Goal: Task Accomplishment & Management: Complete application form

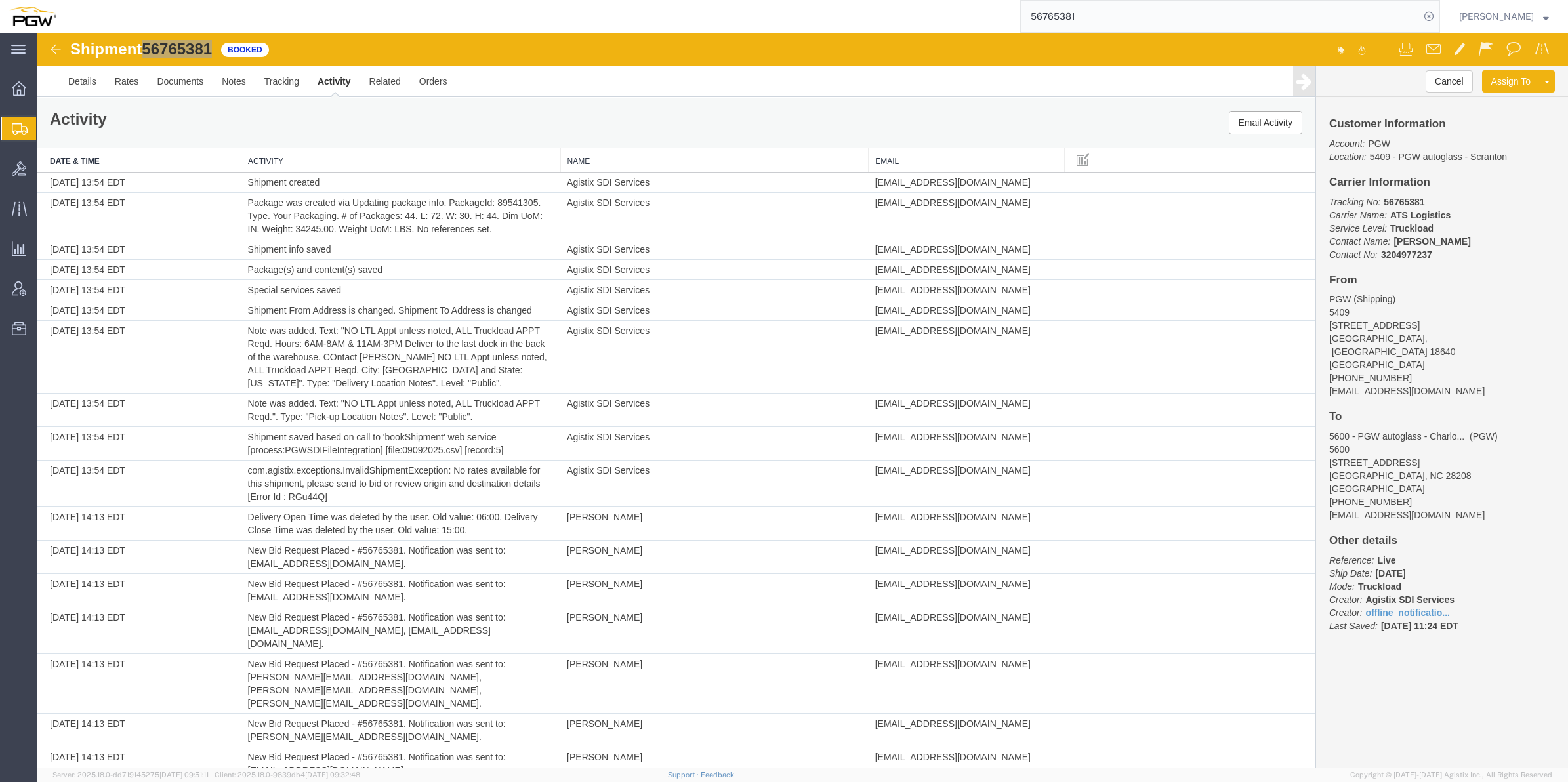
click at [0, 0] on span "Create from Template" at bounding box center [0, 0] width 0 height 0
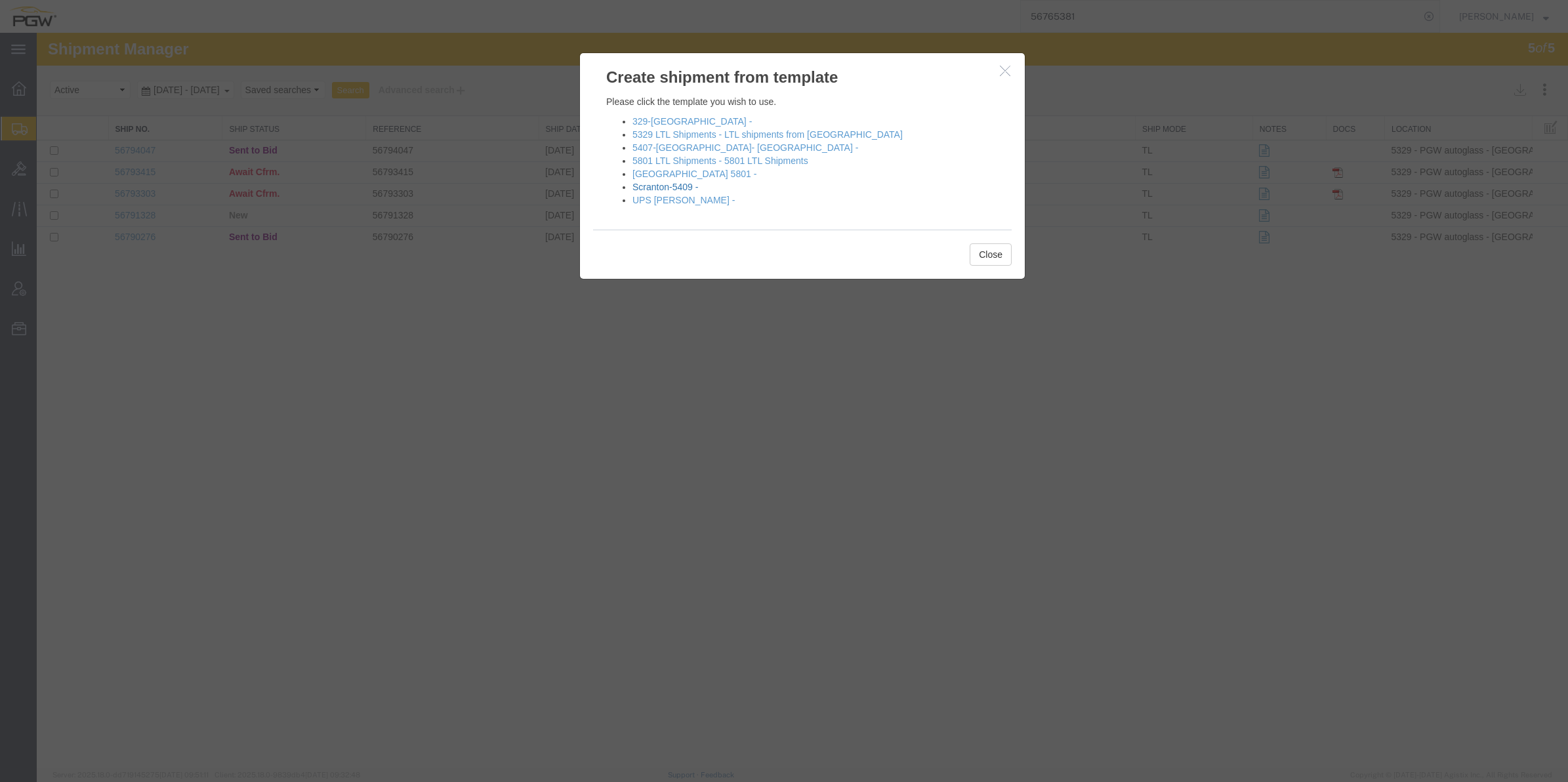
click at [673, 189] on link "Scranton-5409 -" at bounding box center [665, 187] width 65 height 10
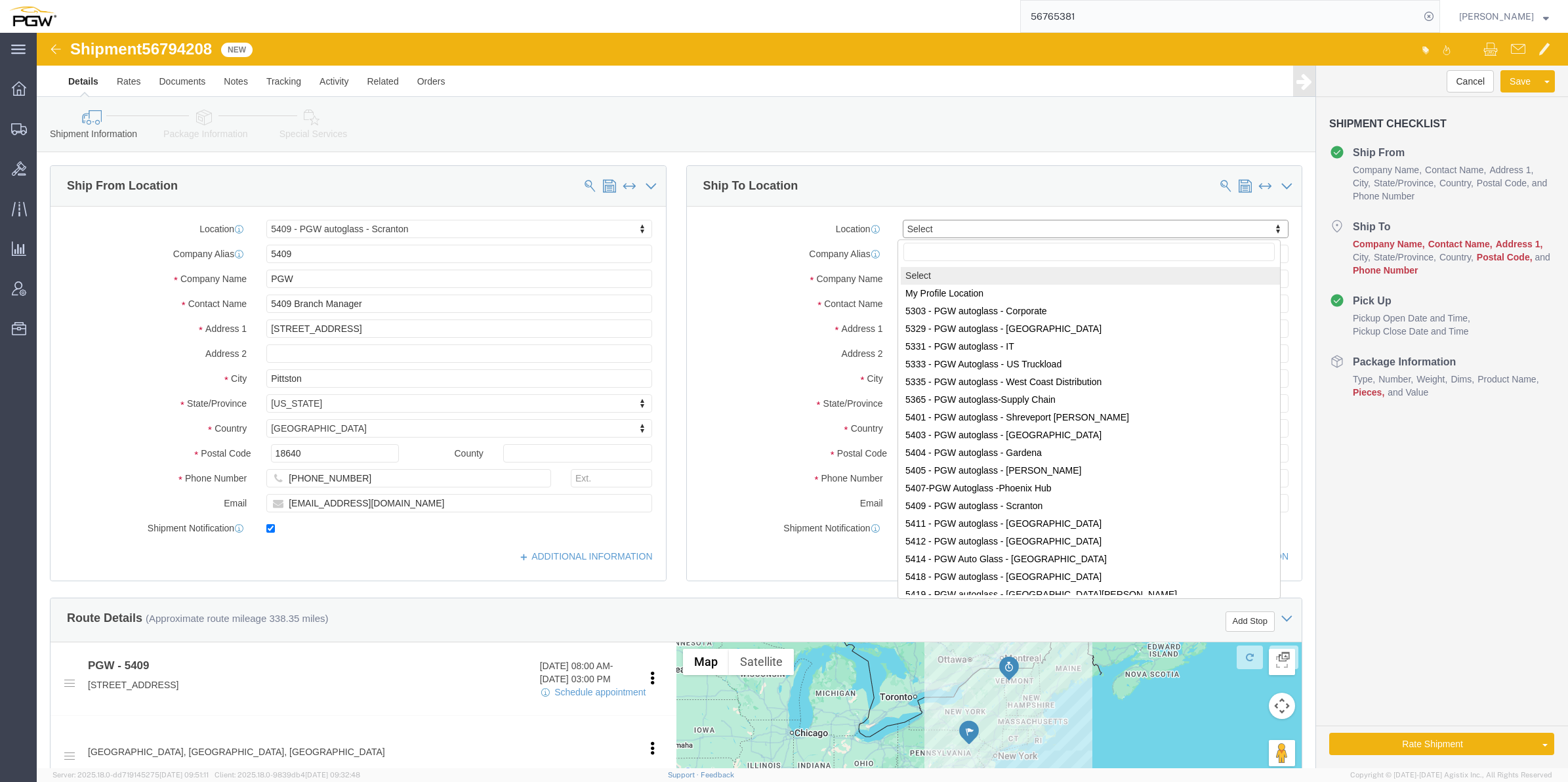
select select "61931"
select select
drag, startPoint x: 956, startPoint y: 191, endPoint x: 883, endPoint y: 222, distance: 79.3
click input "text"
paste input "5602"
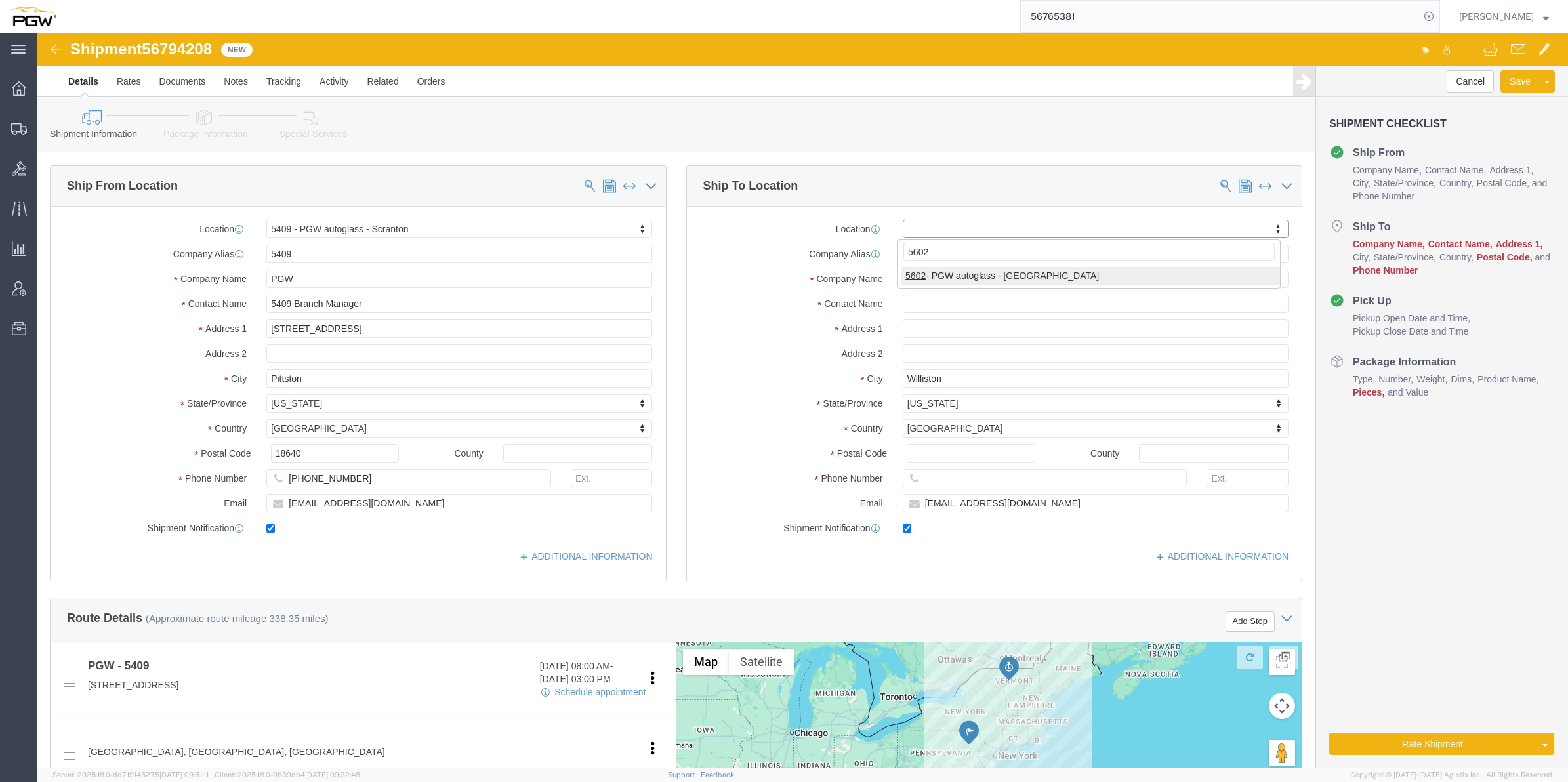
type input "5602"
select select "28403"
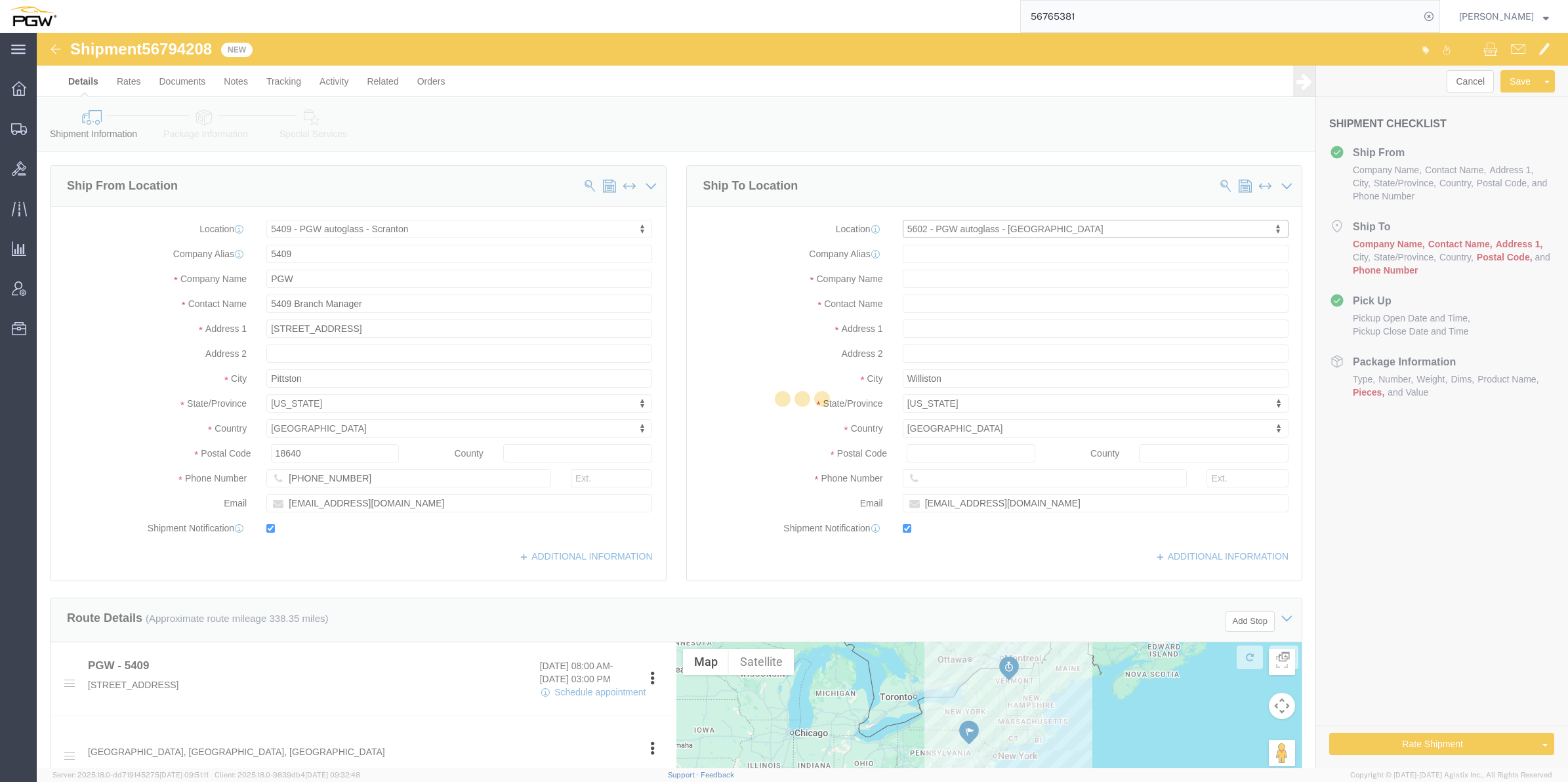
type input "5602"
type input "PGW"
type input "5602 Branch Manager"
type input "[STREET_ADDRESS]"
type input "[GEOGRAPHIC_DATA]"
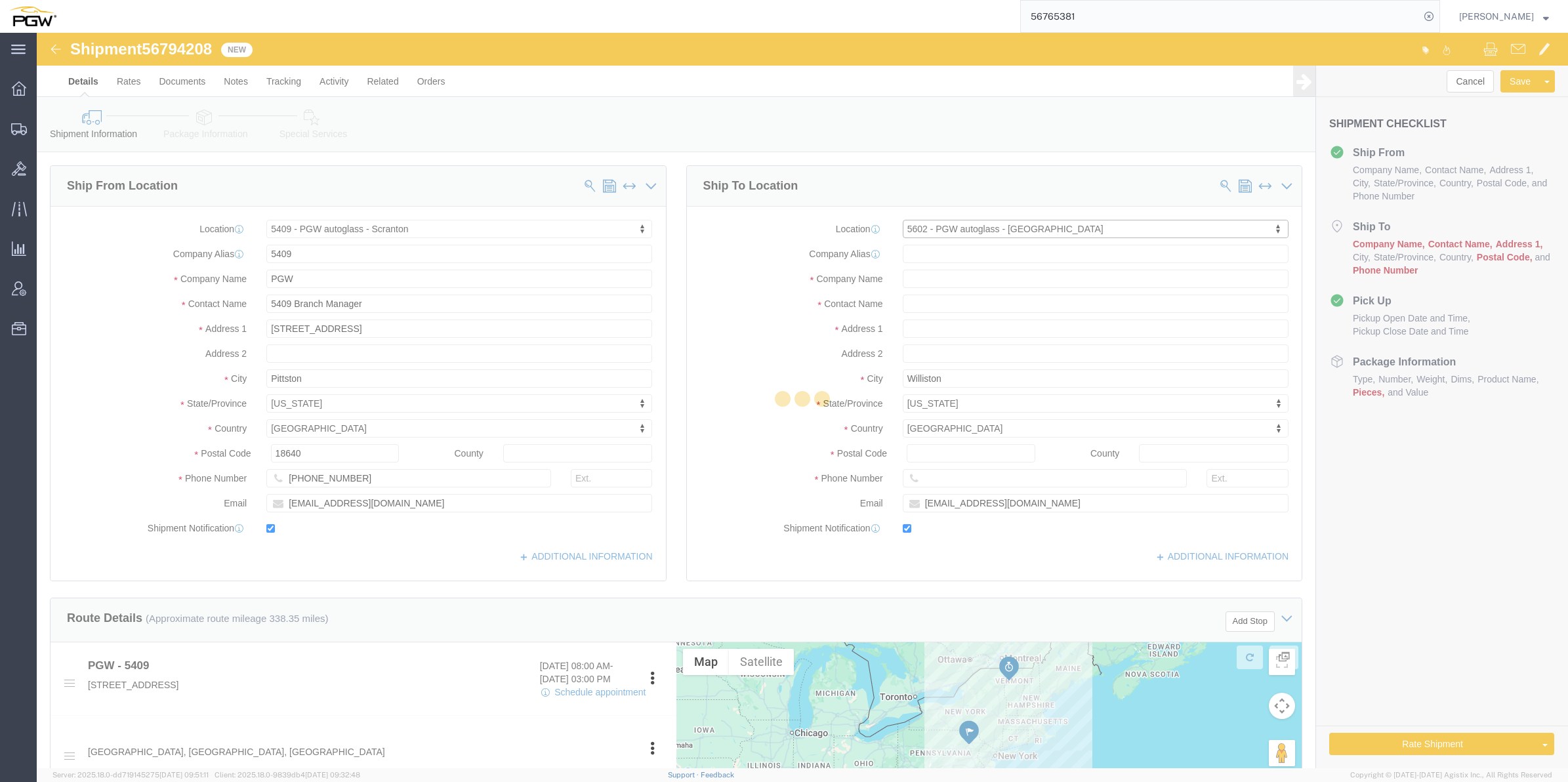
type input "23223"
type input "[PHONE_NUMBER]"
type input "[EMAIL_ADDRESS][DOMAIN_NAME]"
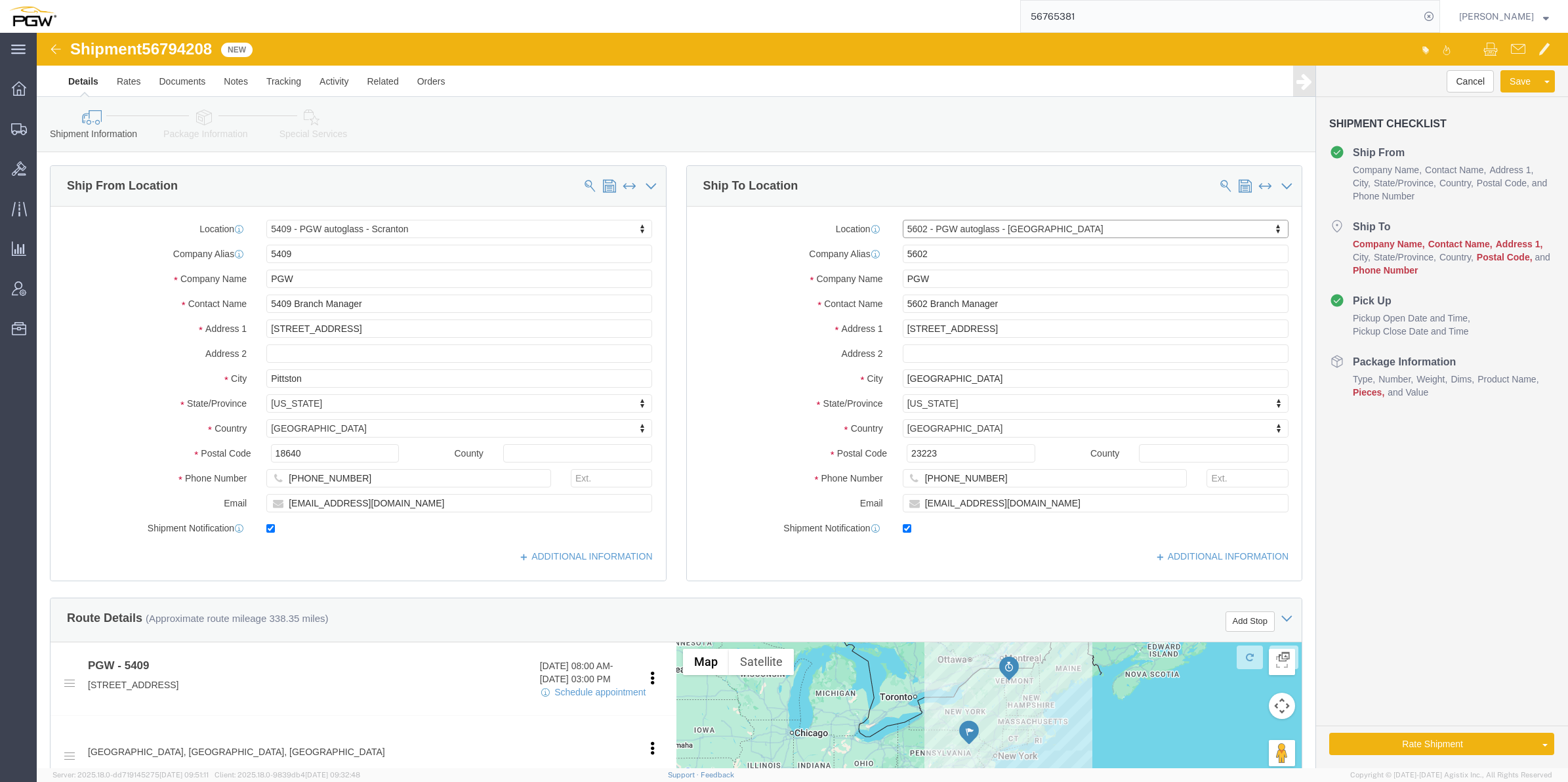
select select "VA"
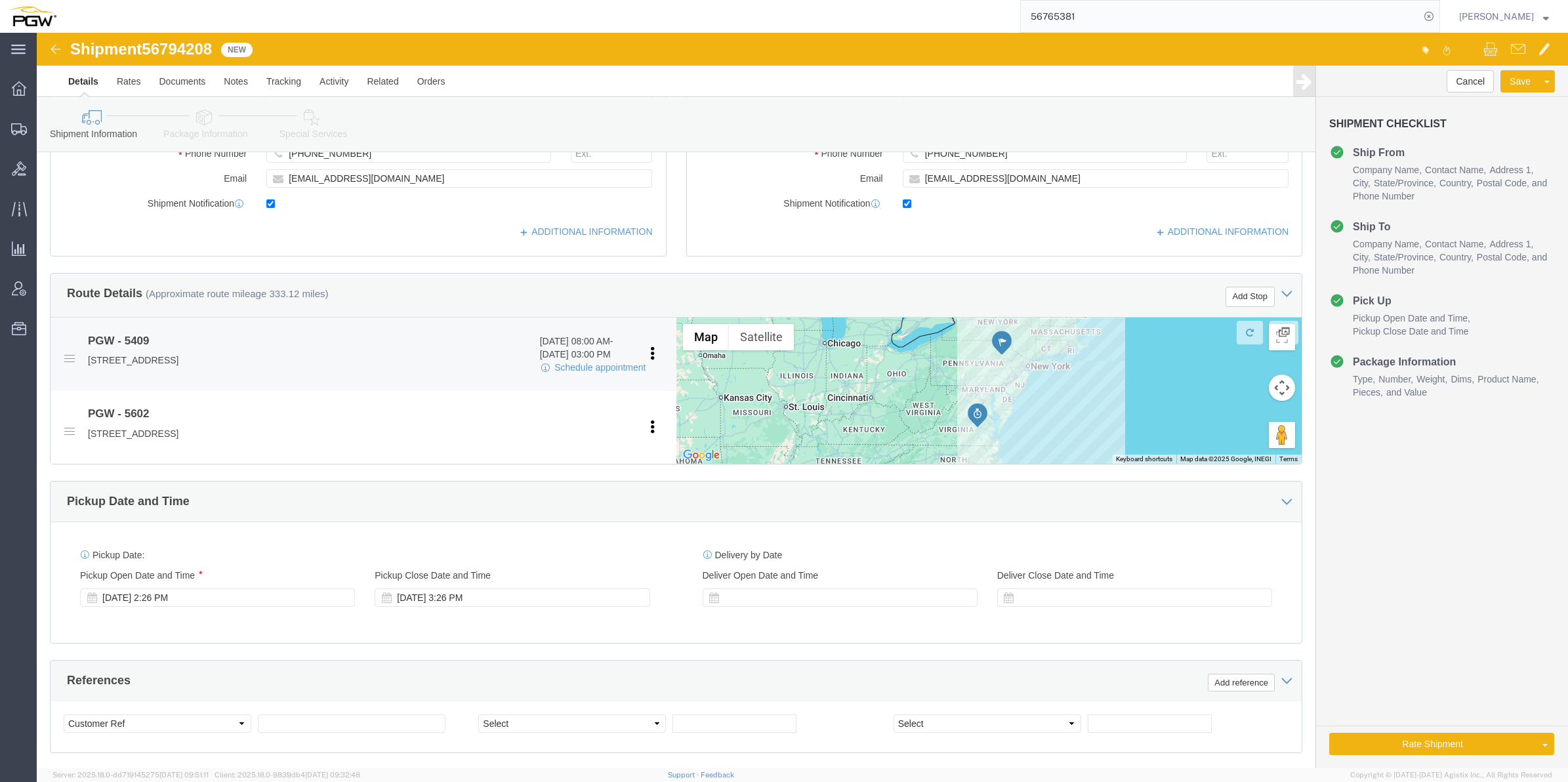
scroll to position [410, 0]
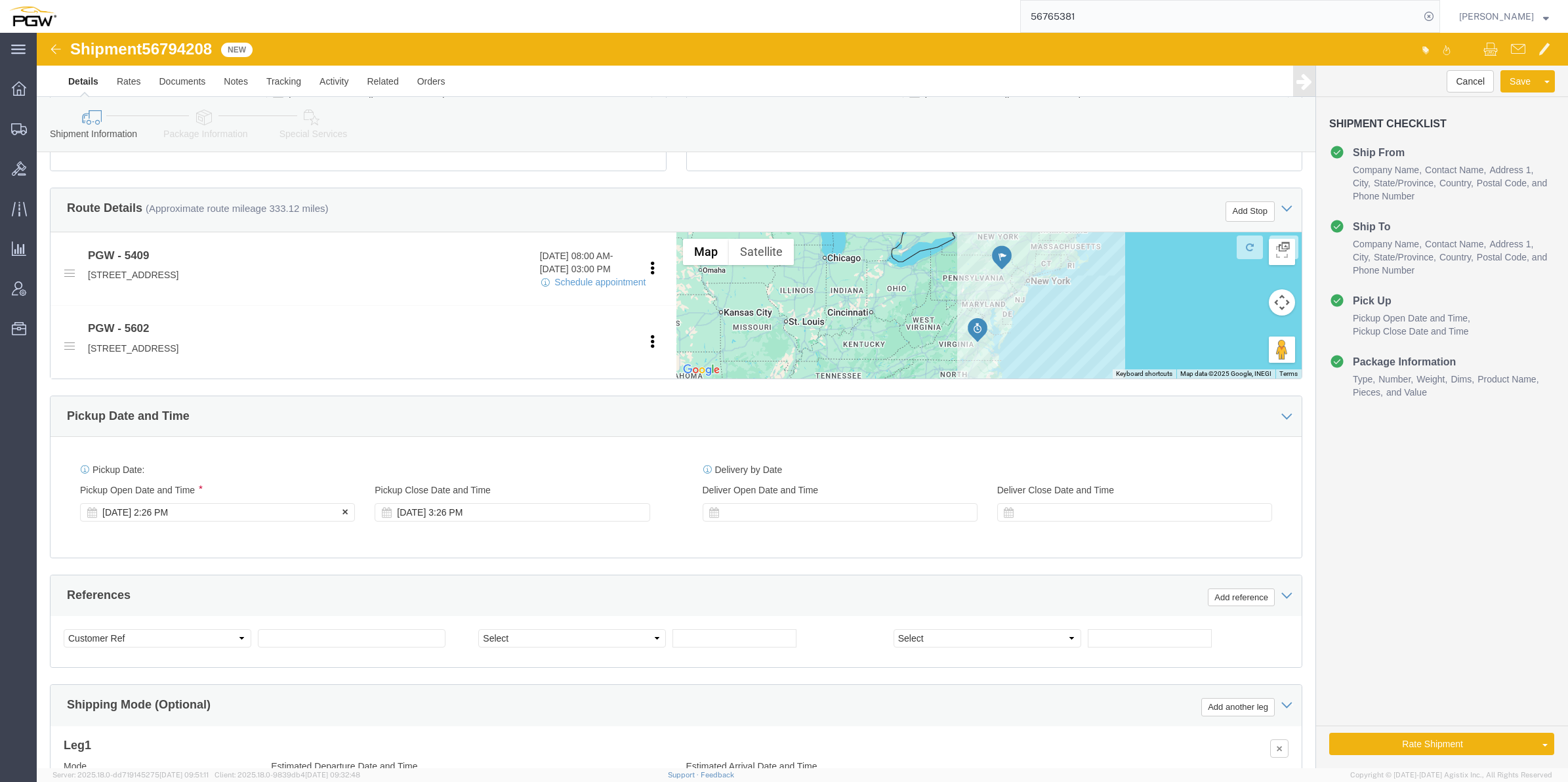
click div "[DATE] 2:26 PM"
click input "2:26 PM"
type input "8:00 AM"
click button "Apply"
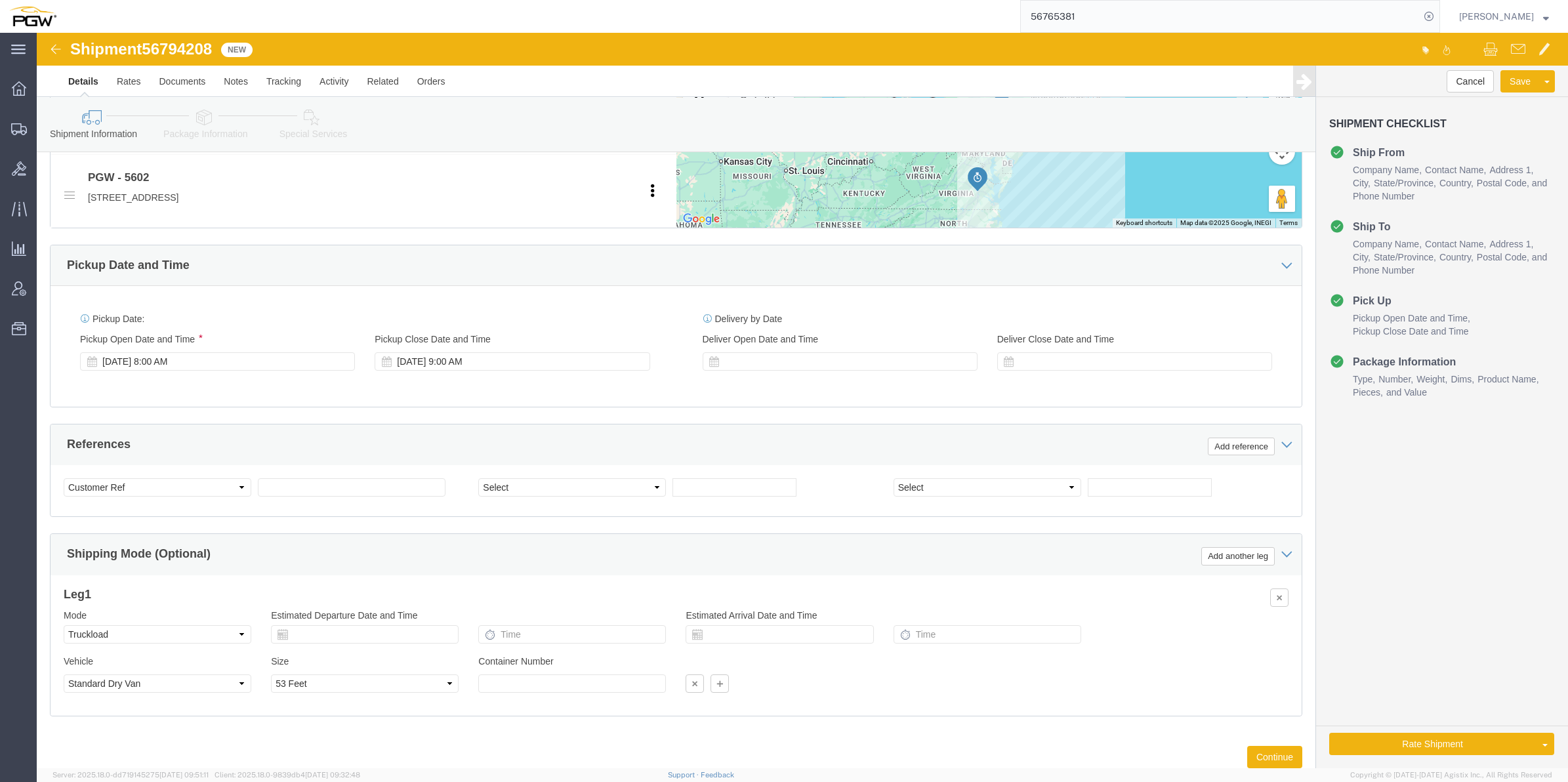
scroll to position [574, 0]
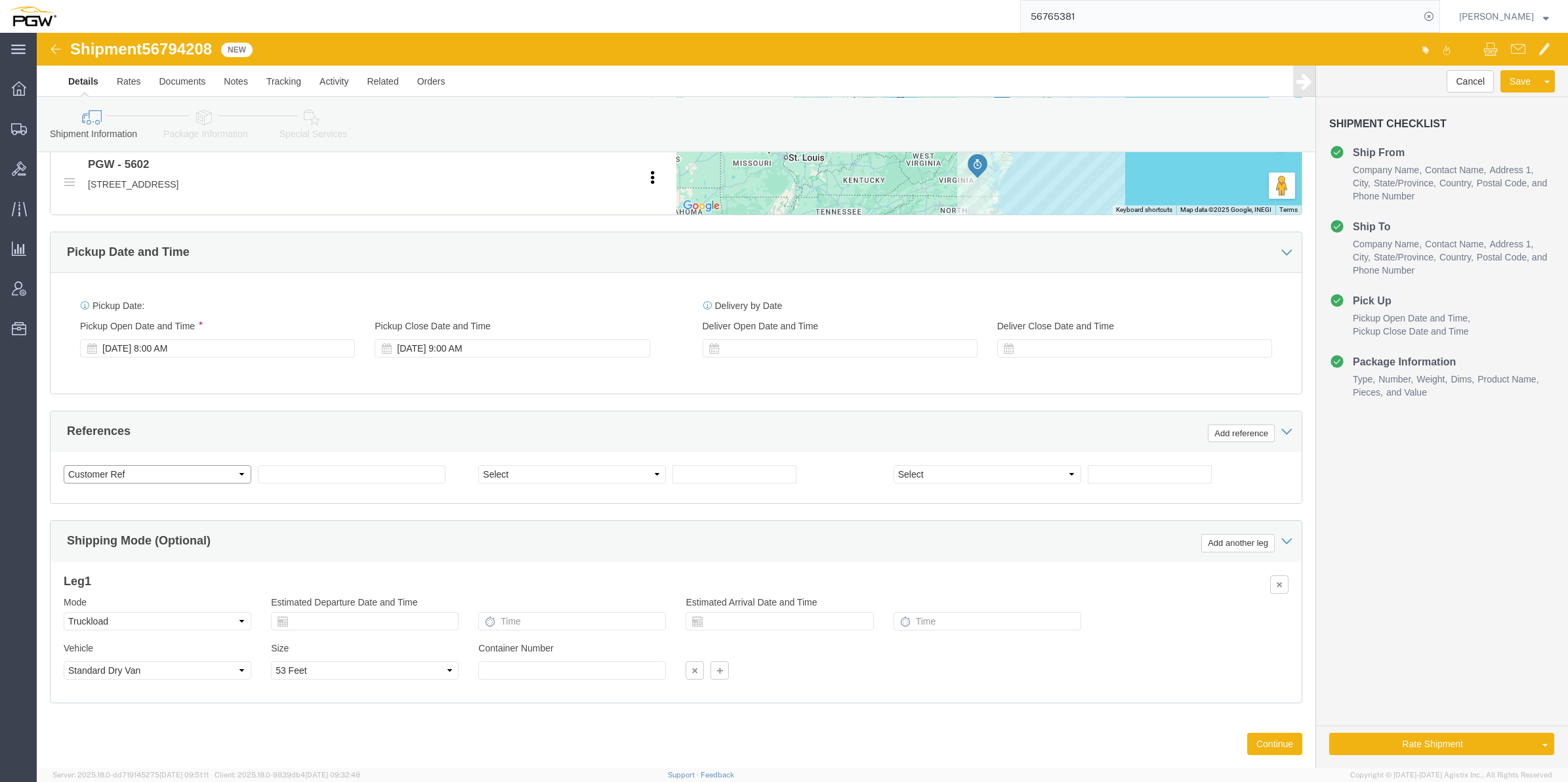
click select "Select Account Type Activity ID Airline Appointment Number ASN Batch Request # …"
select select "BOL"
click select "Select Account Type Activity ID Airline Appointment Number ASN Batch Request # …"
click span "56794208"
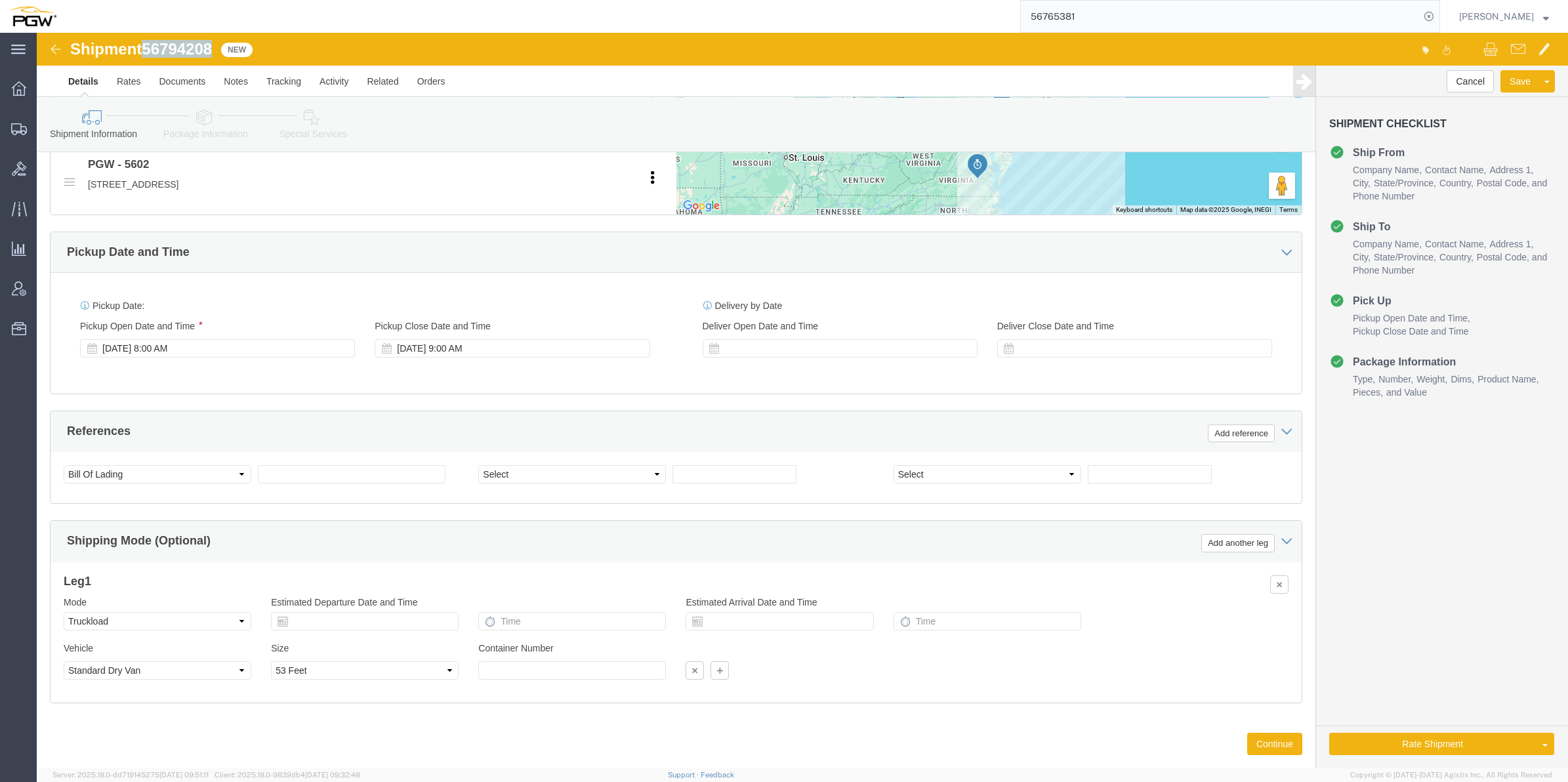
copy span "56794208"
click input "text"
paste input "56794208"
type input "56794208"
click input "text"
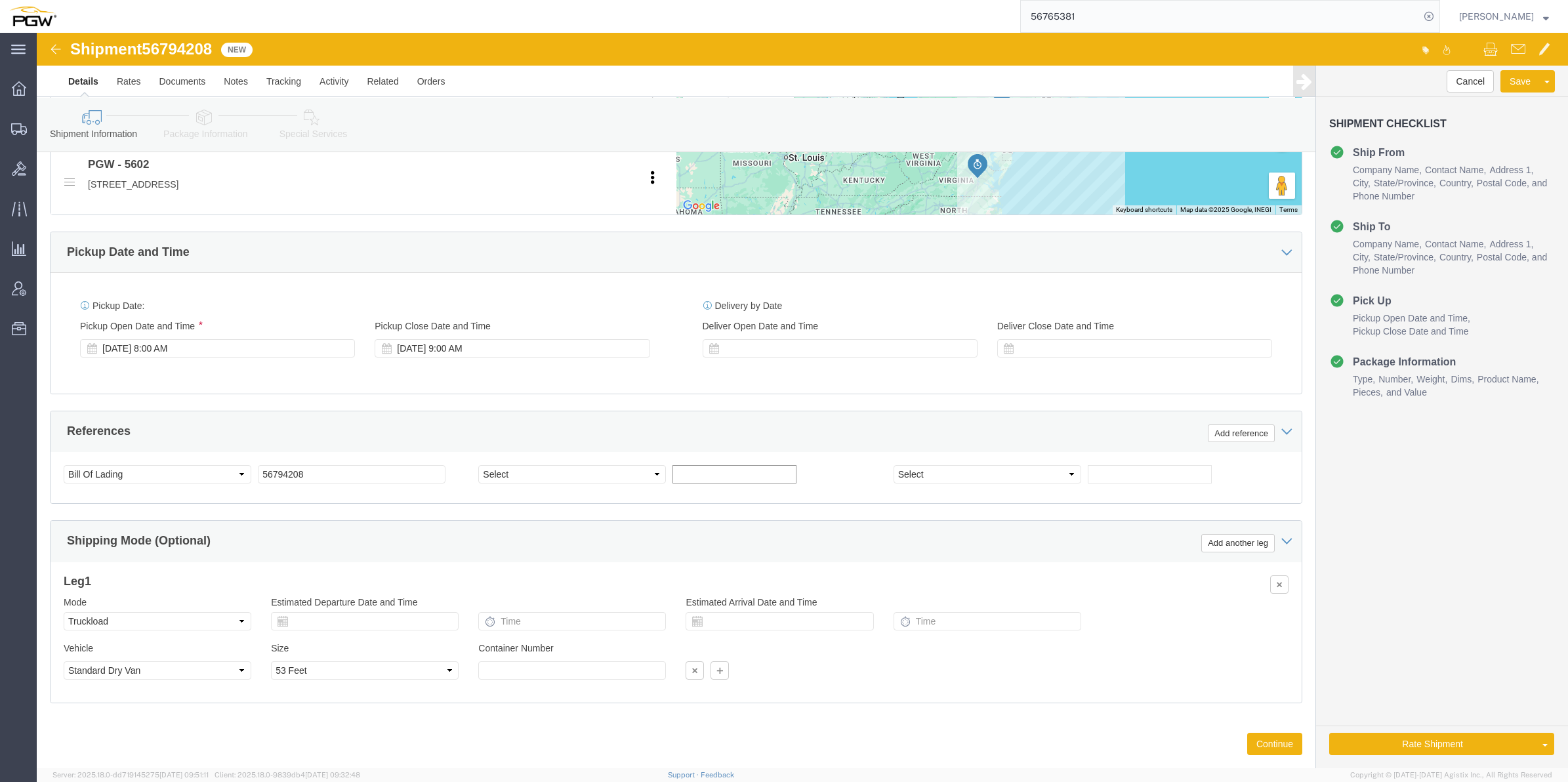
paste input "668408"
type input "668408"
drag, startPoint x: 1237, startPoint y: 716, endPoint x: 1230, endPoint y: 713, distance: 7.6
click button "Continue"
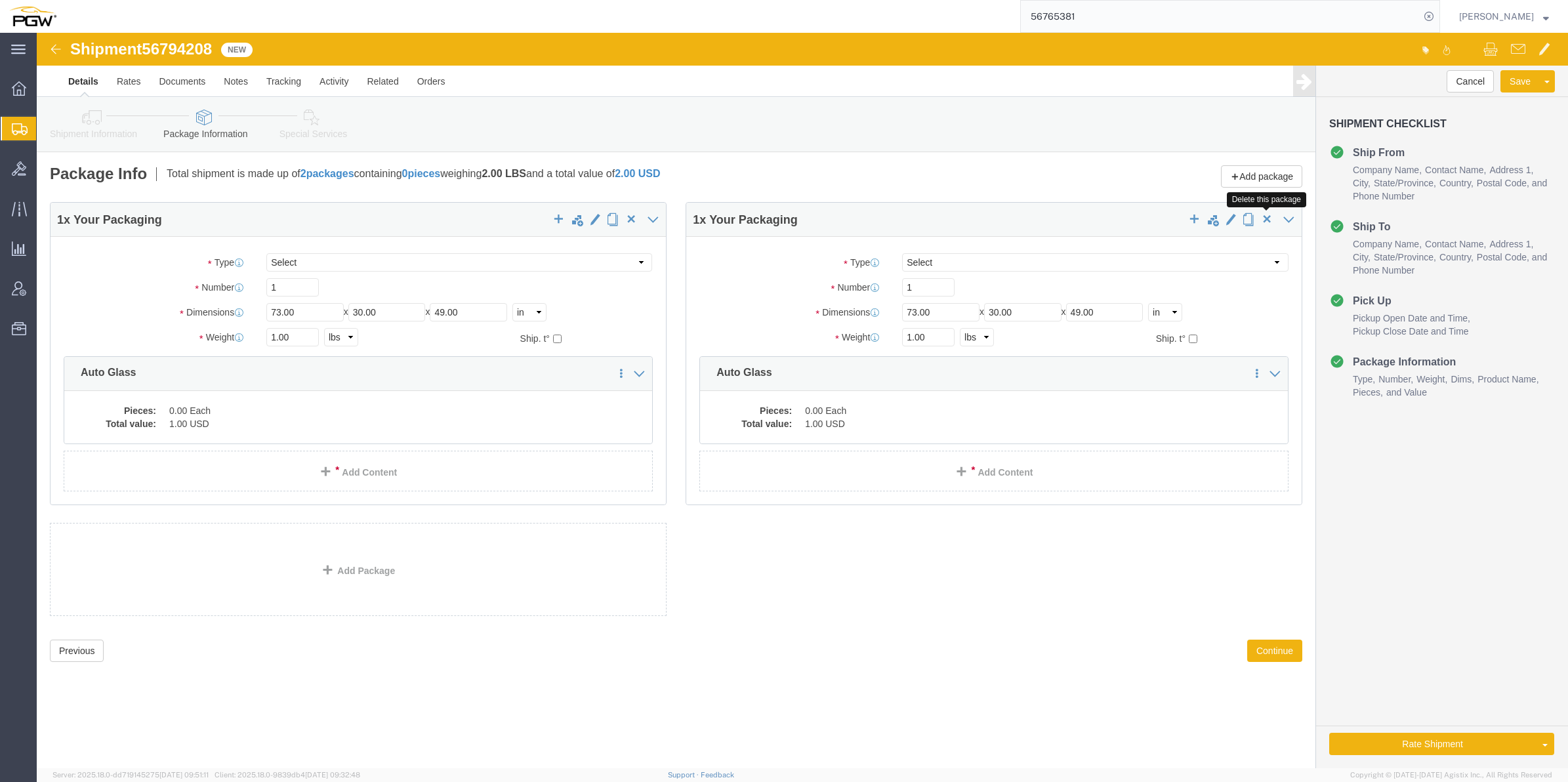
click span "button"
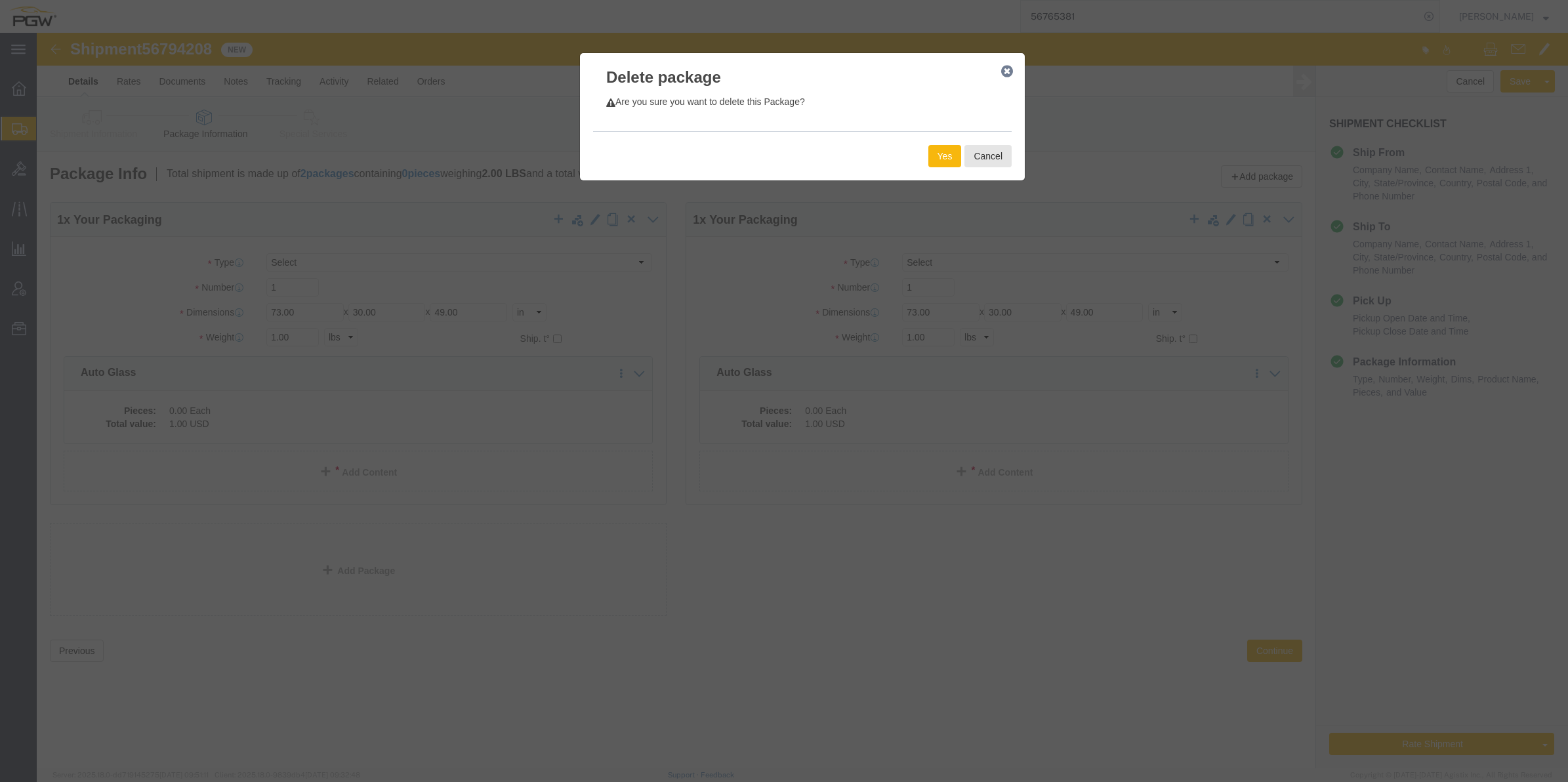
click button "Yes"
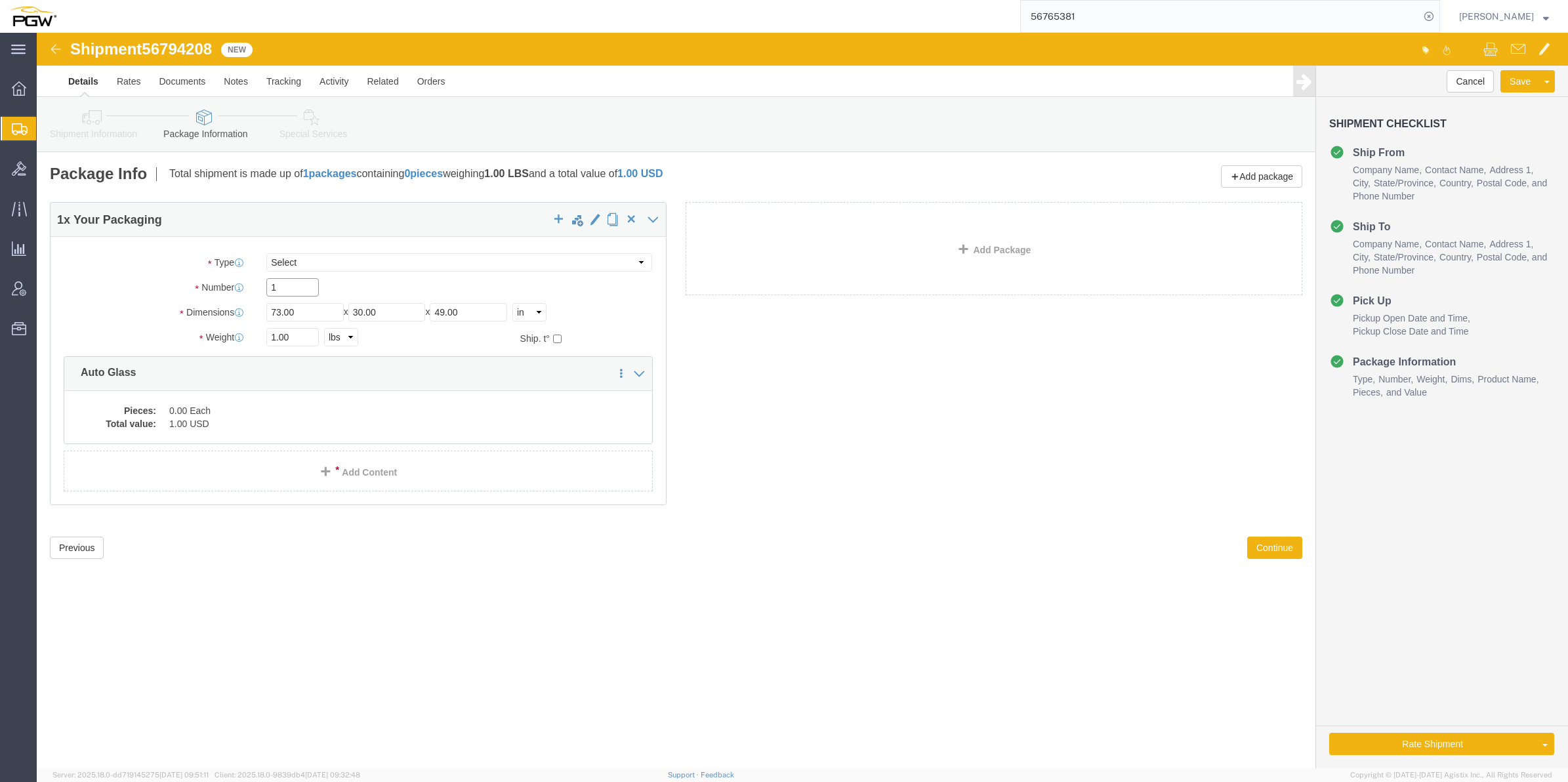
drag, startPoint x: 245, startPoint y: 260, endPoint x: 239, endPoint y: 255, distance: 7.8
click input "1"
type input "37"
drag, startPoint x: 240, startPoint y: 304, endPoint x: 231, endPoint y: 303, distance: 9.1
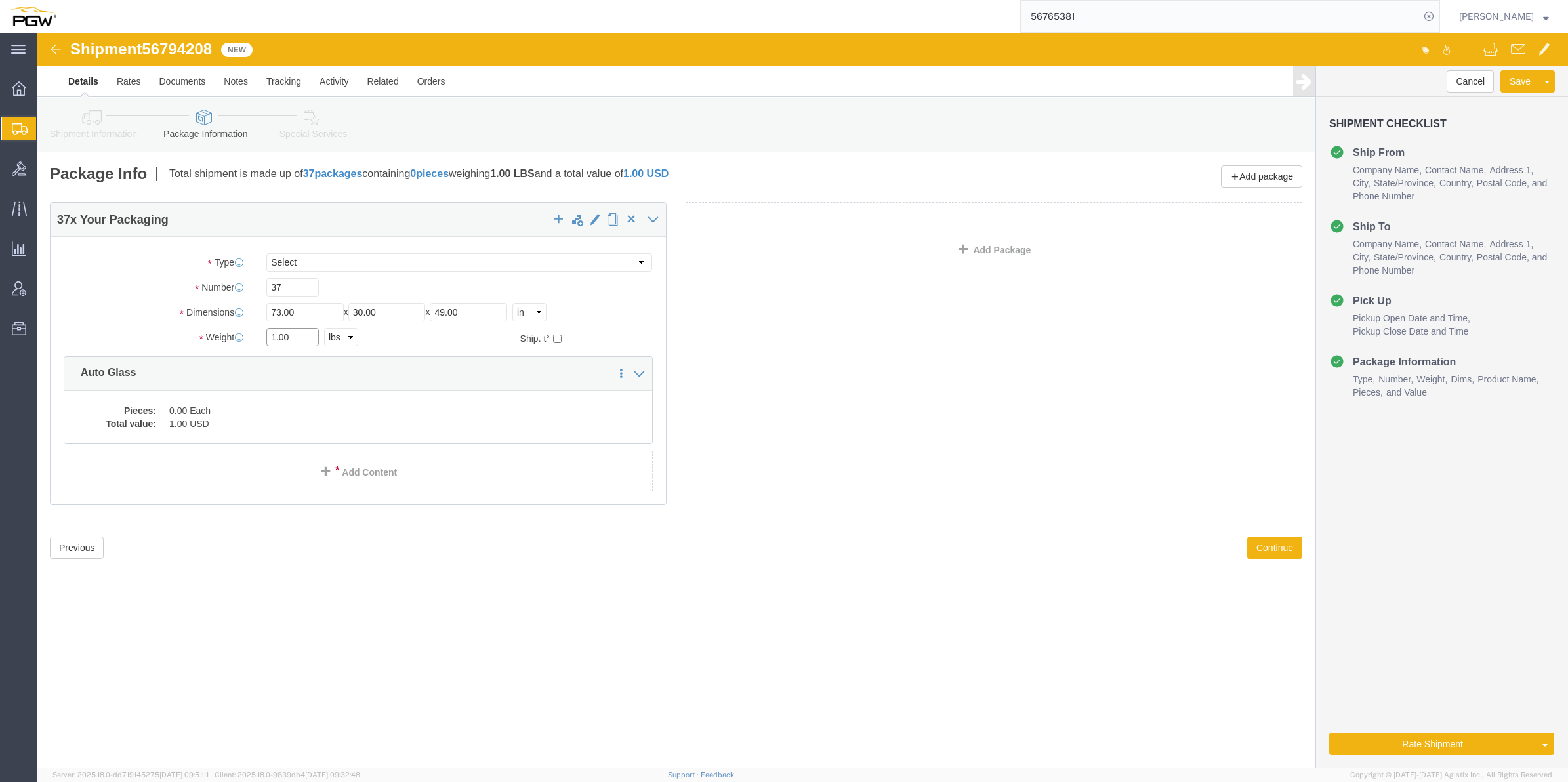
click input "1.00"
paste input "30035"
type input "30035.00"
click dd "1.00 USD"
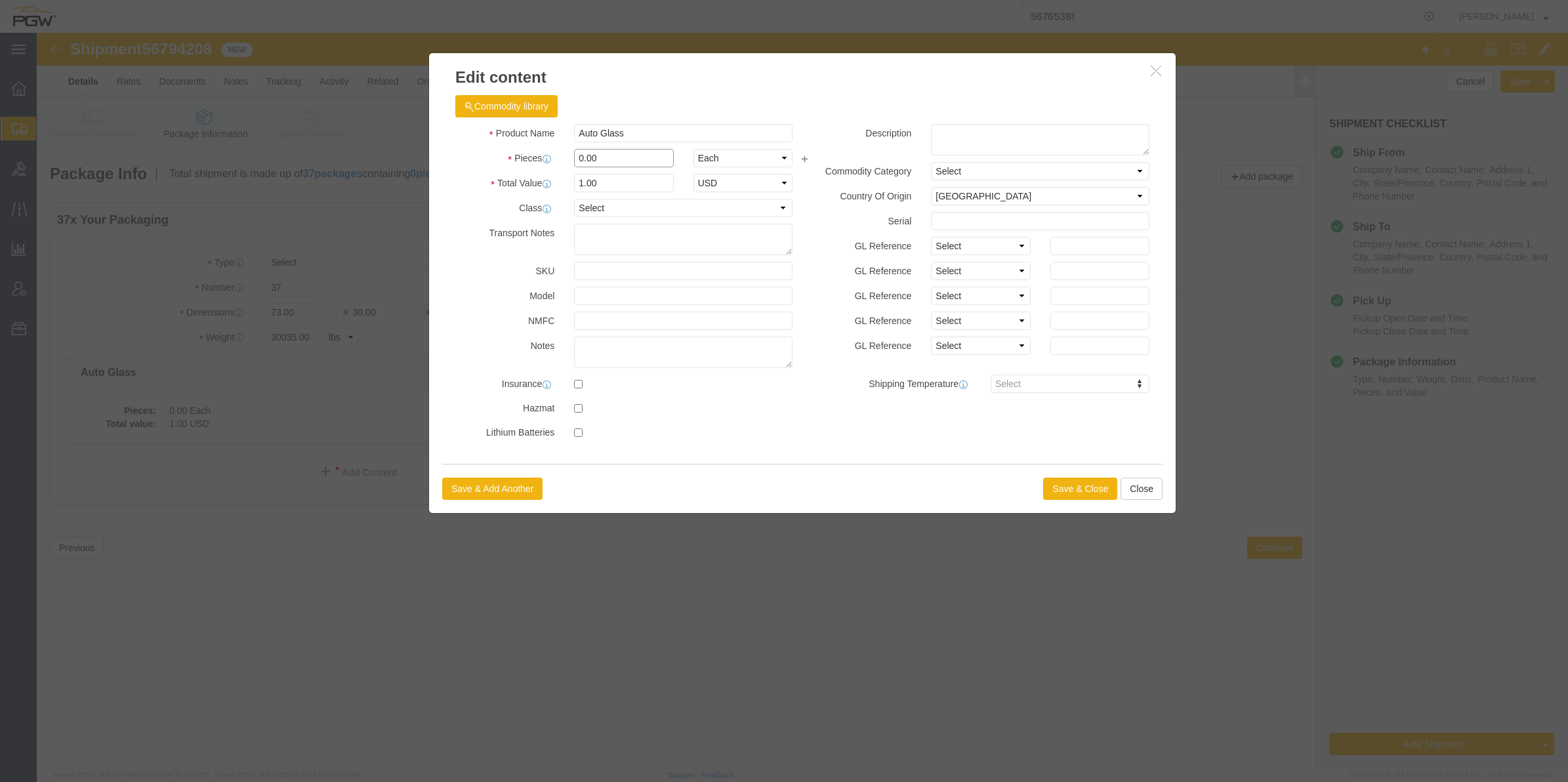
drag, startPoint x: 547, startPoint y: 120, endPoint x: 538, endPoint y: 124, distance: 9.8
click input "0.00"
type input "37.00"
type input "37"
click button "Save & Close"
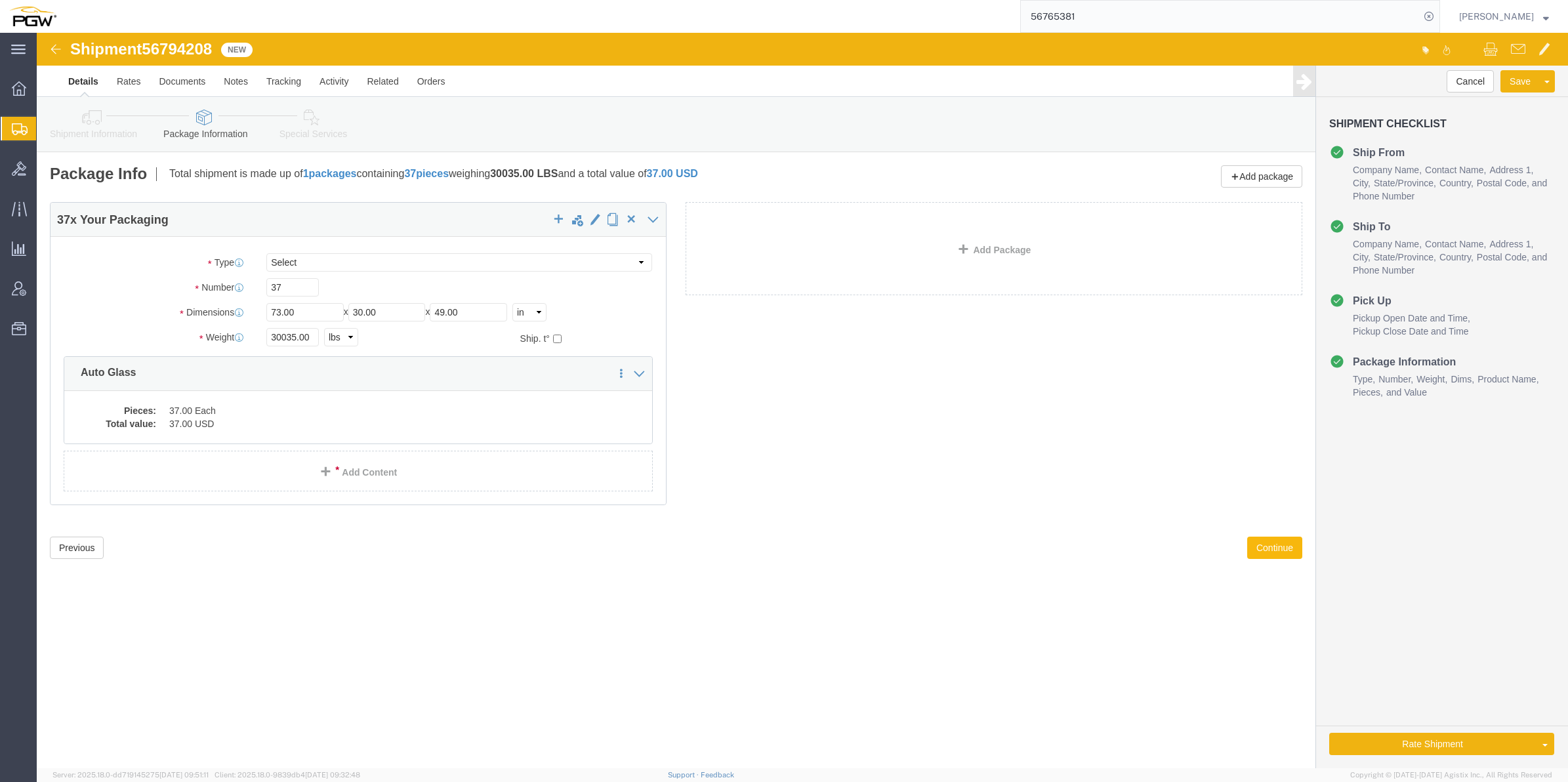
click button "Continue"
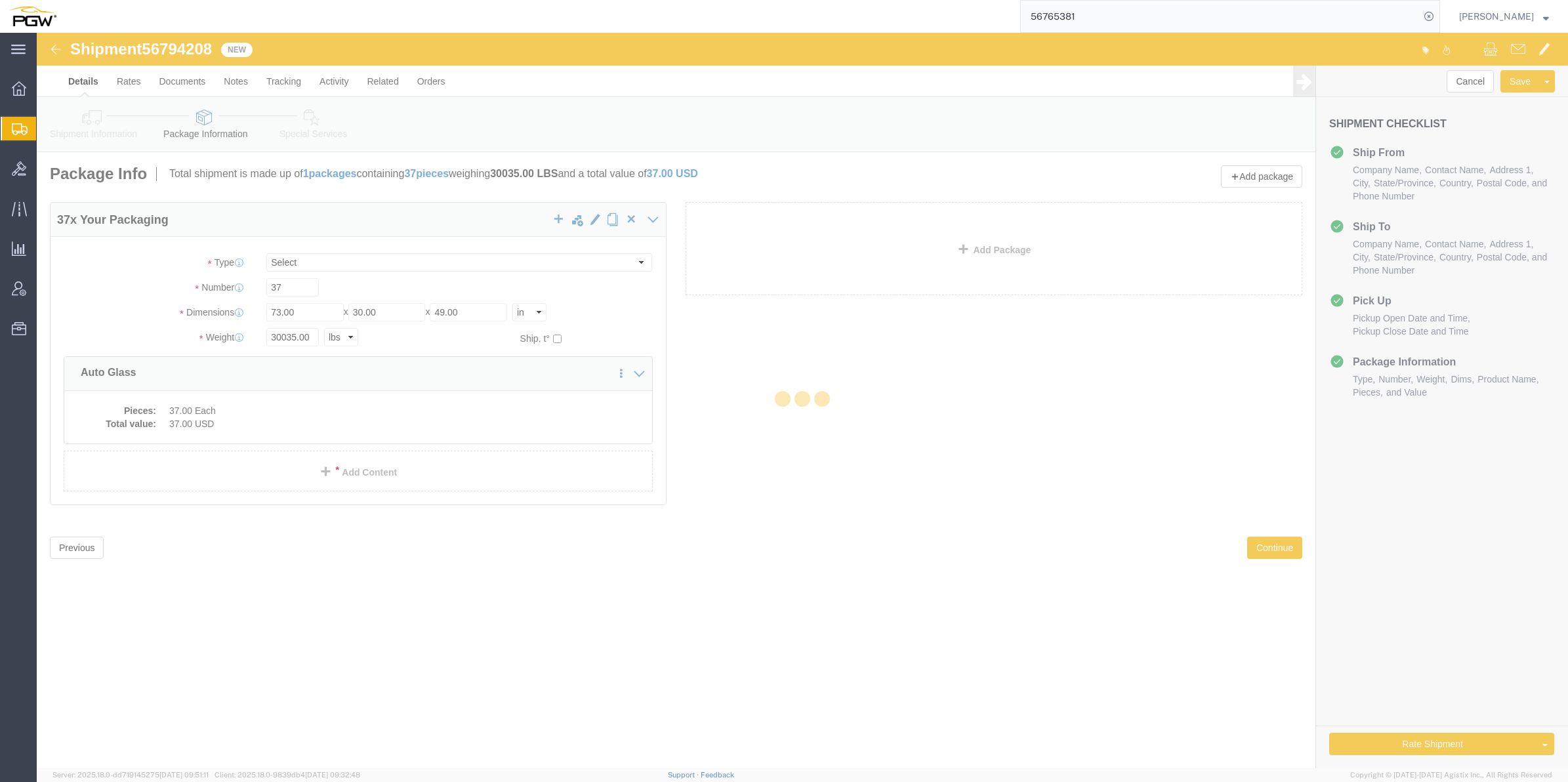
select select
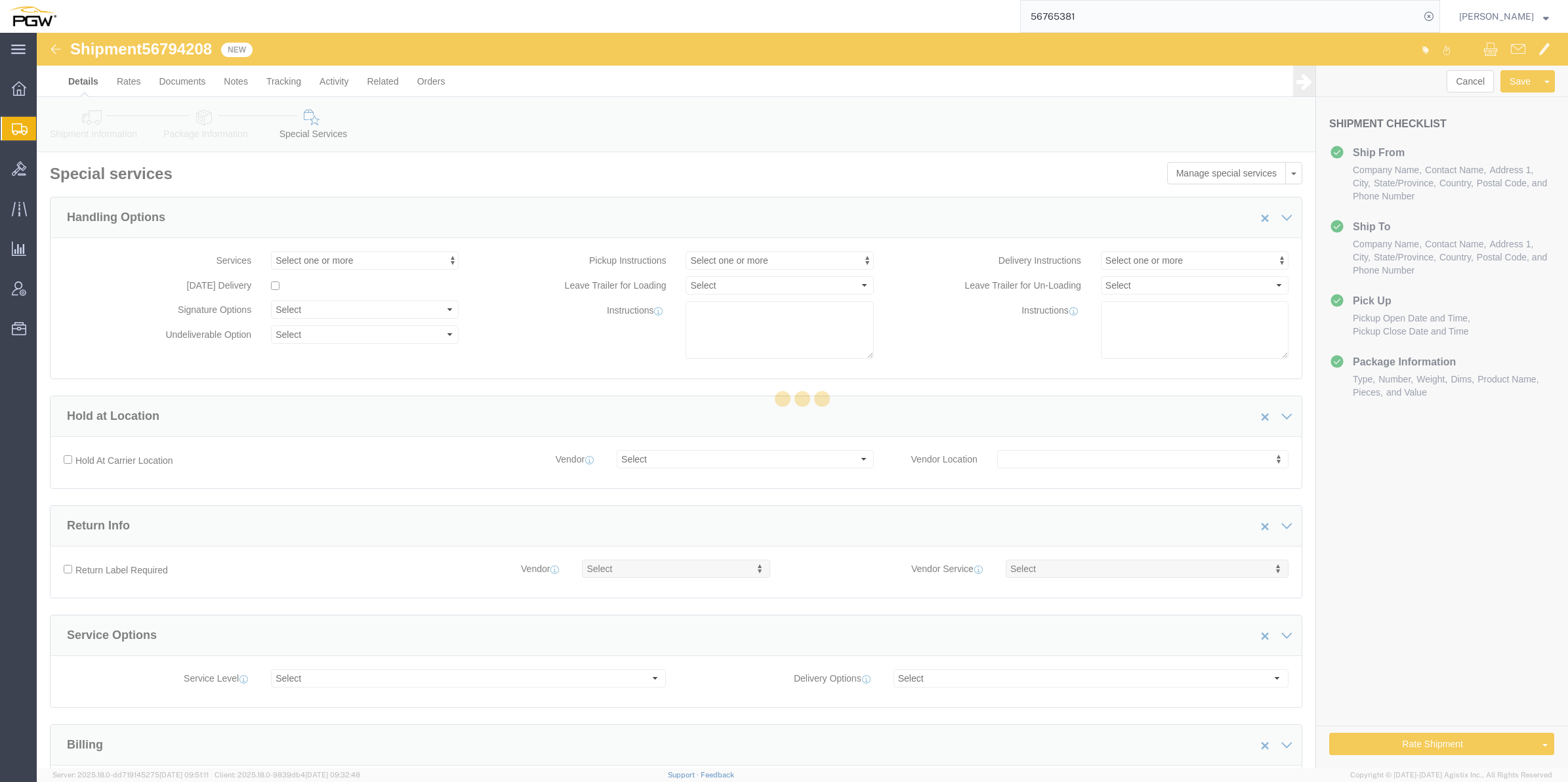
select select "COSTCENTER"
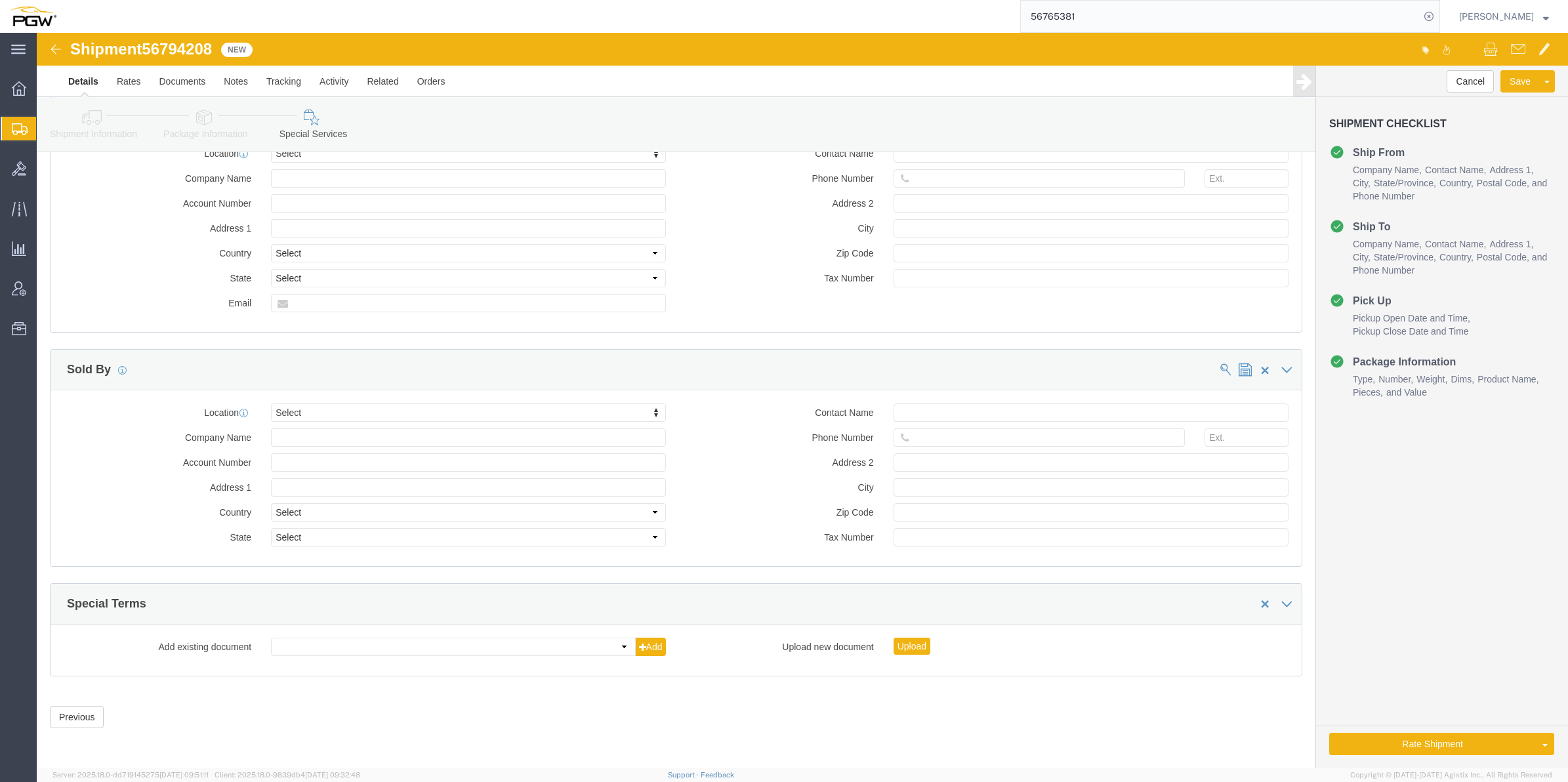
scroll to position [1254, 0]
click button "Rate Shipment"
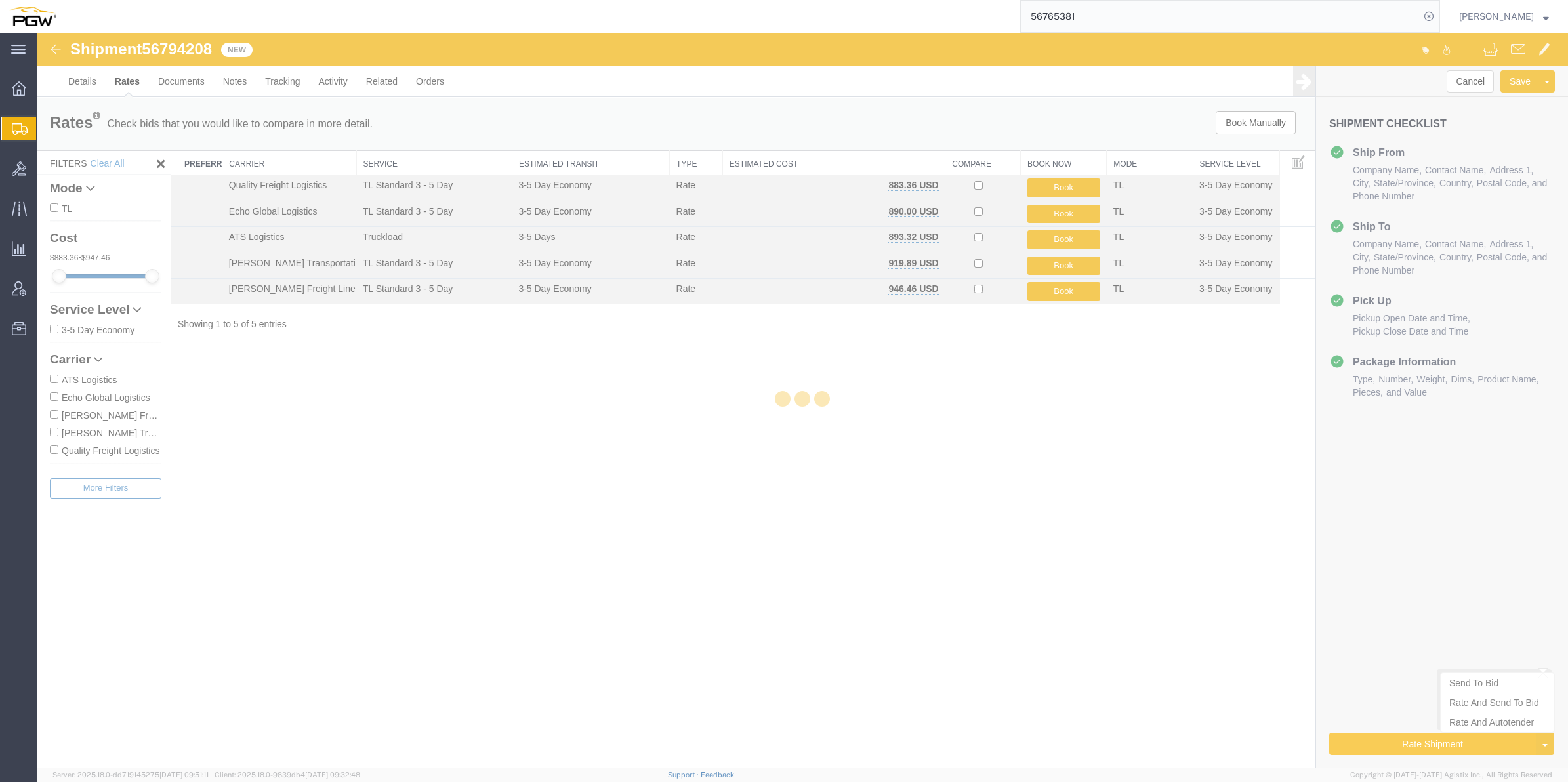
scroll to position [0, 0]
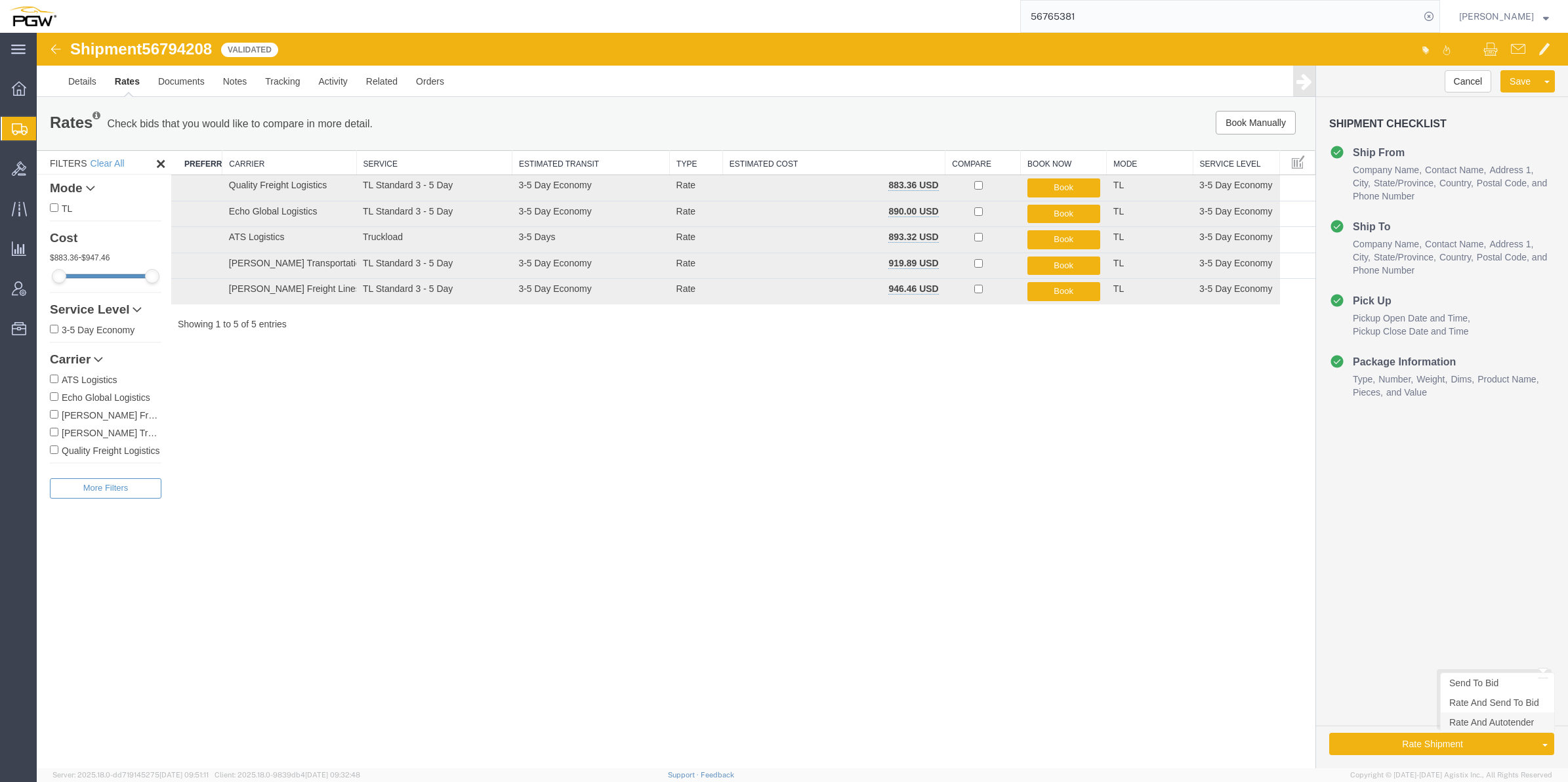
click at [1475, 723] on link "Rate And Autotender" at bounding box center [1498, 722] width 113 height 20
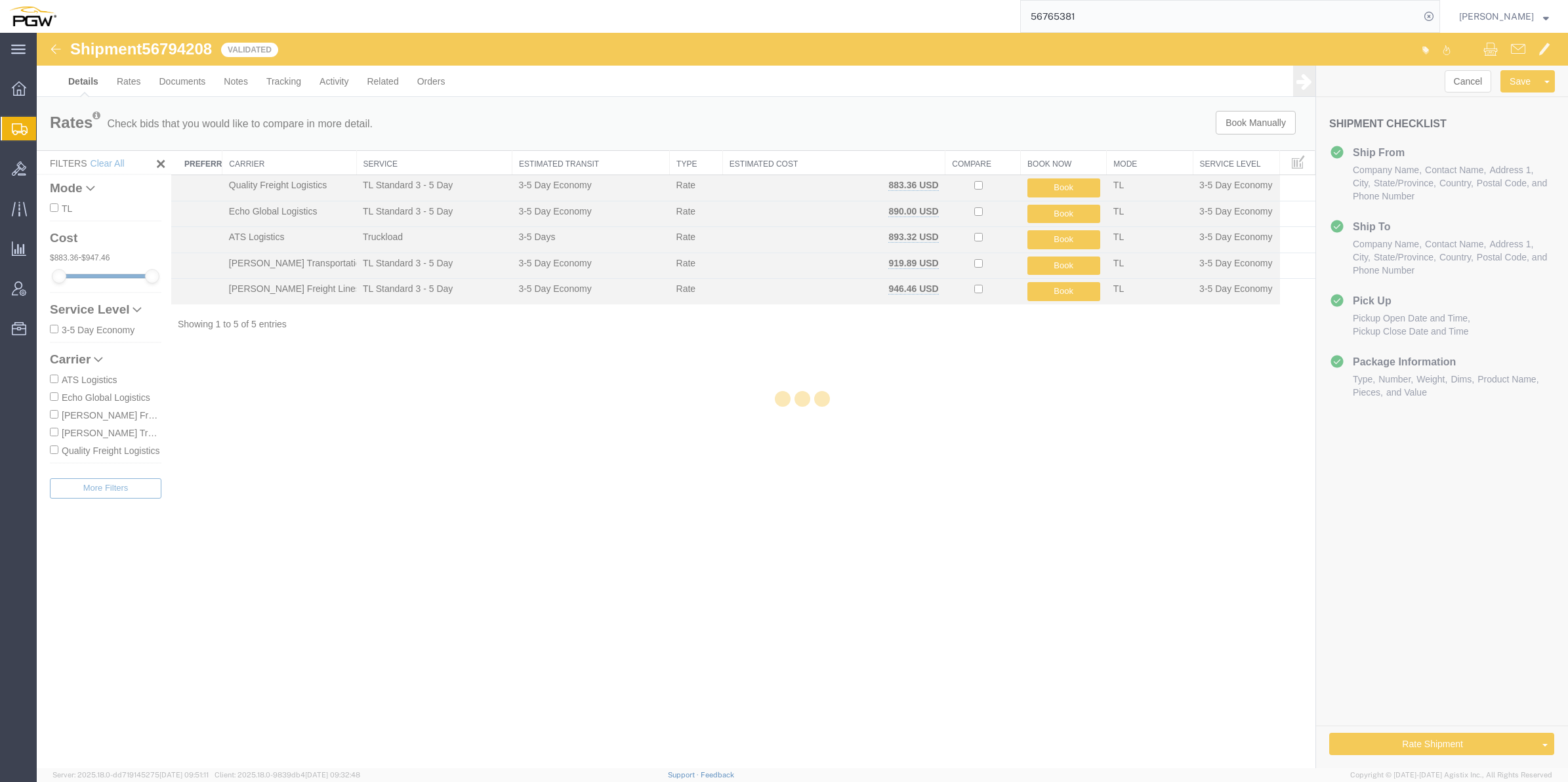
select select "61931"
select select "28403"
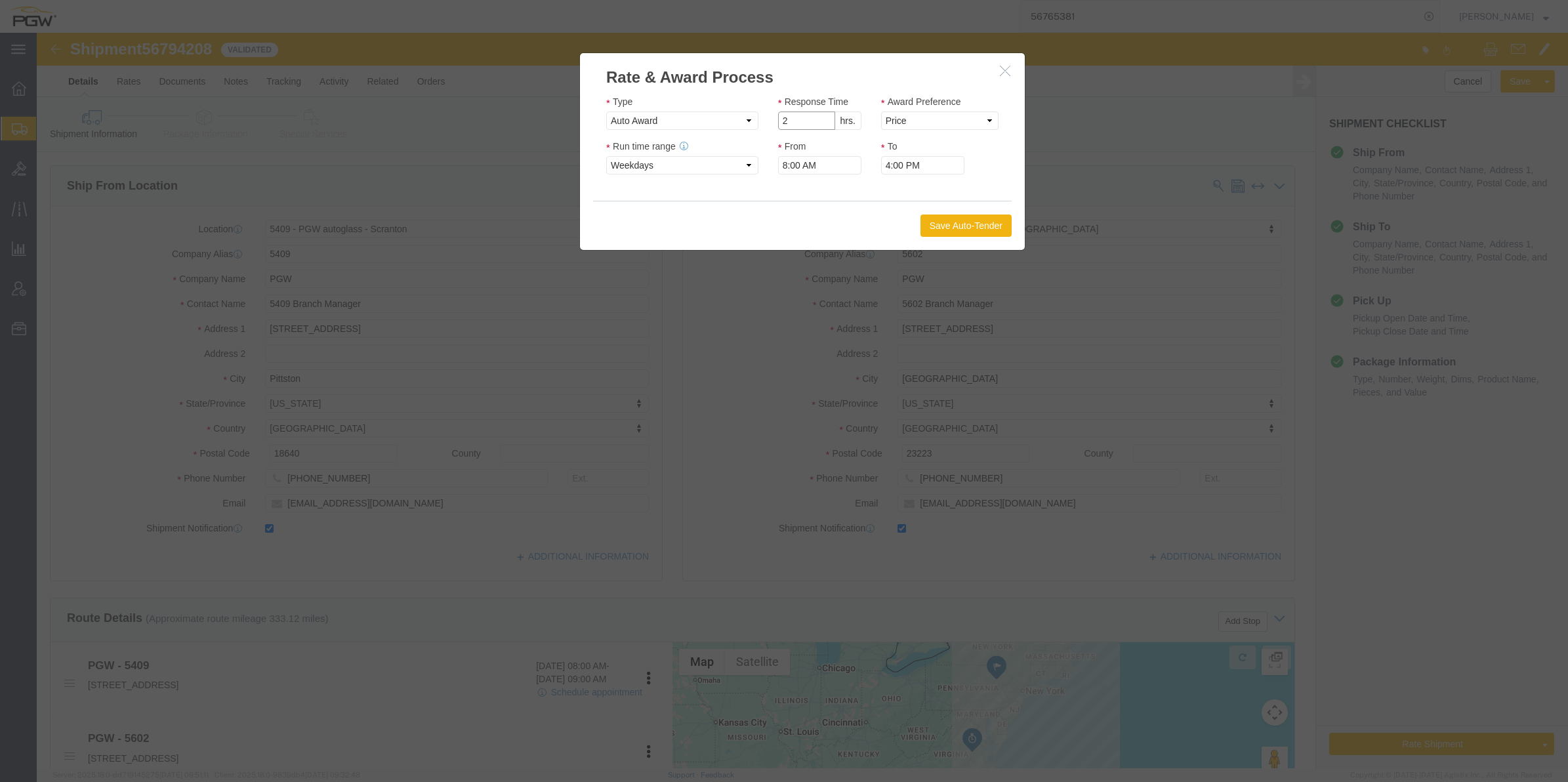
type input "2"
click input "2"
click select "Price Carrier Rank"
select select "LANE_RANK"
click select "Price Carrier Rank"
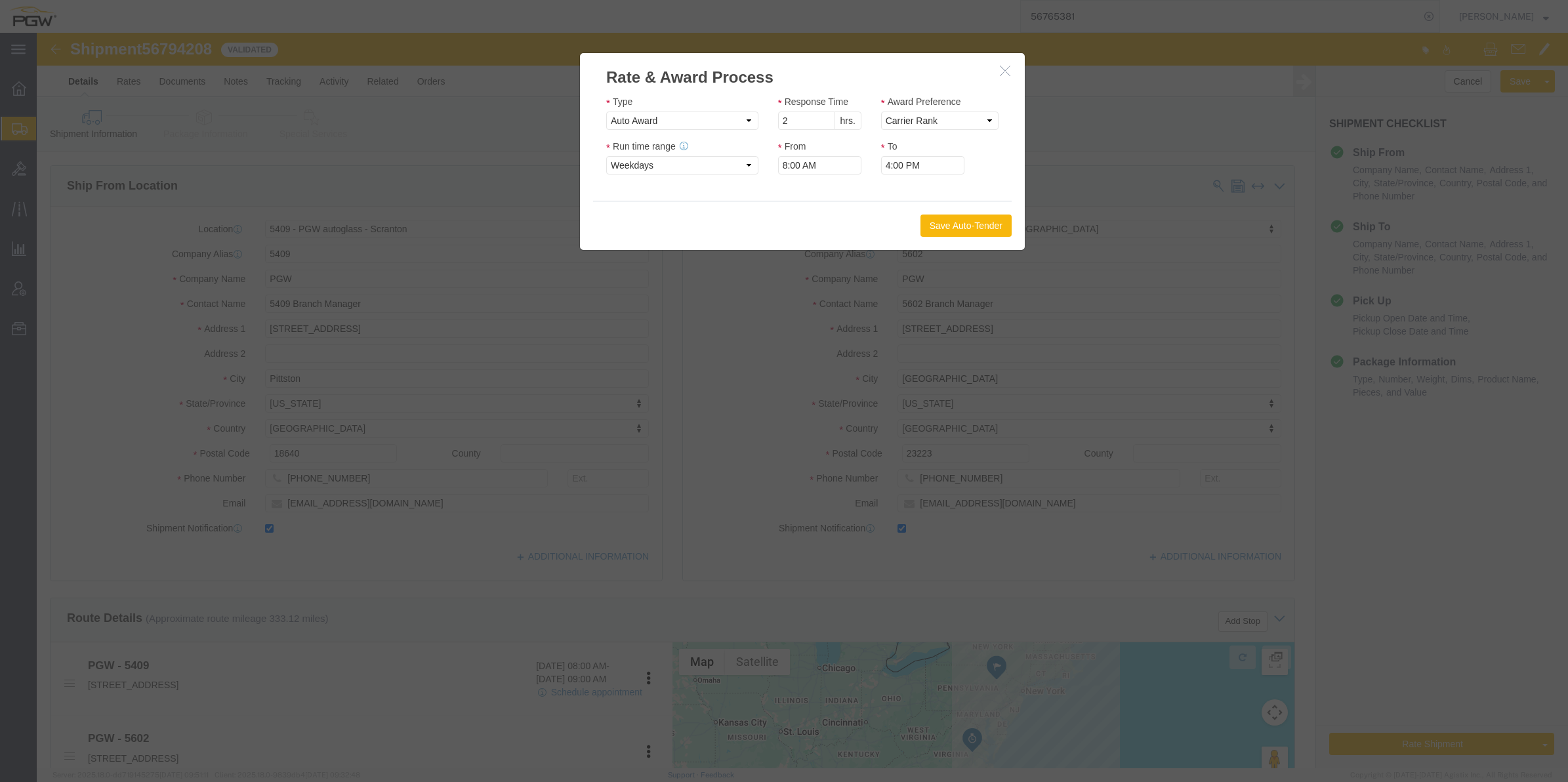
click button "Save Auto-Tender"
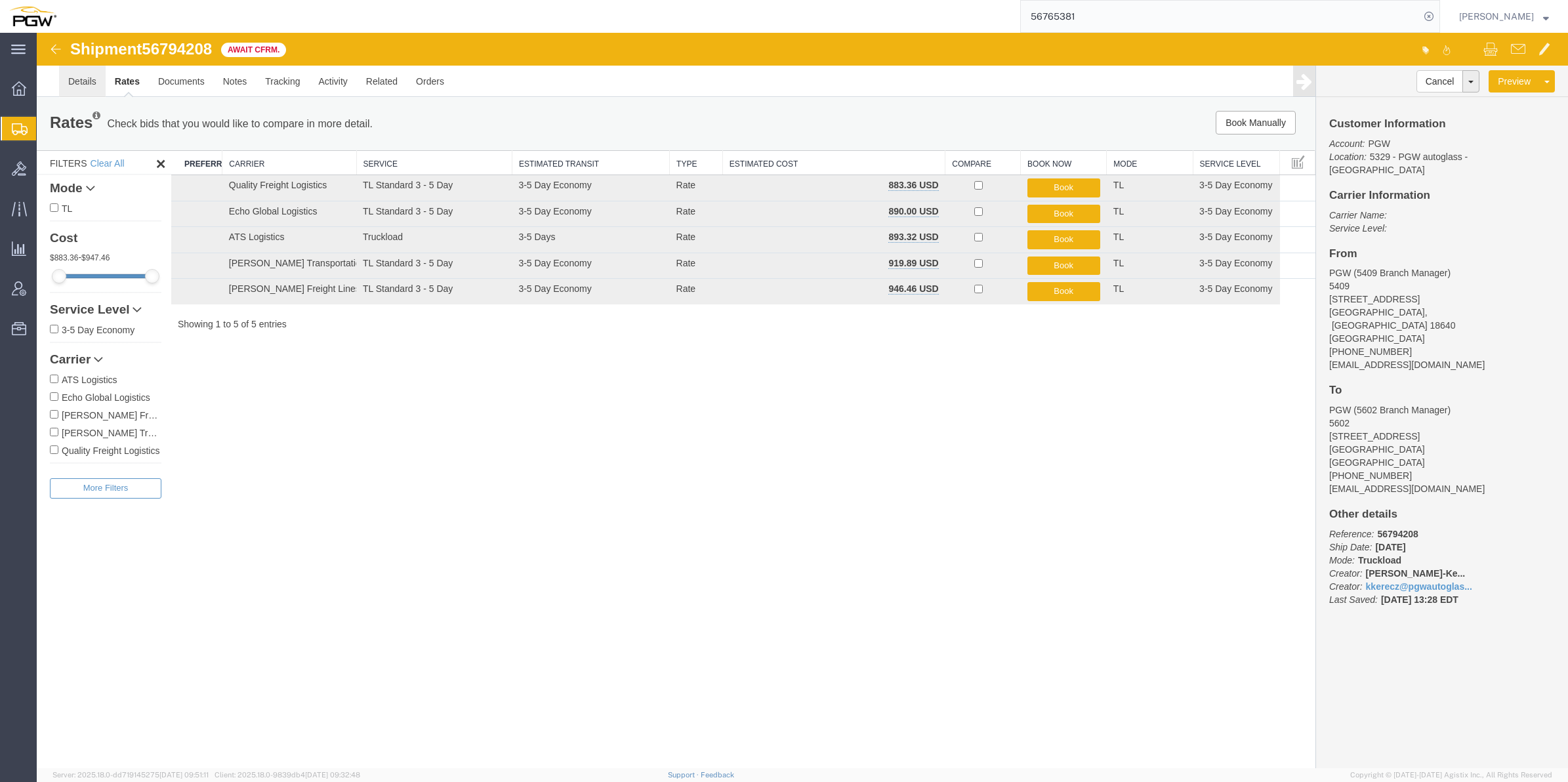
click at [90, 78] on link "Details" at bounding box center [83, 81] width 47 height 31
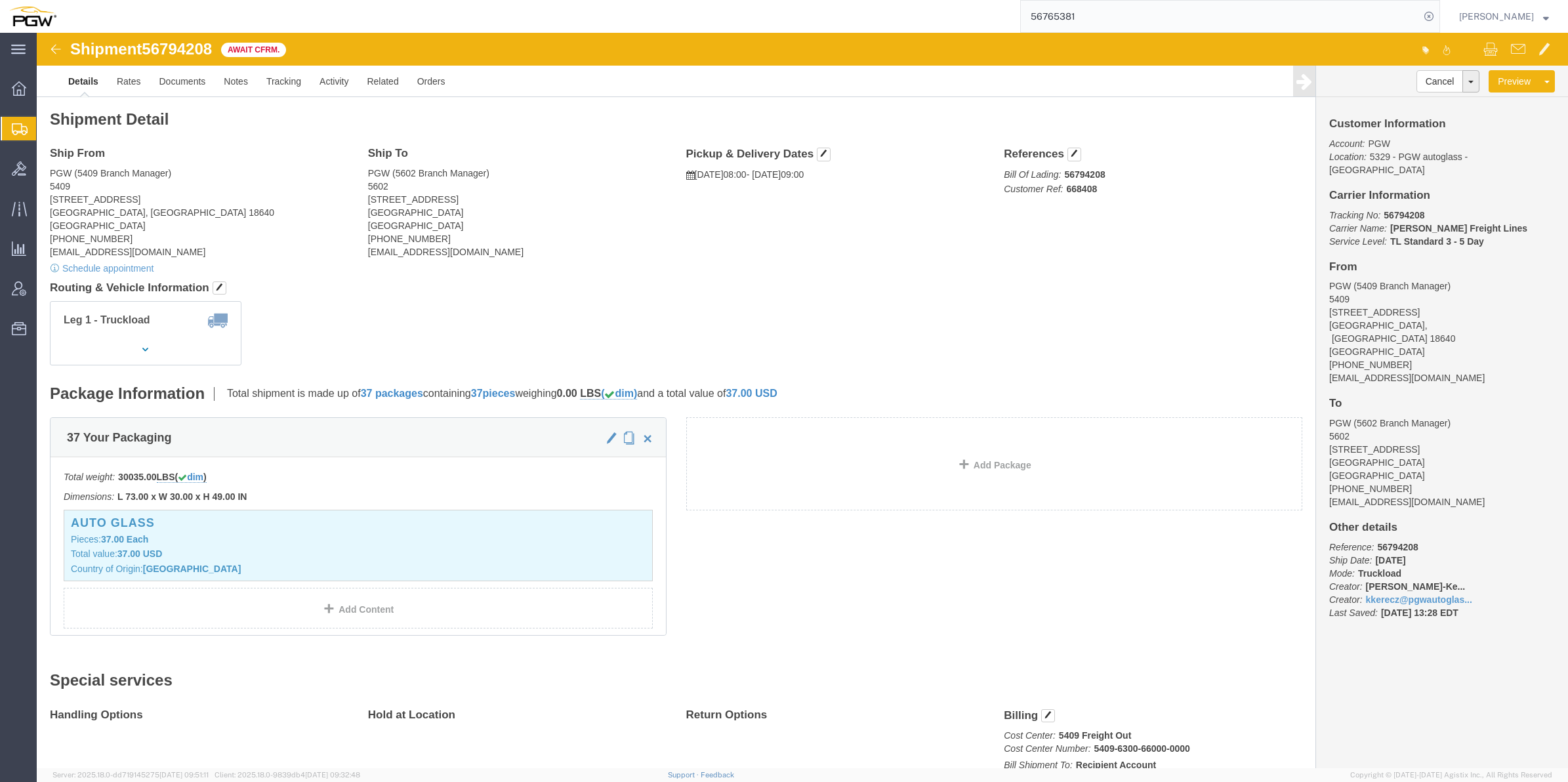
click span "56794208"
copy span "56794208"
click at [0, 0] on span "Create from Template" at bounding box center [0, 0] width 0 height 0
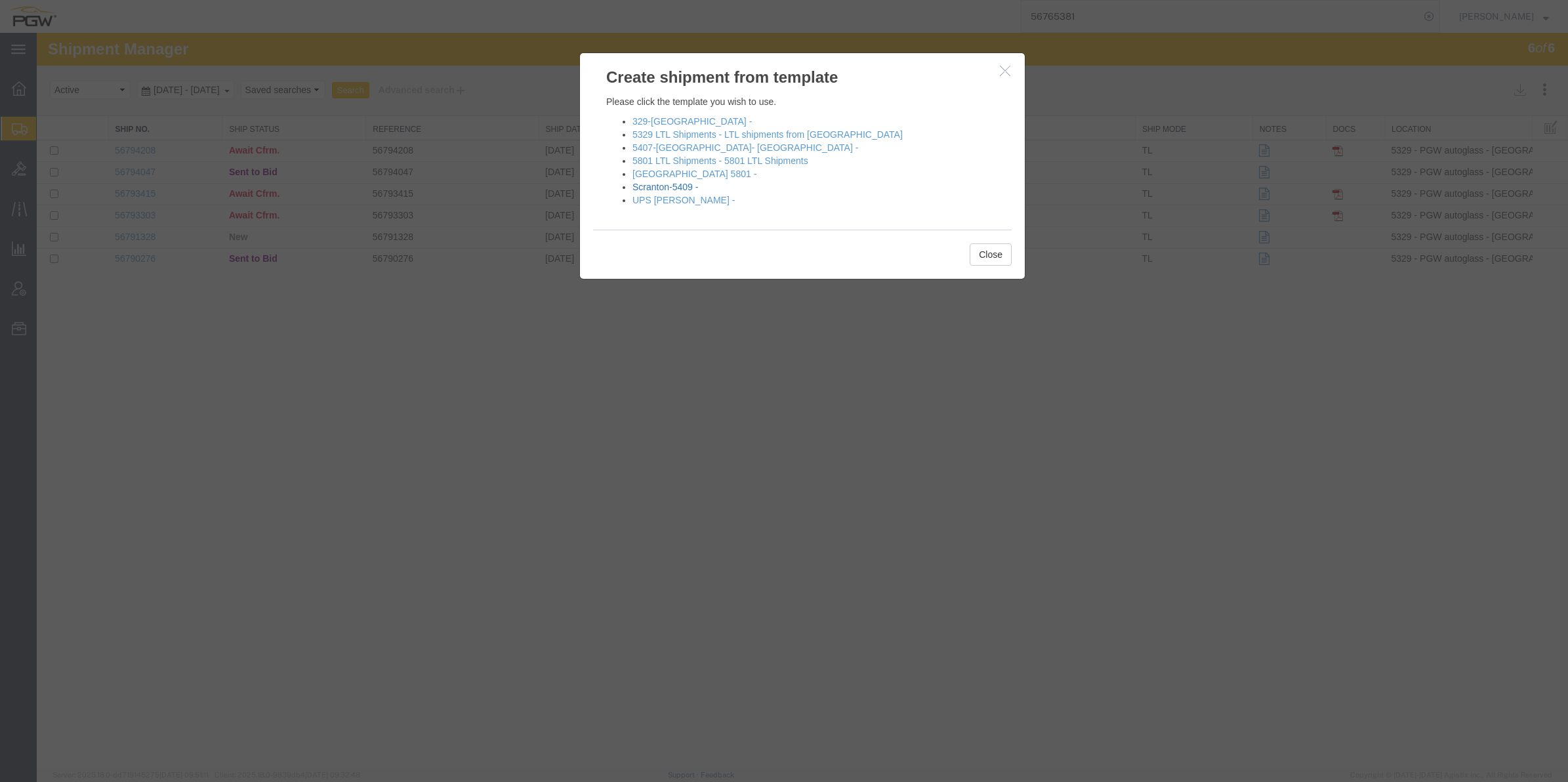
click at [677, 184] on link "Scranton-5409 -" at bounding box center [665, 187] width 65 height 10
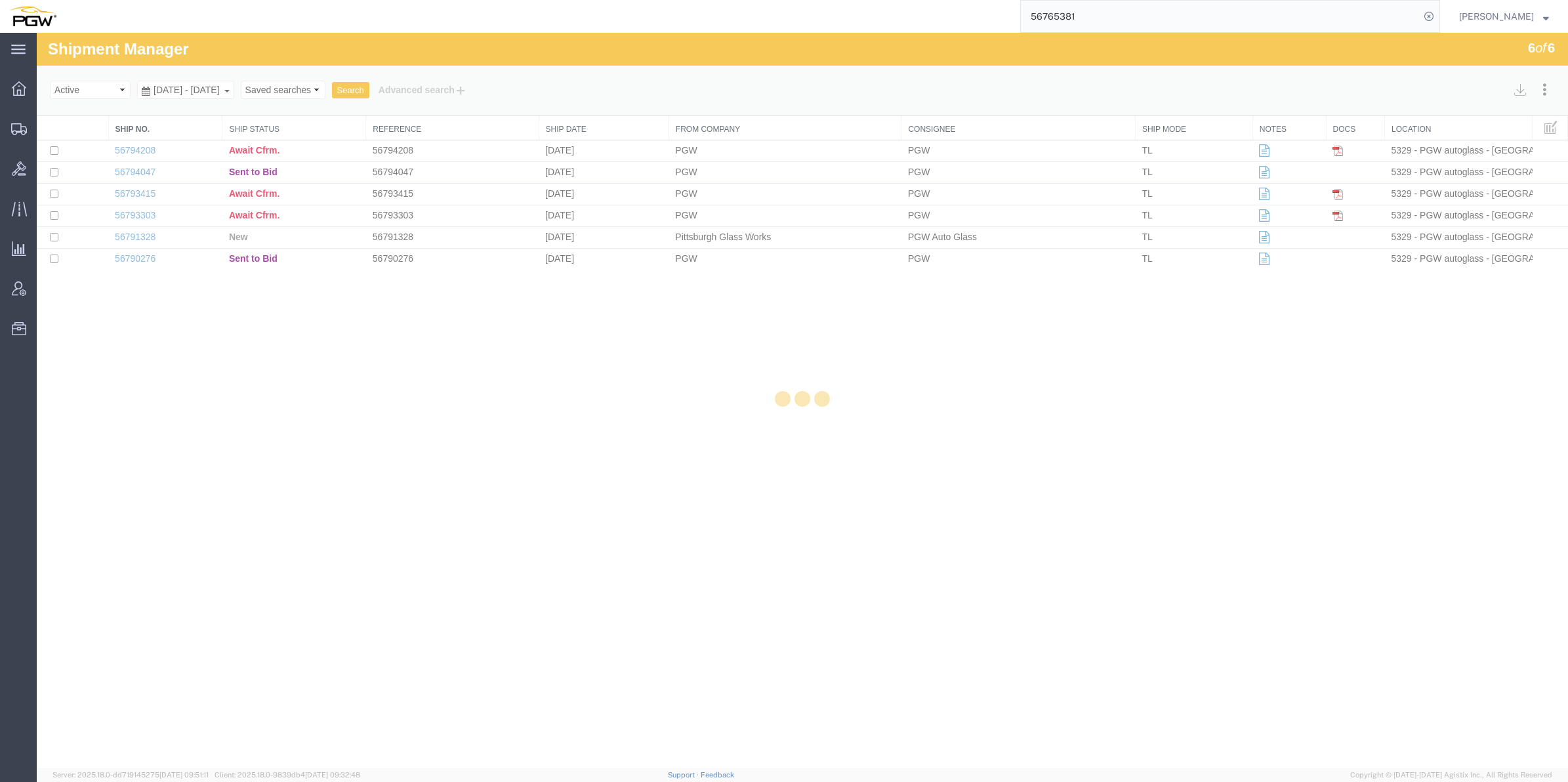
select select "61931"
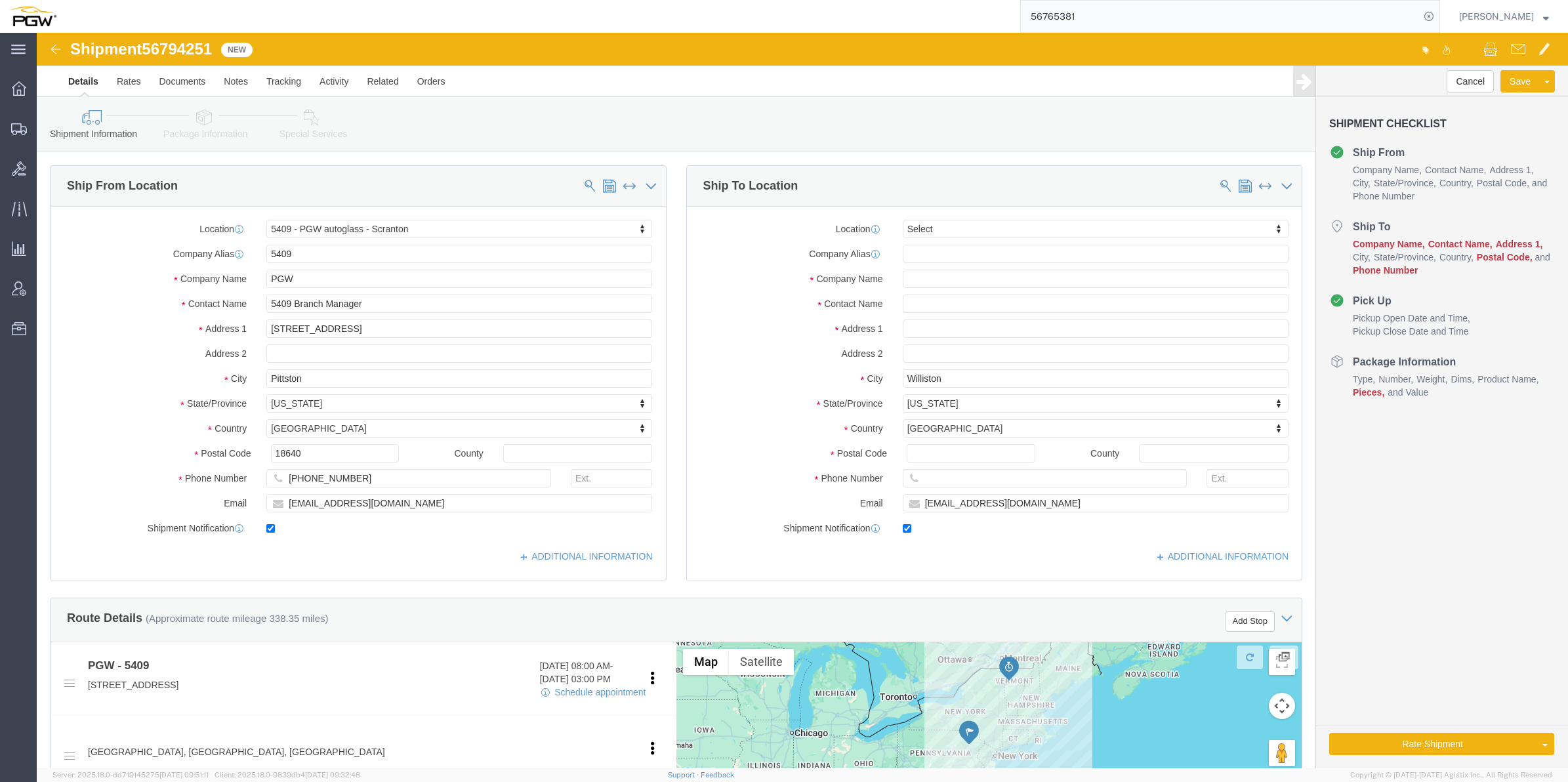
drag, startPoint x: 930, startPoint y: 196, endPoint x: 877, endPoint y: 205, distance: 53.8
click div "Location Select Select My Profile Location 5303 - PGW autoglass - Corporate 532…"
drag, startPoint x: 895, startPoint y: 194, endPoint x: 902, endPoint y: 185, distance: 11.4
click div "Location Select Select My Profile Location 5303 - PGW autoglass - Corporate 532…"
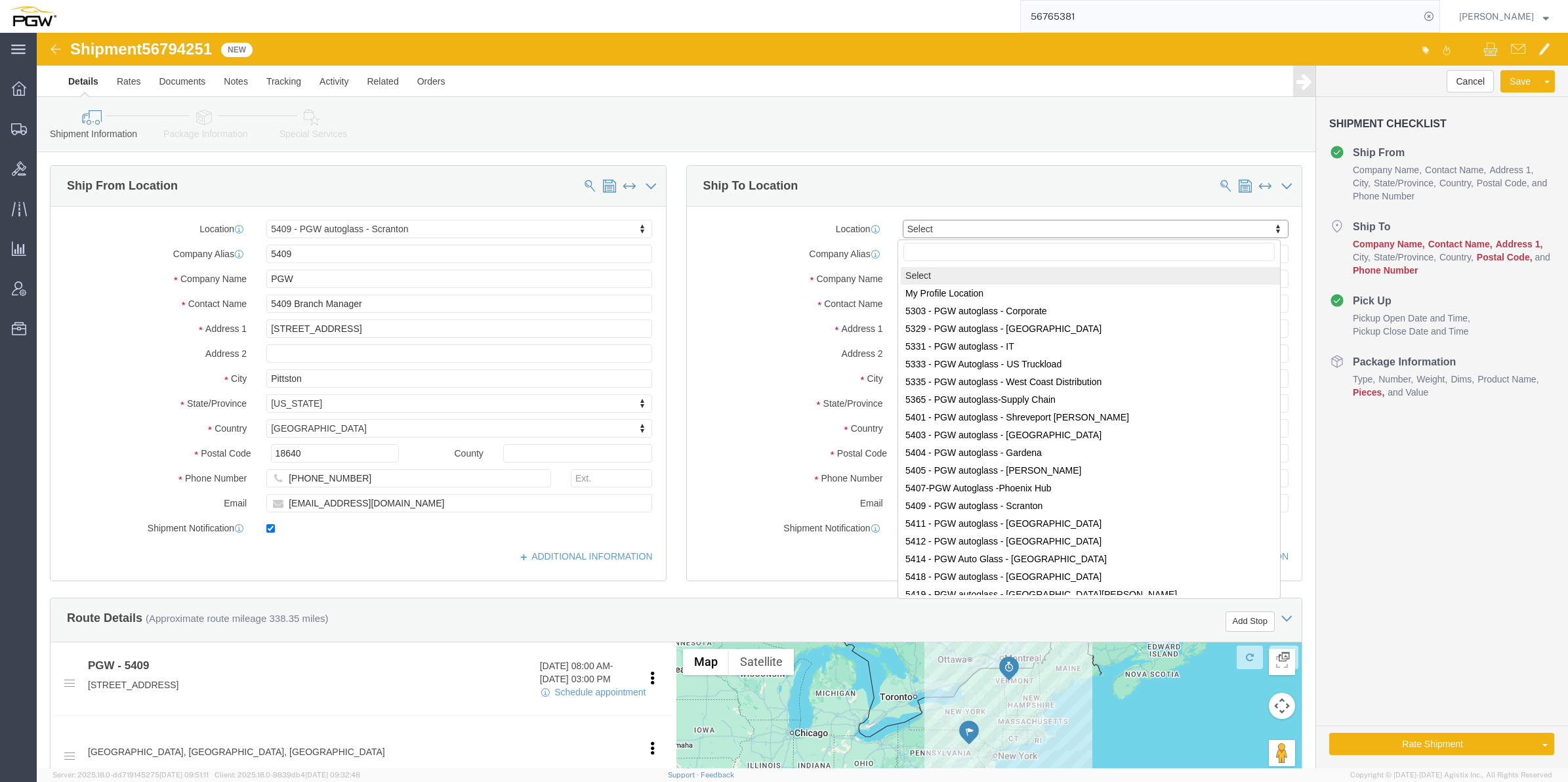
paste input "5596"
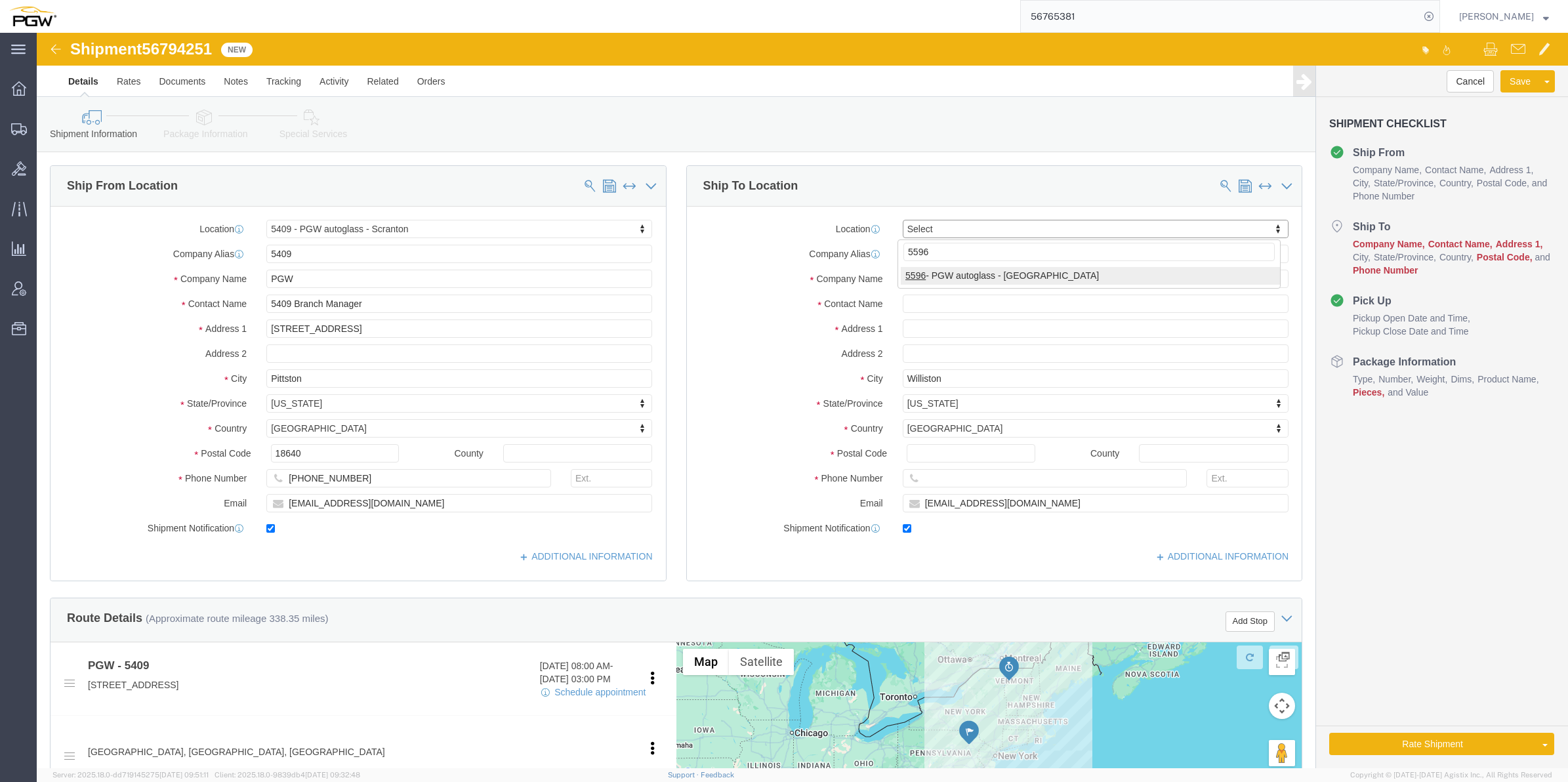
type input "5596"
select select "28395"
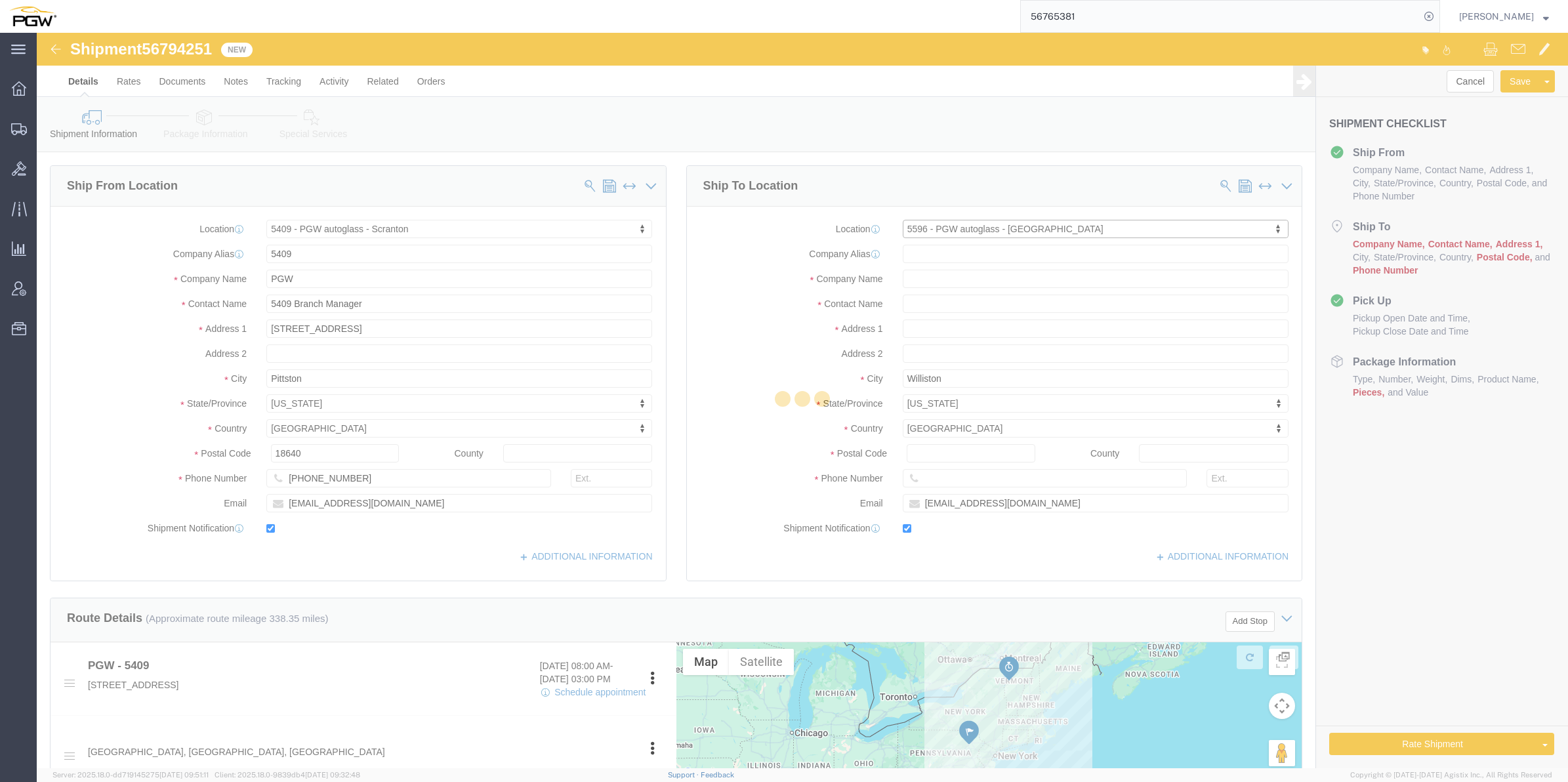
type input "5596"
type input "PGW"
type input "5596 Branch Manager"
type input "[STREET_ADDRESS]"
type input "Chesapeake"
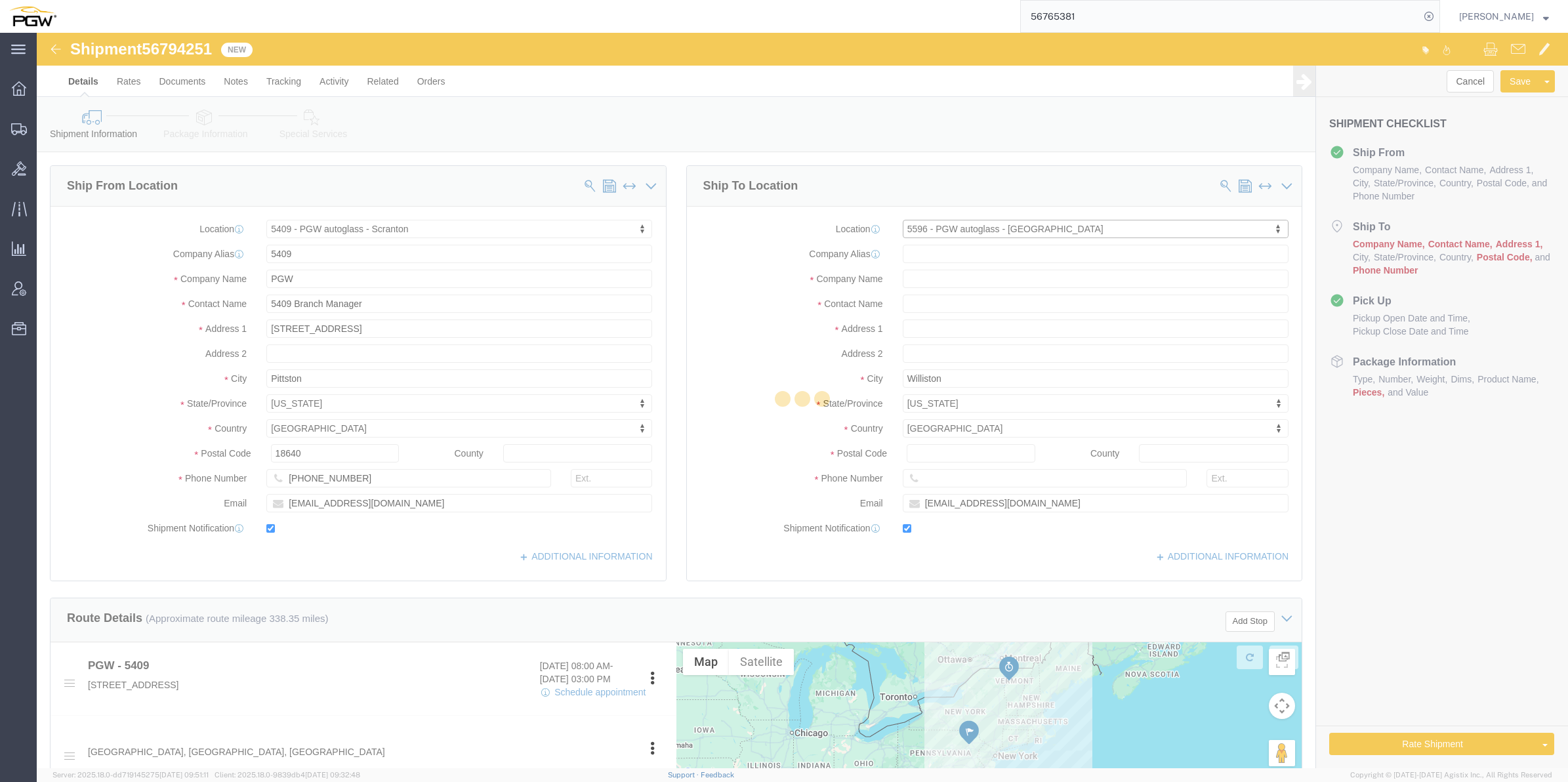
type input "23320"
type input "[PHONE_NUMBER]"
type input "[EMAIL_ADDRESS][DOMAIN_NAME]"
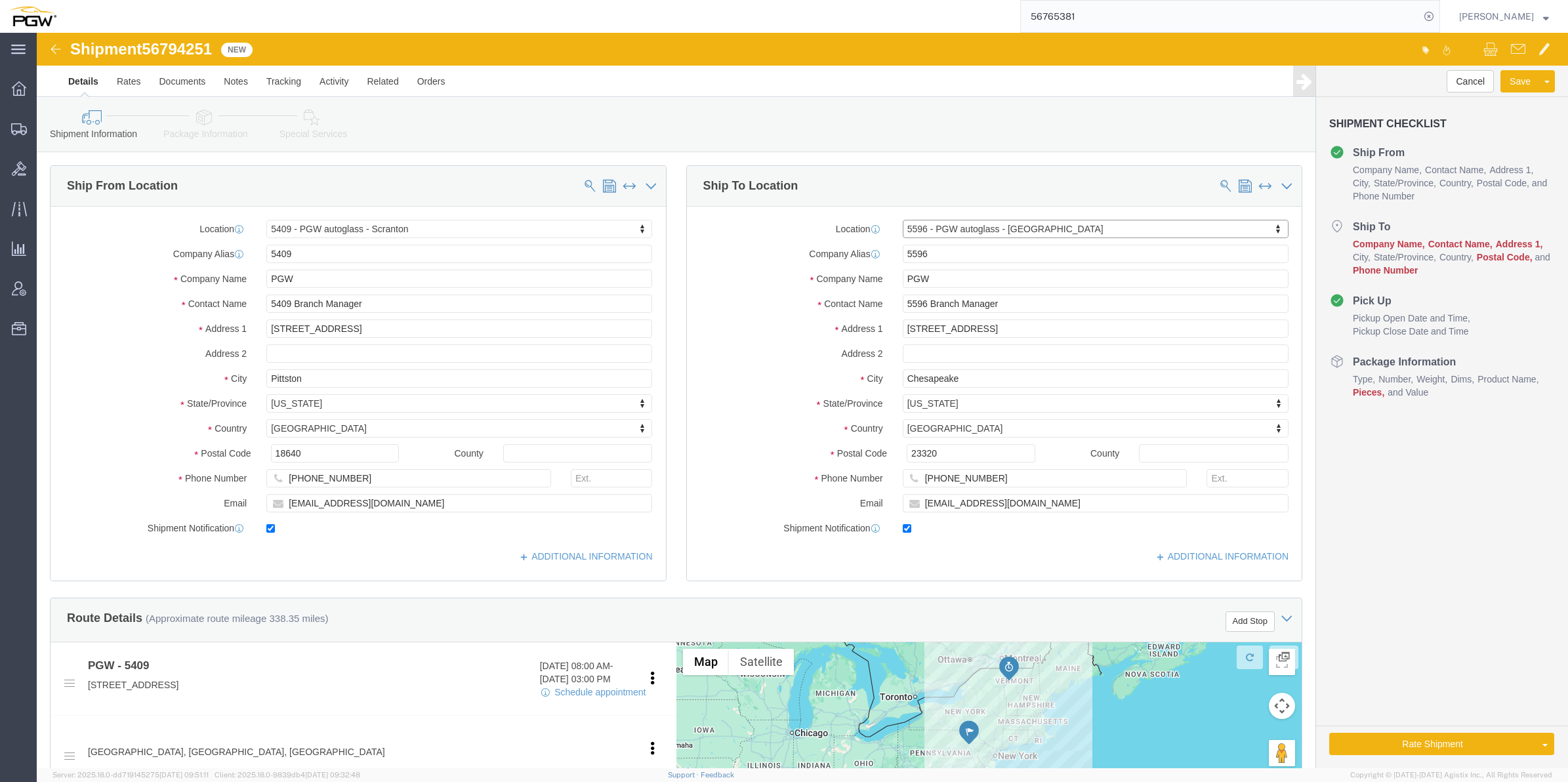
select select "VA"
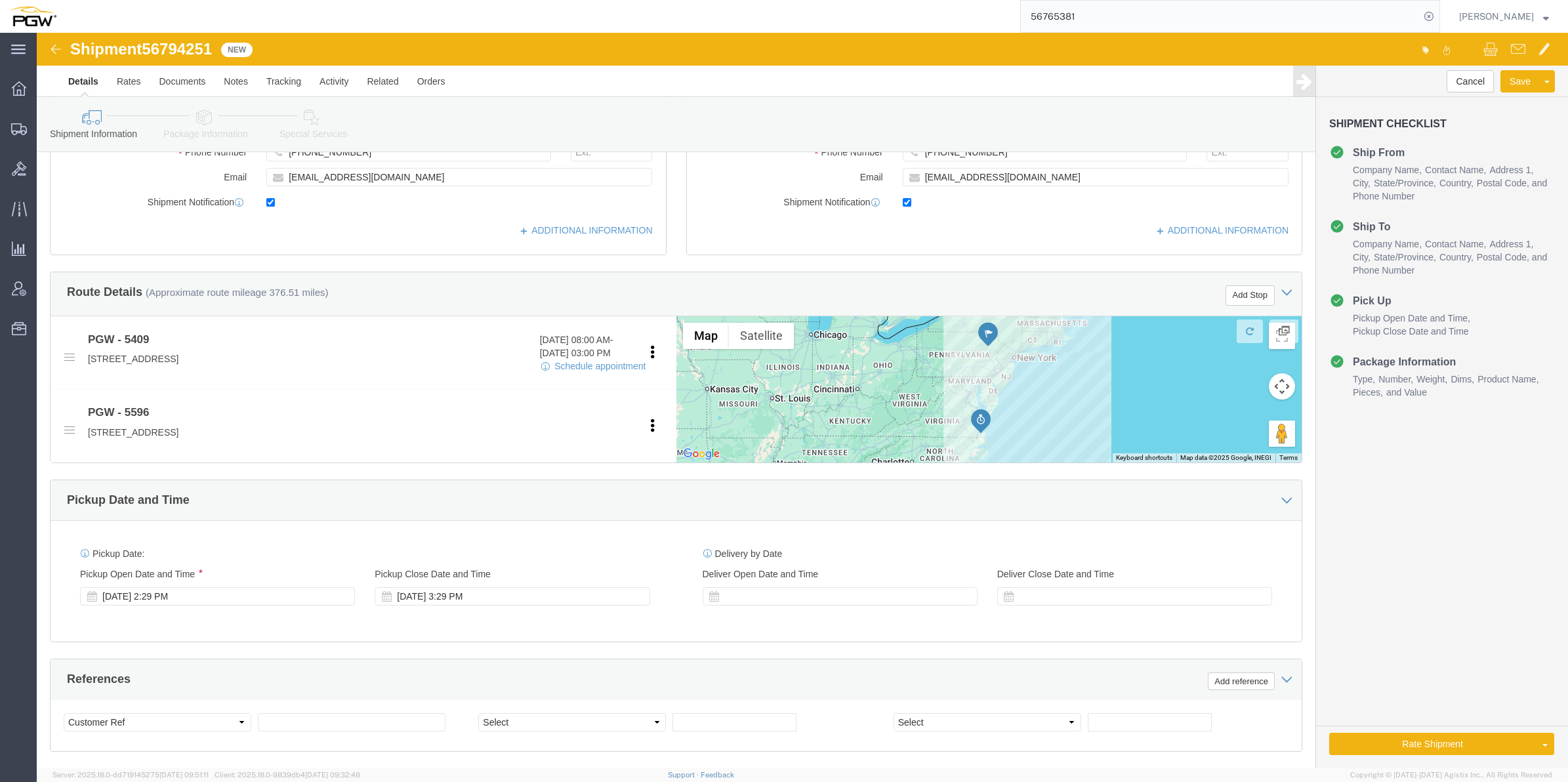
scroll to position [328, 0]
click div "[DATE] 2:29 PM"
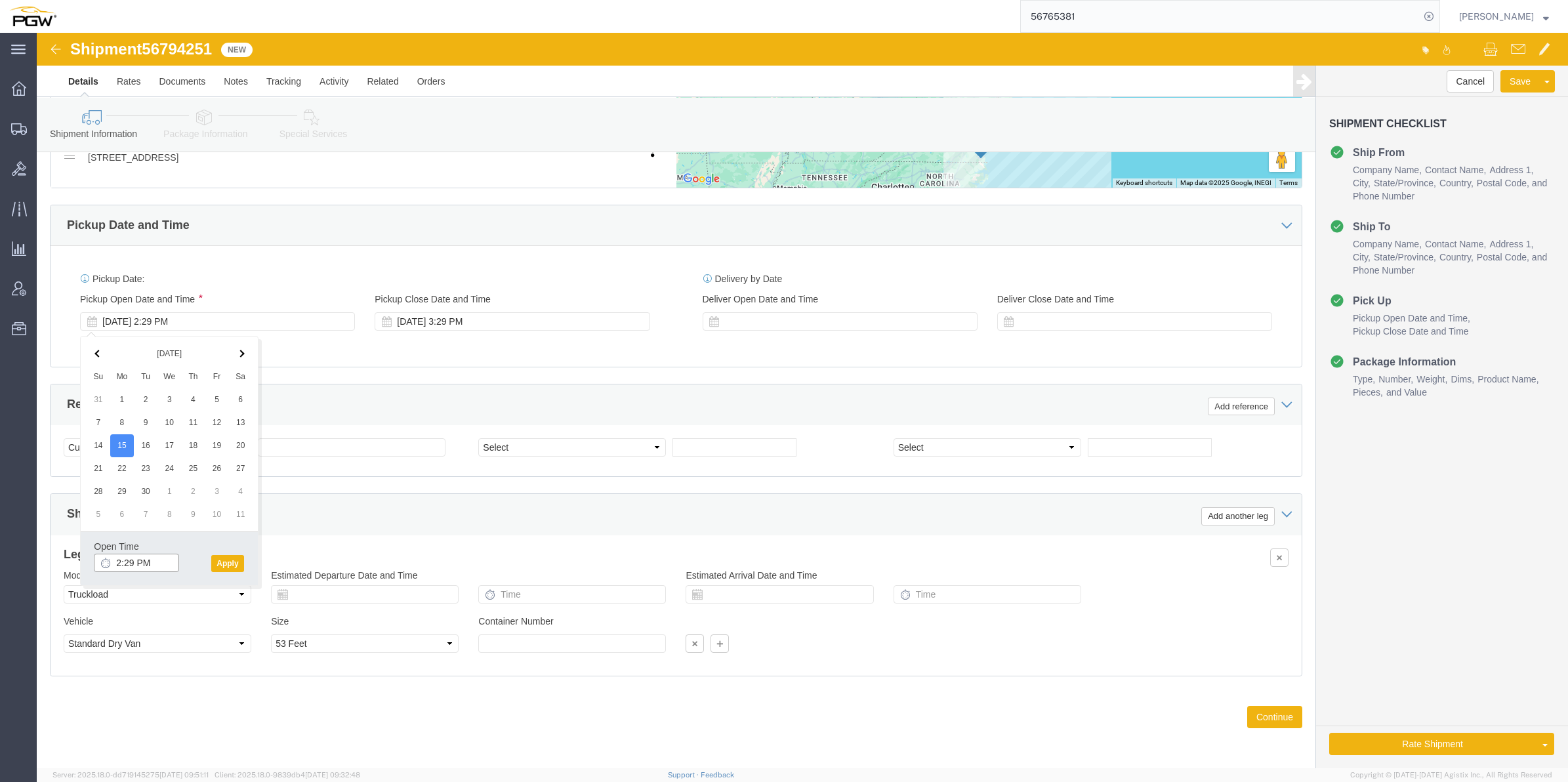
click input "2:29 PM"
type input "9:00 AM"
click button "Apply"
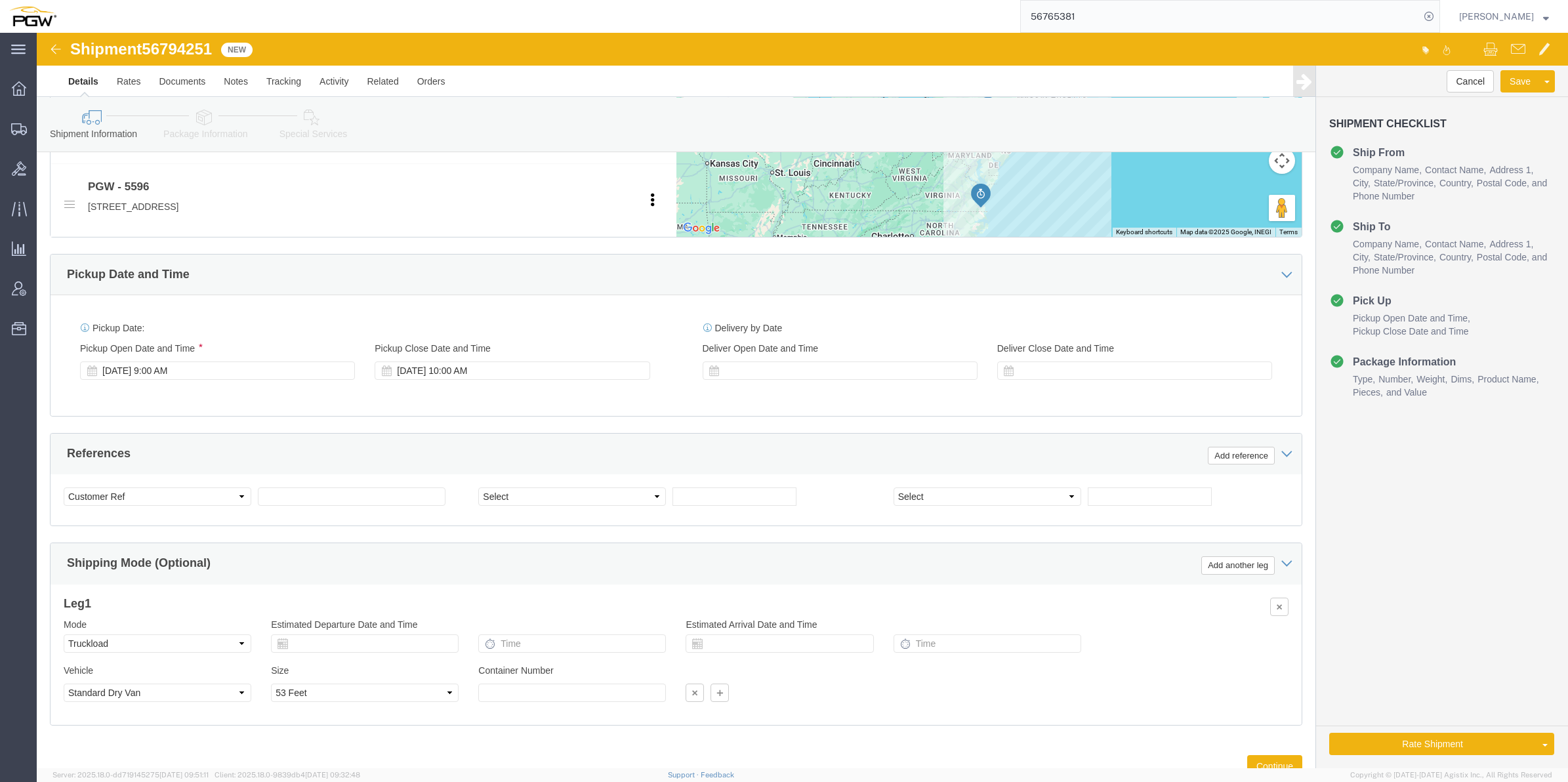
scroll to position [523, 0]
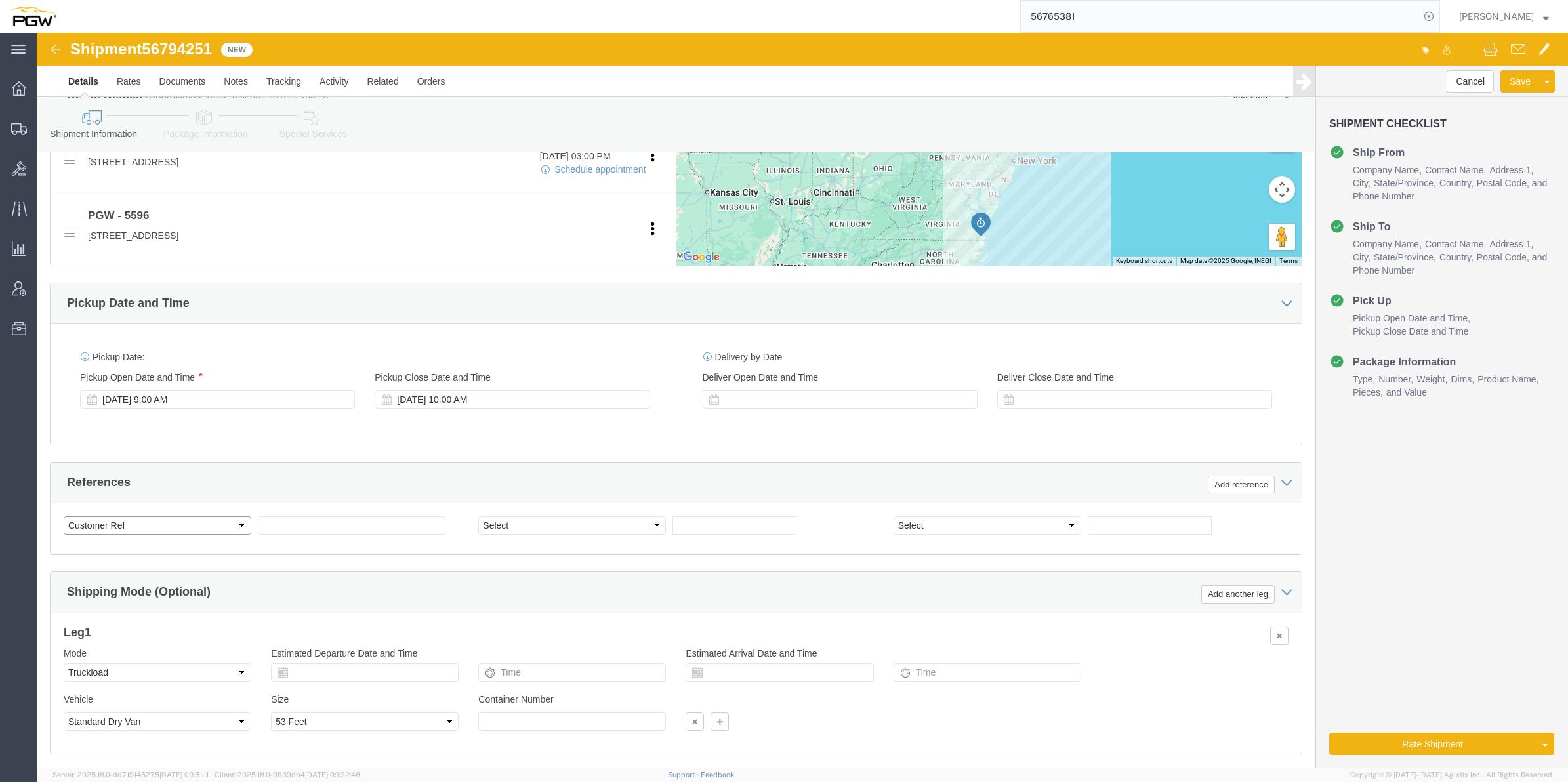
click select "Select Account Type Activity ID Airline Appointment Number ASN Batch Request # …"
select select "BOL"
click select "Select Account Type Activity ID Airline Appointment Number ASN Batch Request # …"
click span "56794251"
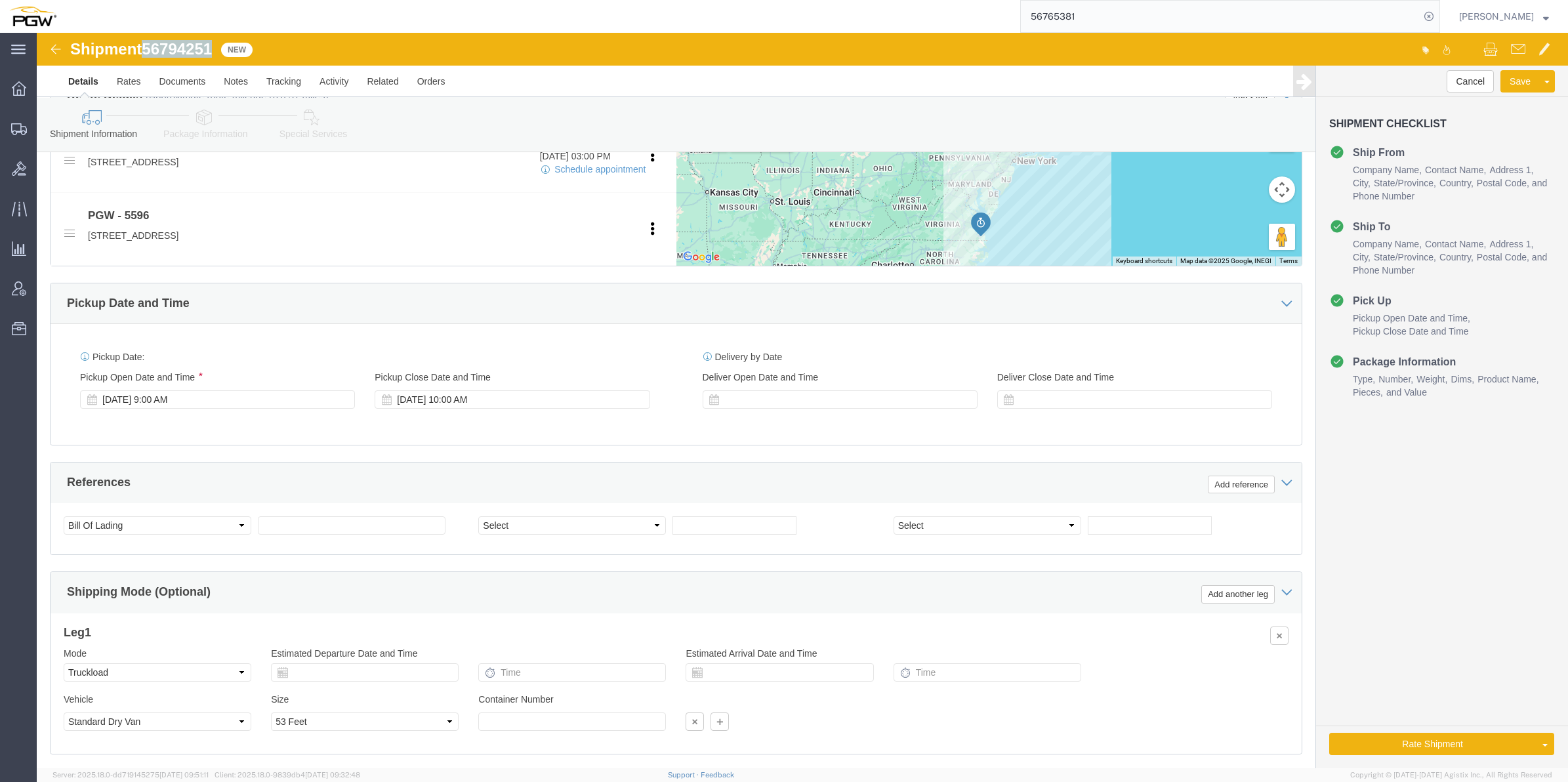
click span "56794251"
copy span "56794251"
click input "text"
paste input "56794251"
type input "56794251"
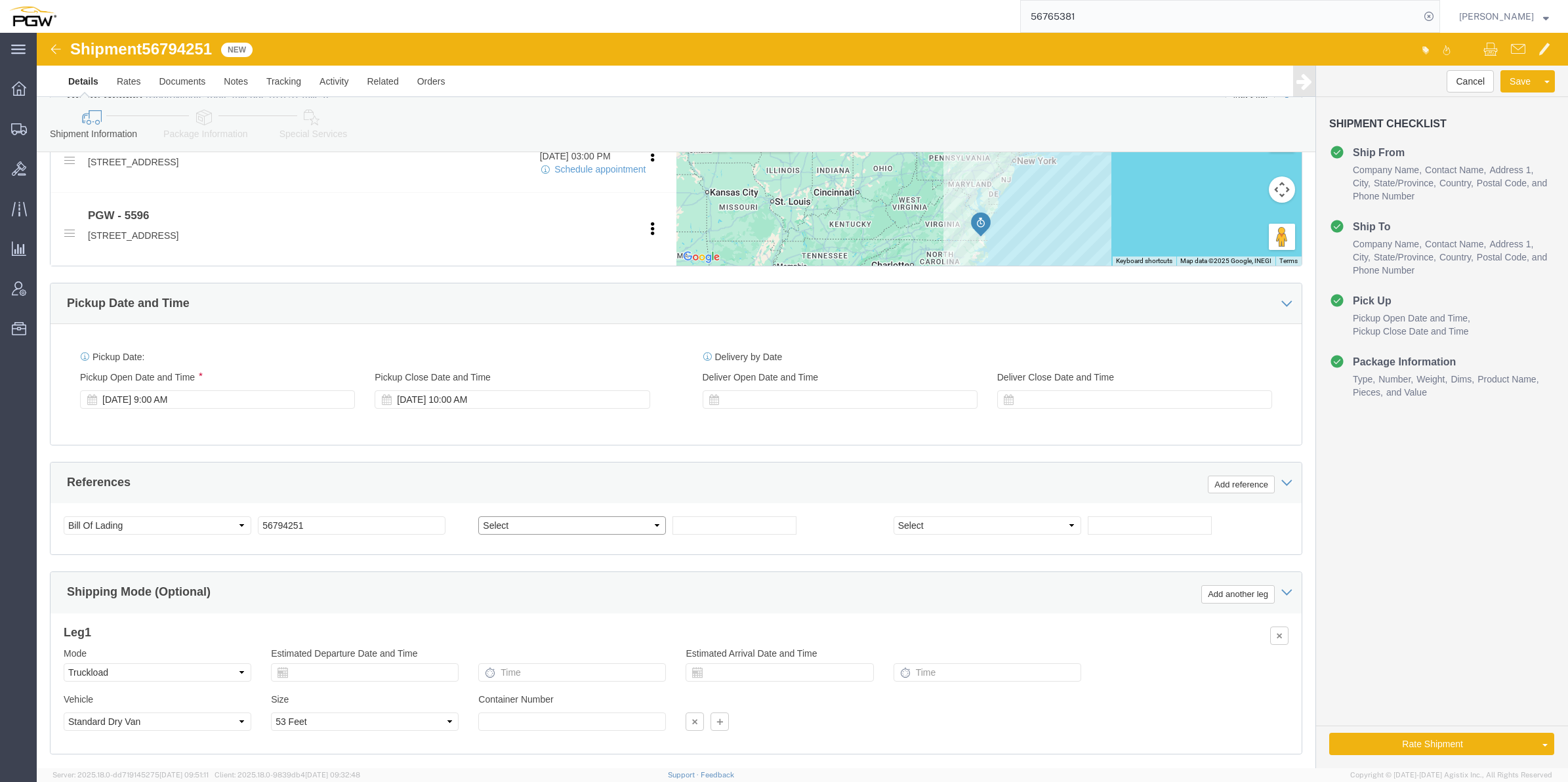
click select "Select Account Type Activity ID Airline Appointment Number ASN Batch Request # …"
select select "ORDERNUM"
click select "Select Account Type Activity ID Airline Appointment Number ASN Batch Request # …"
click div "Select Account Type Activity ID Airline Appointment Number ASN Batch Request # …"
click input "text"
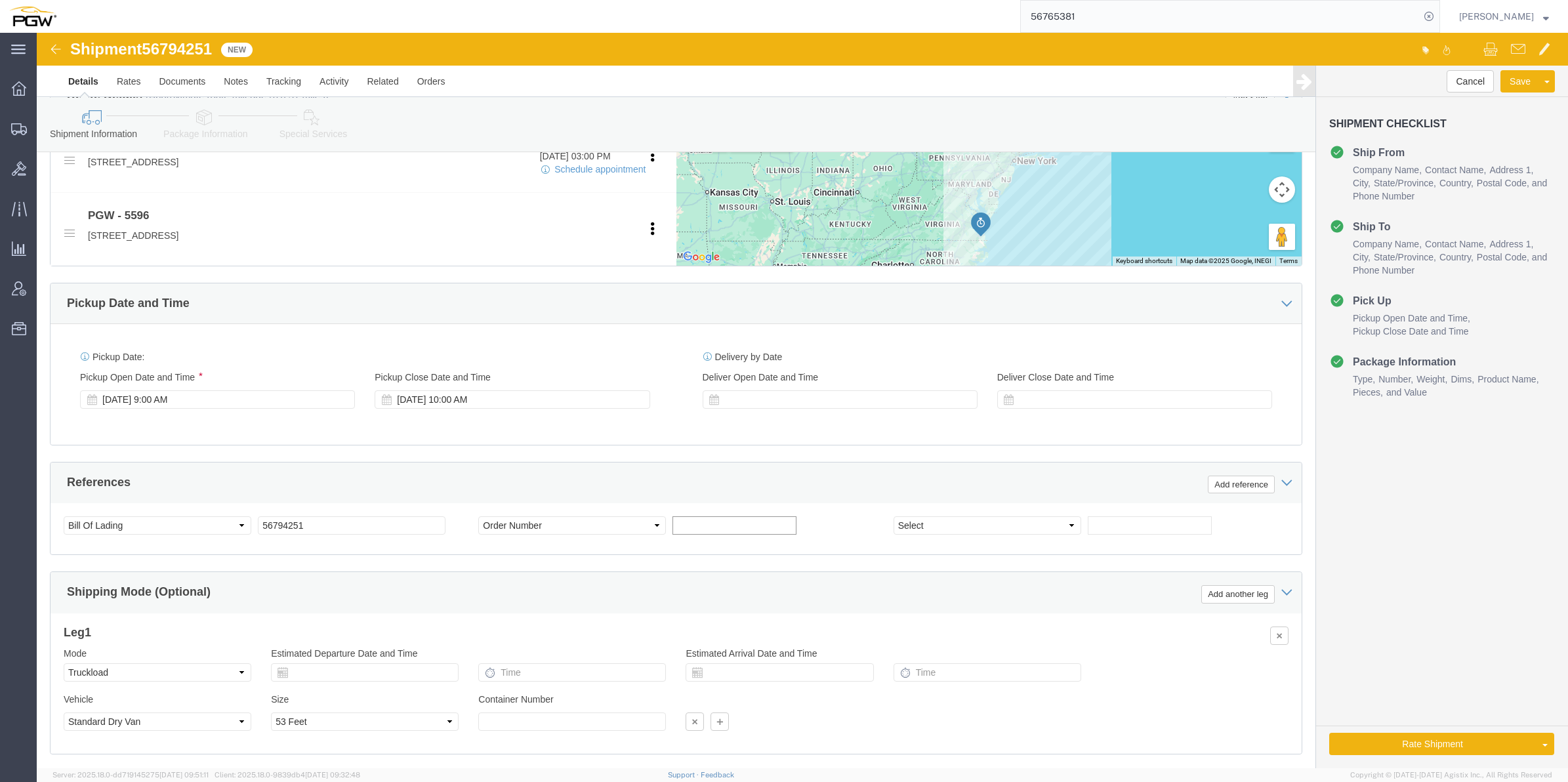
paste input "668407"
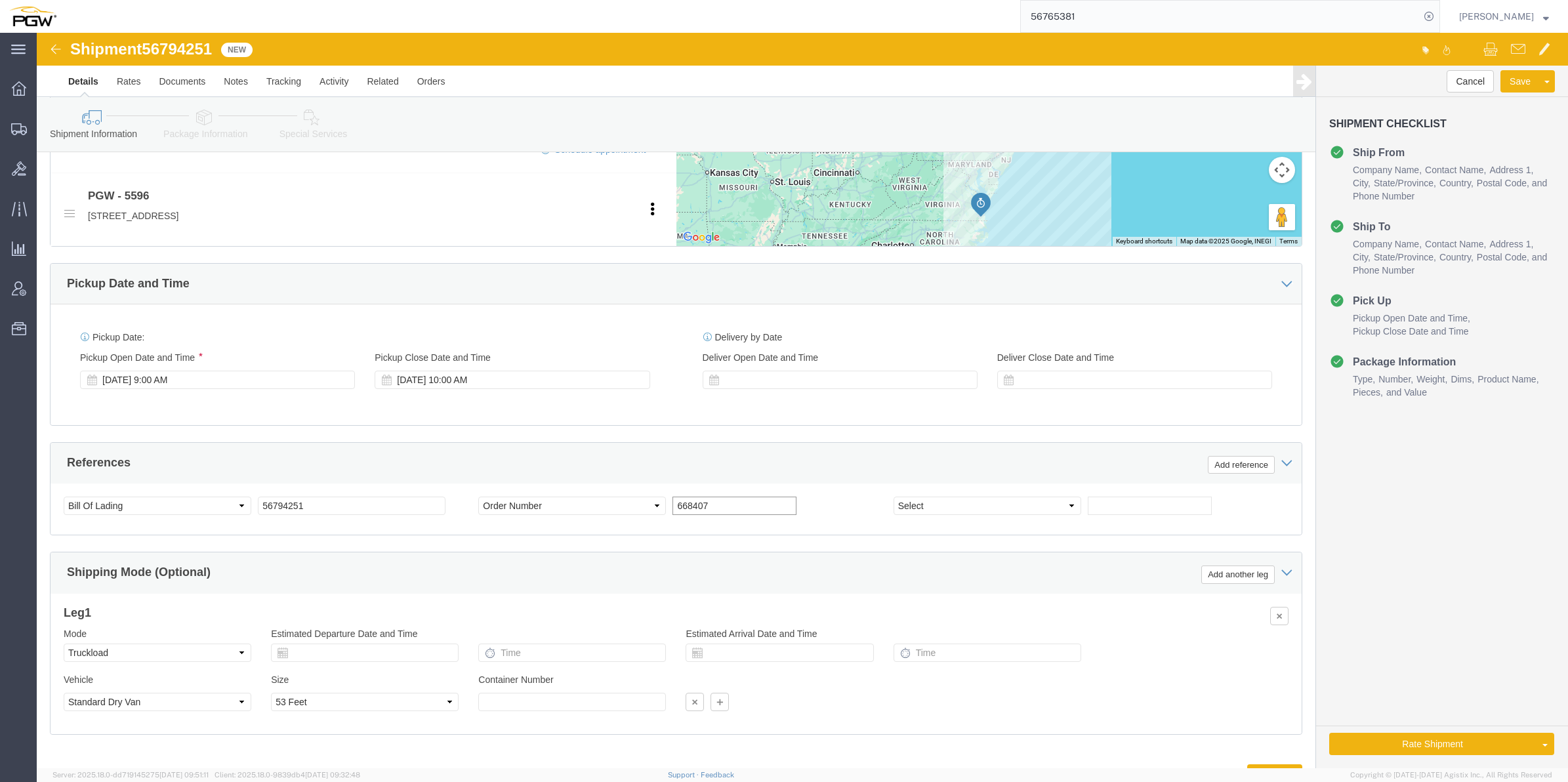
scroll to position [605, 0]
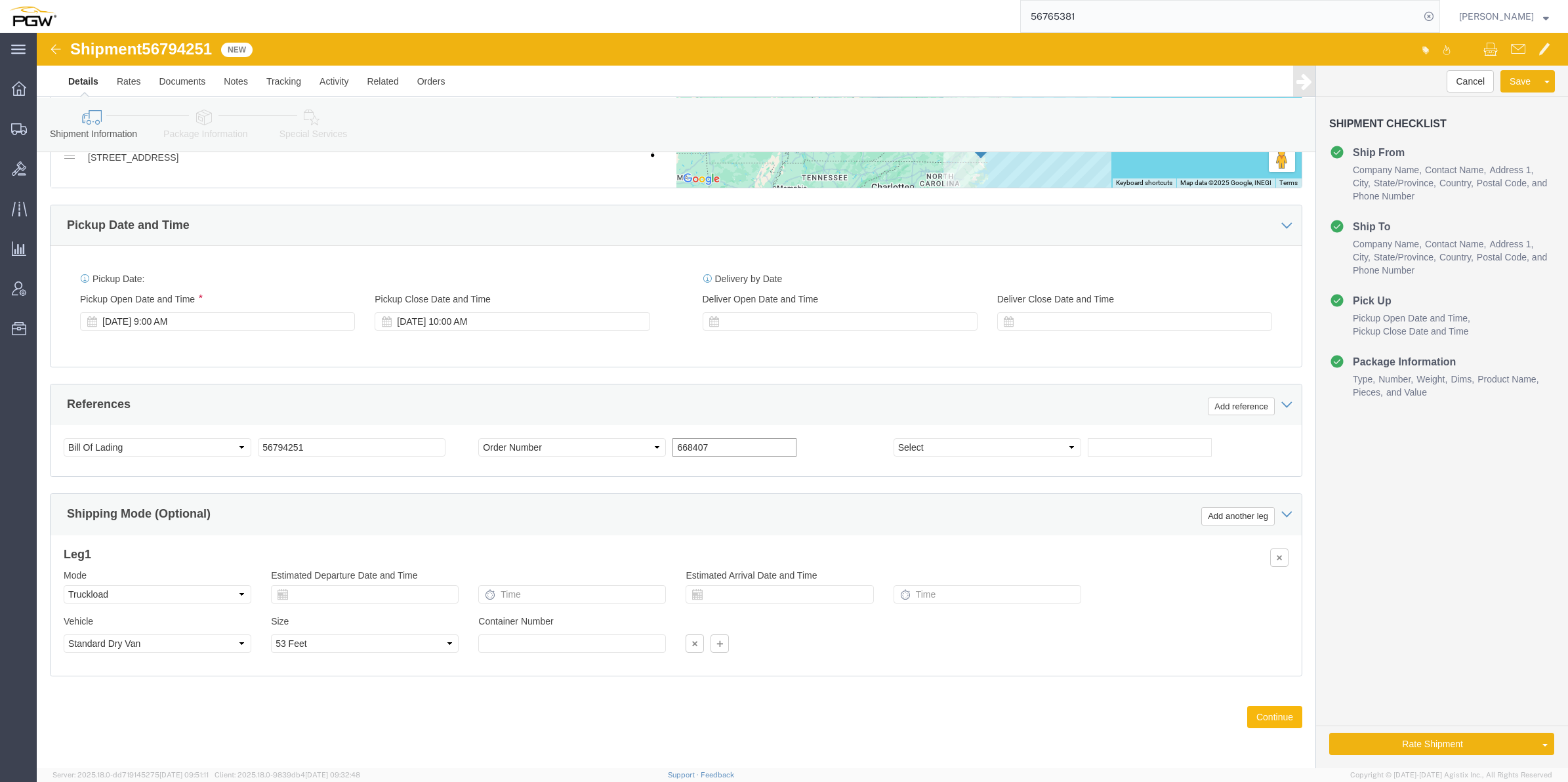
type input "668407"
click button "Continue"
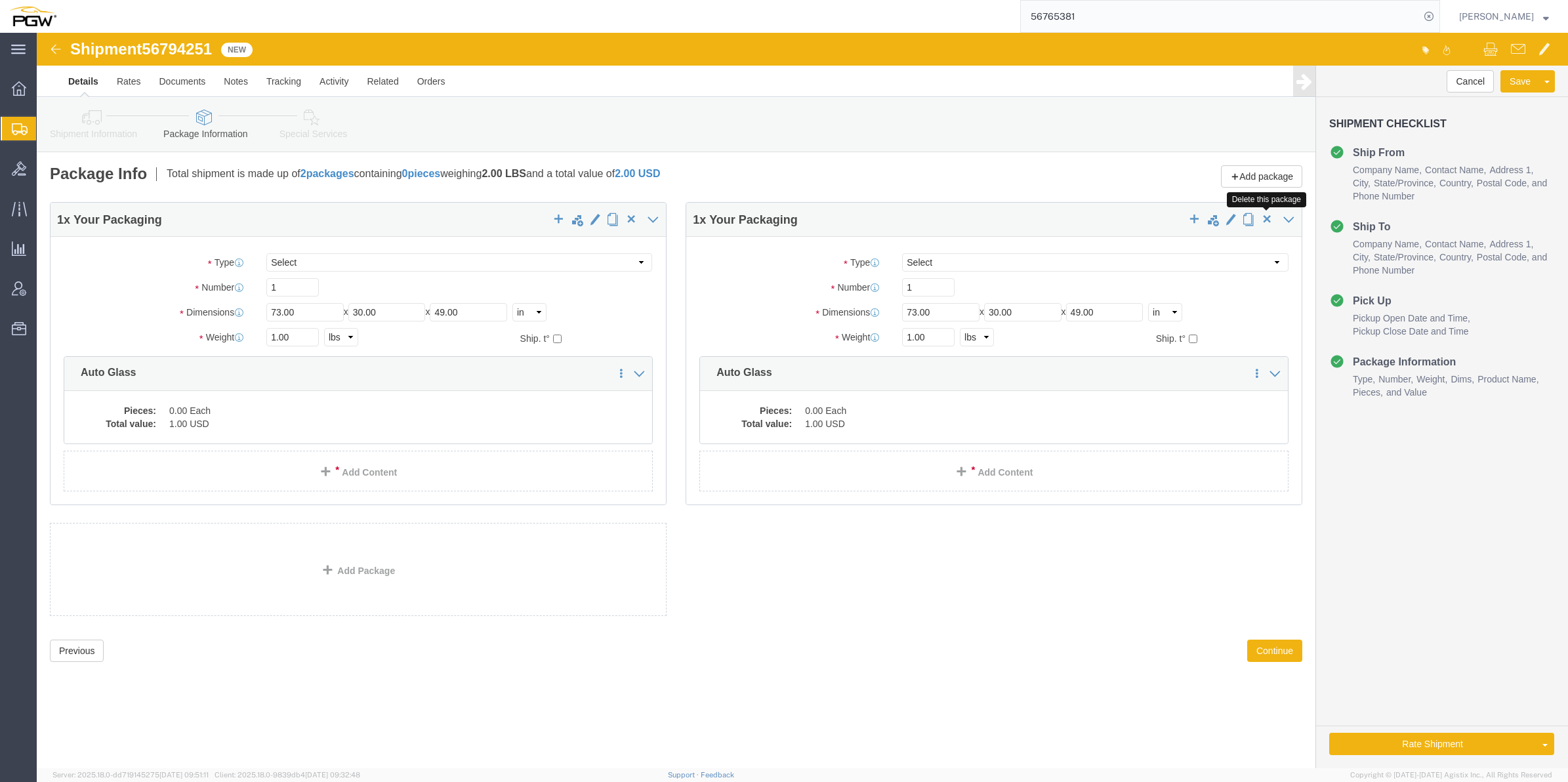
click button "button"
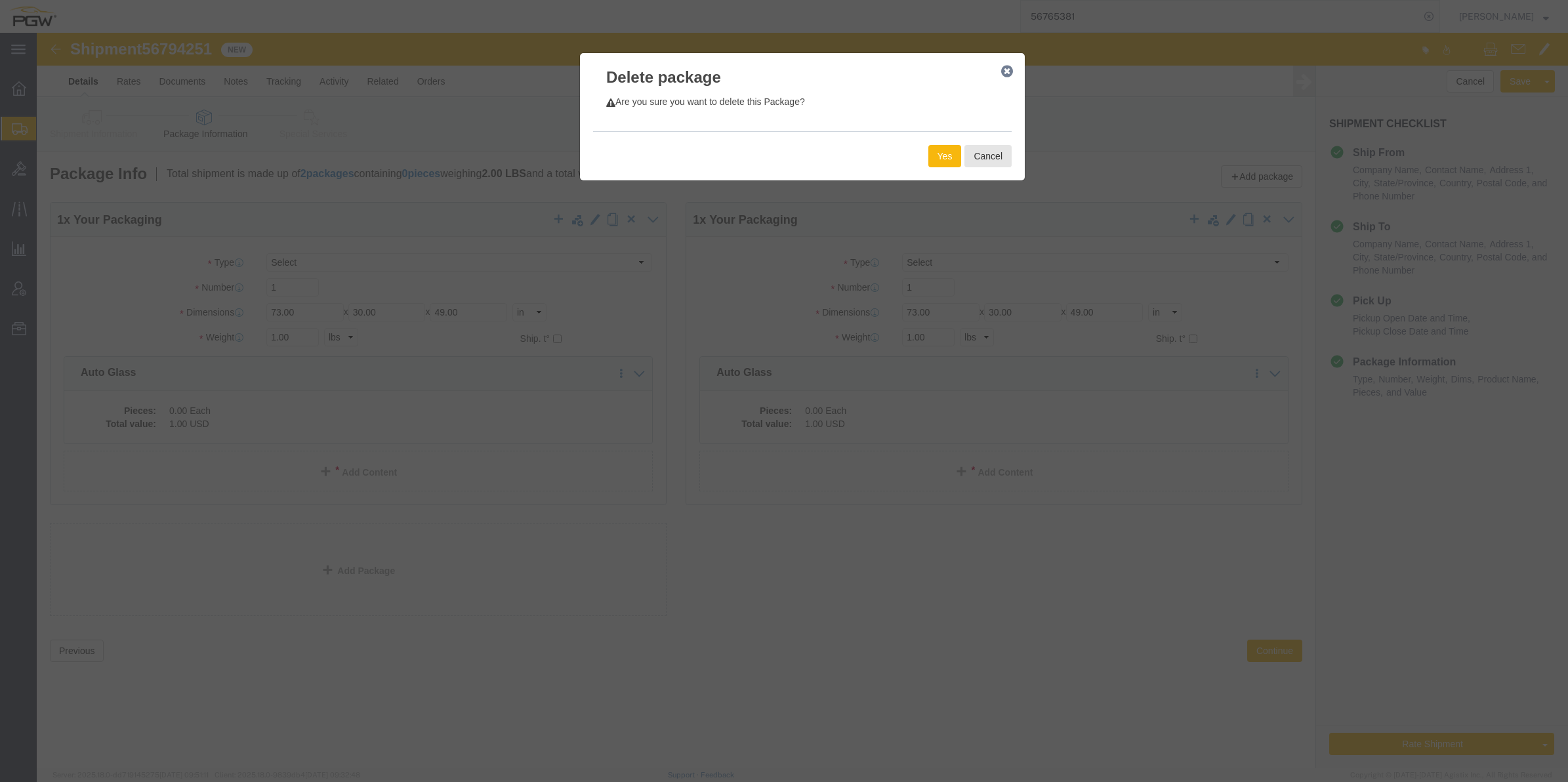
click button "Yes"
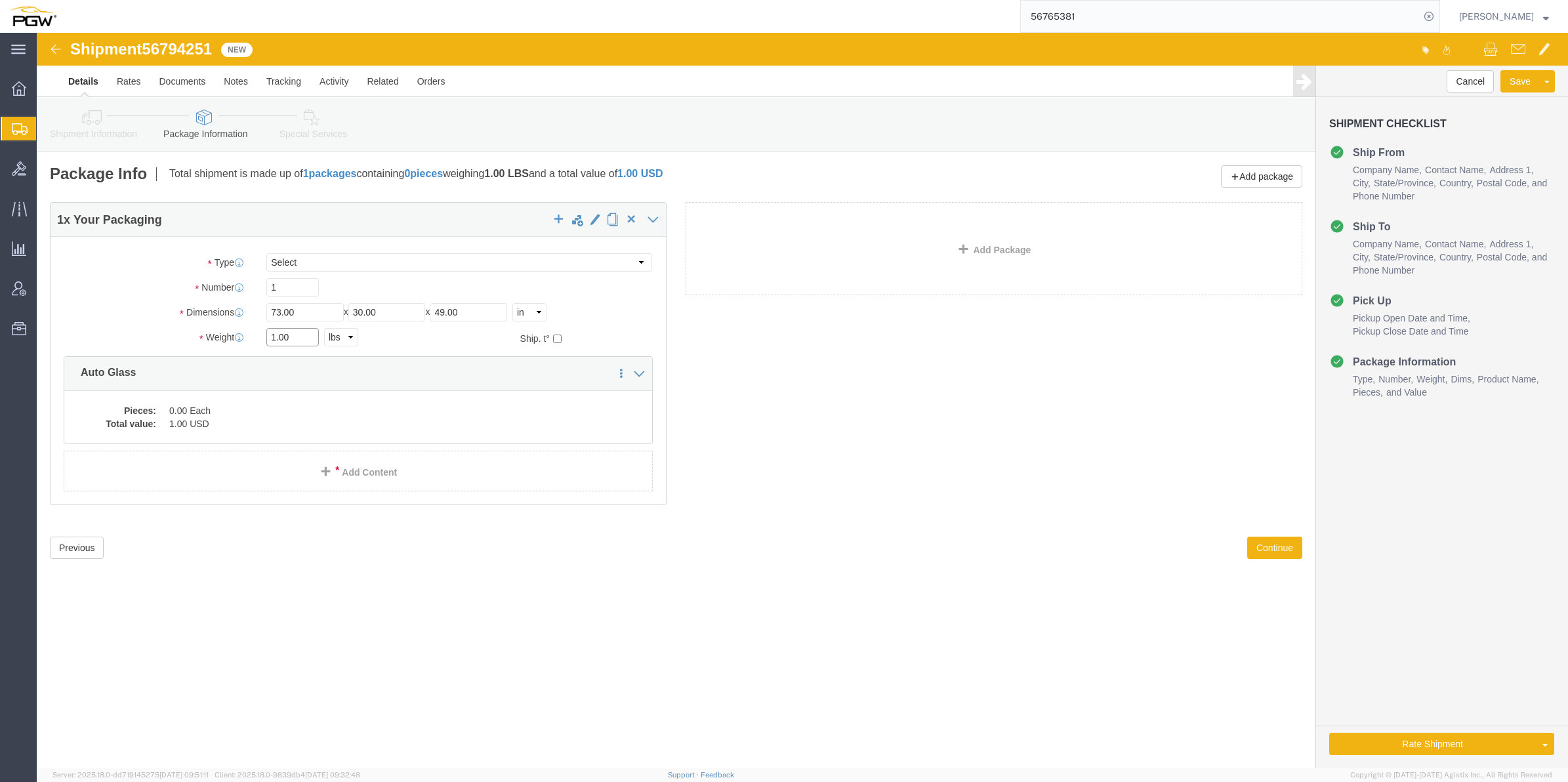
click div "1.00 Select kgs lbs"
drag, startPoint x: 237, startPoint y: 302, endPoint x: 228, endPoint y: 303, distance: 9.1
click div "1.00 Select kgs lbs"
click input "1.00"
drag, startPoint x: 239, startPoint y: 303, endPoint x: 233, endPoint y: 305, distance: 6.3
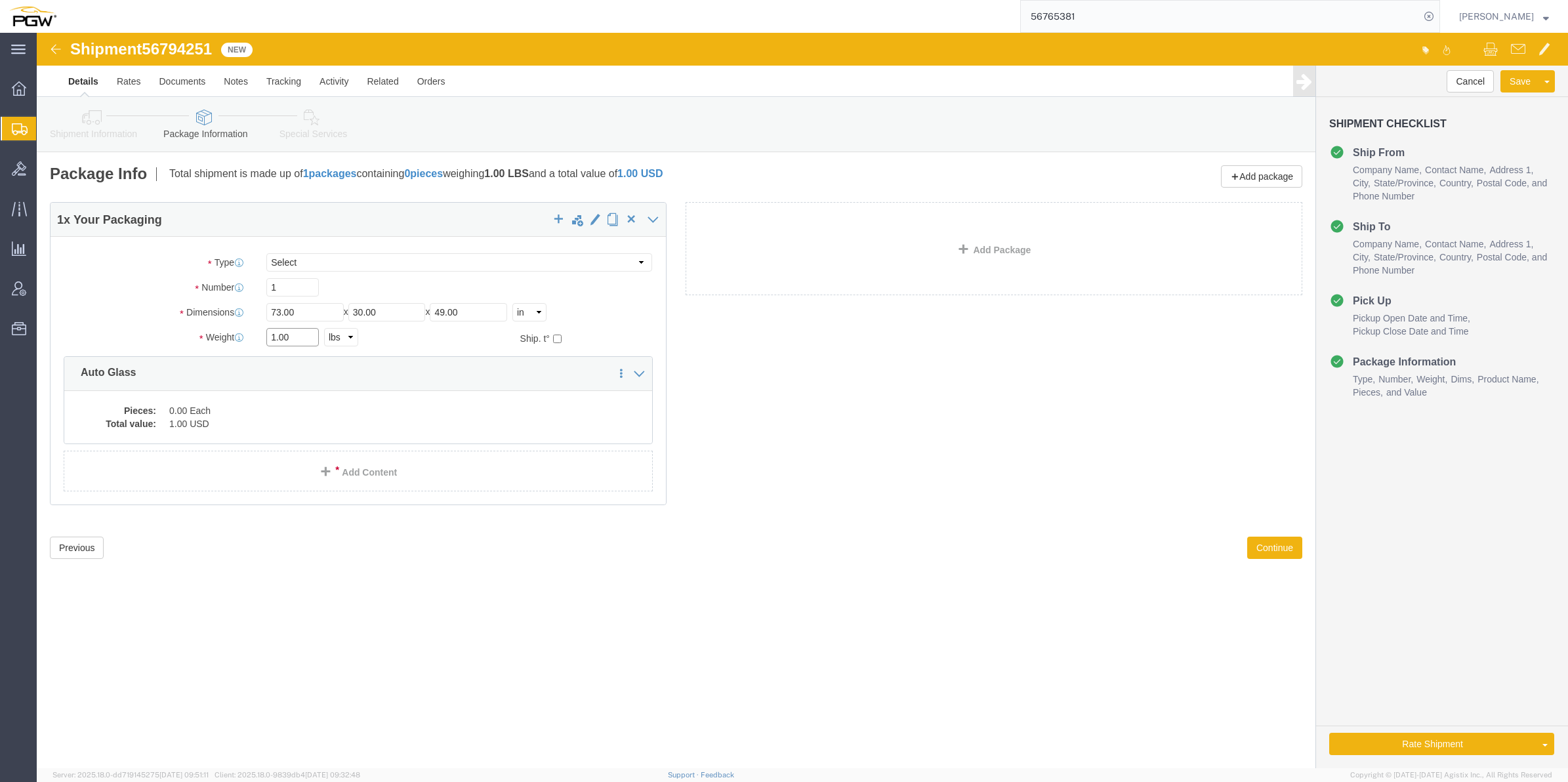
click input "1.00"
paste input "3506"
type input "35061.00"
drag, startPoint x: 242, startPoint y: 260, endPoint x: 244, endPoint y: 234, distance: 26.1
click div "1"
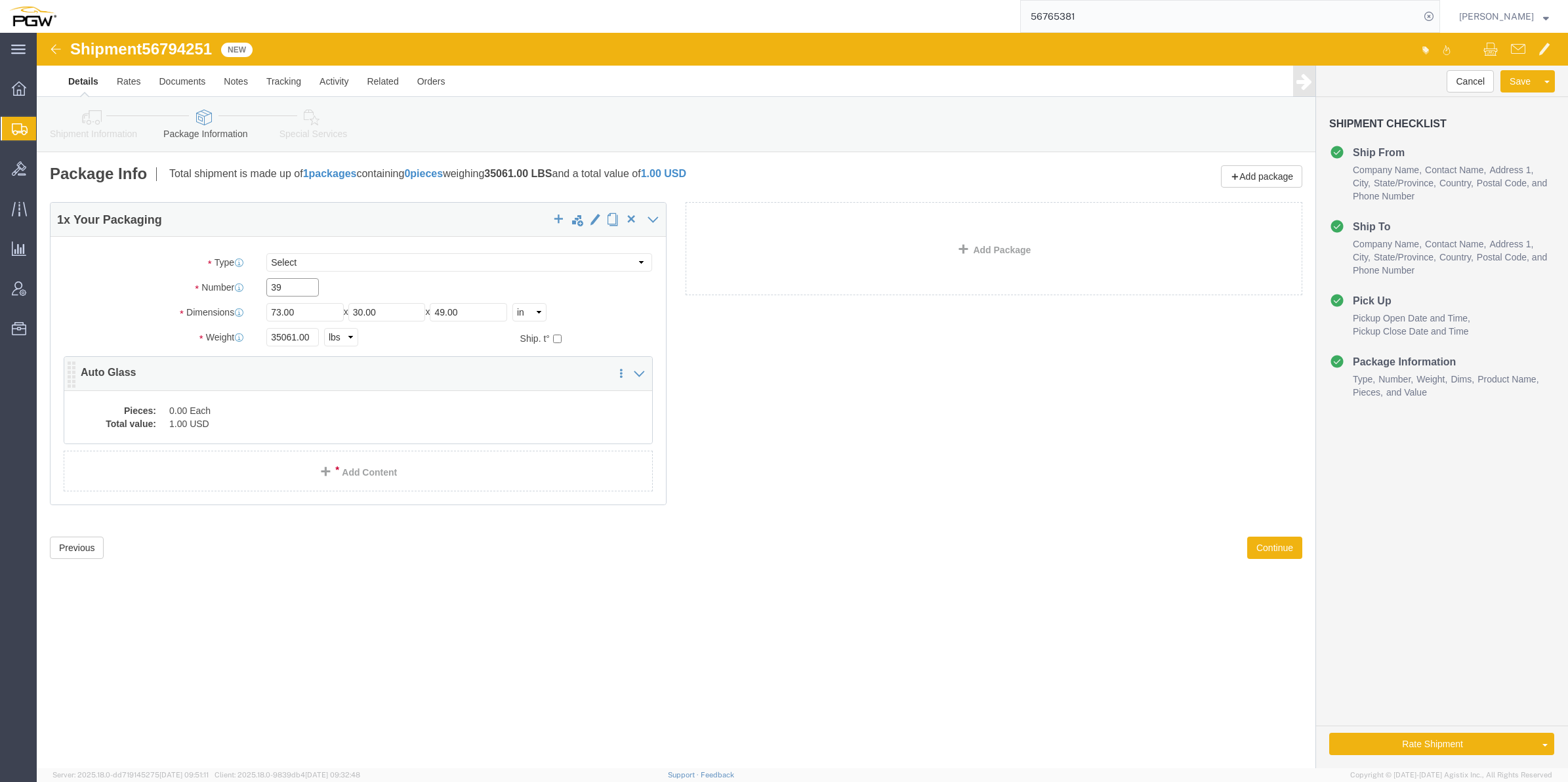
type input "39"
click dd "1.00 USD"
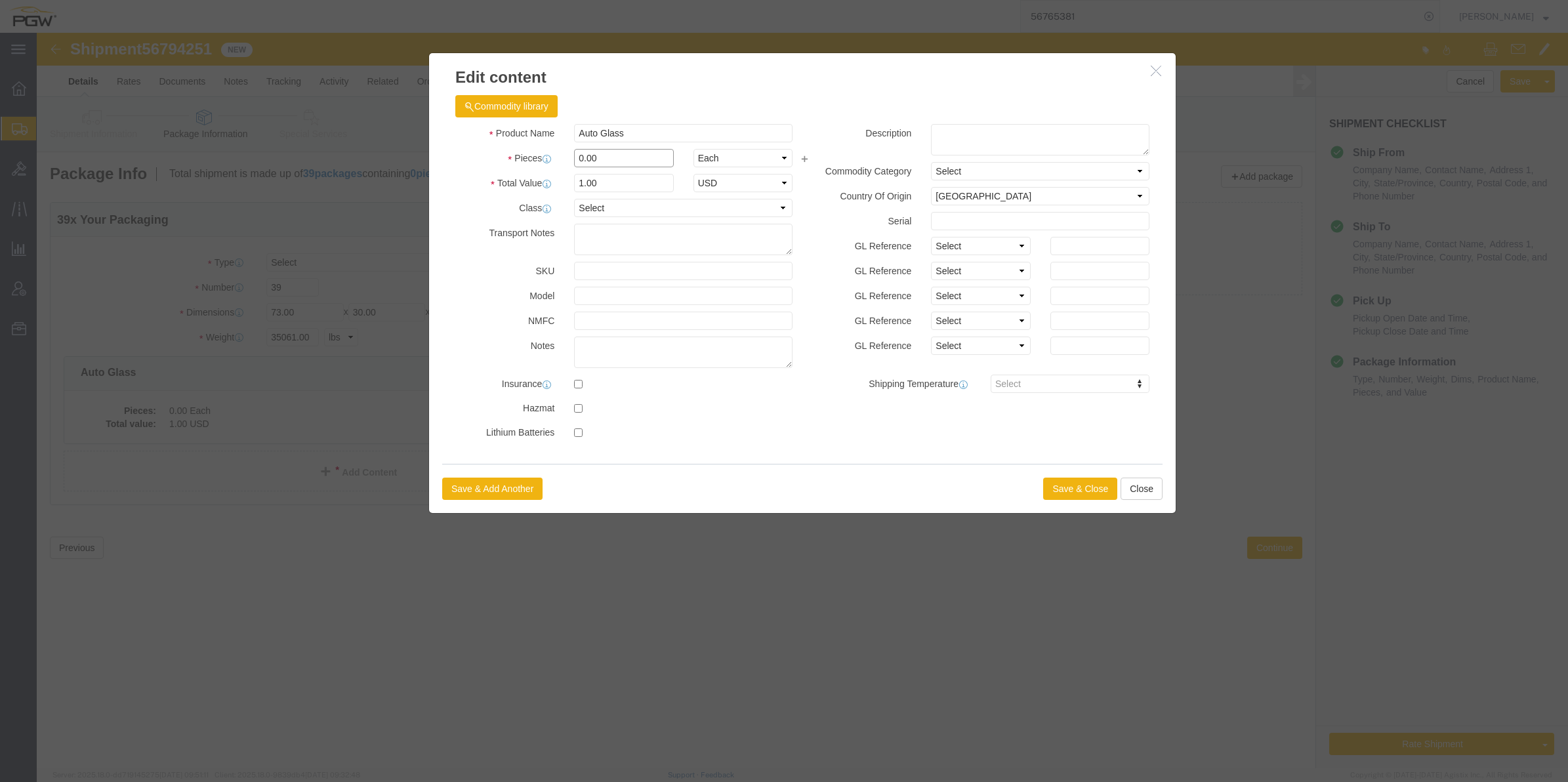
drag, startPoint x: 548, startPoint y: 124, endPoint x: 535, endPoint y: 128, distance: 13.6
click div "0.00"
type input "39.00"
type input "39"
click button "Save & Close"
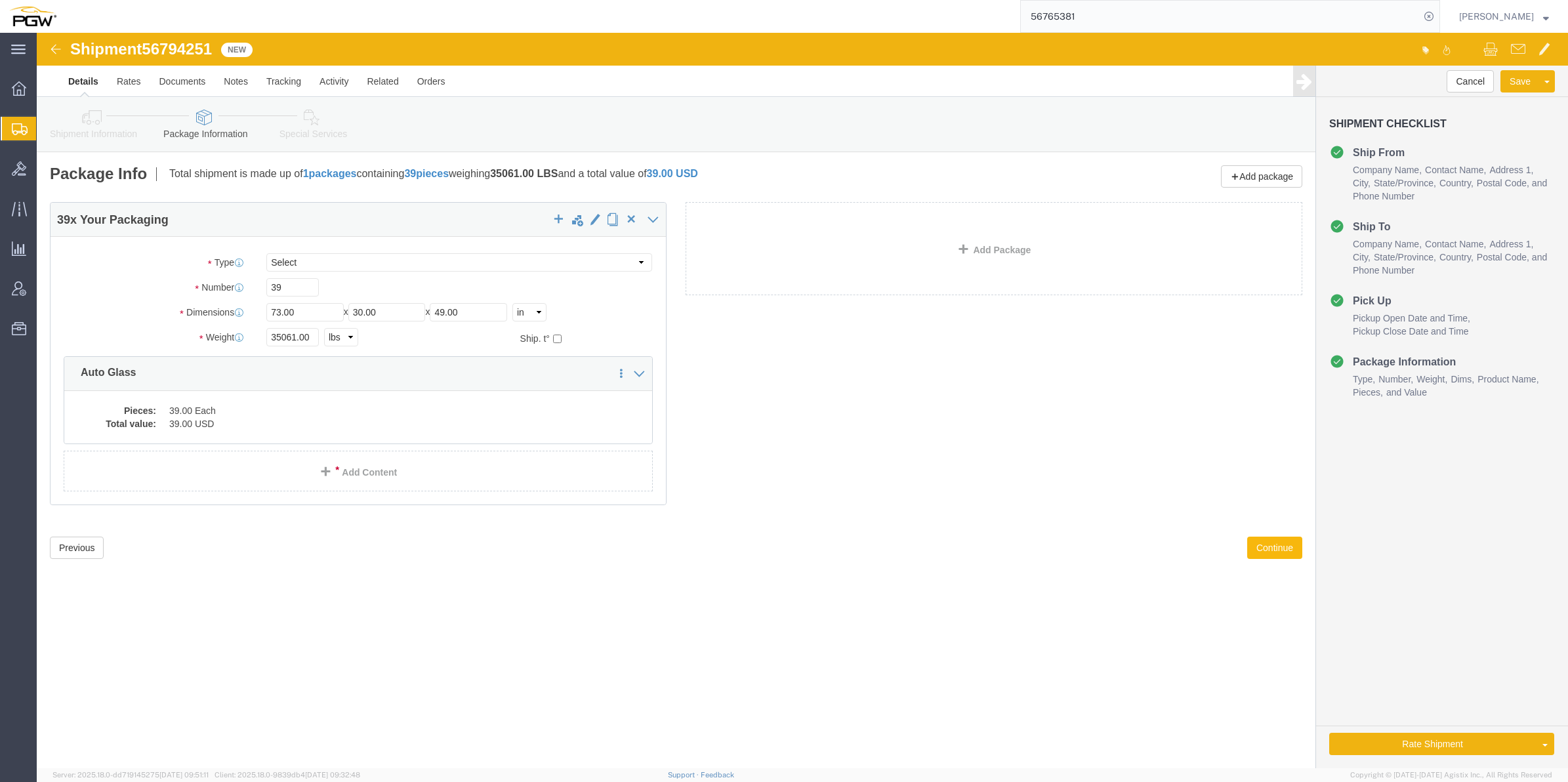
click button "Continue"
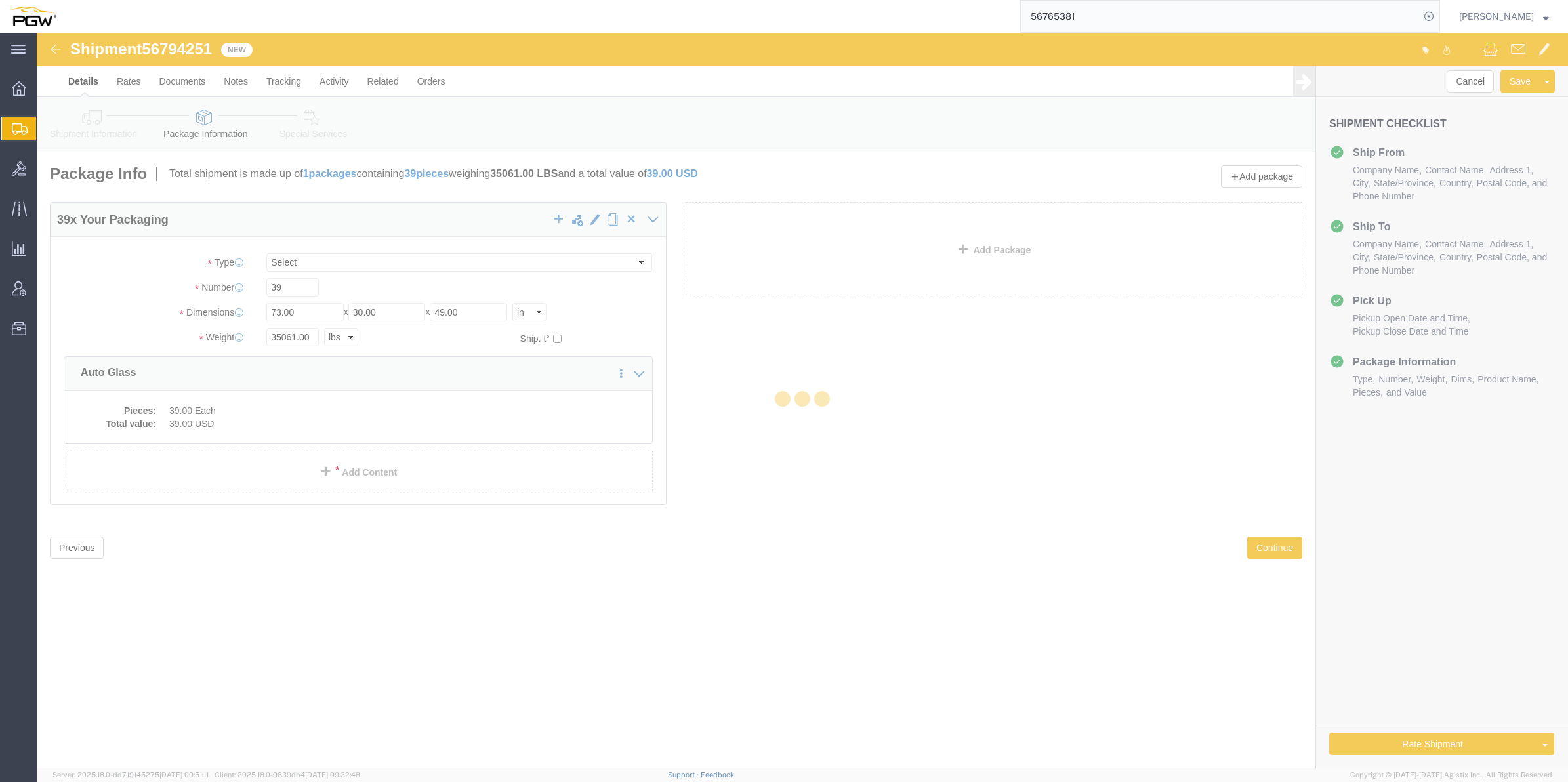
select select
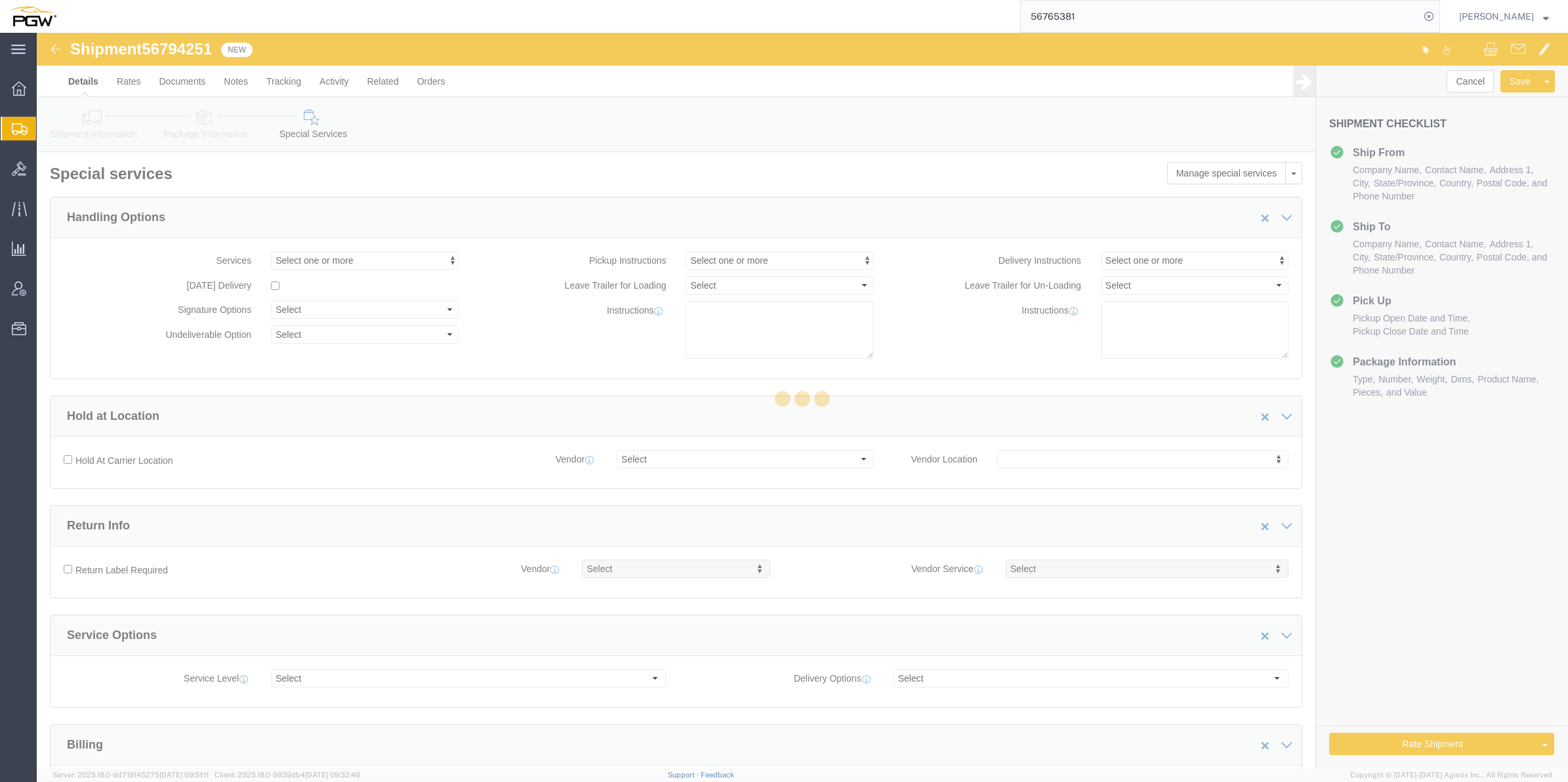
select select "COSTCENTER"
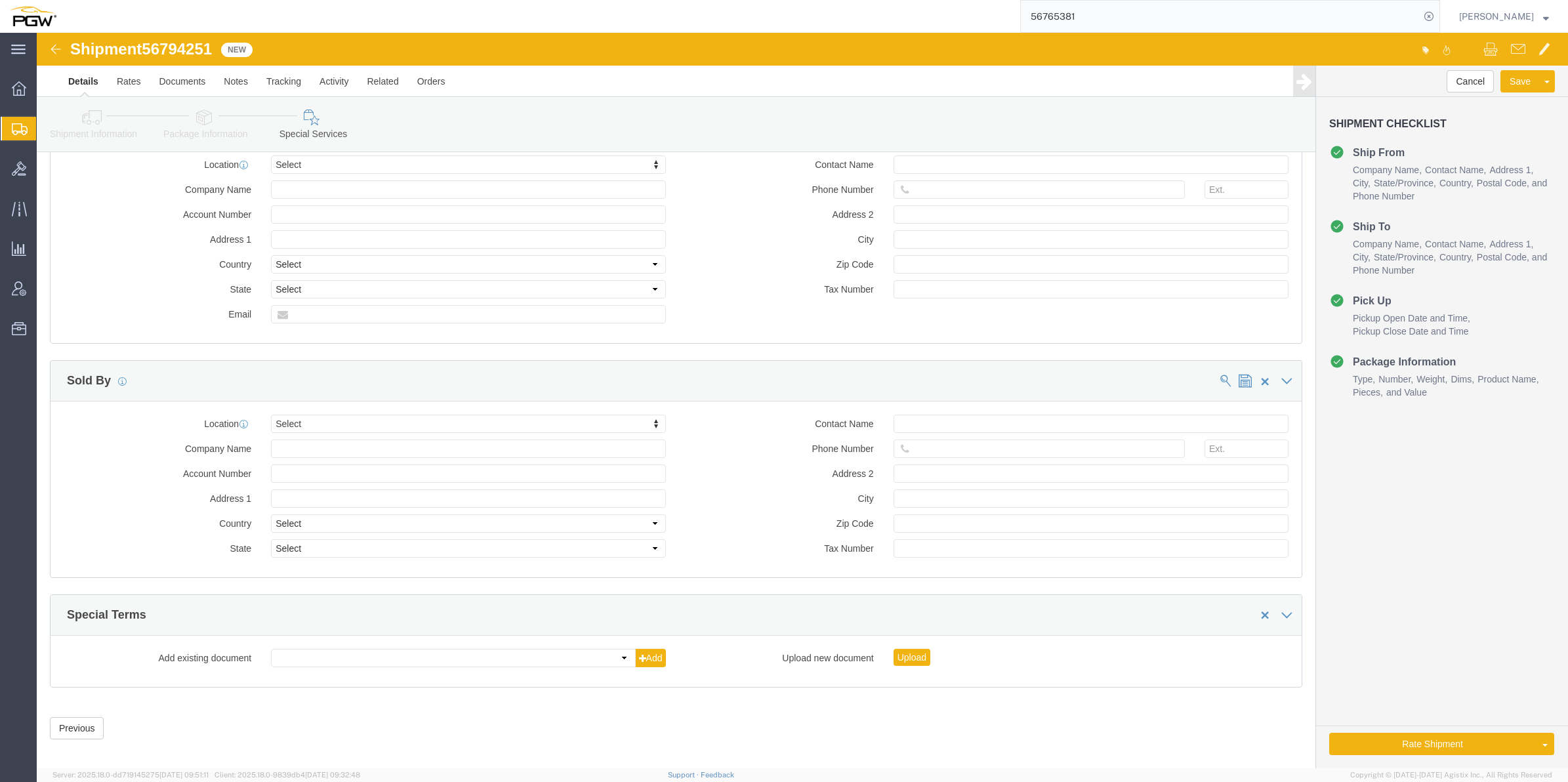
scroll to position [1254, 0]
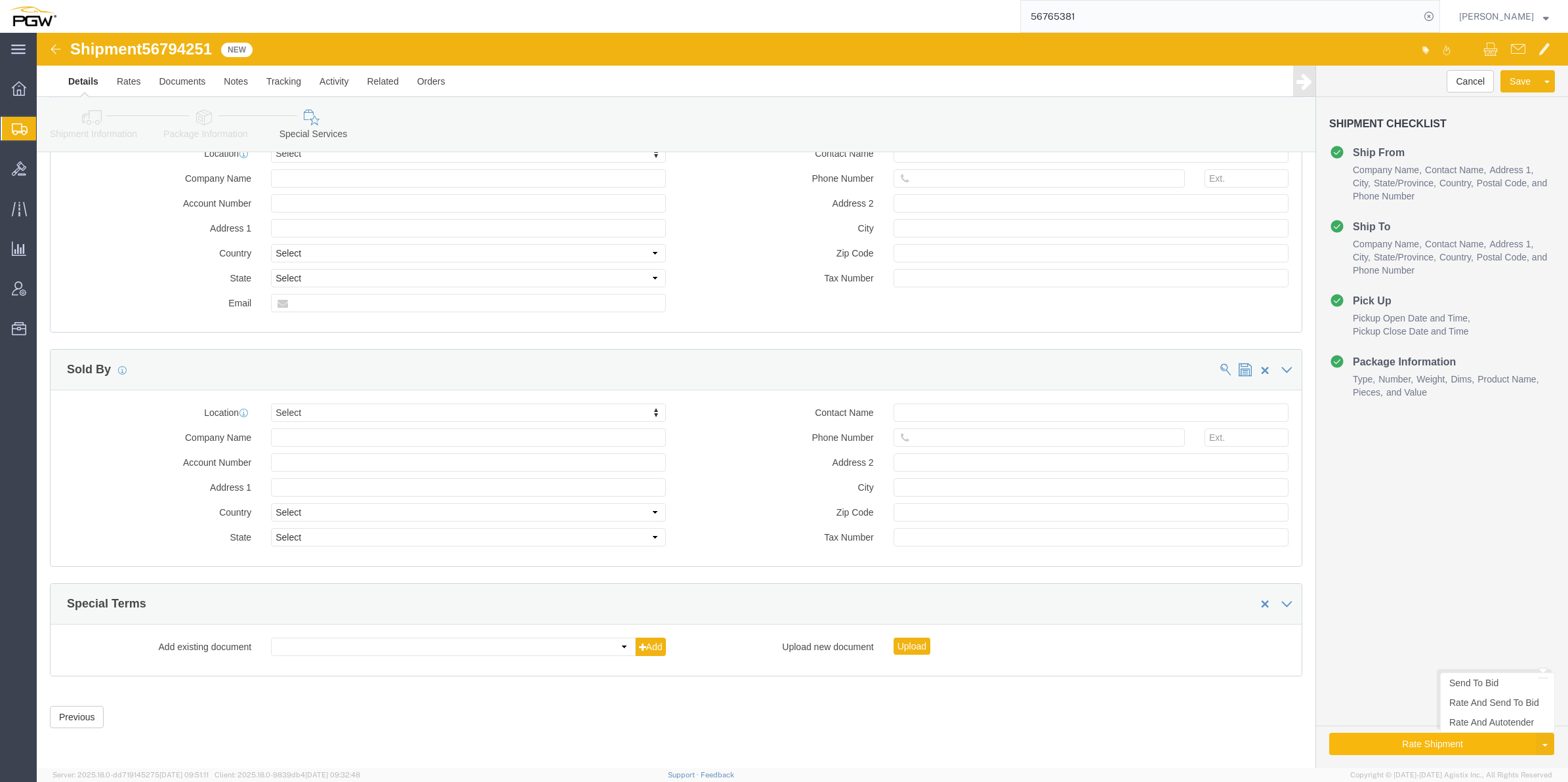
click button "Rate Shipment"
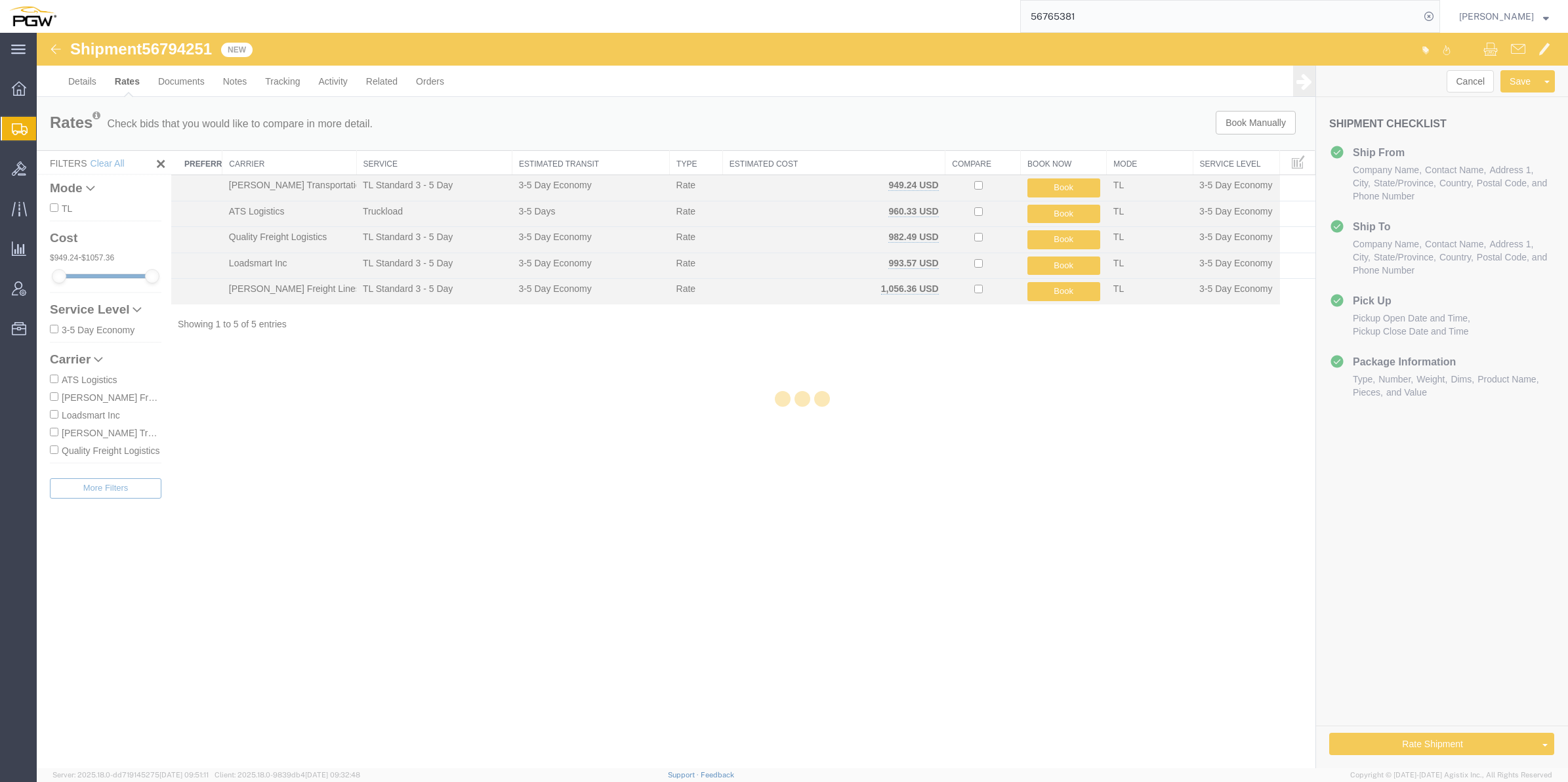
scroll to position [0, 0]
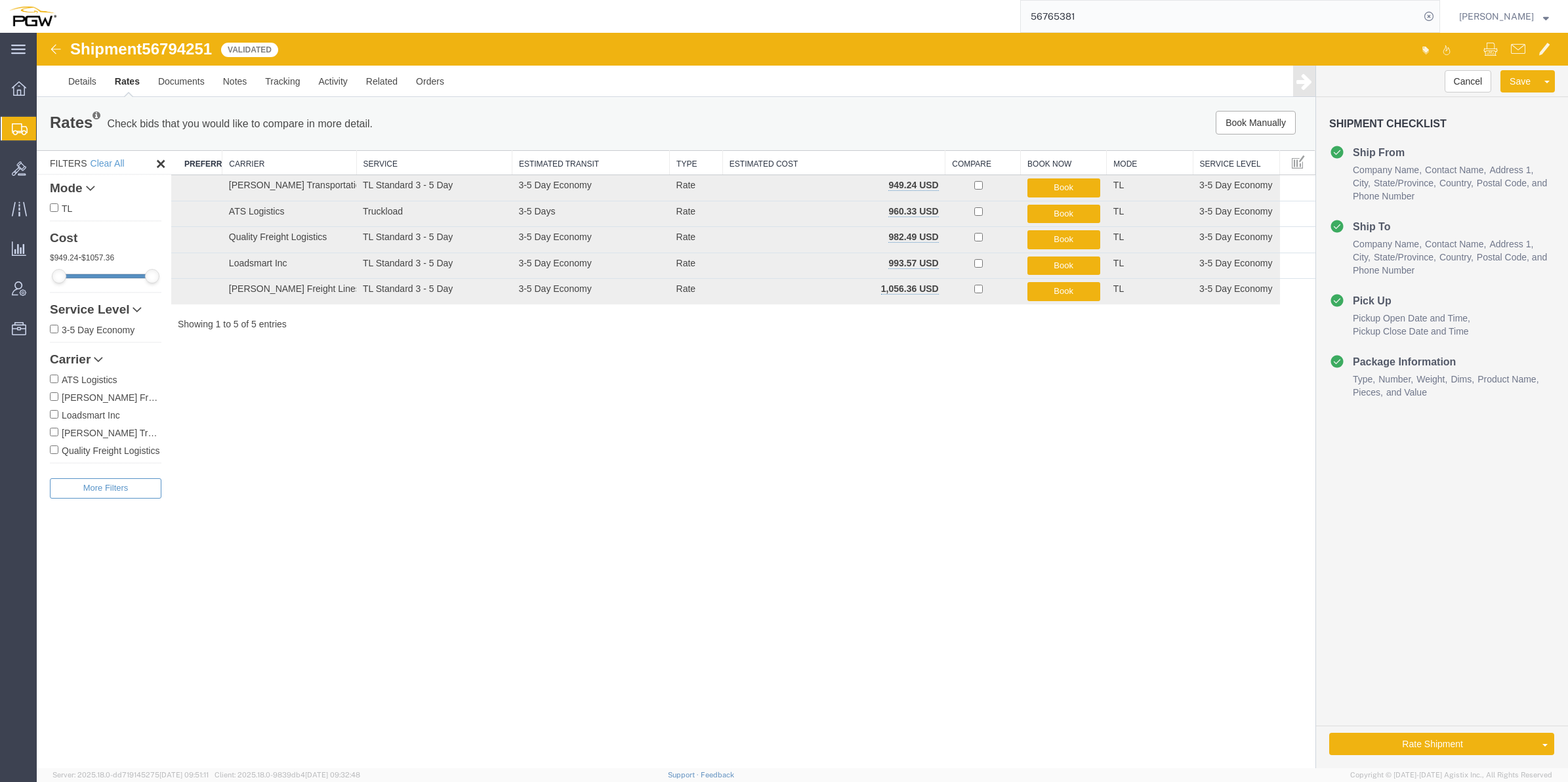
click at [185, 44] on span "56794251" at bounding box center [177, 49] width 70 height 17
copy span "56794251"
click at [1484, 730] on link "Rate And Autotender" at bounding box center [1498, 722] width 113 height 20
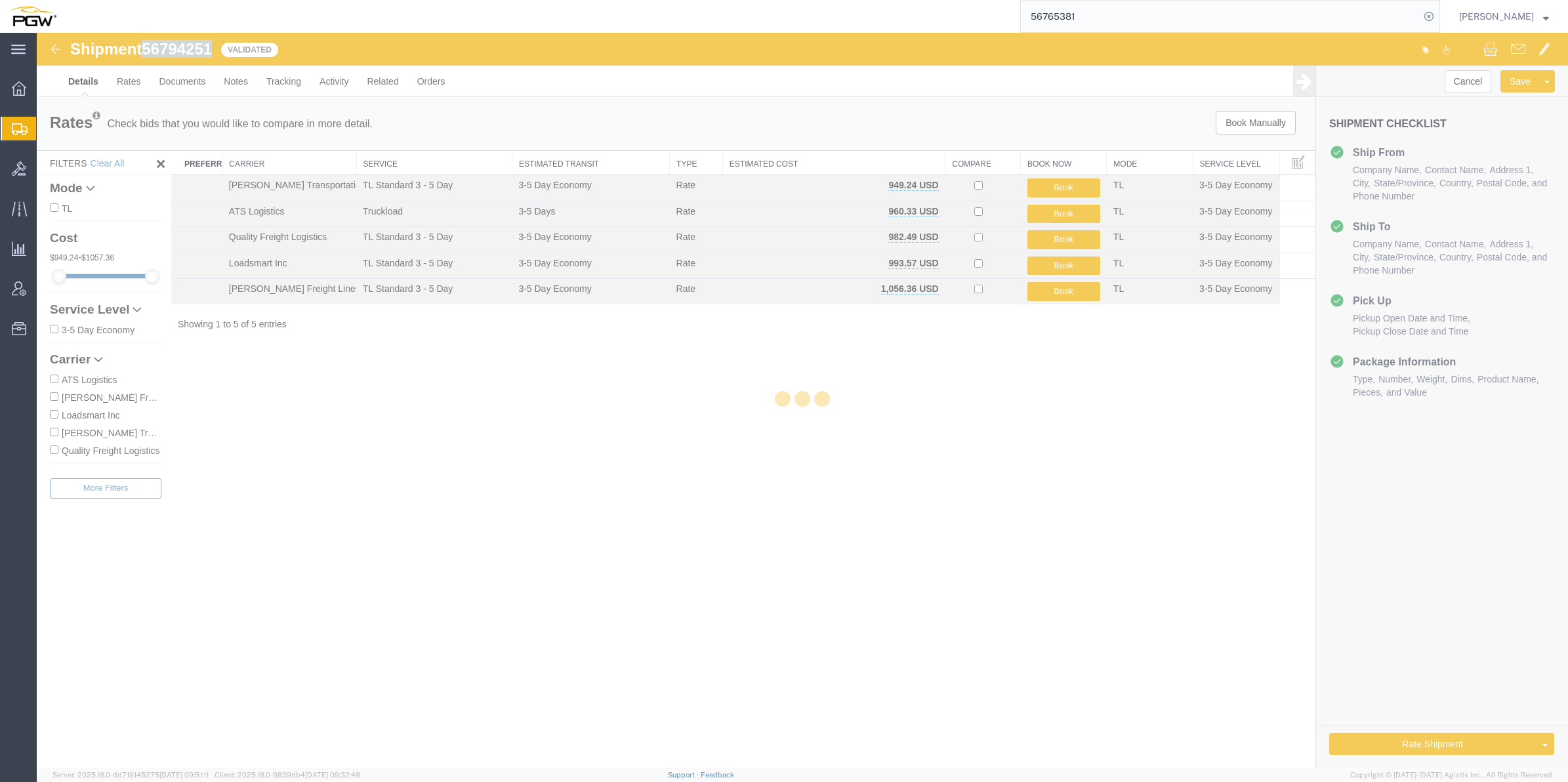
select select "61931"
select select "28395"
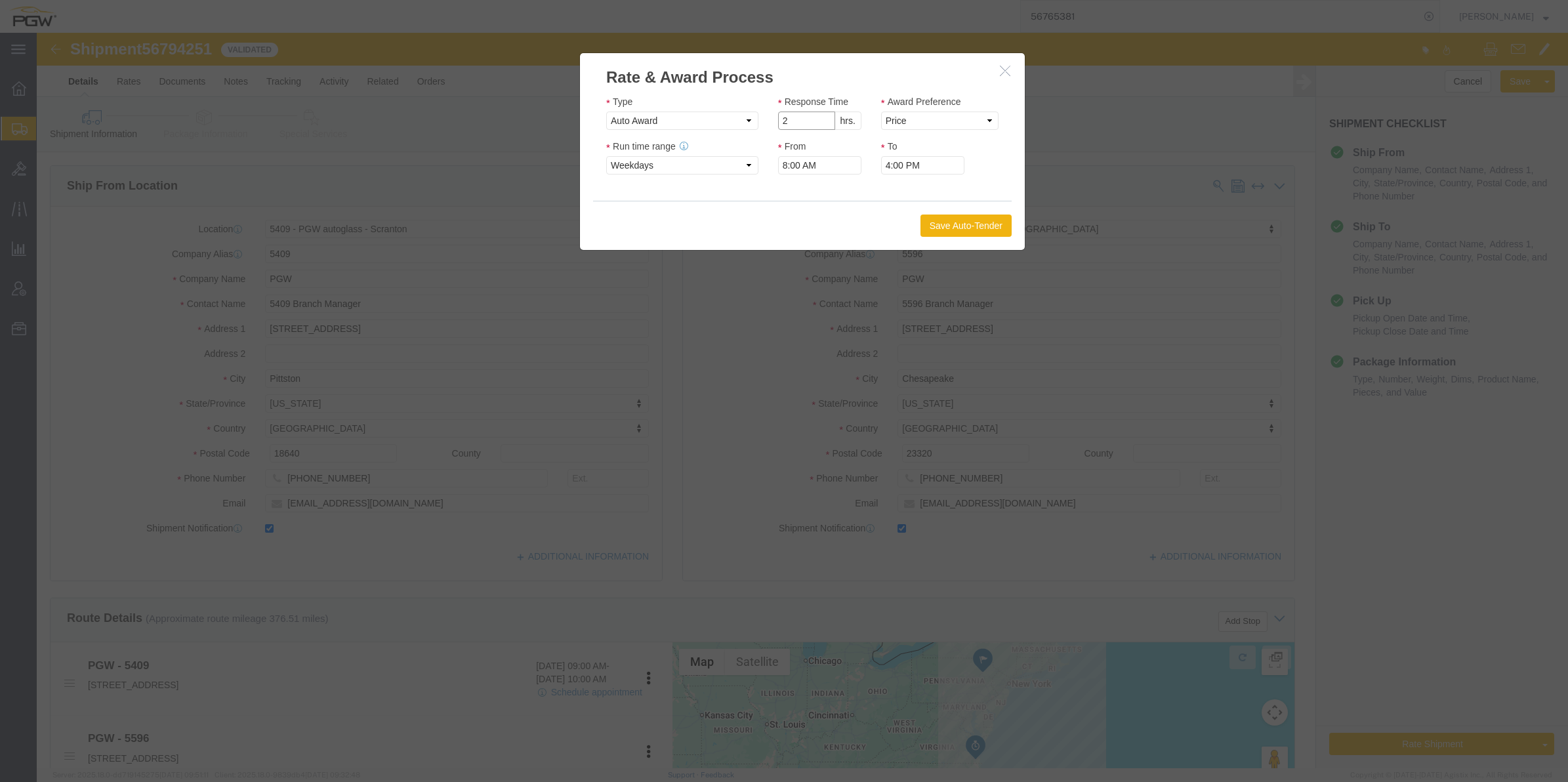
type input "2"
click input "2"
click select "Price Carrier Rank"
select select "LANE_RANK"
click select "Price Carrier Rank"
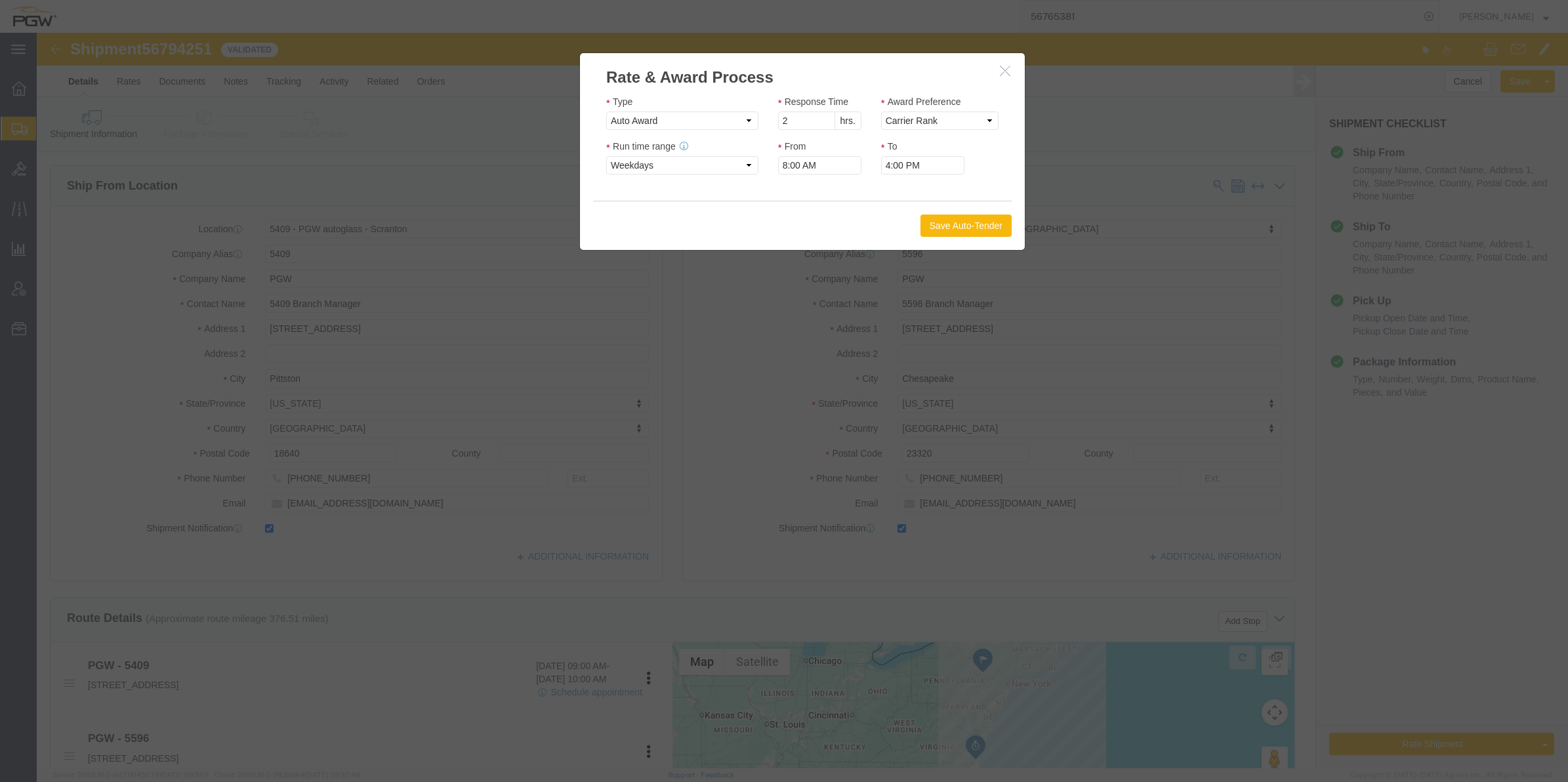
click button "Save Auto-Tender"
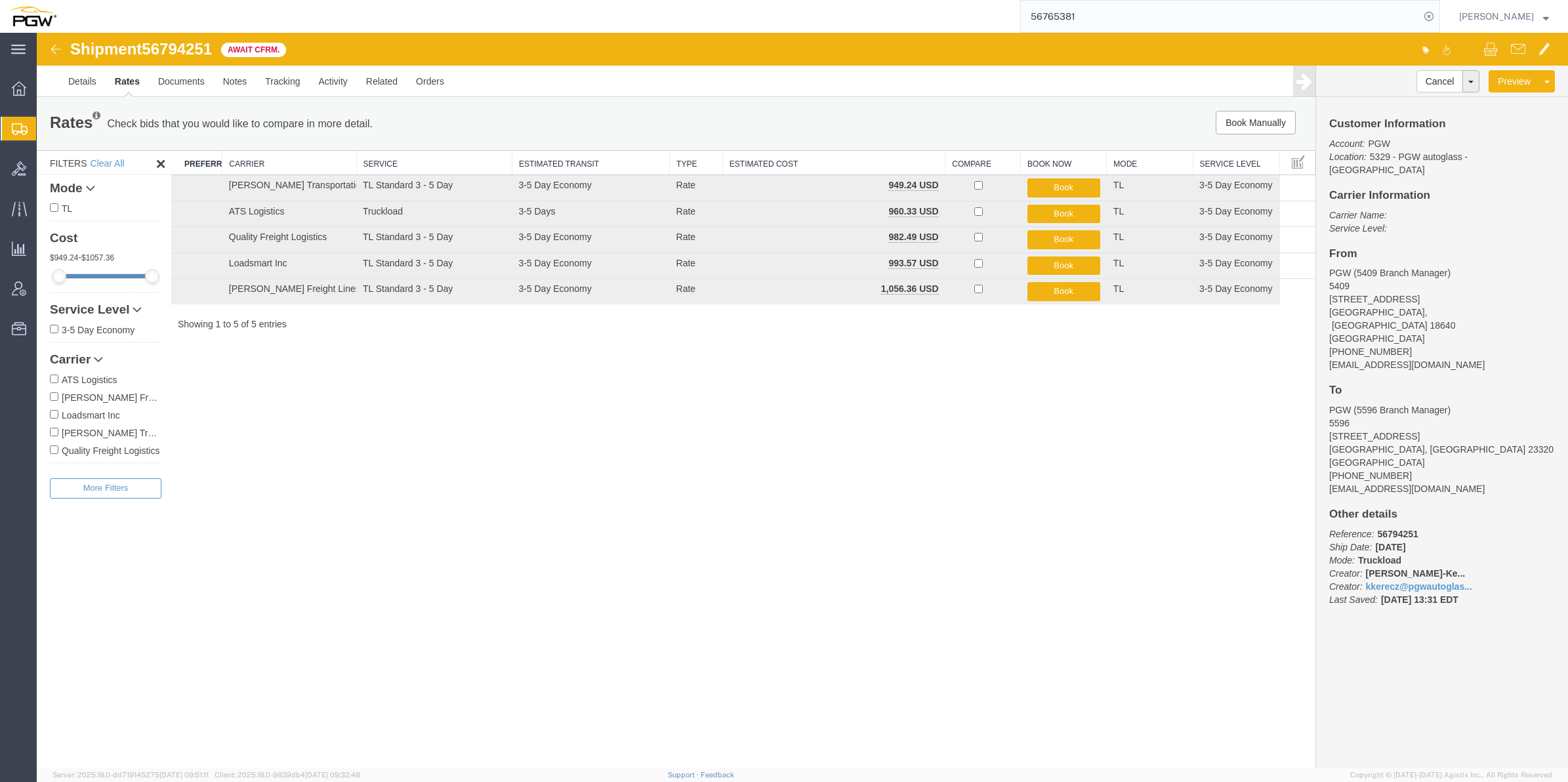
click at [1029, 565] on div "Shipment 56794251 5 of 5 Await Cfrm. Details Rates Documents Notes Tracking Act…" at bounding box center [802, 400] width 1531 height 735
click at [0, 0] on span "Create from Template" at bounding box center [0, 0] width 0 height 0
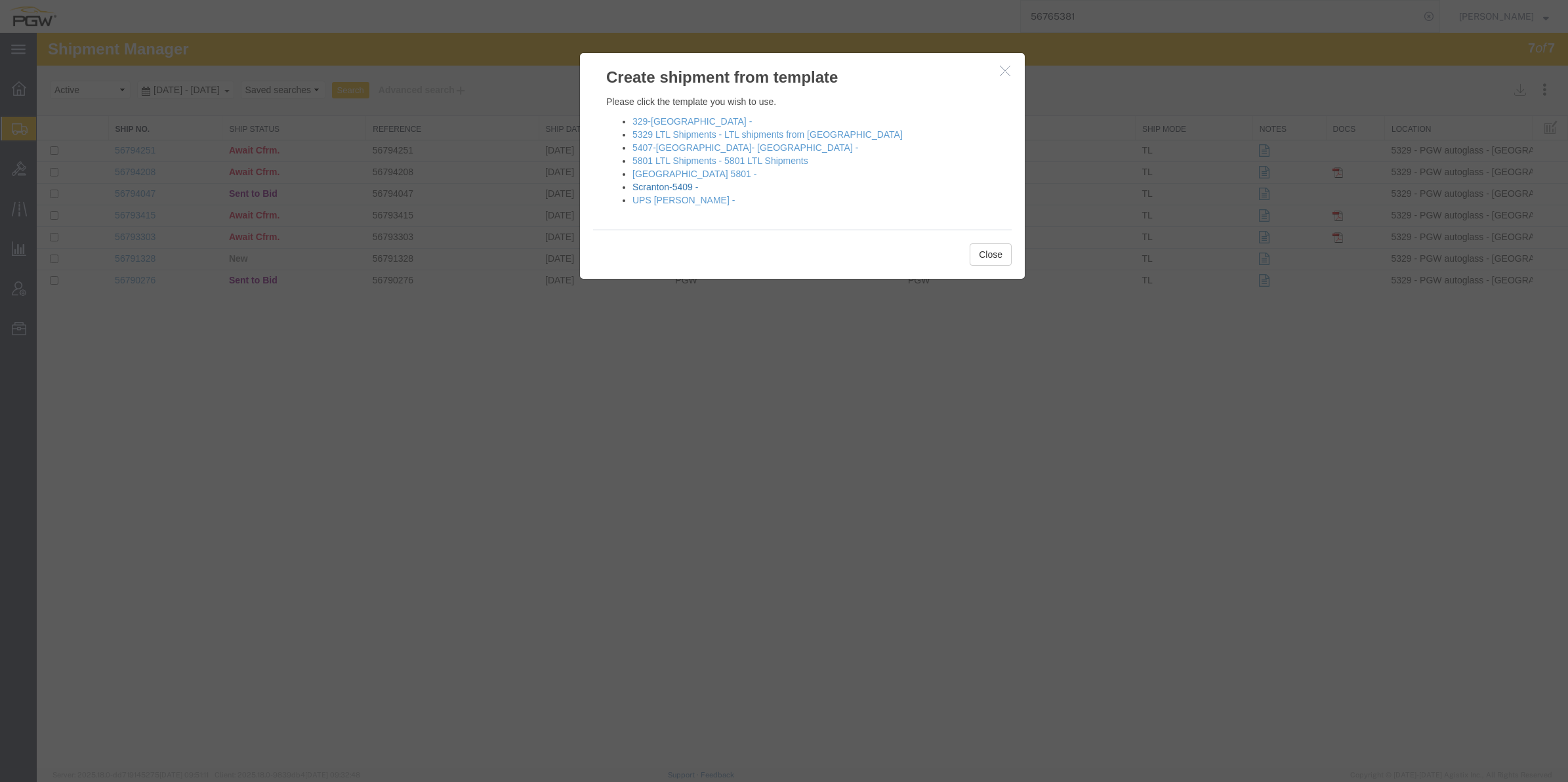
click at [678, 187] on link "Scranton-5409 -" at bounding box center [665, 187] width 65 height 10
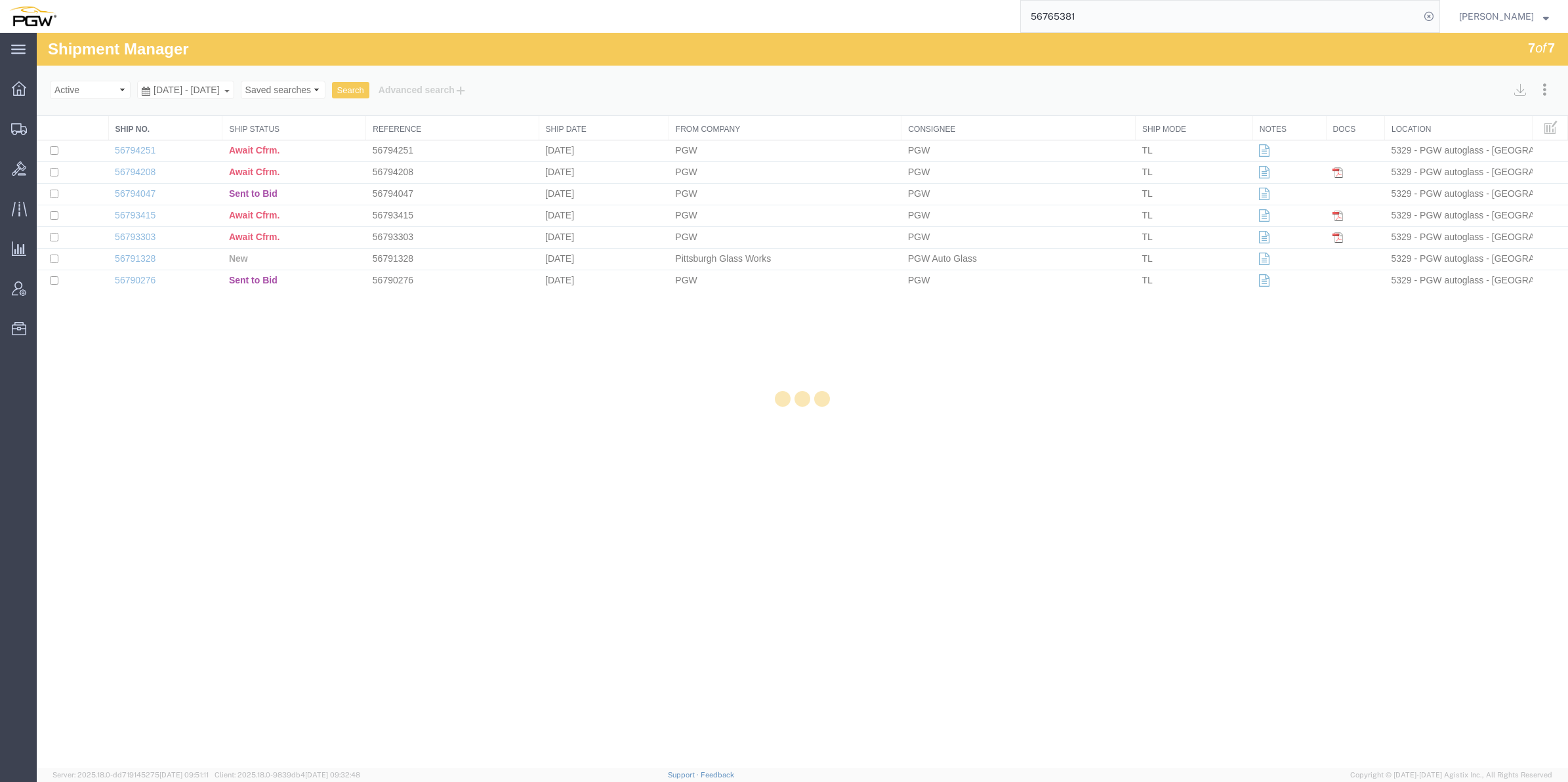
select select "61931"
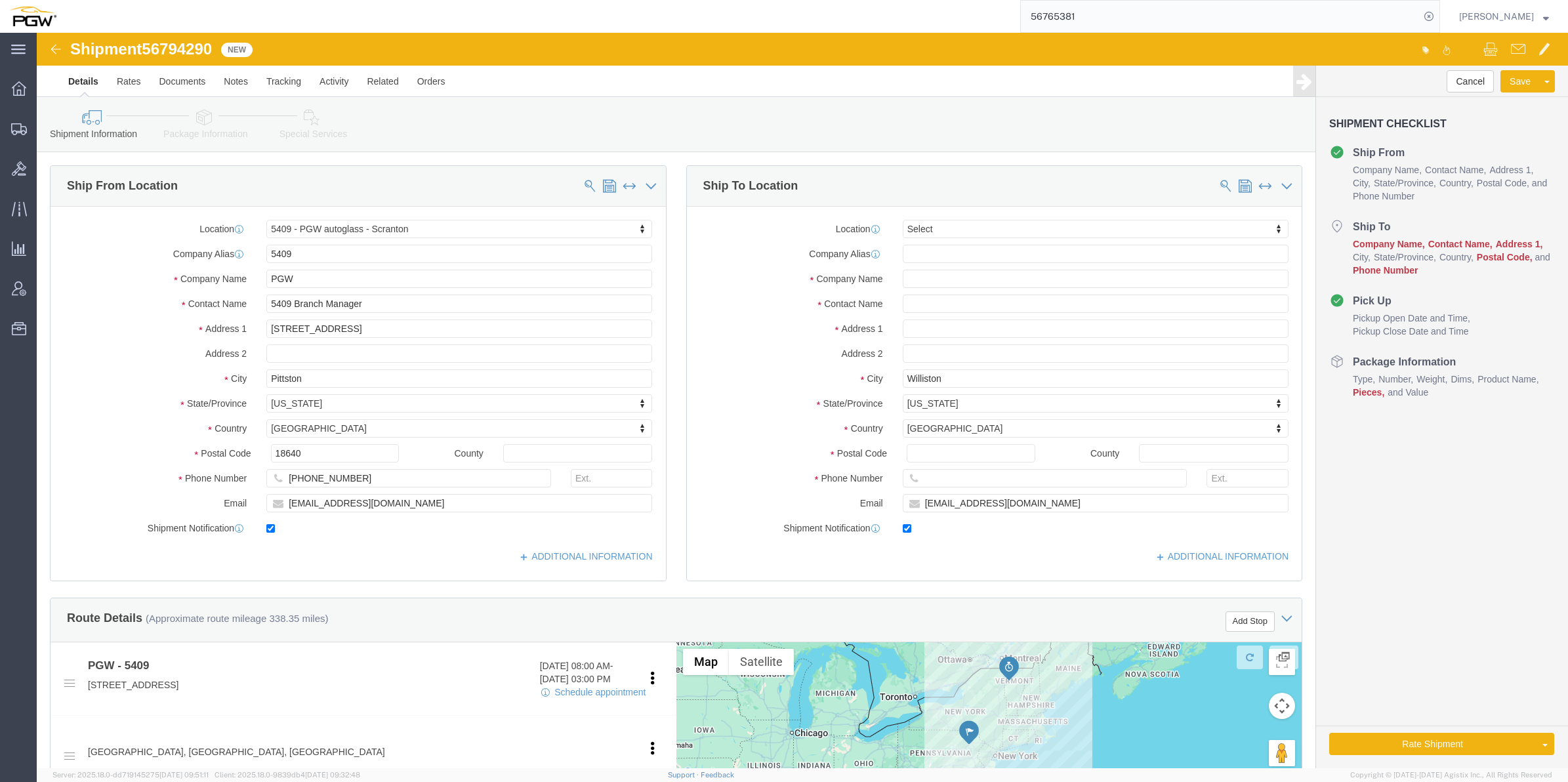
drag, startPoint x: 962, startPoint y: 190, endPoint x: 959, endPoint y: 207, distance: 17.3
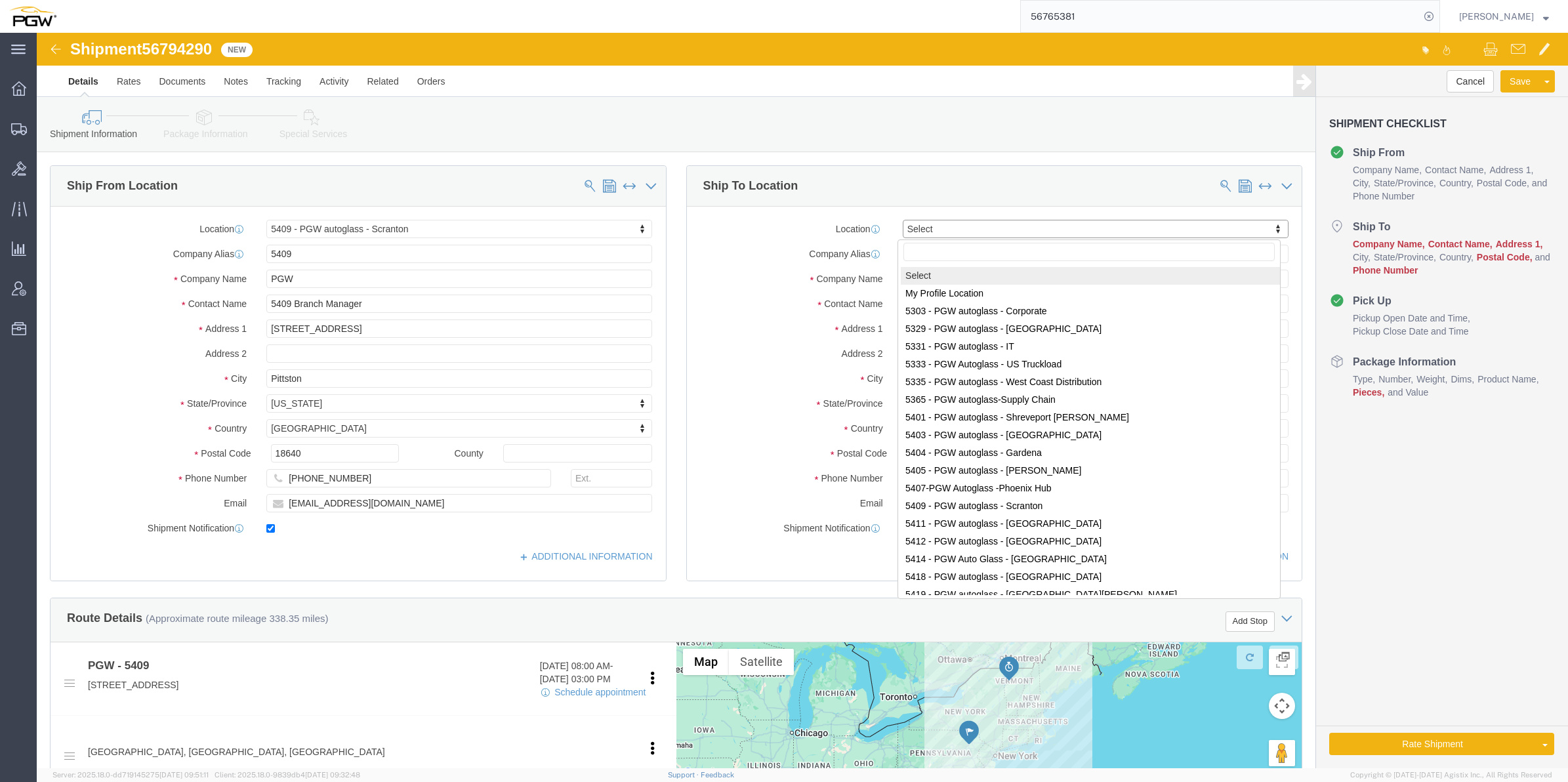
drag, startPoint x: 906, startPoint y: 199, endPoint x: 872, endPoint y: 197, distance: 34.1
paste input "5577"
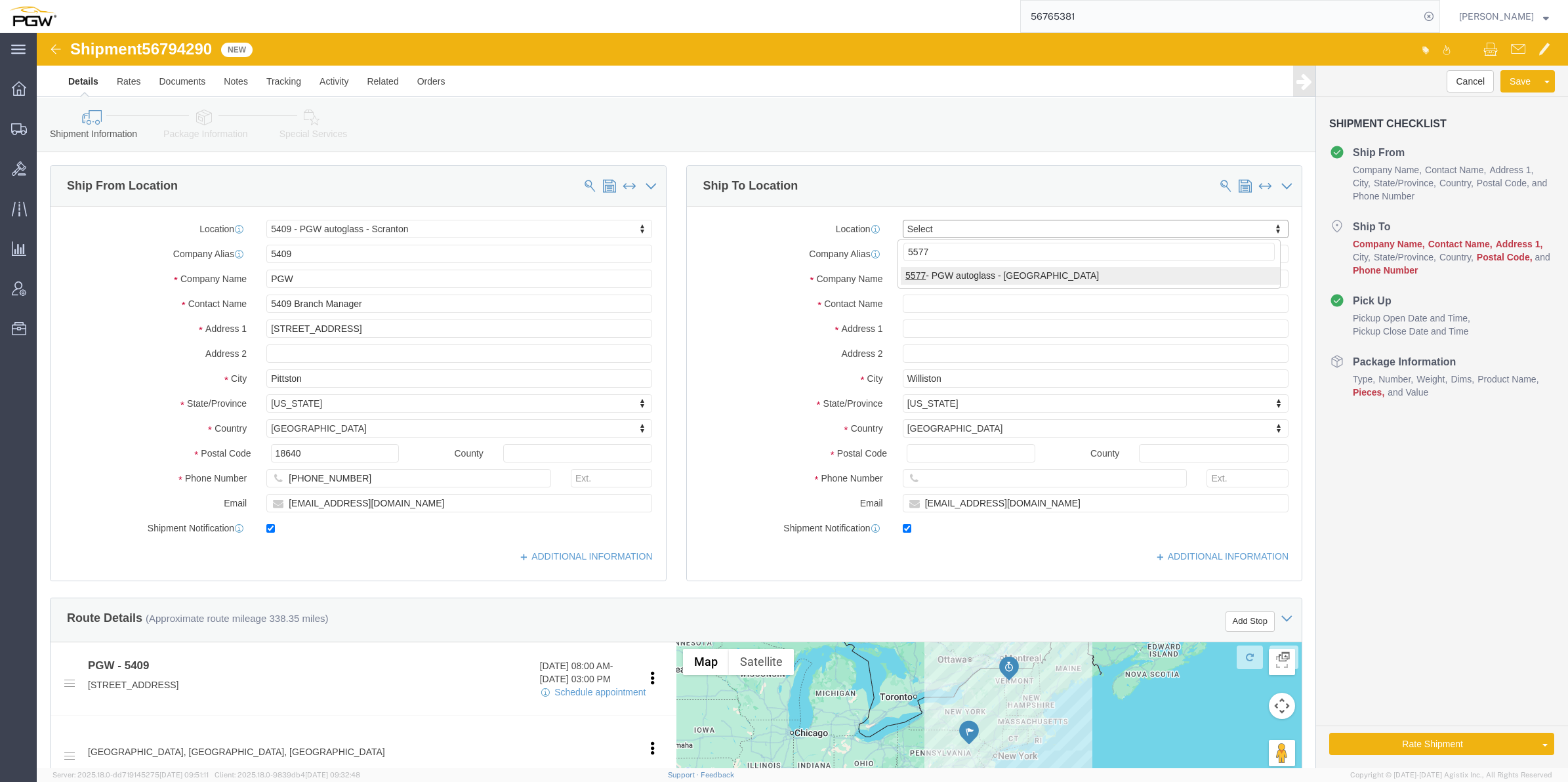
type input "5577"
select select "28381"
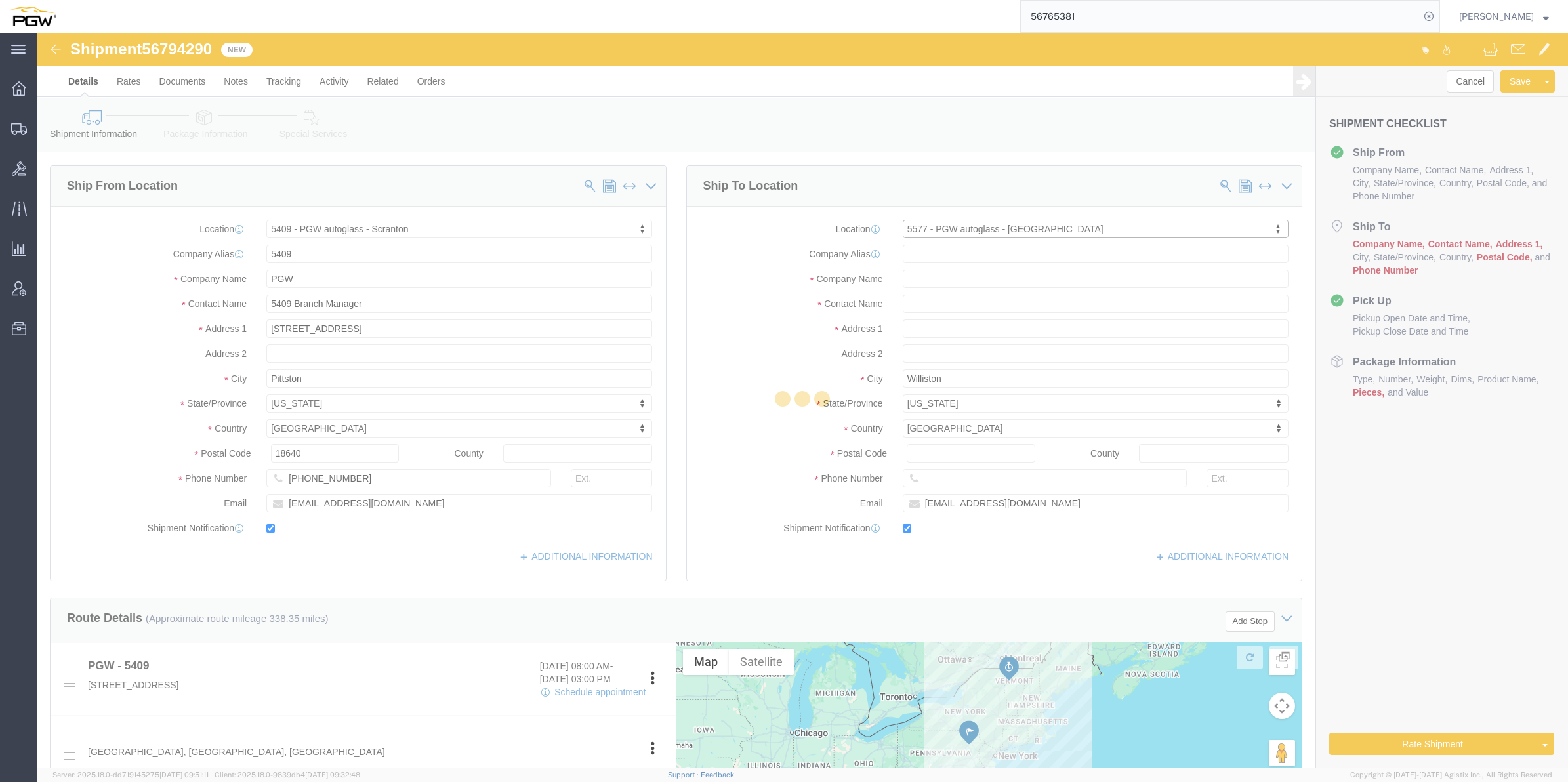
type input "5577"
type input "PGW"
type input "5577 Branch Manager"
type input "[STREET_ADDRESS]"
type input "[GEOGRAPHIC_DATA]"
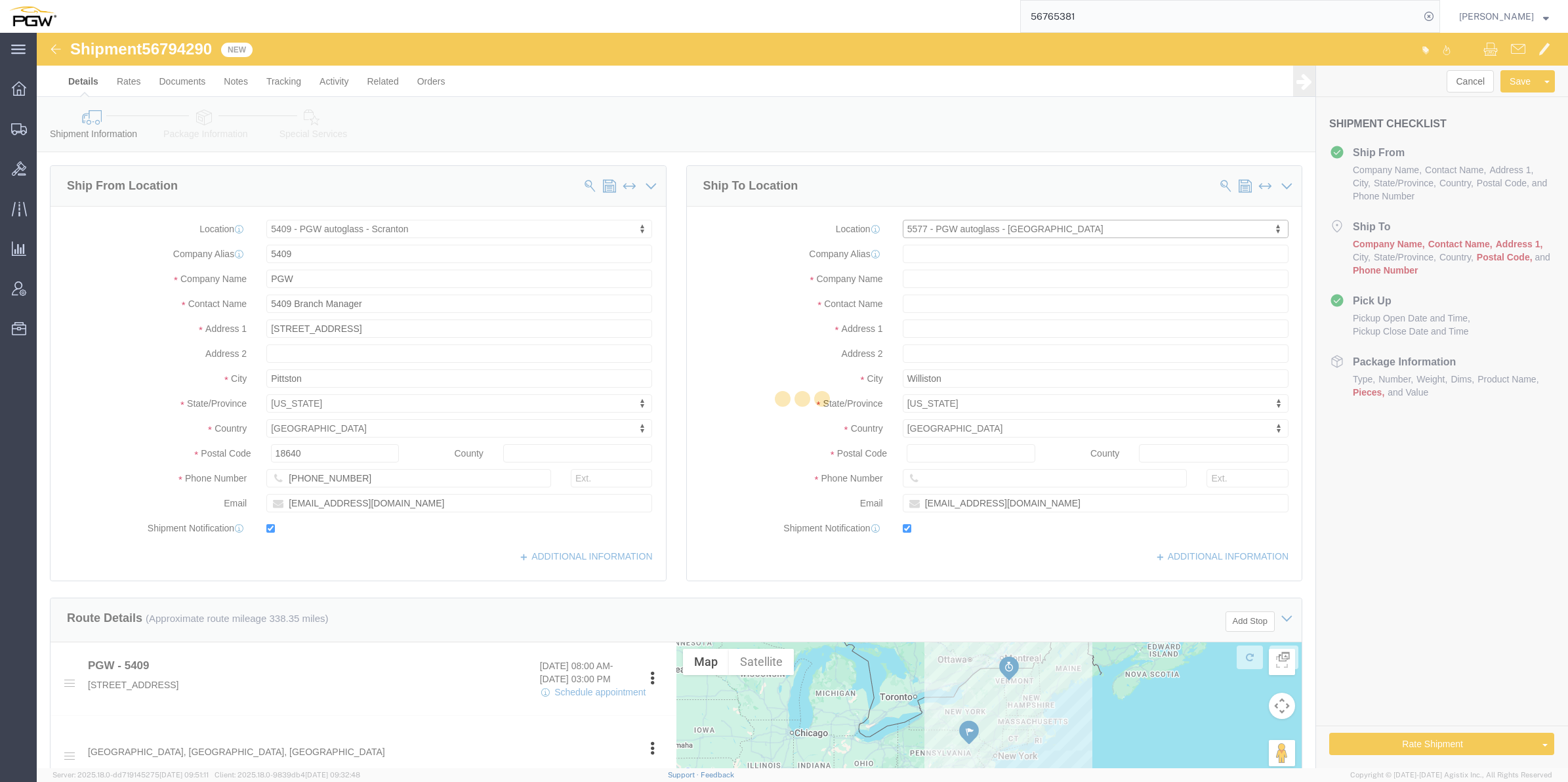
type input "22304"
type input "[PHONE_NUMBER]"
type input "[EMAIL_ADDRESS][DOMAIN_NAME]"
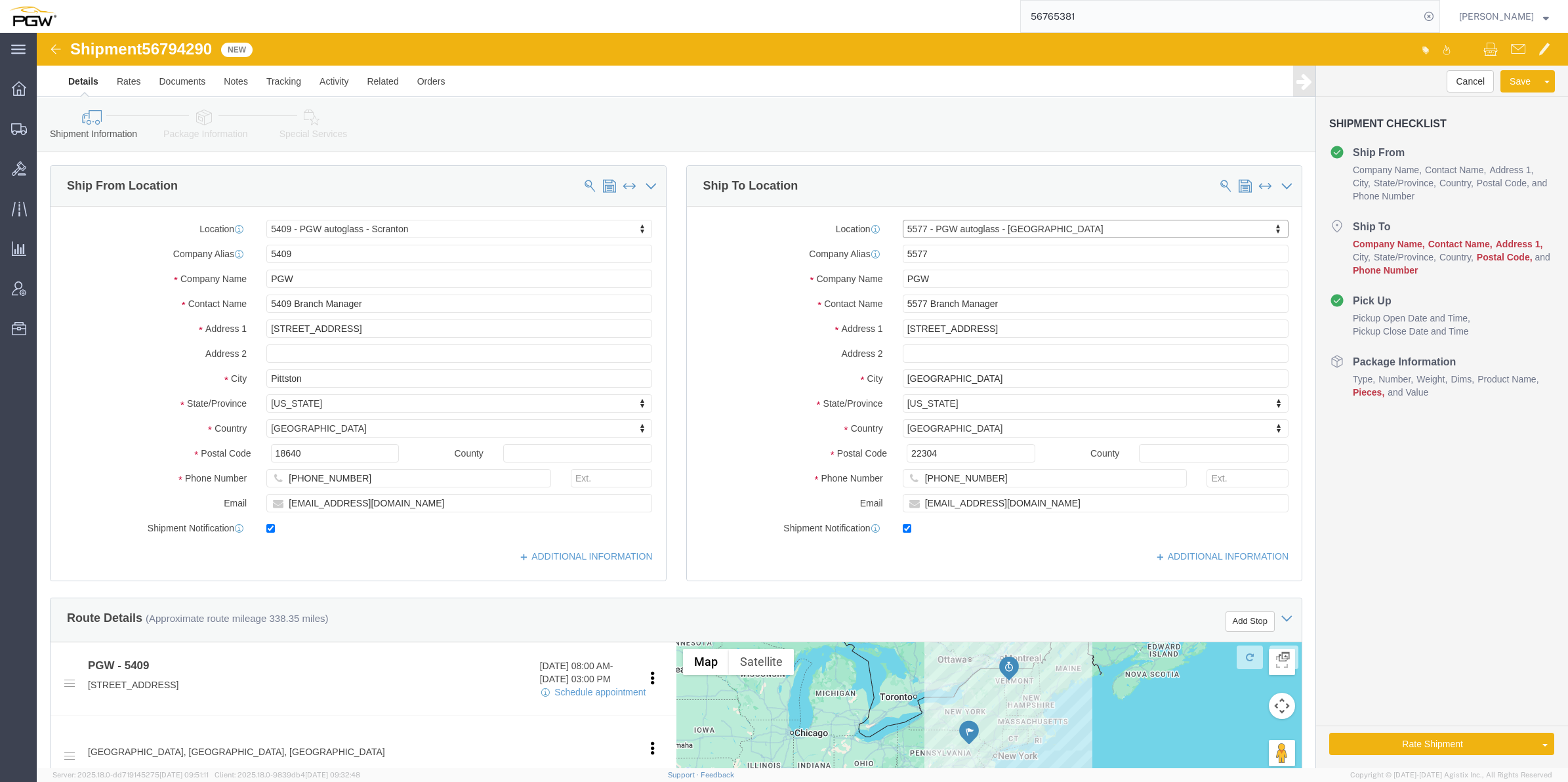
select select "VA"
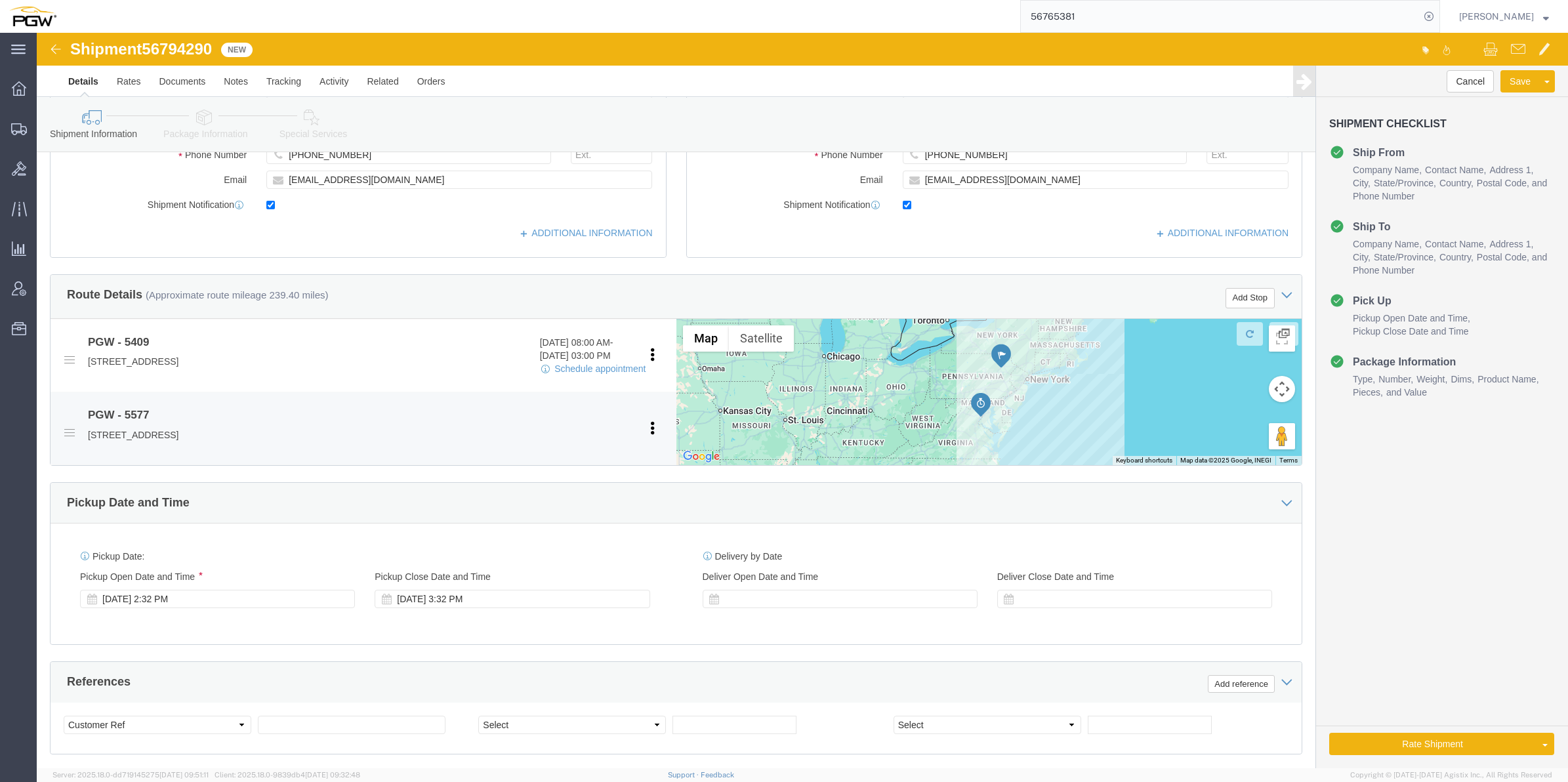
scroll to position [328, 0]
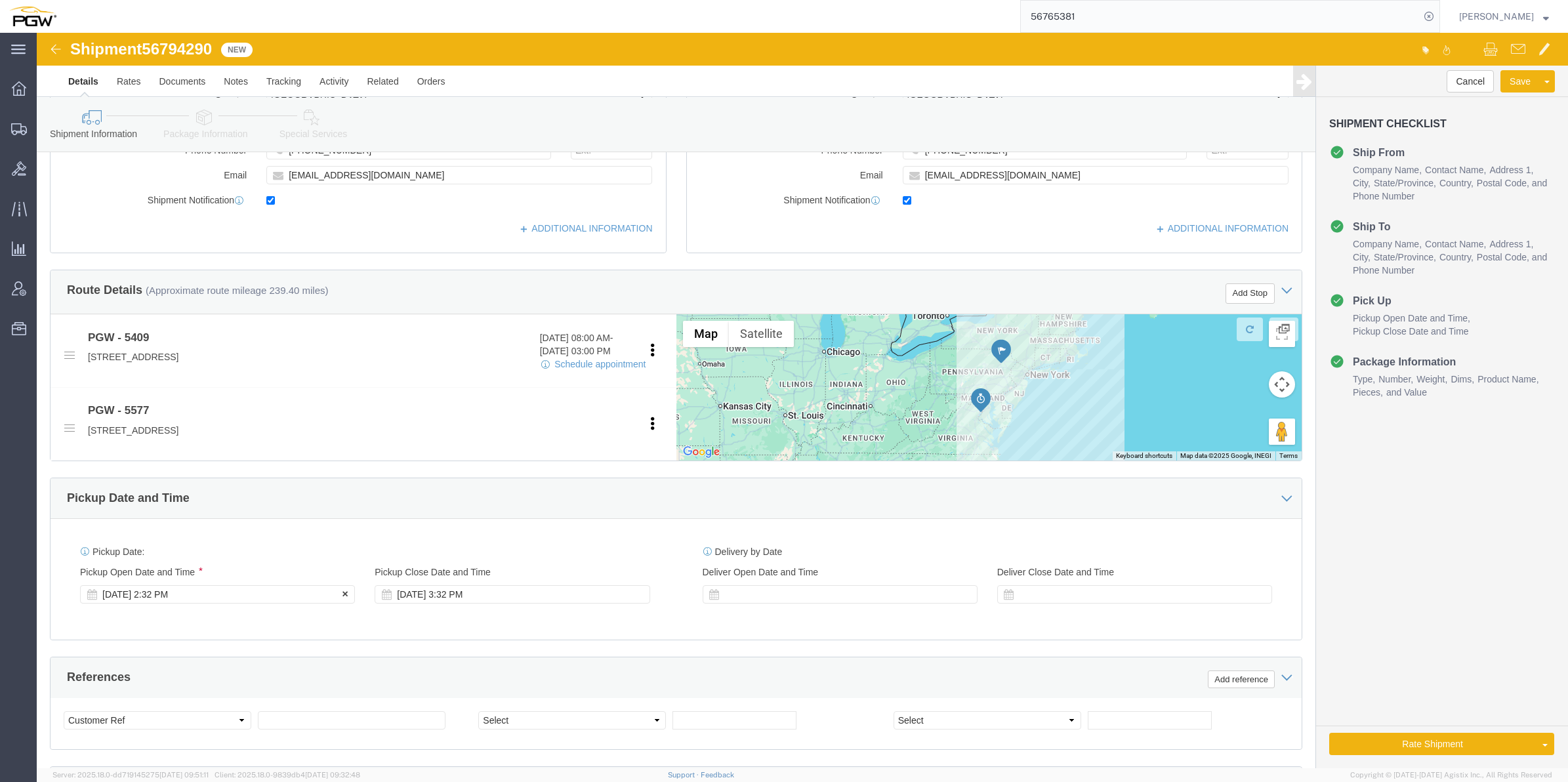
click div "[DATE] 2:32 PM"
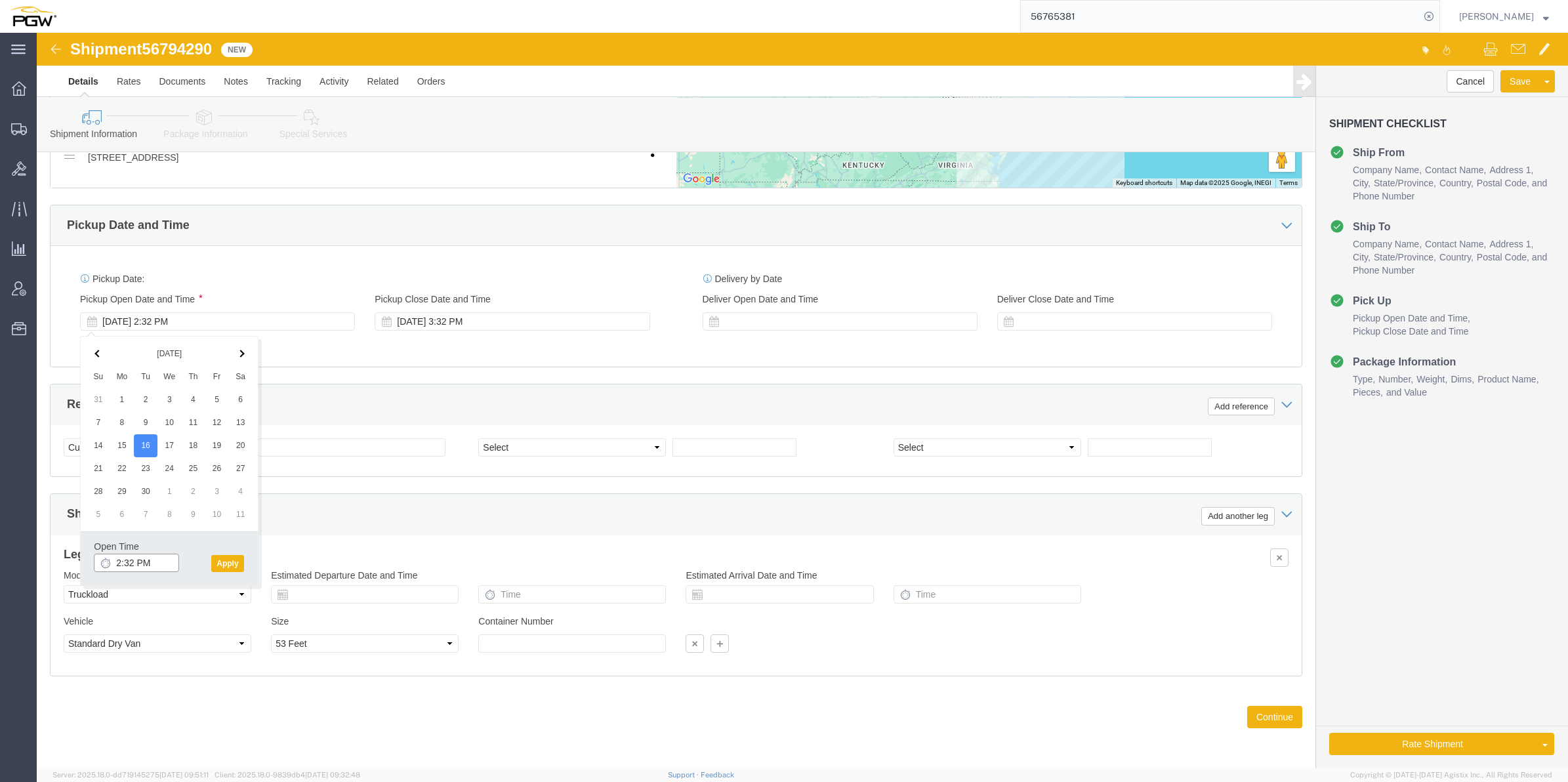
click input "2:32 PM"
type input "8:00 AM"
click div "Open Time 8:00 AM"
click button "Apply"
click select "Select Account Type Activity ID Airline Appointment Number ASN Batch Request # …"
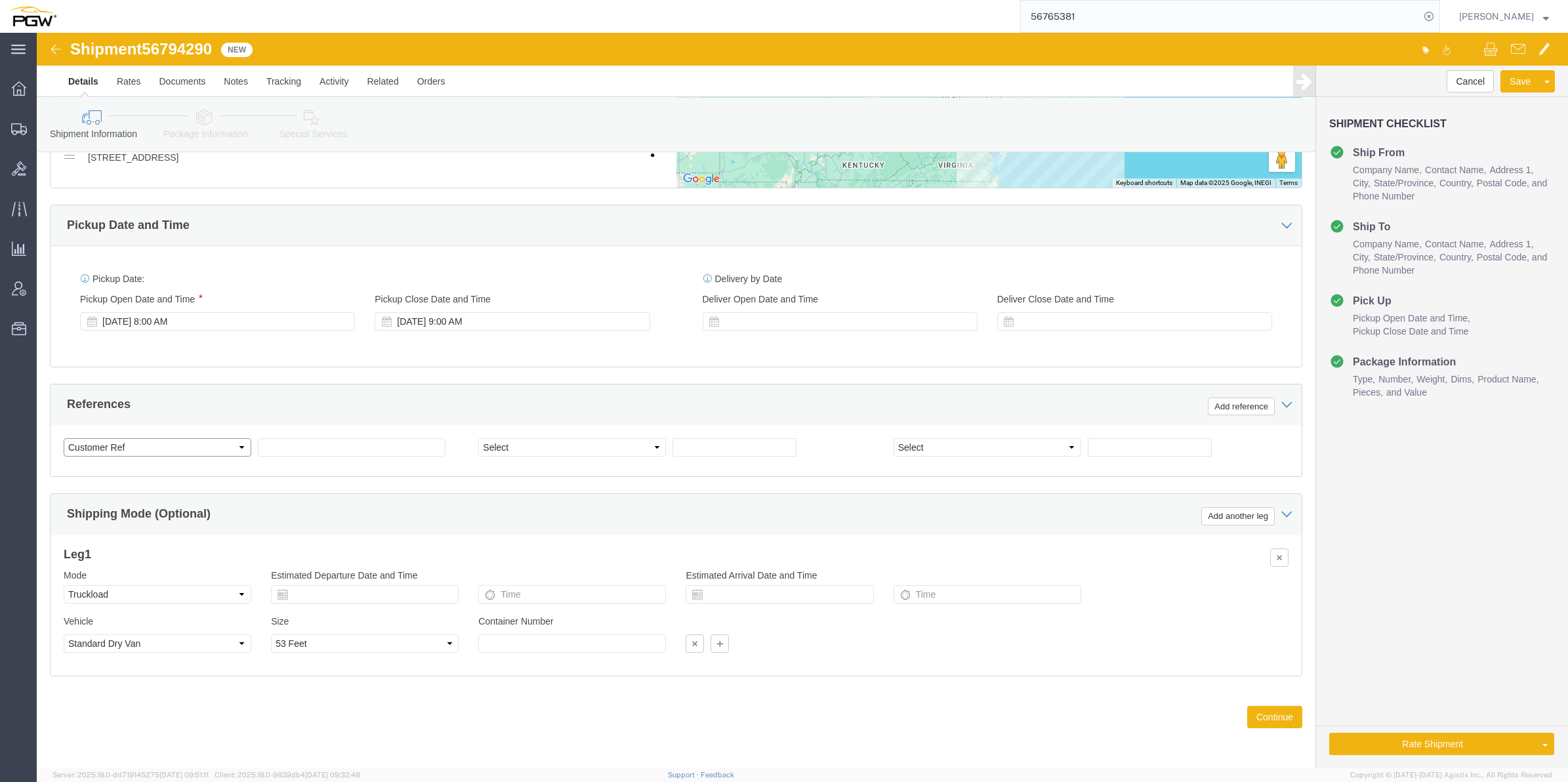
select select "BOL"
click select "Select Account Type Activity ID Airline Appointment Number ASN Batch Request # …"
click div "Shipment 56794290 New Details Rates Documents Notes Tracking Activity Related O…"
drag, startPoint x: 131, startPoint y: 4, endPoint x: 135, endPoint y: 13, distance: 9.8
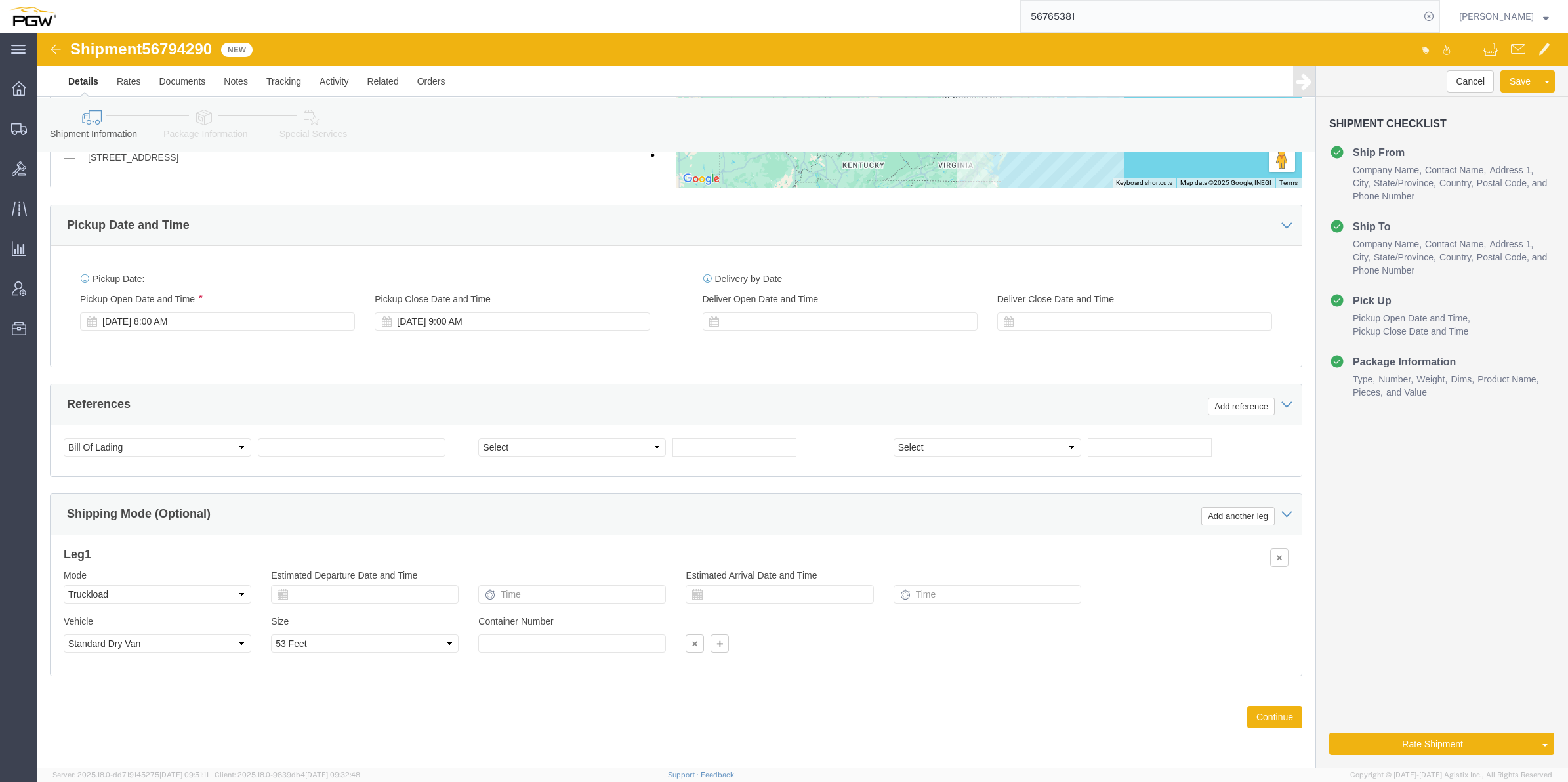
click span "56794290"
copy span "56794290"
click div "Select Account Type Activity ID Airline Appointment Number ASN Batch Request # …"
click input "text"
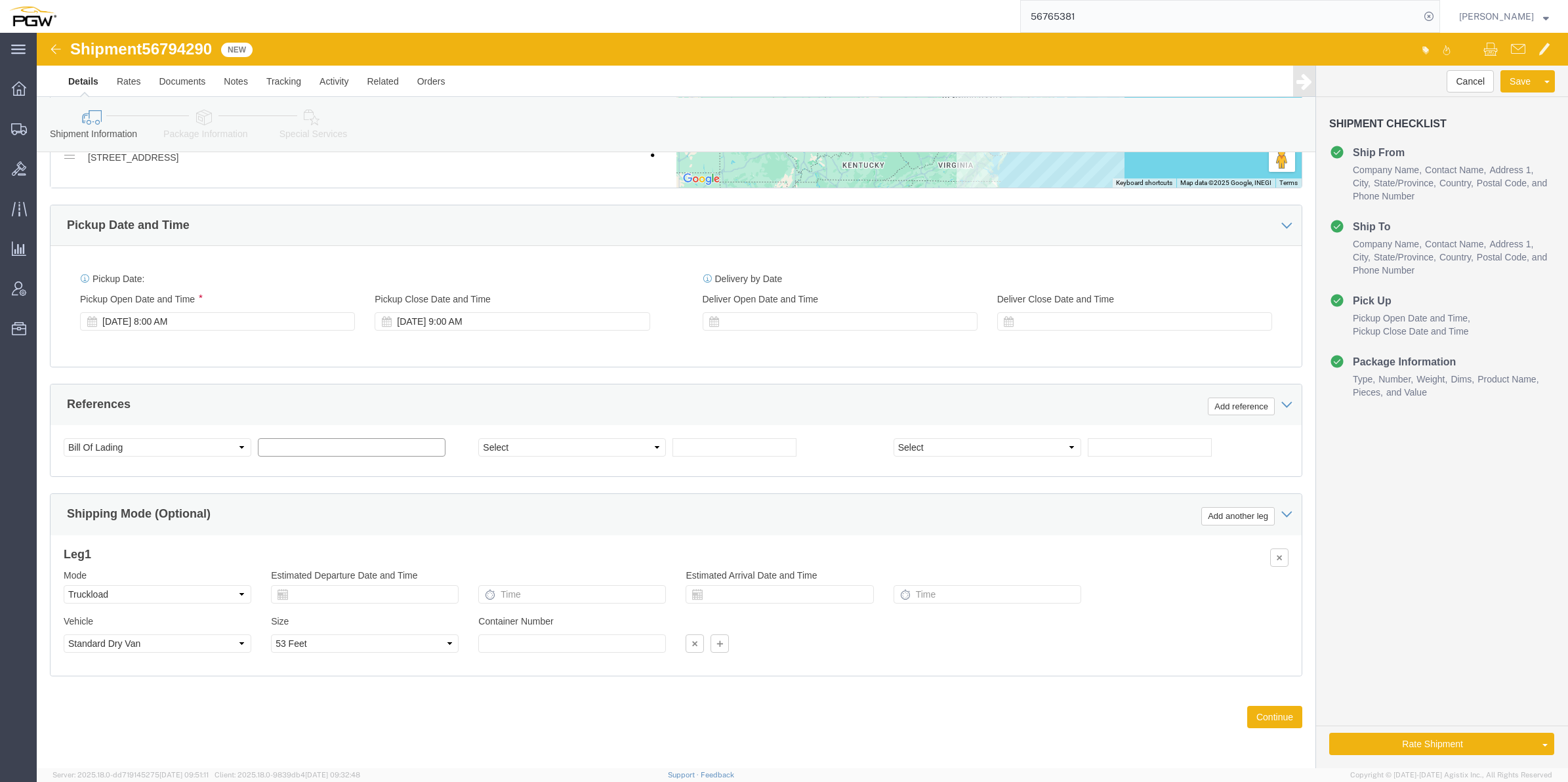
paste input "56794290"
type input "56794290"
click select "Select Account Type Activity ID Airline Appointment Number ASN Batch Request # …"
select select "ORDERNUM"
click select "Select Account Type Activity ID Airline Appointment Number ASN Batch Request # …"
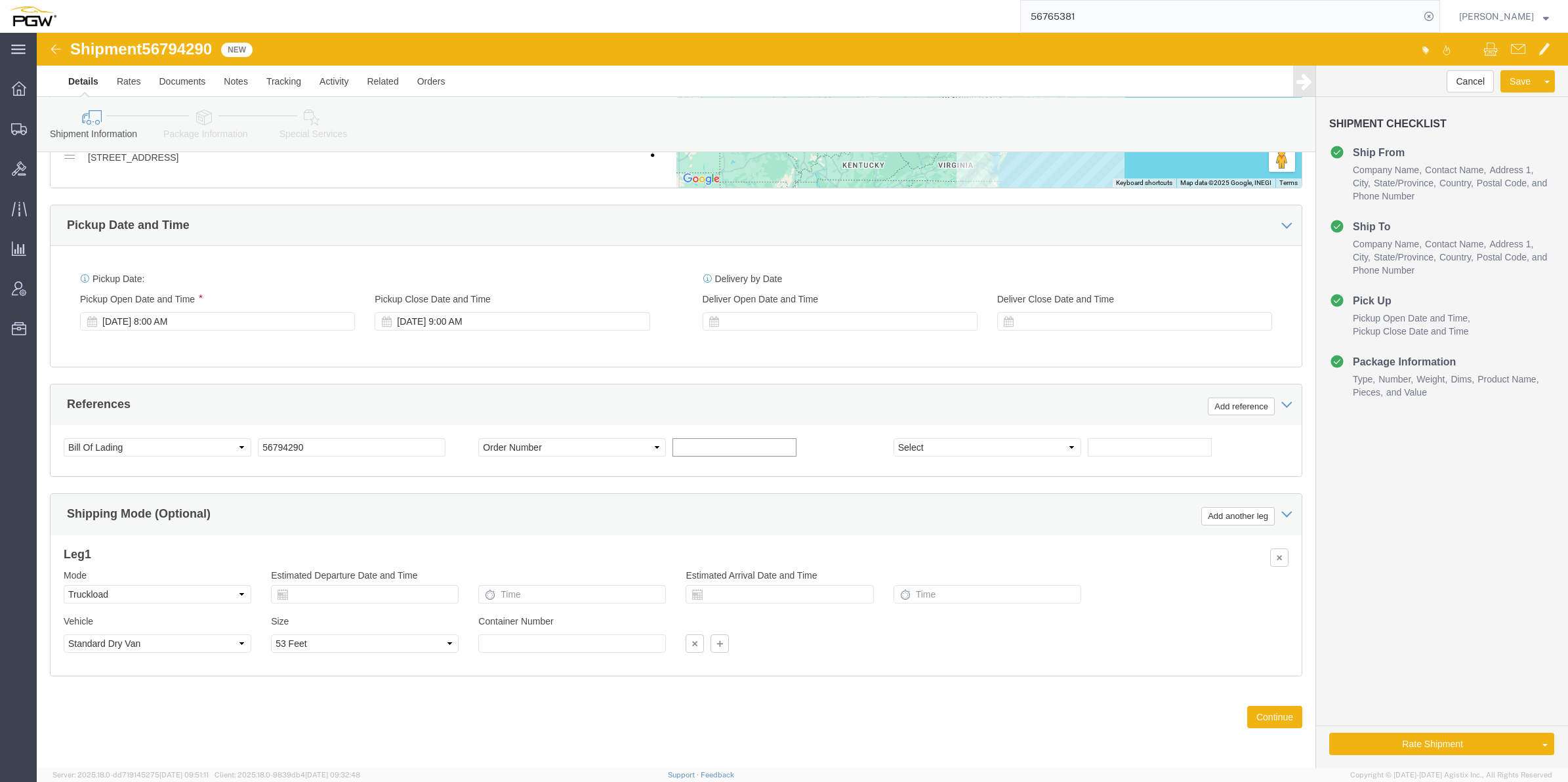
click input "text"
paste input "668405"
type input "668405"
click button "Continue"
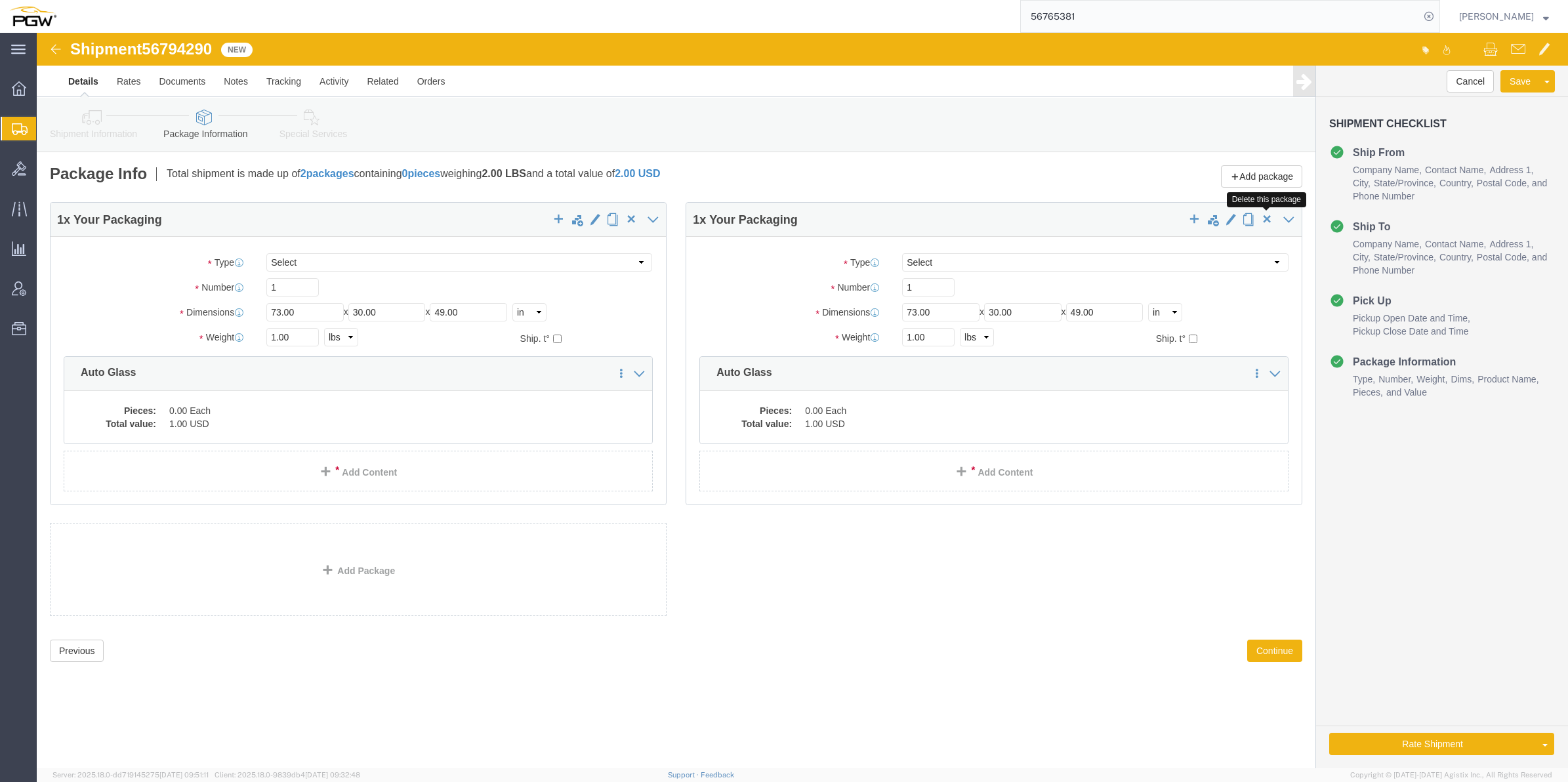
click span "button"
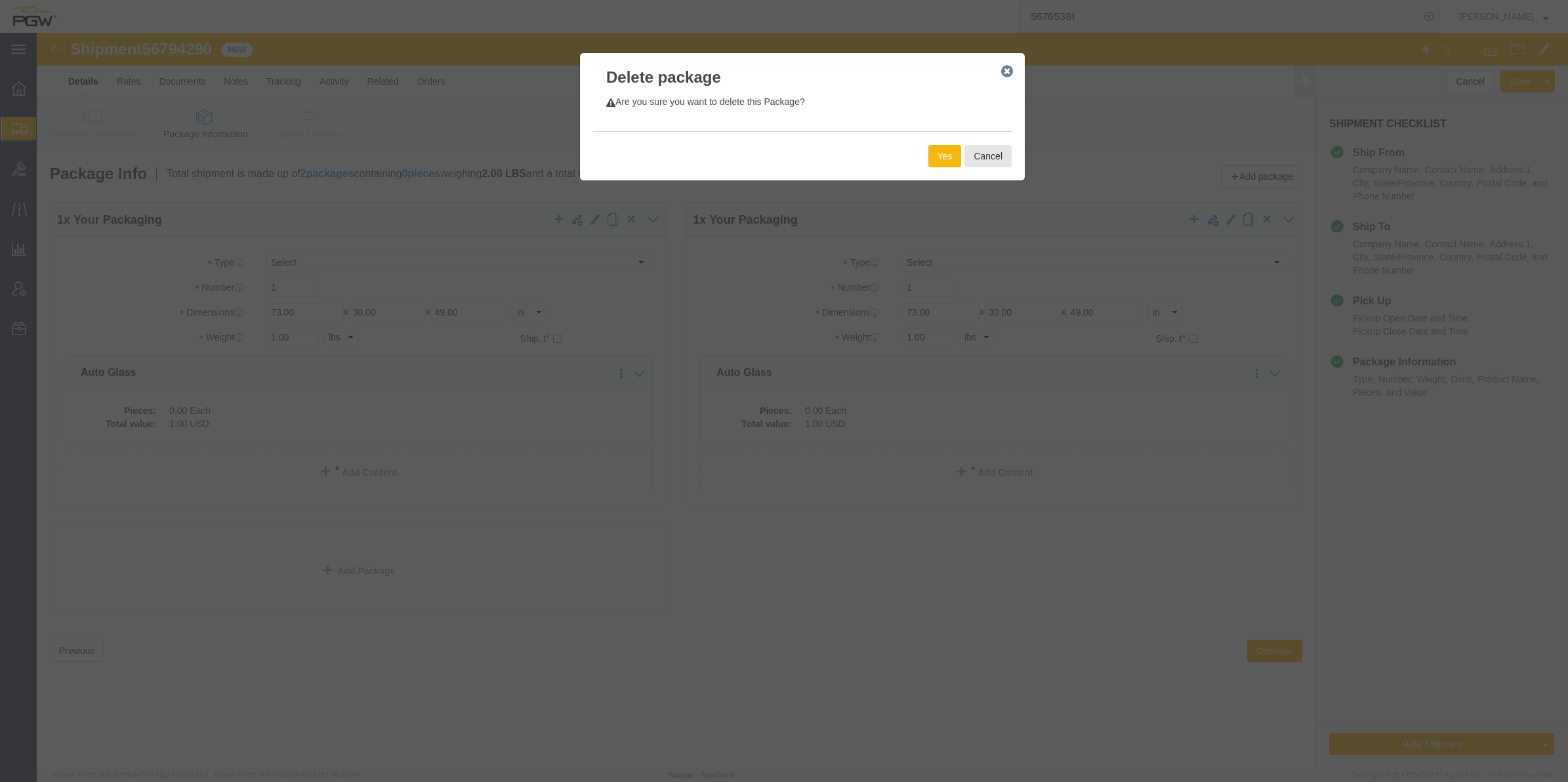
click button "Yes"
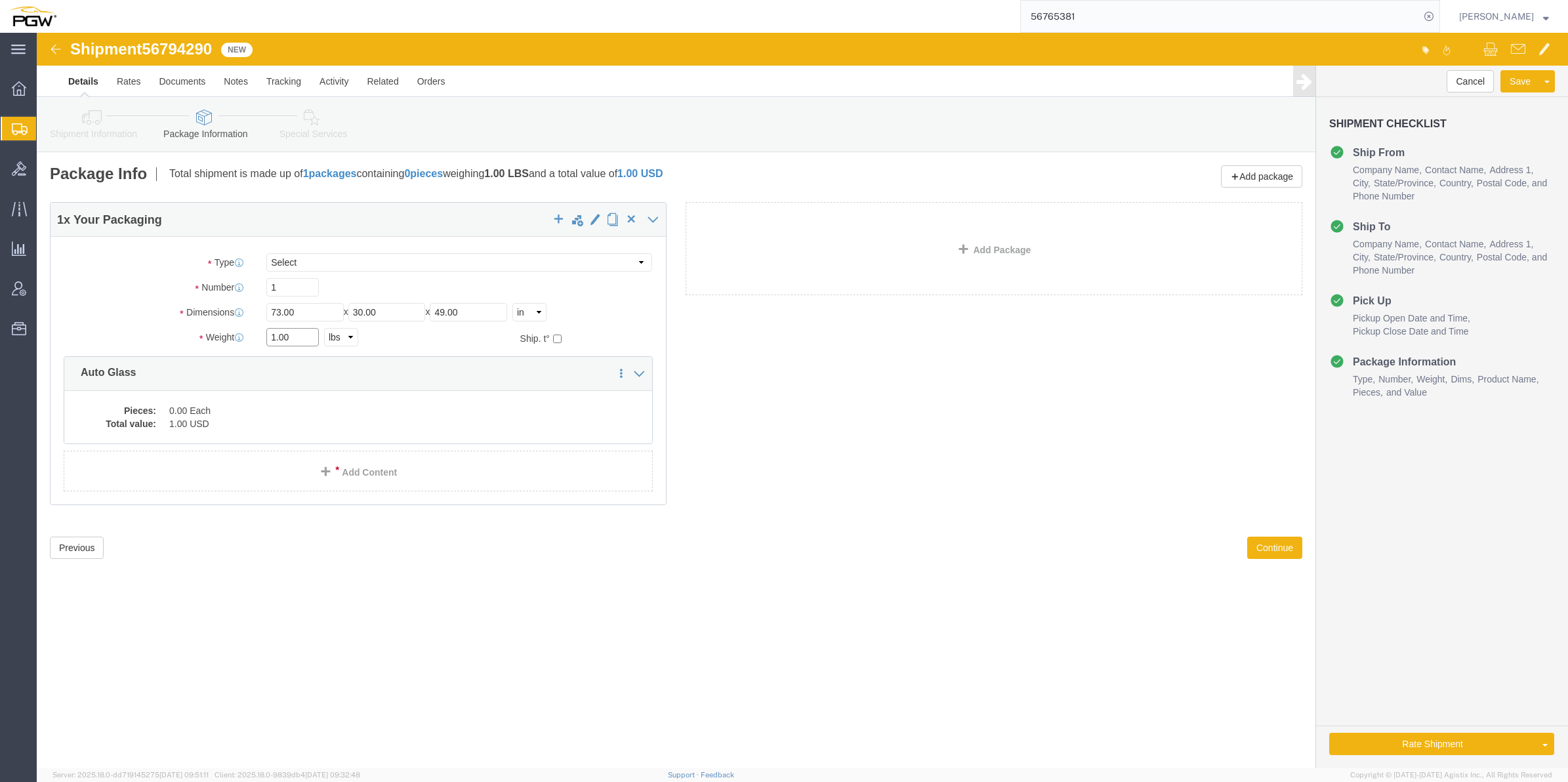
click input "1.00"
paste input "22986"
type input "22986.00"
drag, startPoint x: 247, startPoint y: 254, endPoint x: 231, endPoint y: 250, distance: 16.5
click input "1"
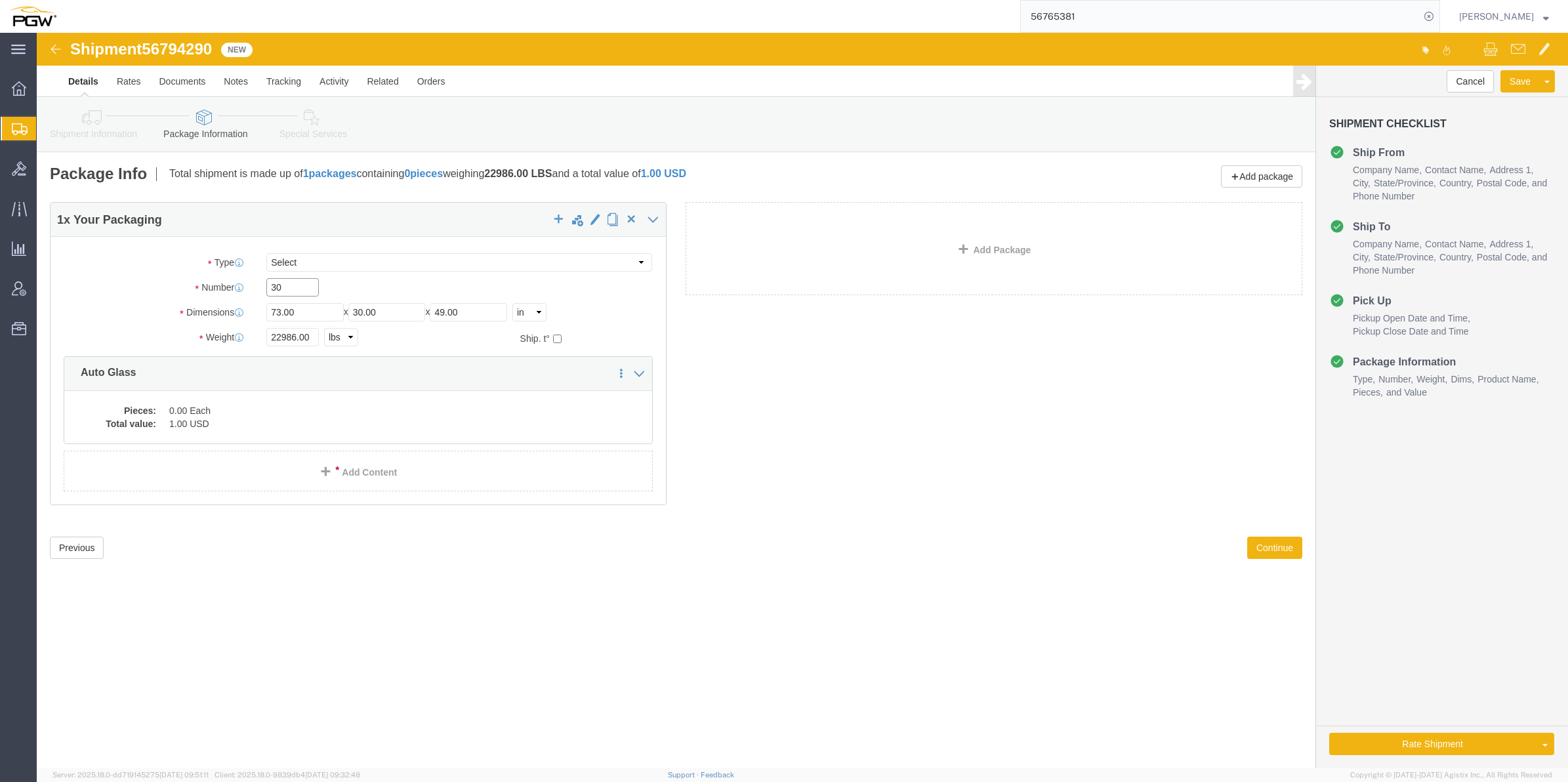
type input "30"
click div "30 x Your Packaging Package Type Select Bale(s) Basket(s) Bolt(s) Bottle(s) Buc…"
click dd "1.00 USD"
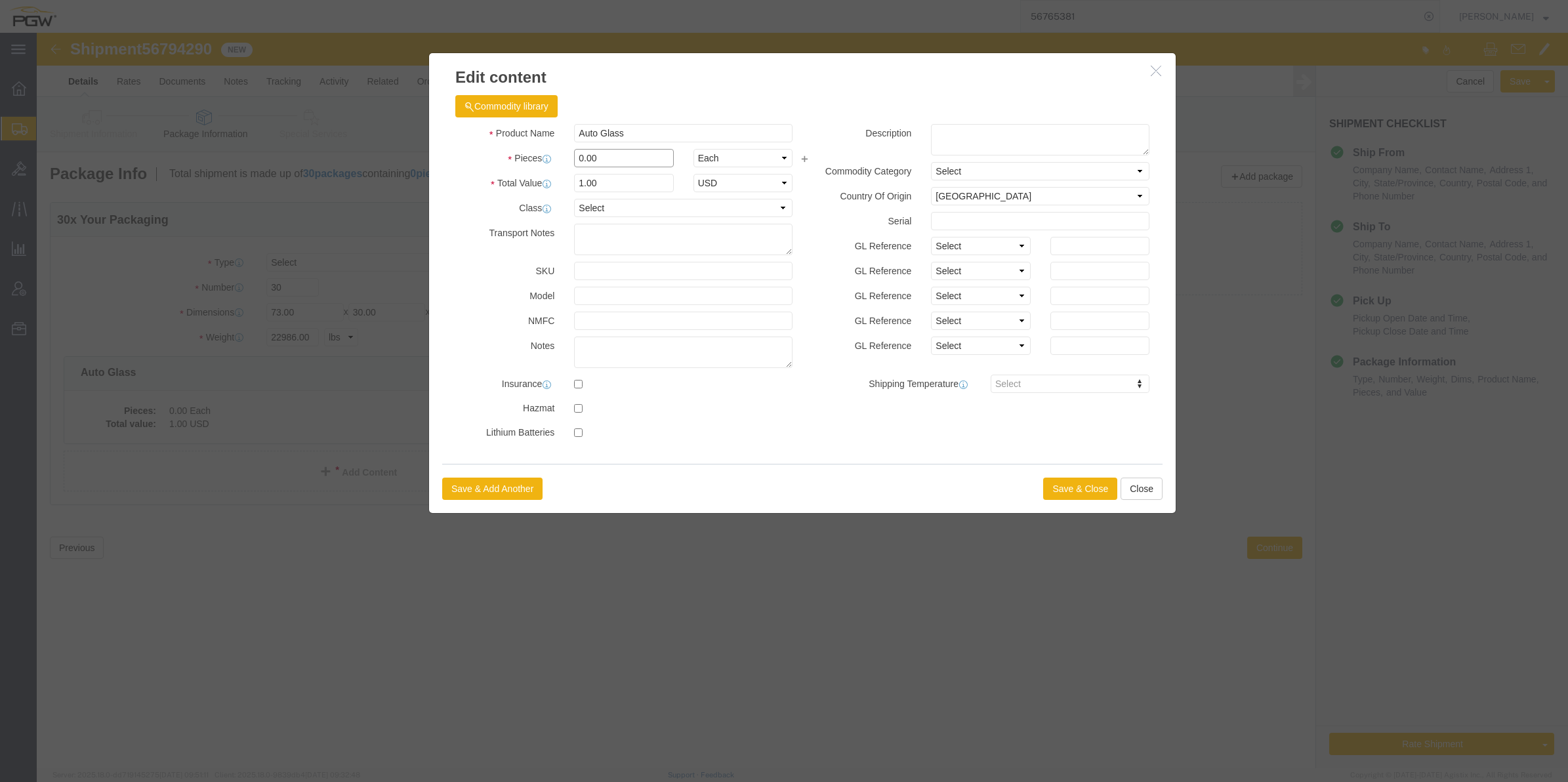
click input "0.00"
drag, startPoint x: 547, startPoint y: 124, endPoint x: 535, endPoint y: 124, distance: 12.0
click div "0.00"
type input "30.00"
type input "30"
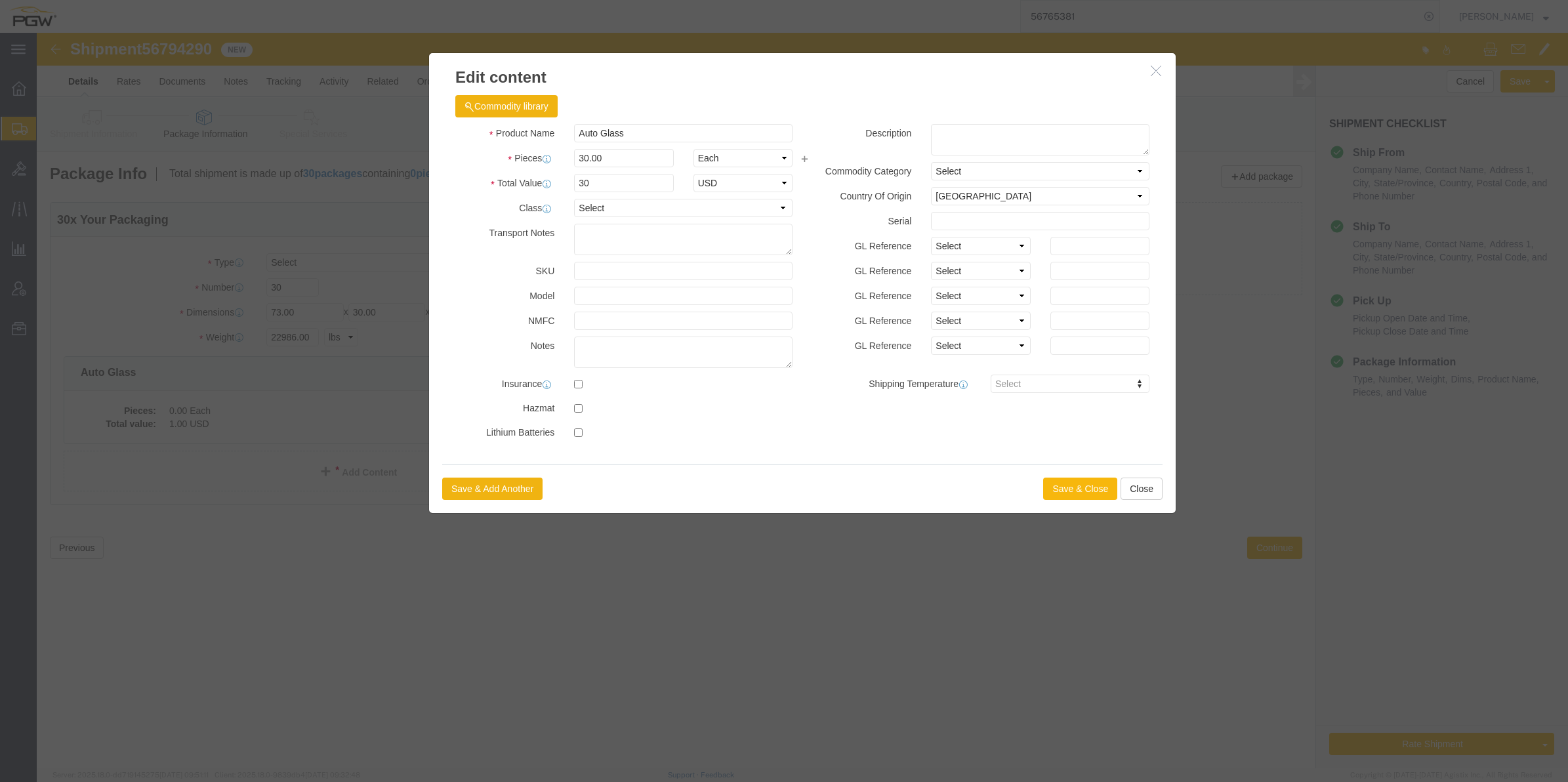
click button "Save & Close"
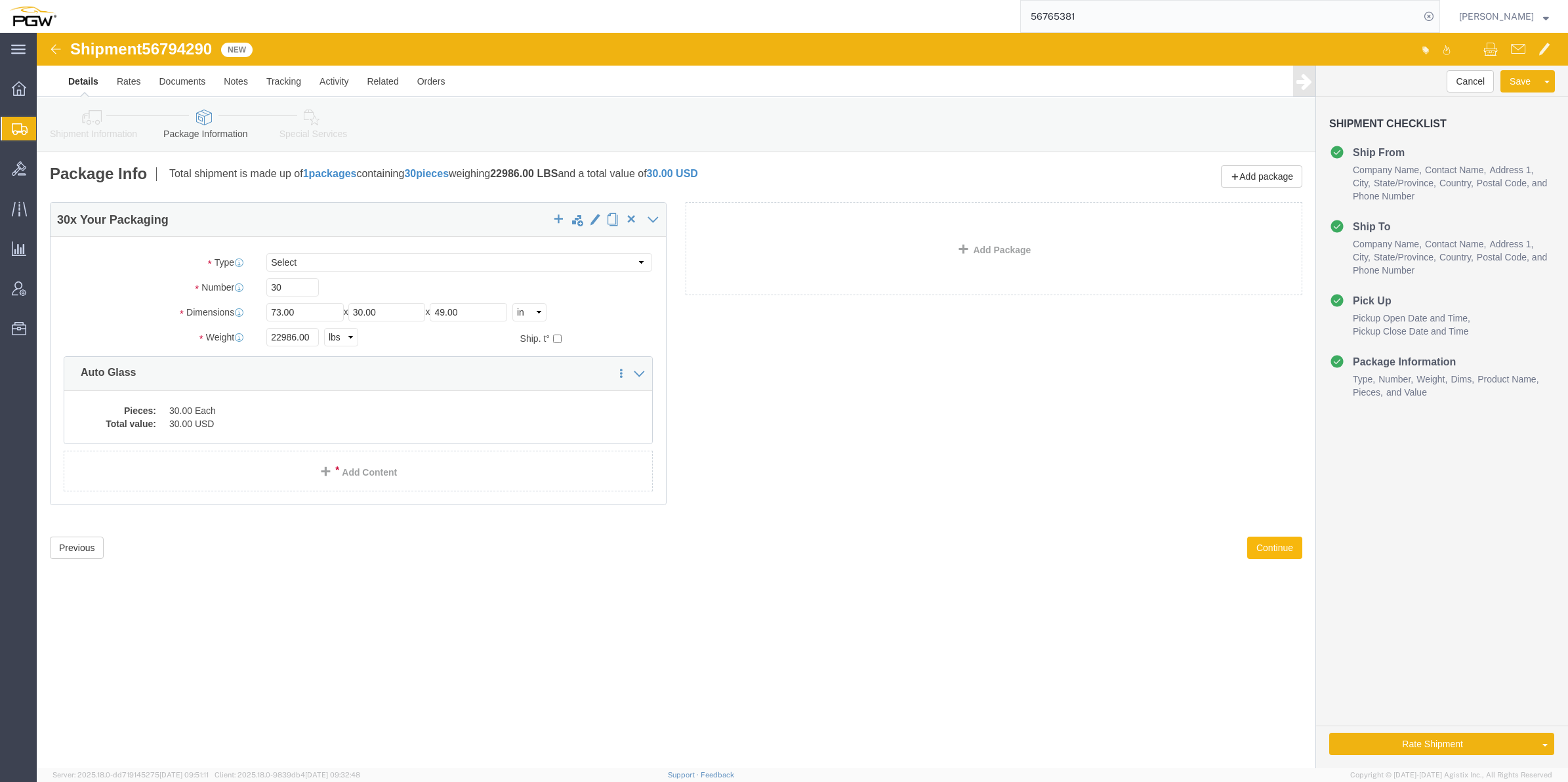
click button "Continue"
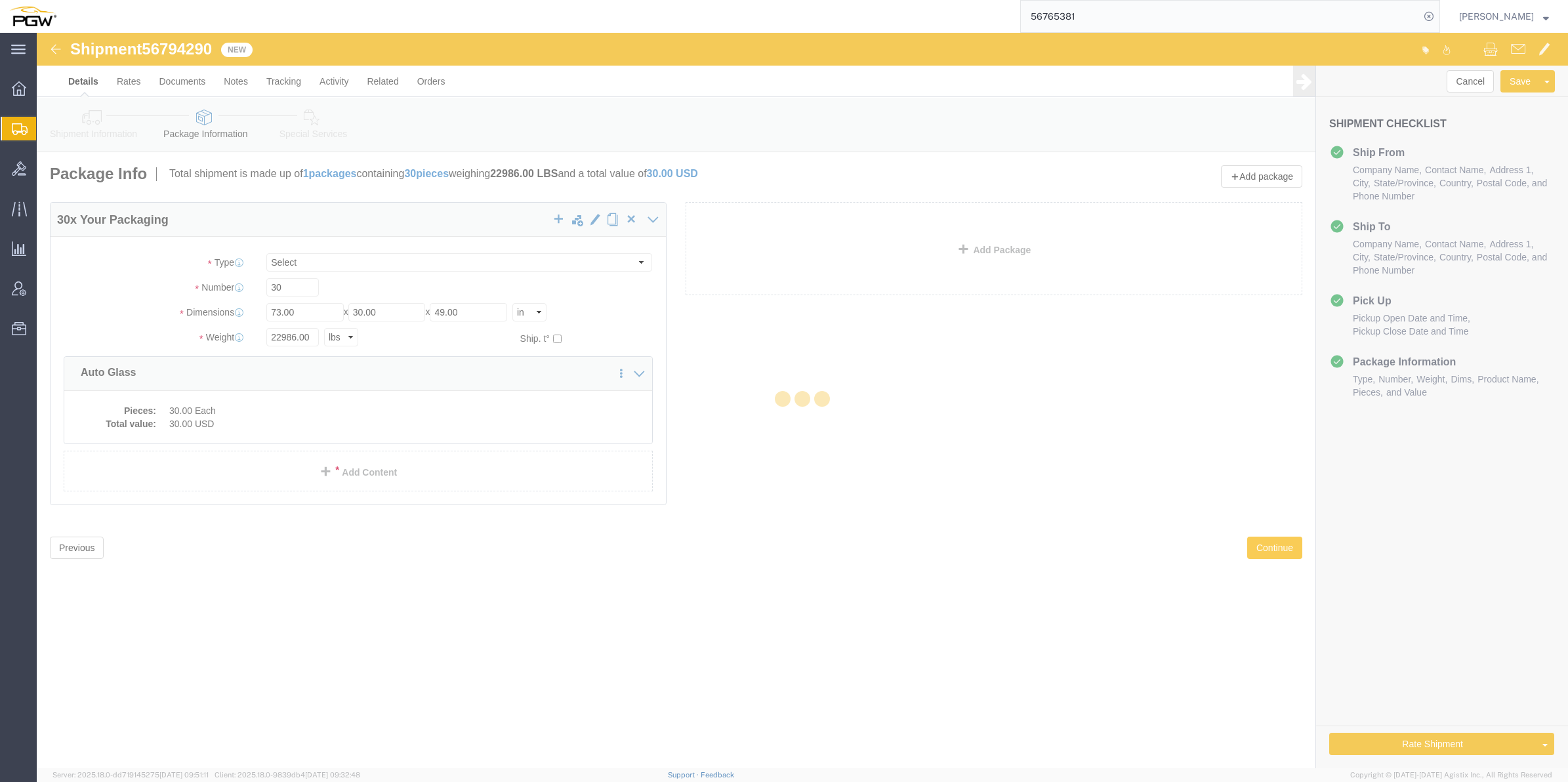
select select
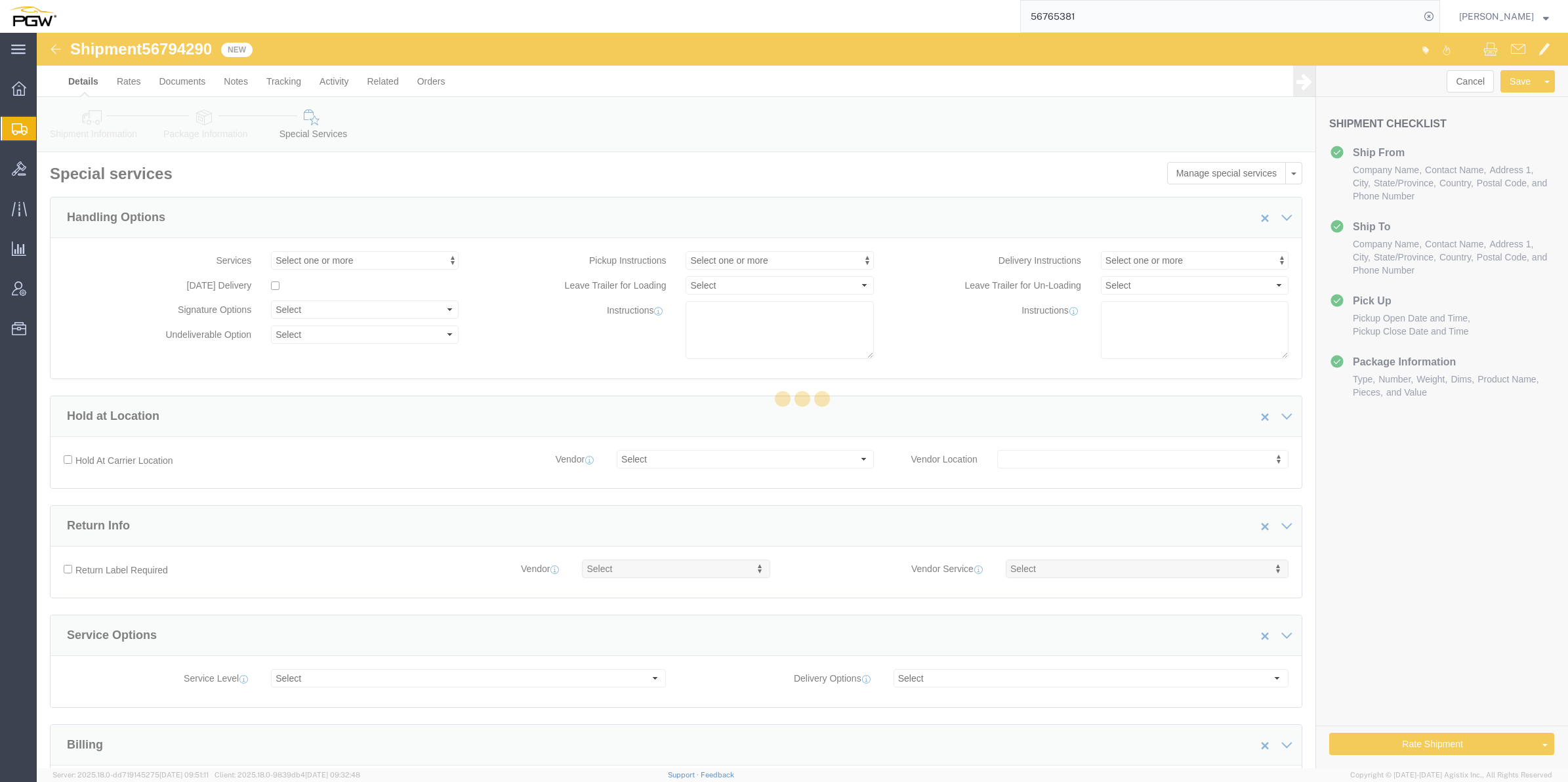
select select "COSTCENTER"
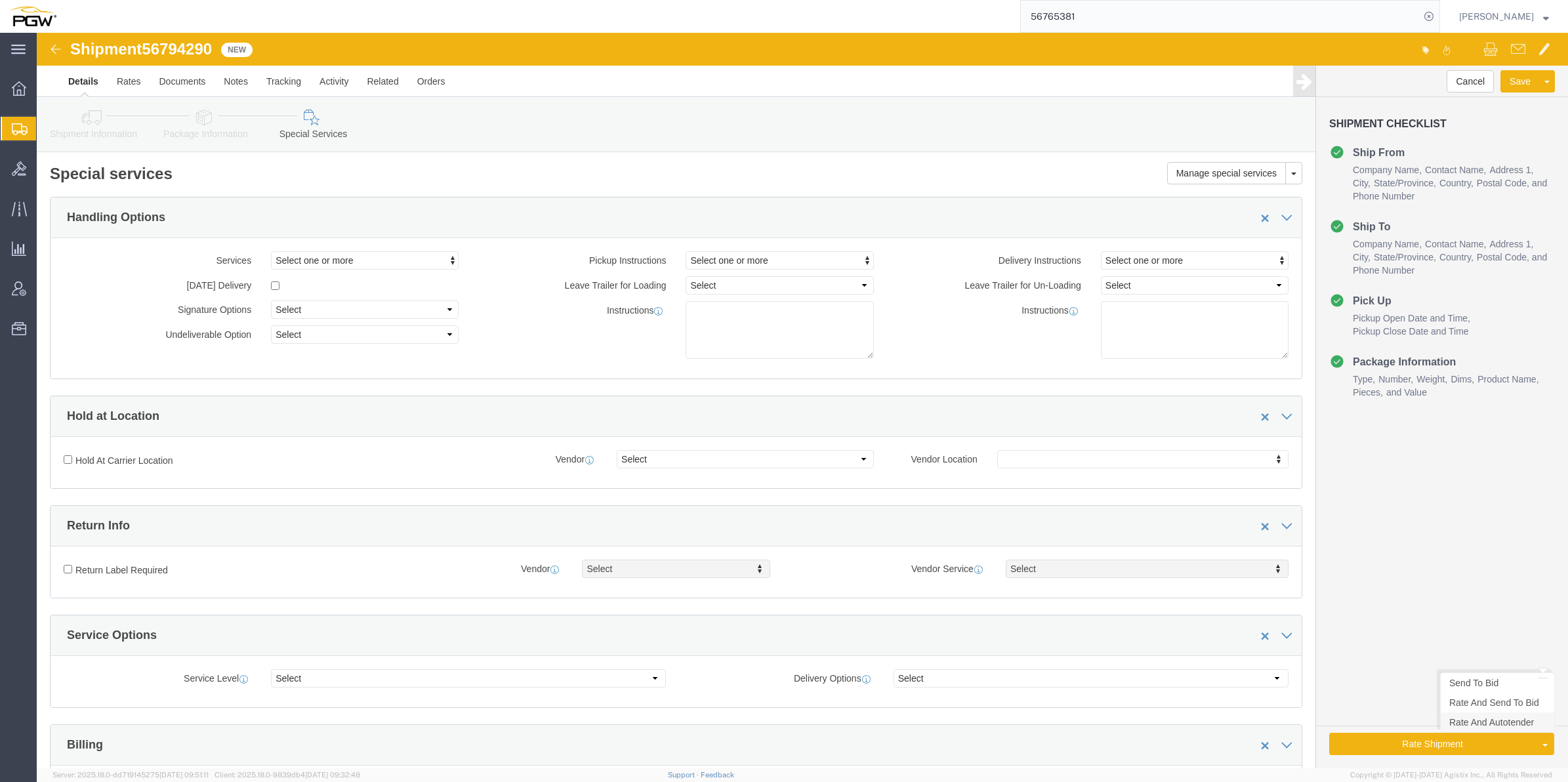
click link "Rate And Autotender"
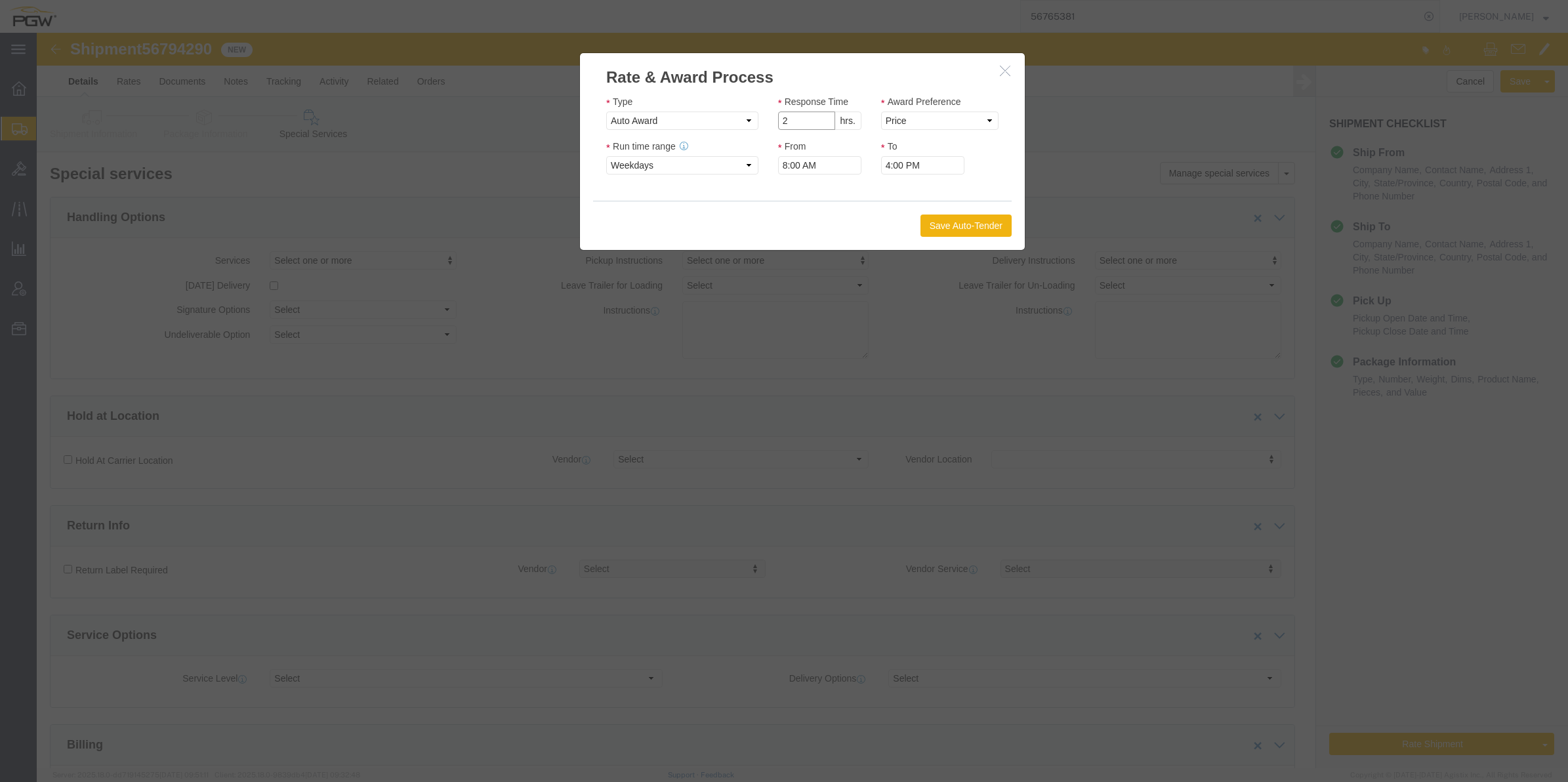
type input "2"
click input "2"
click select "Price Carrier Rank"
select select "LANE_RANK"
click select "Price Carrier Rank"
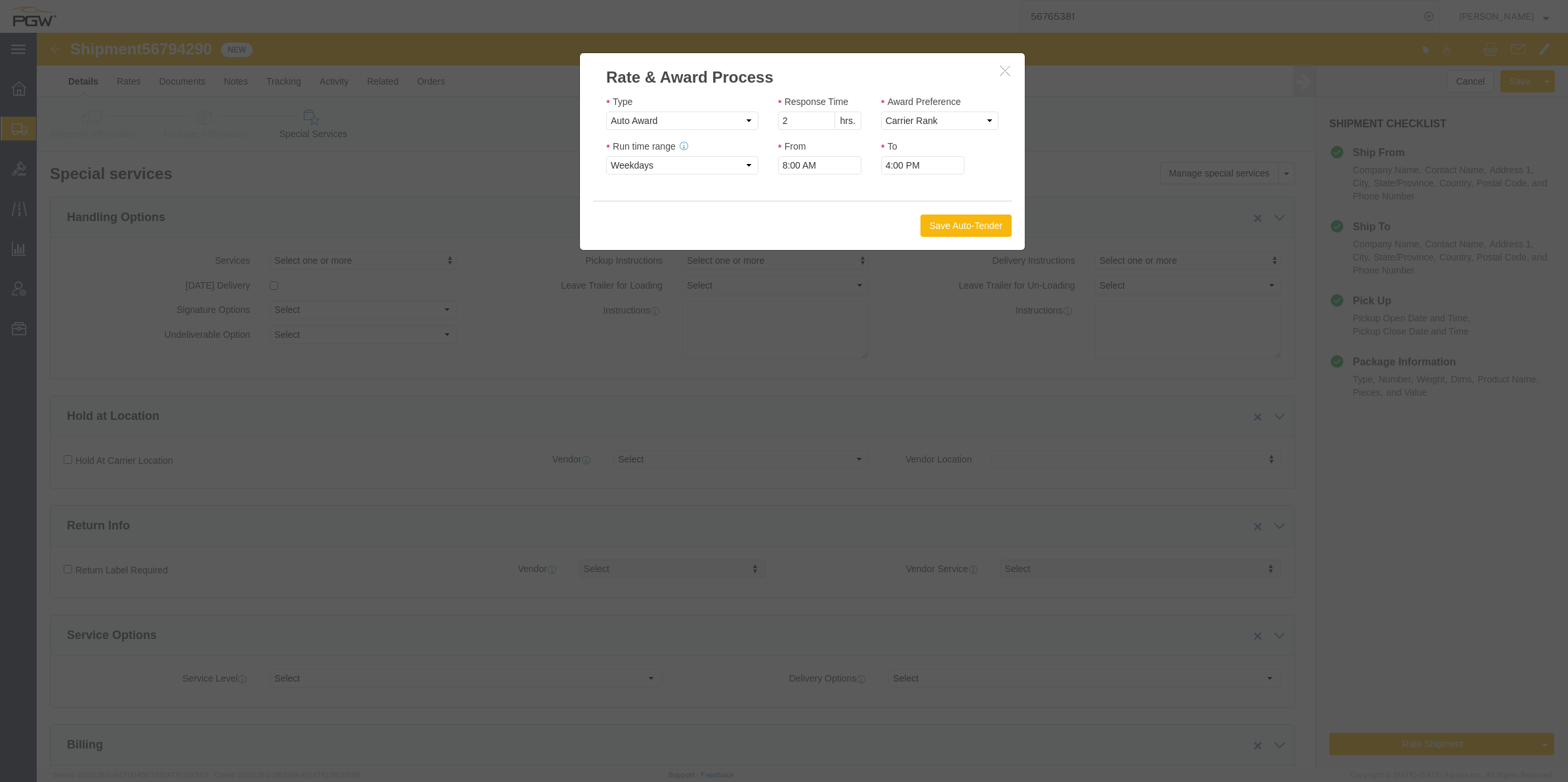
click button "Save Auto-Tender"
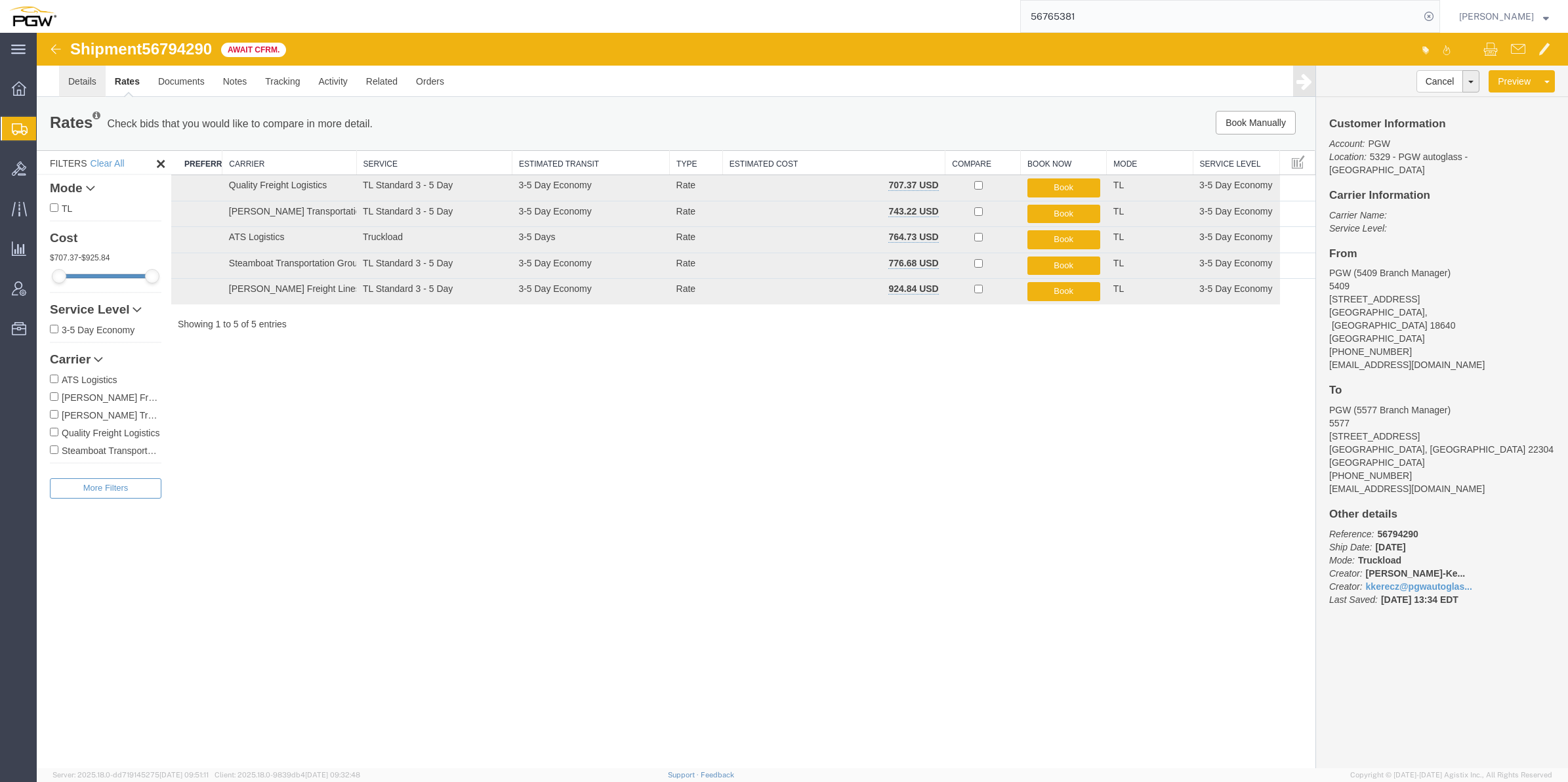
click at [67, 78] on link "Details" at bounding box center [83, 81] width 47 height 31
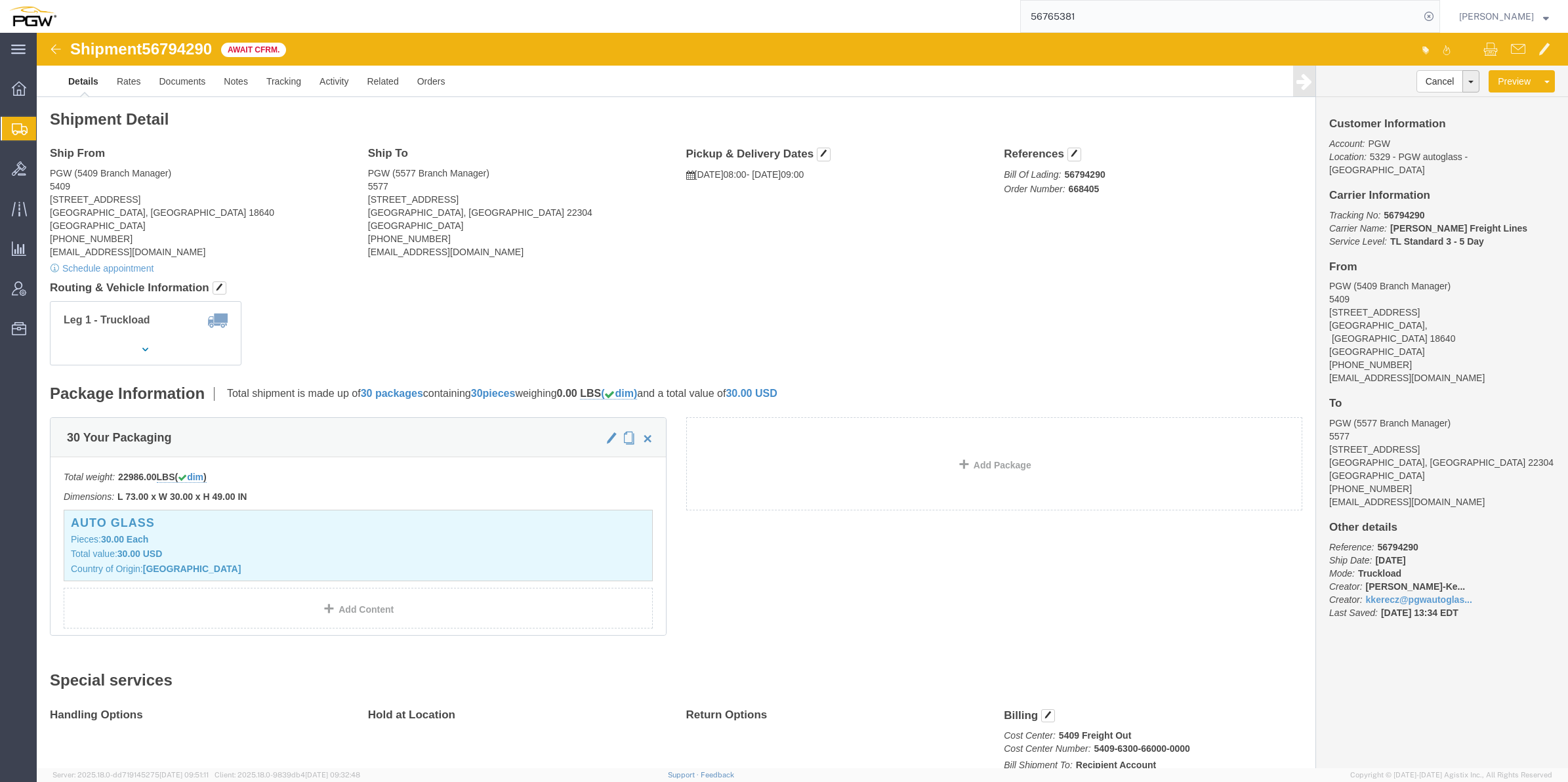
click span "56794290"
copy span "56794290"
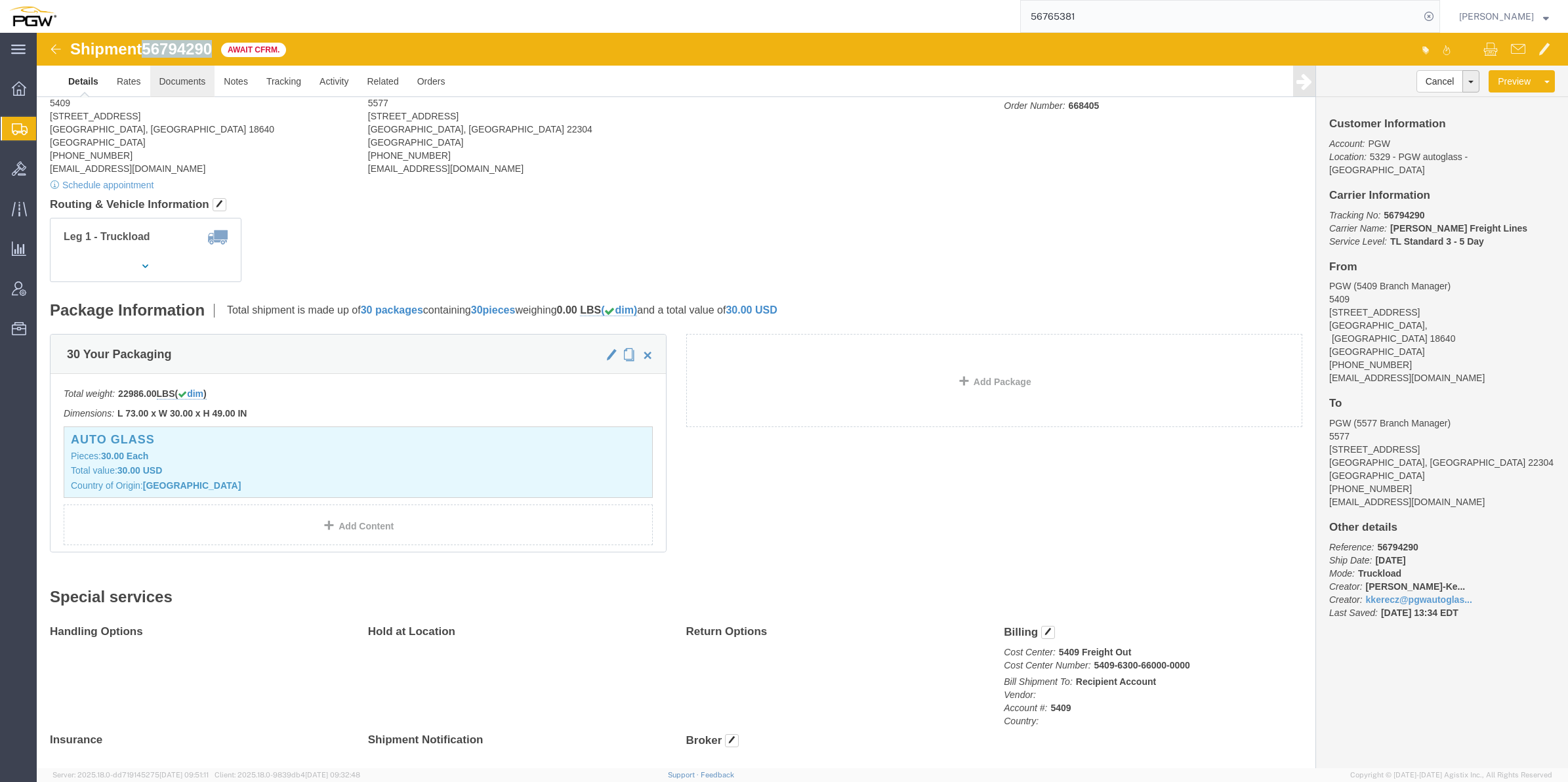
scroll to position [82, 0]
drag, startPoint x: 11, startPoint y: 17, endPoint x: 28, endPoint y: 70, distance: 55.7
click img
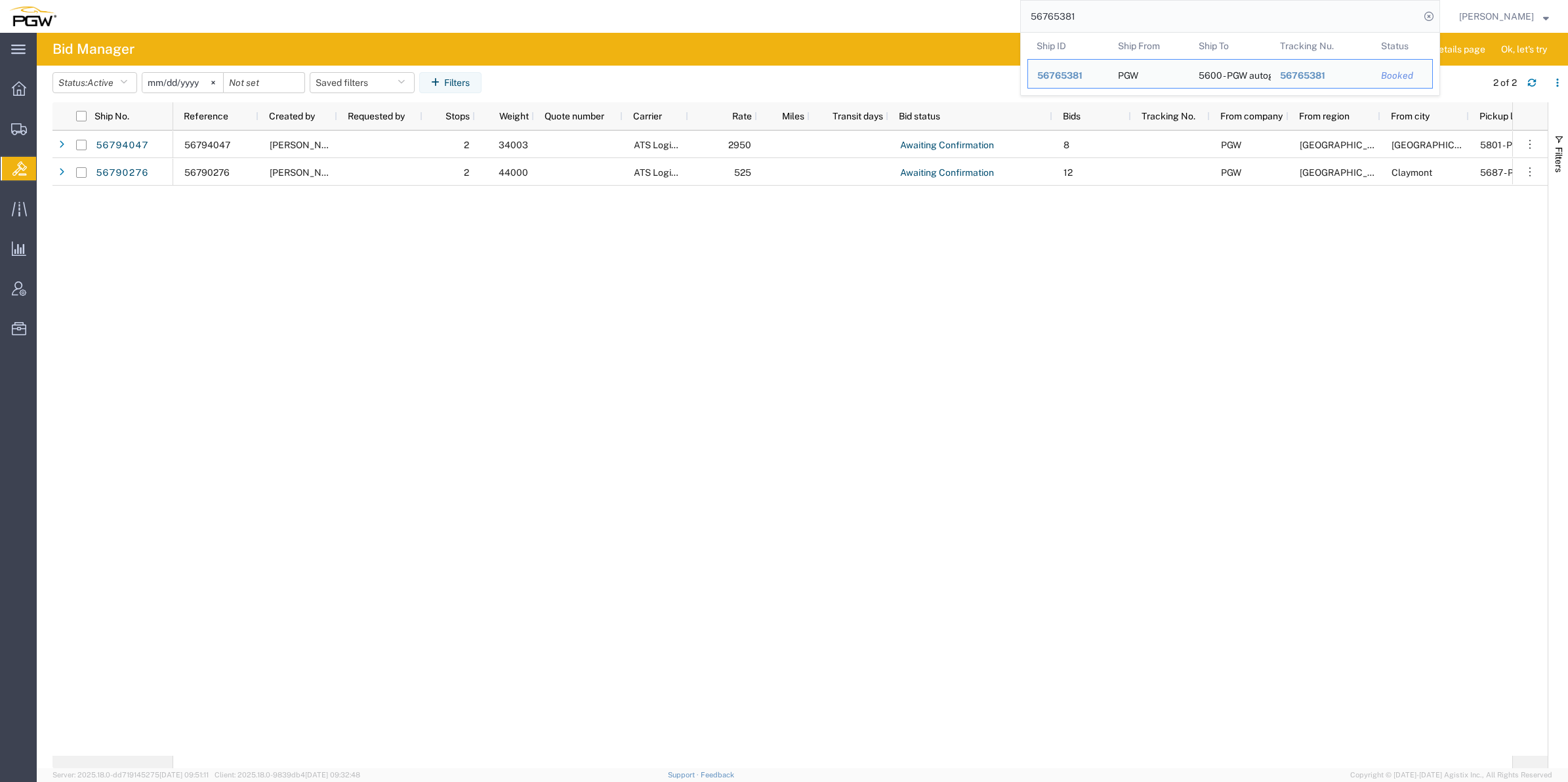
drag, startPoint x: 1042, startPoint y: 13, endPoint x: 927, endPoint y: 11, distance: 115.0
click at [927, 11] on div "56765381 Ship ID Ship From Ship To Tracking Nu. Status Ship ID 56765381 Ship Fr…" at bounding box center [753, 17] width 1375 height 33
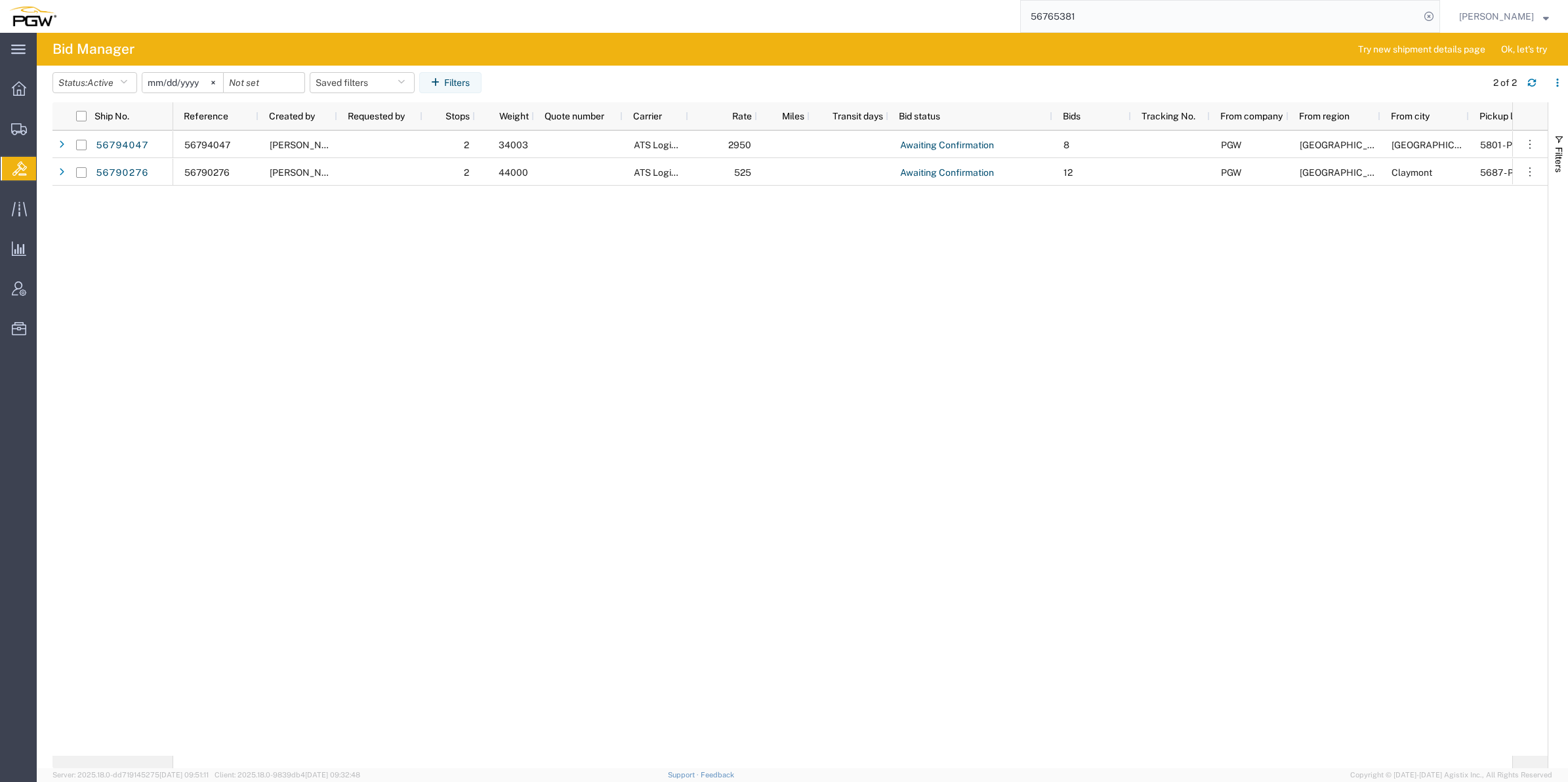
paste input "9425"
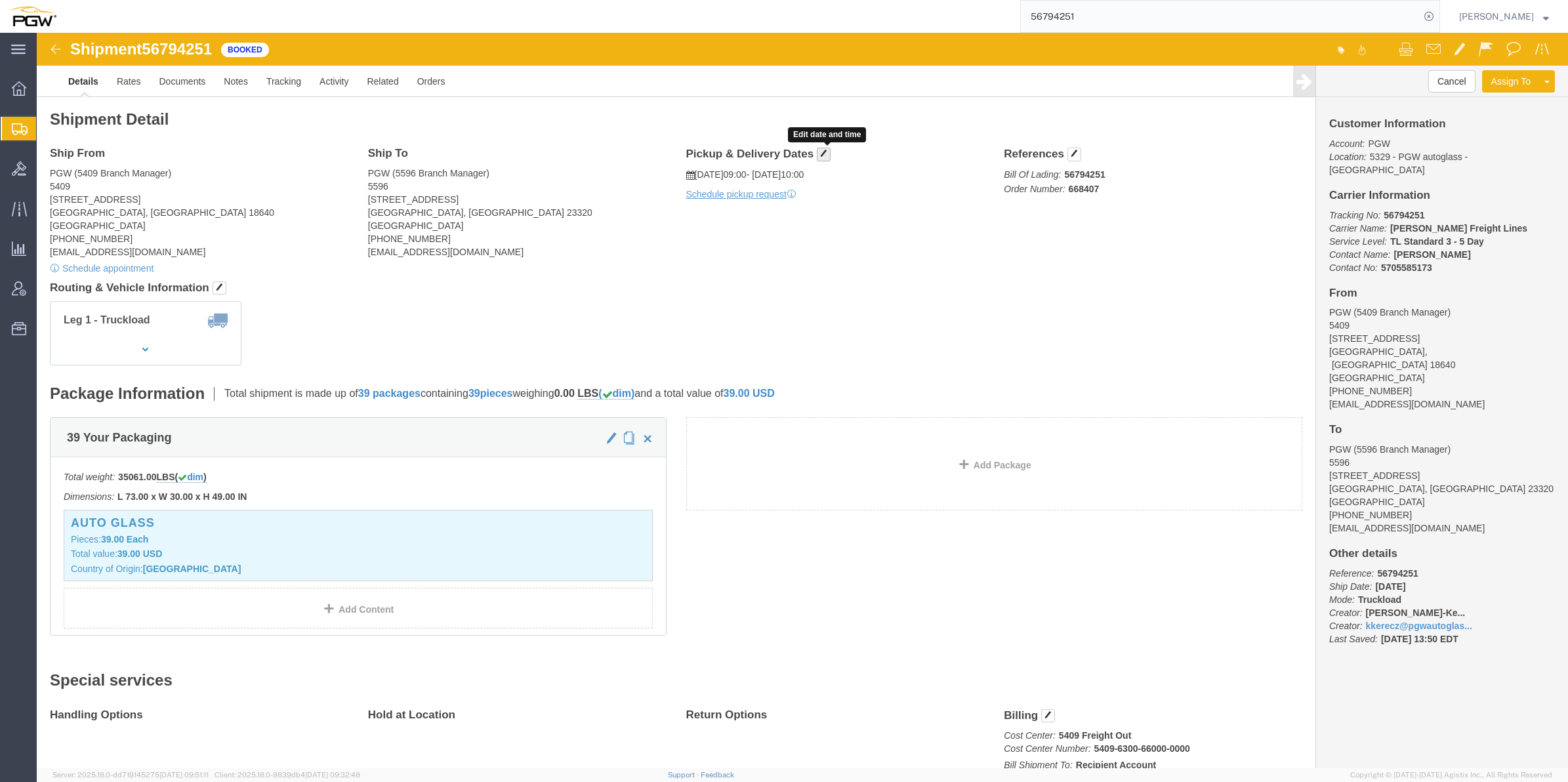
click button "button"
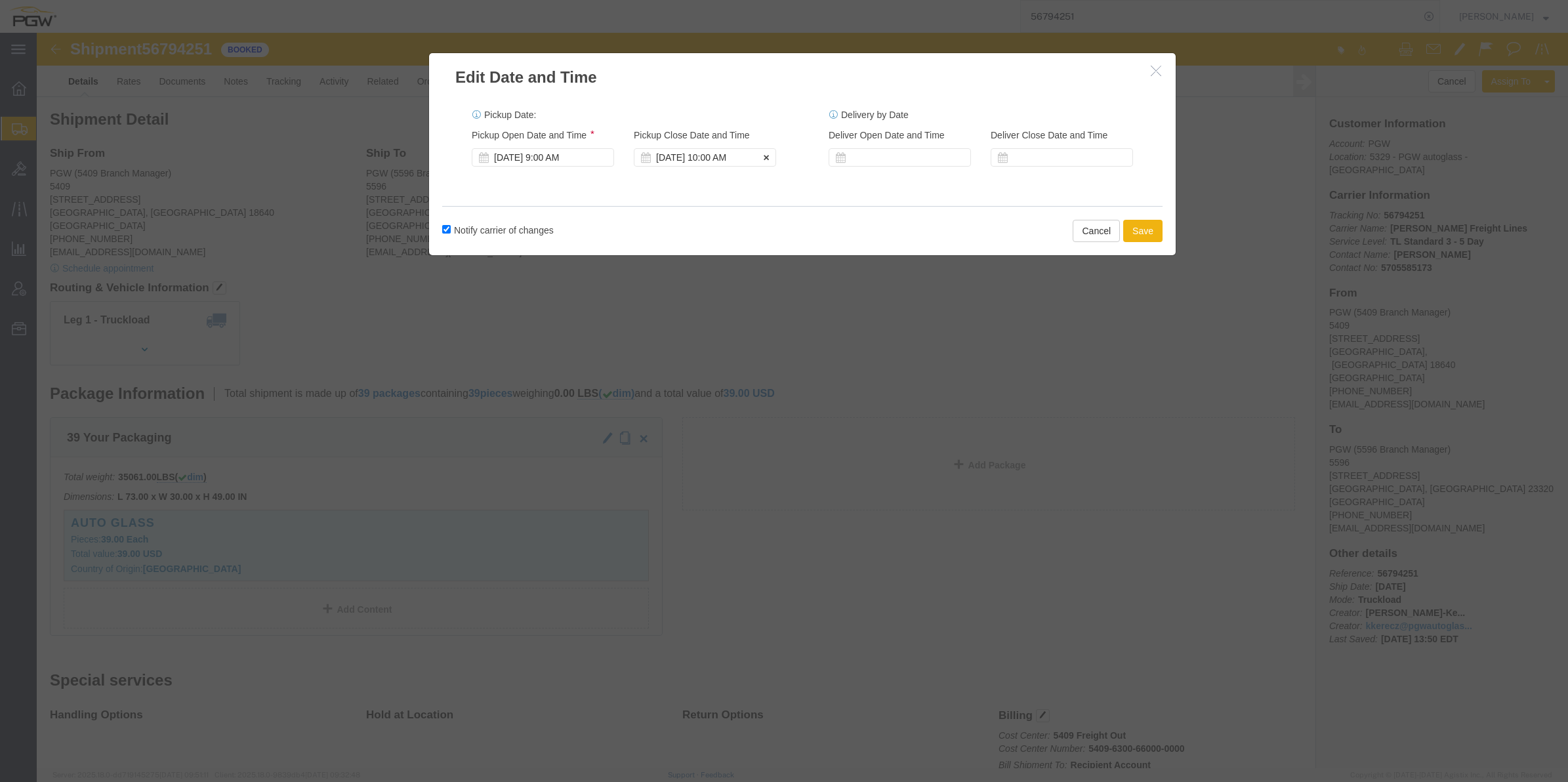
click div "[DATE] 10:00 AM"
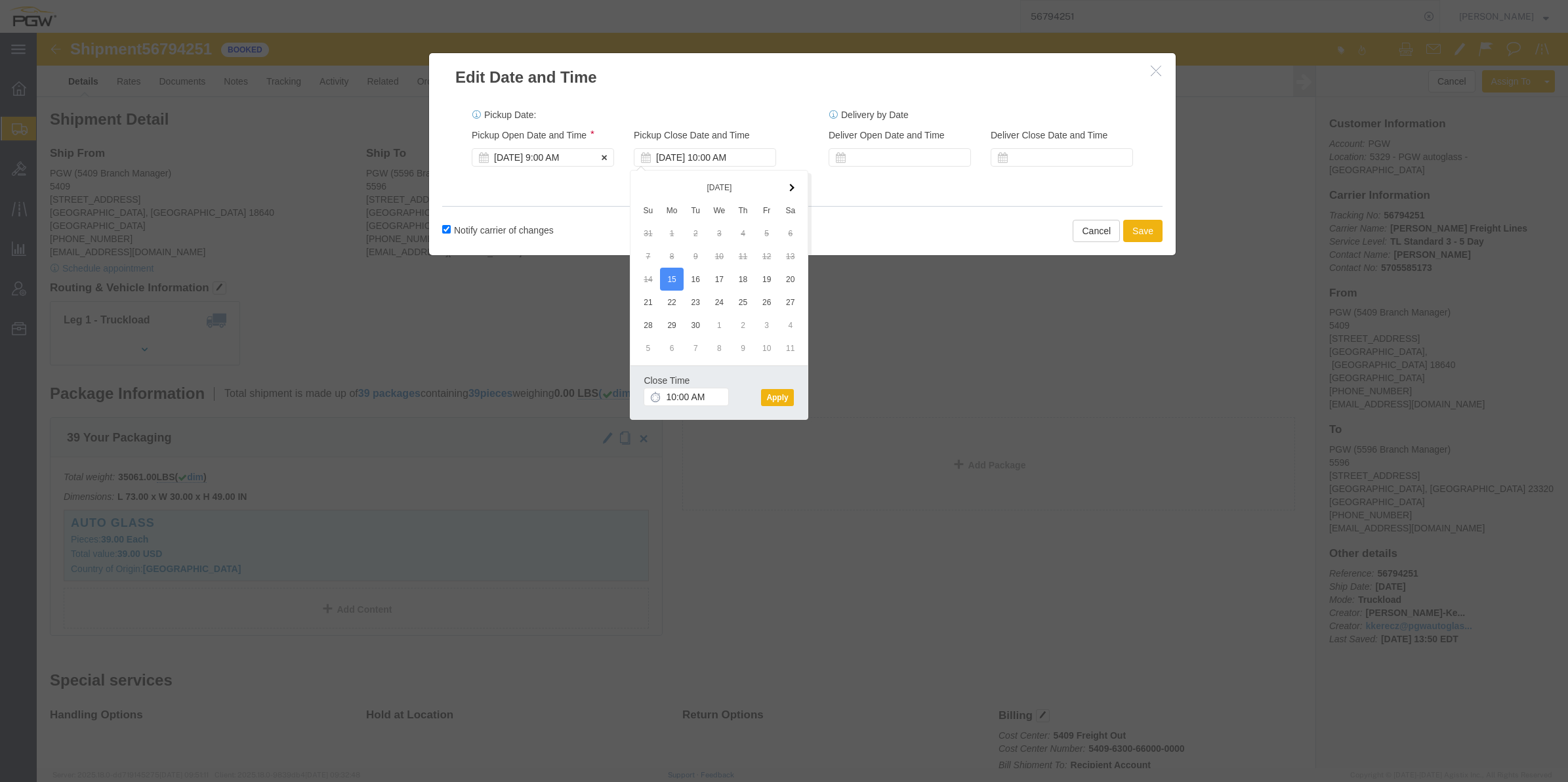
click div "[DATE] 9:00 AM"
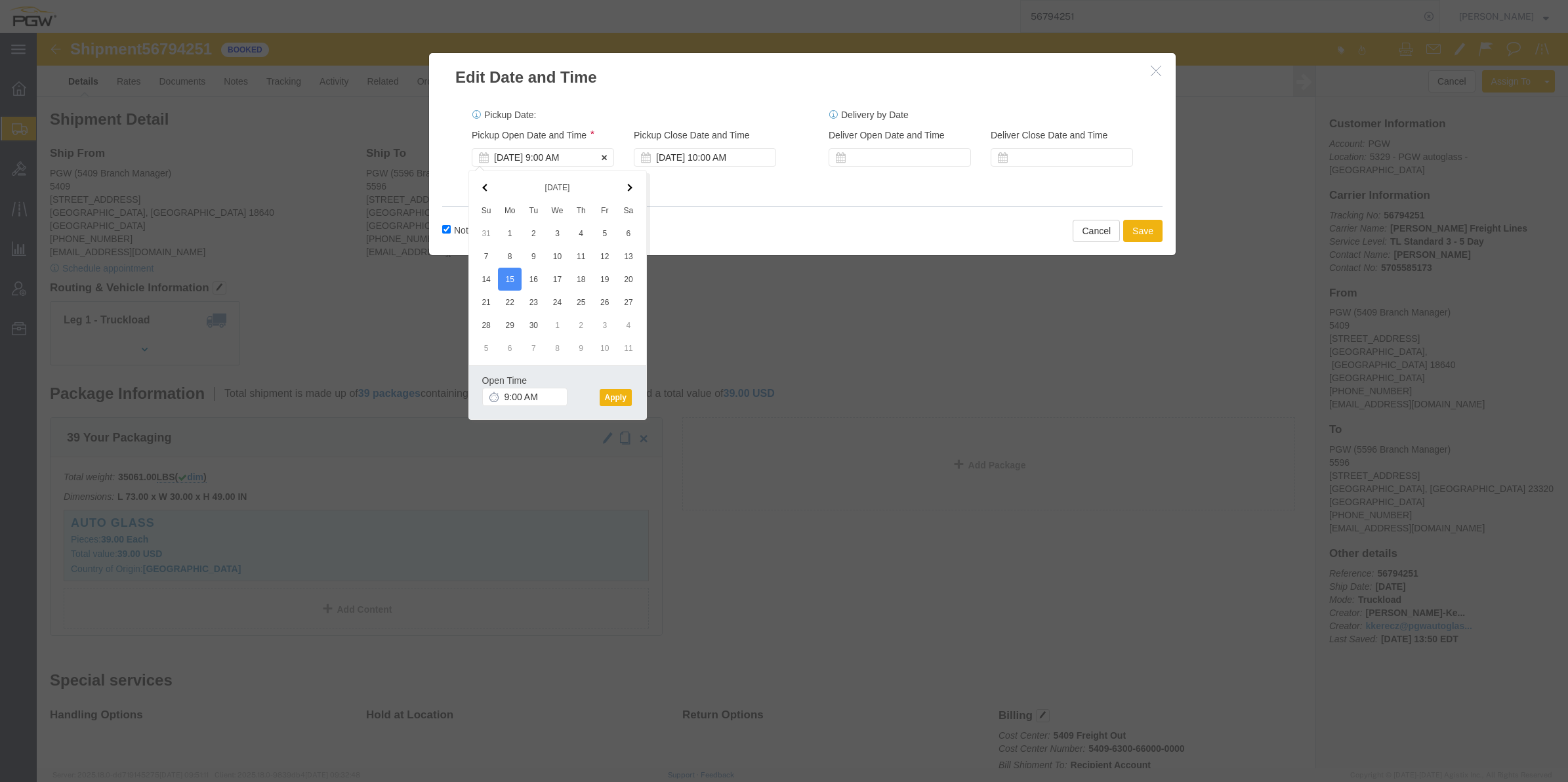
click div "[DATE] 9:00 AM"
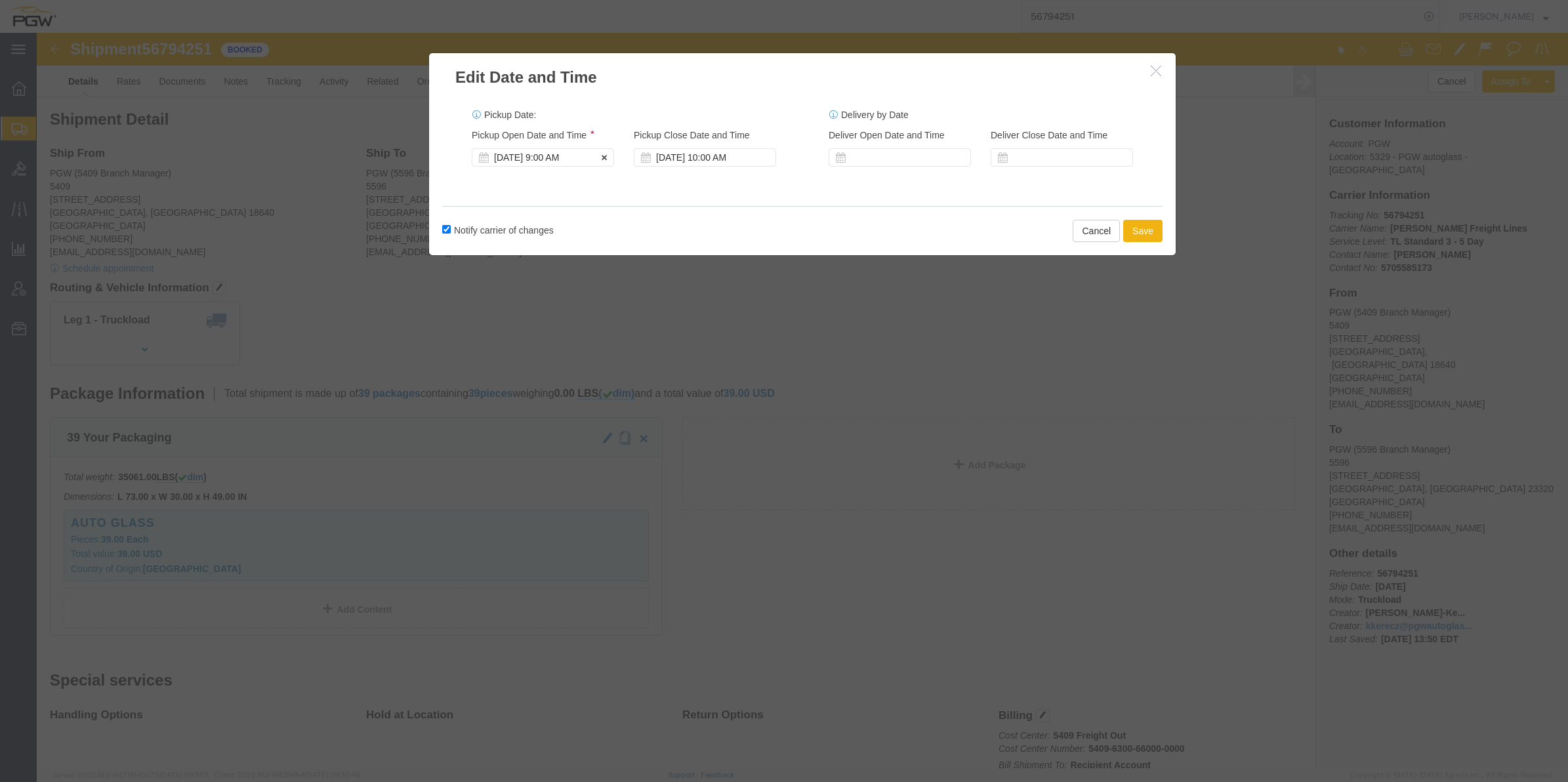
click div "[DATE] 9:00 AM"
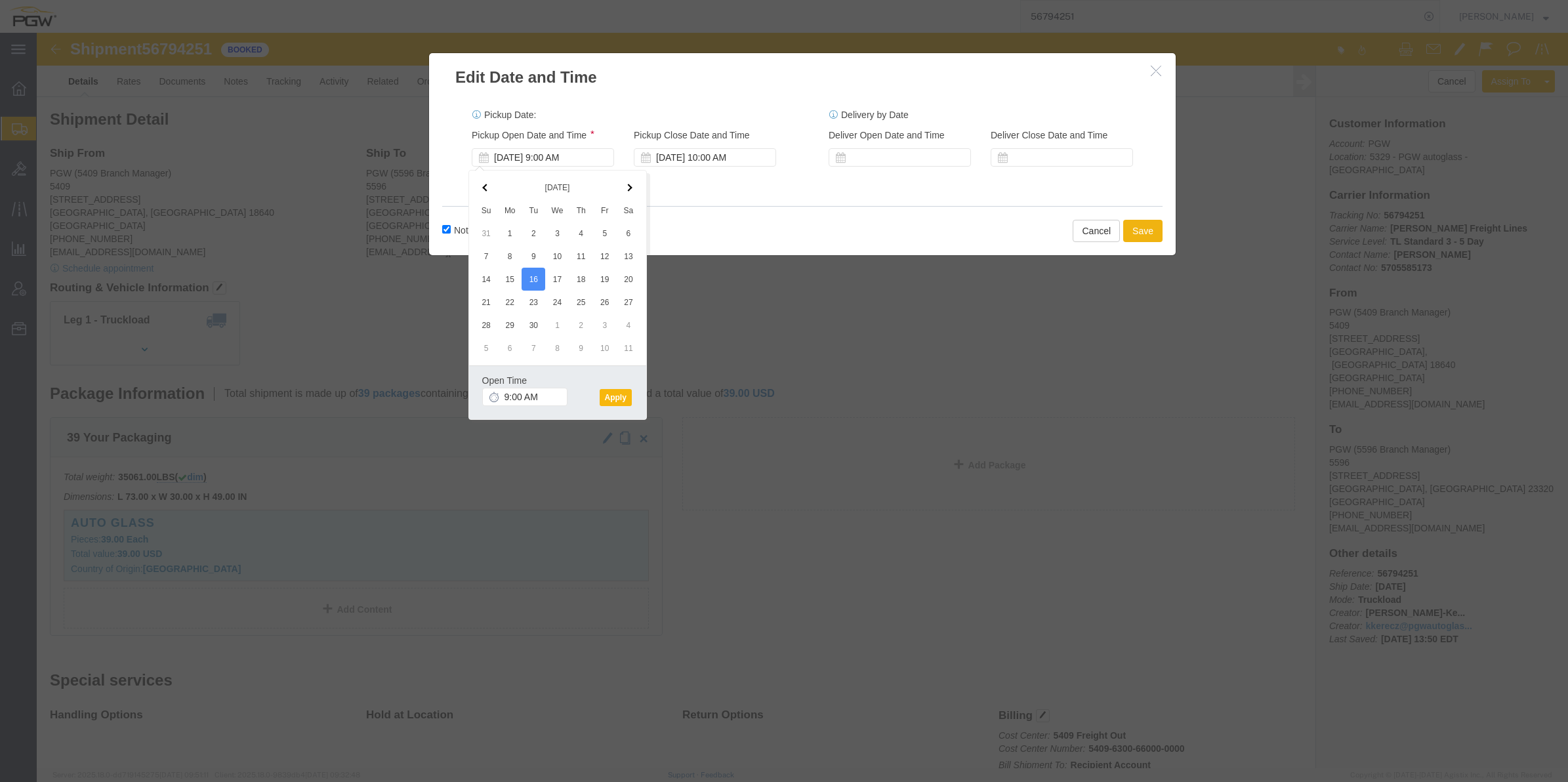
click button "Apply"
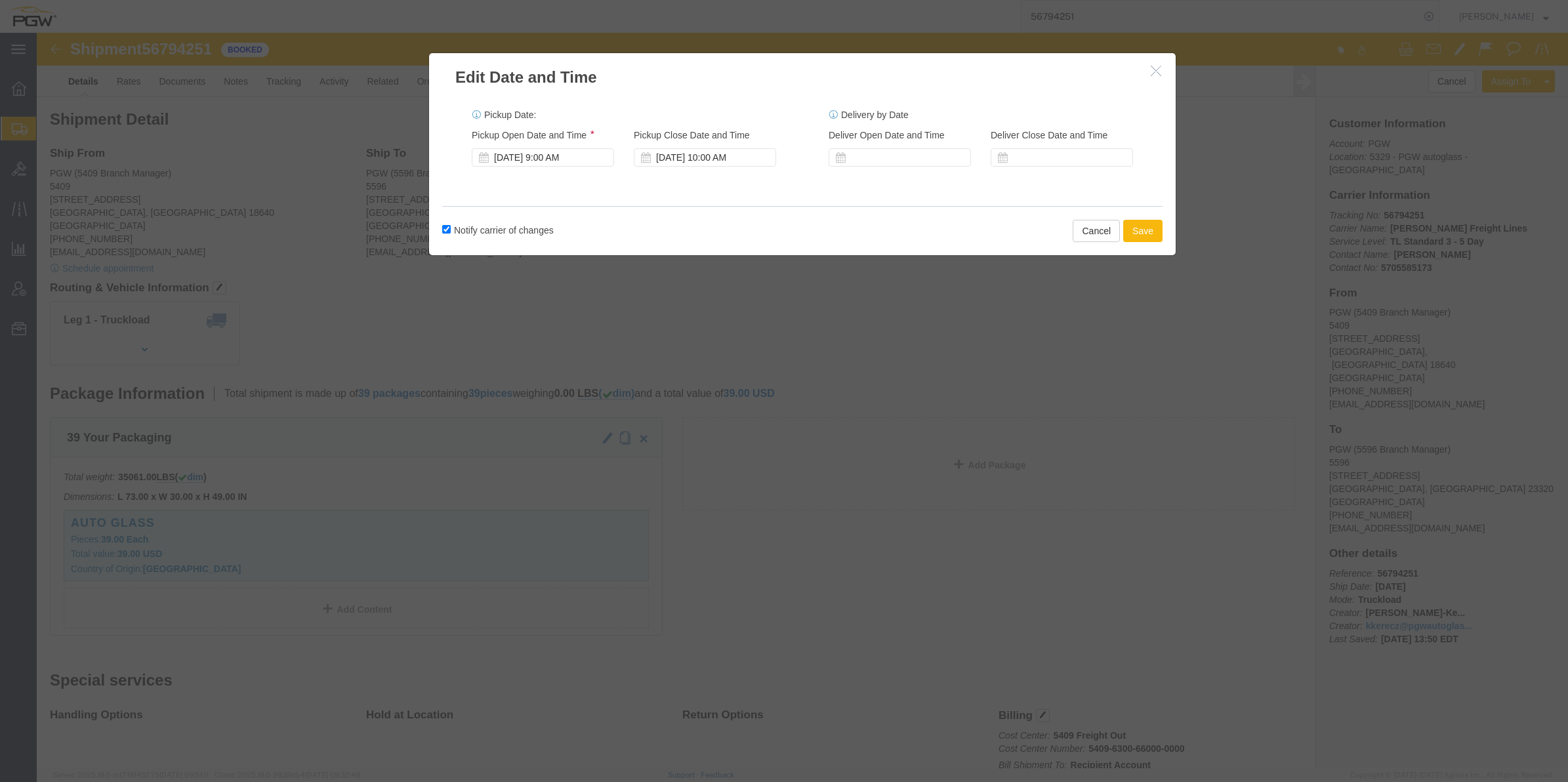
click button "Save"
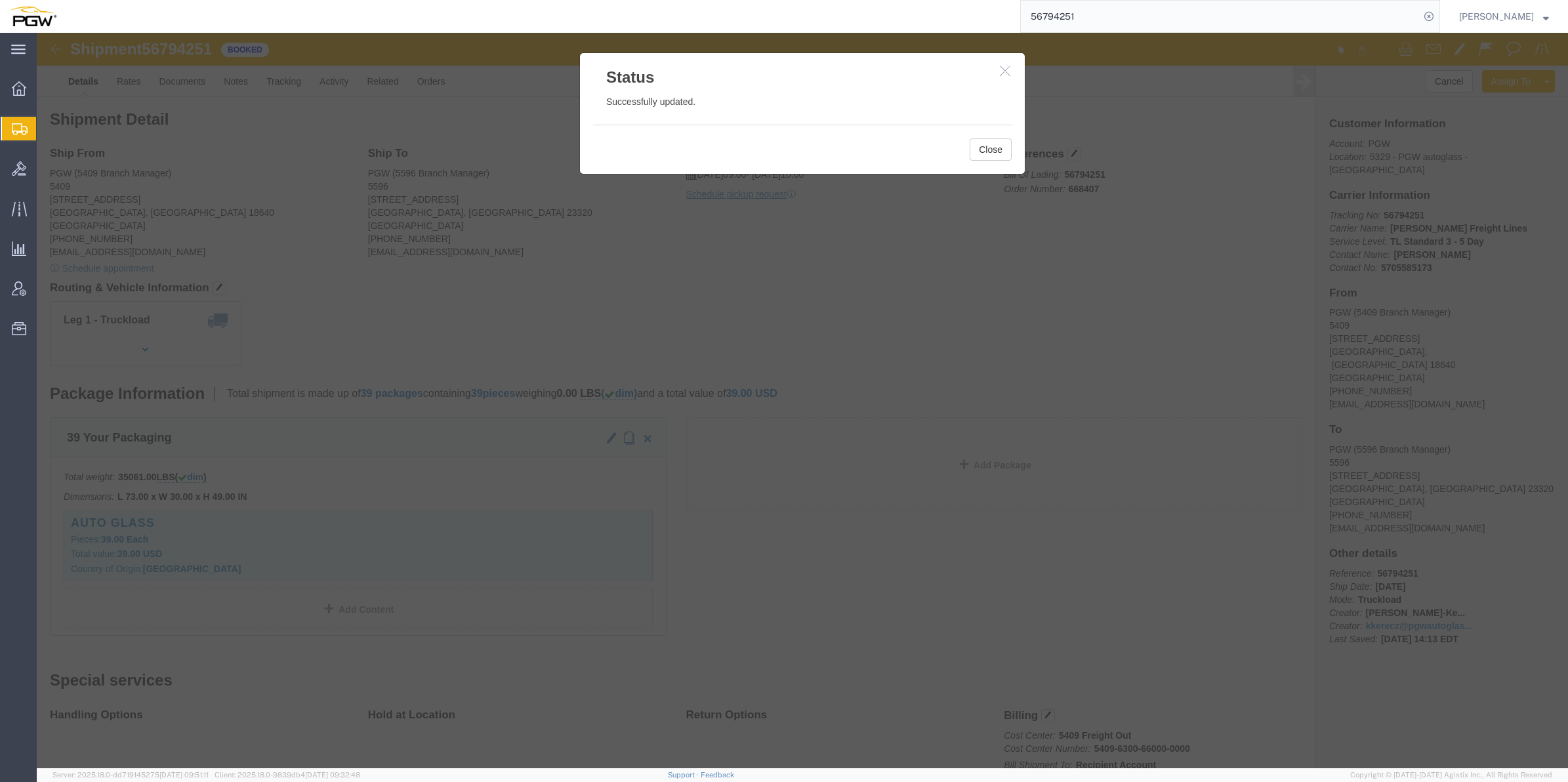
click button "button"
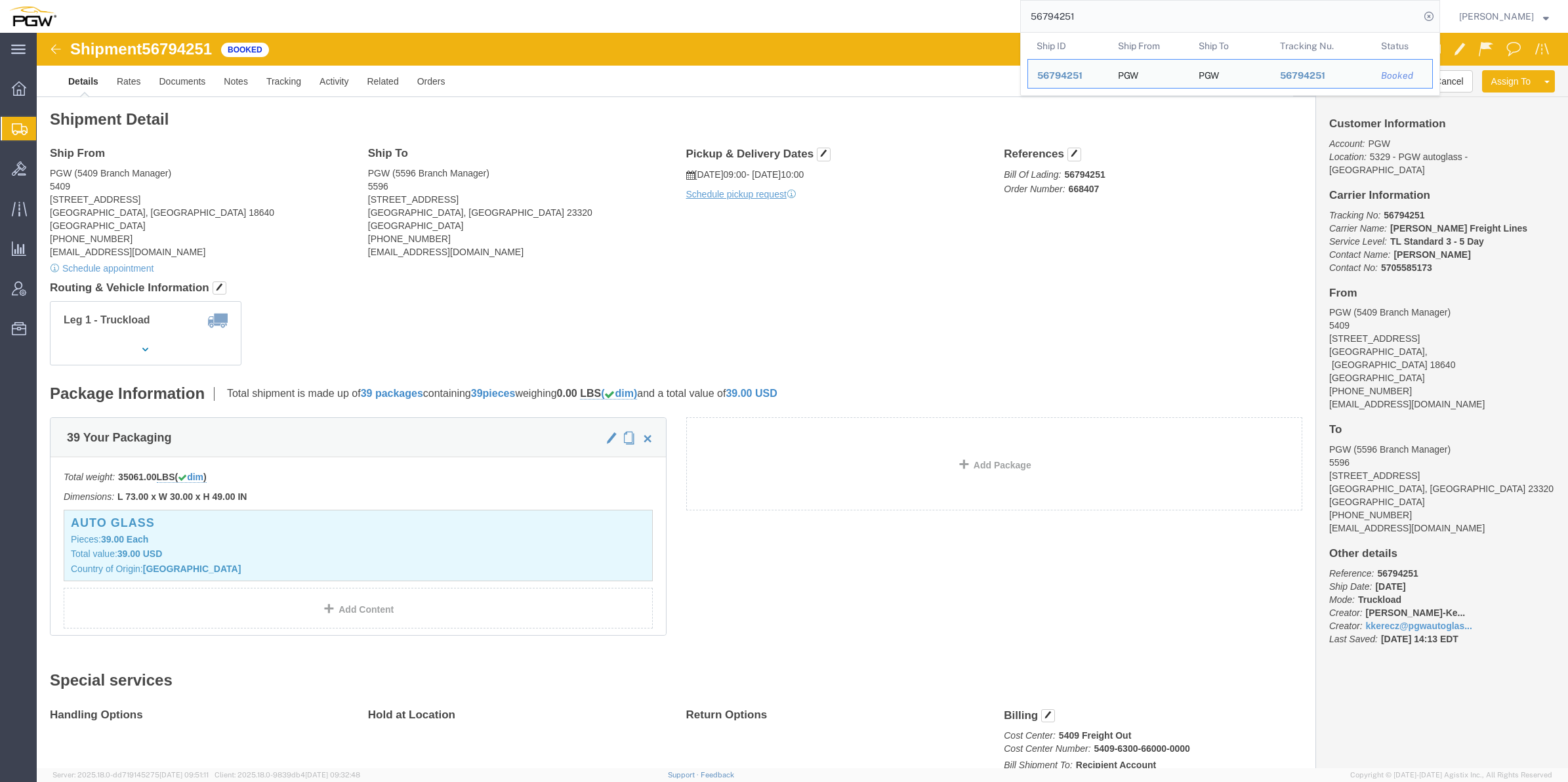
drag, startPoint x: 1056, startPoint y: 17, endPoint x: 986, endPoint y: 10, distance: 70.3
click at [1021, 10] on input "56794251" at bounding box center [1220, 17] width 399 height 31
paste input "08"
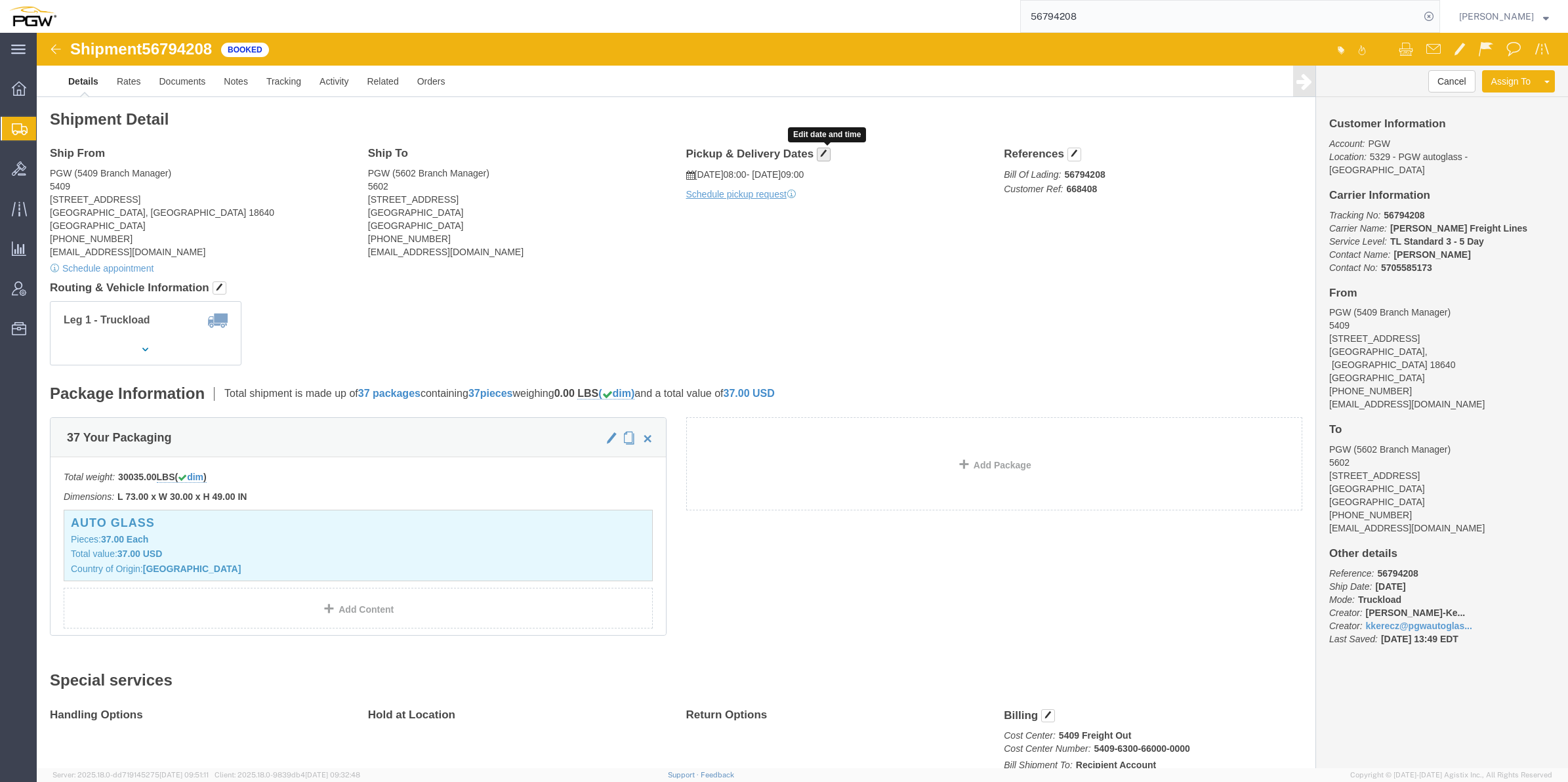
click button "button"
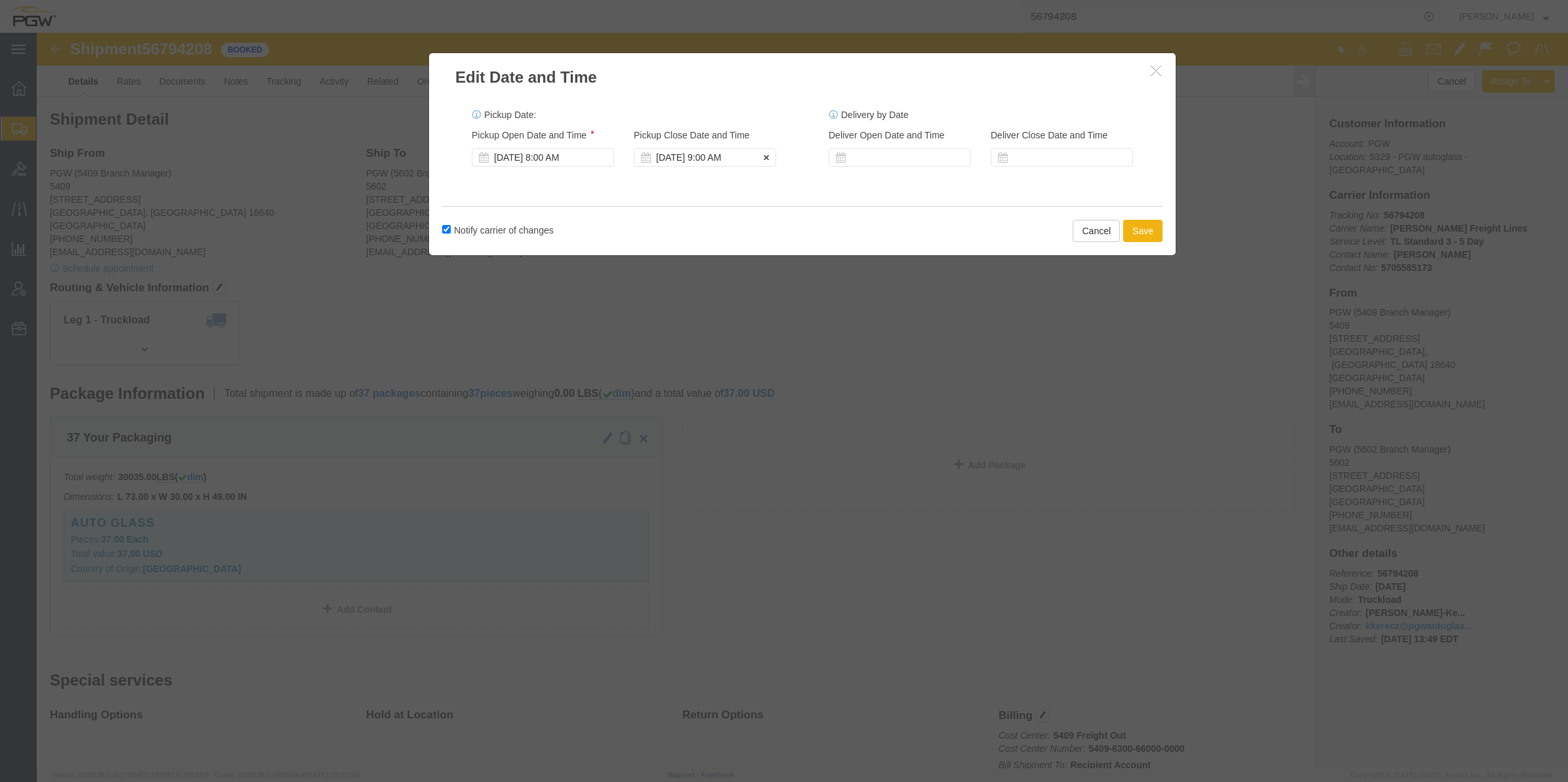
click div "[DATE] 9:00 AM"
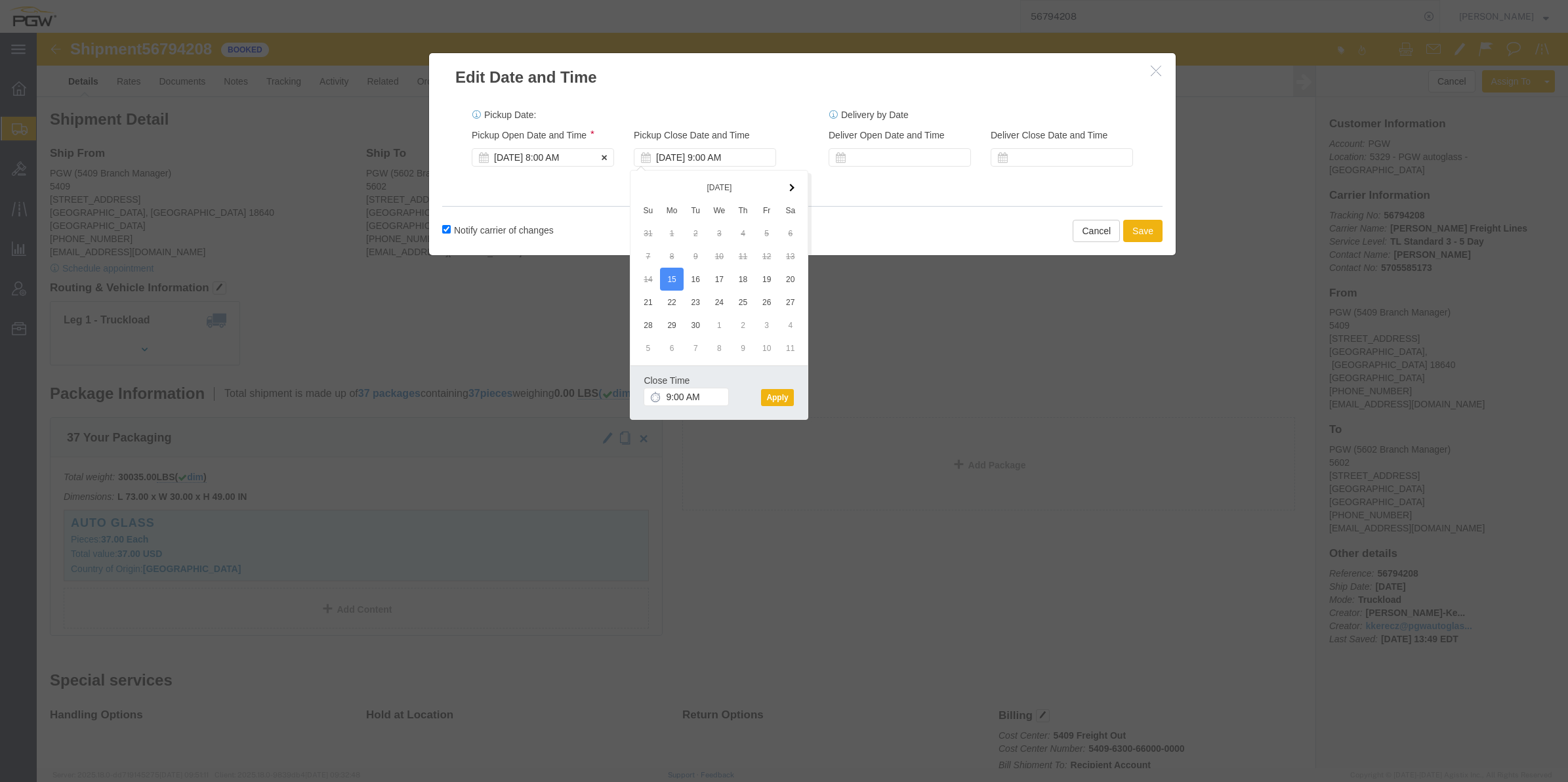
click div "[DATE] 8:00 AM"
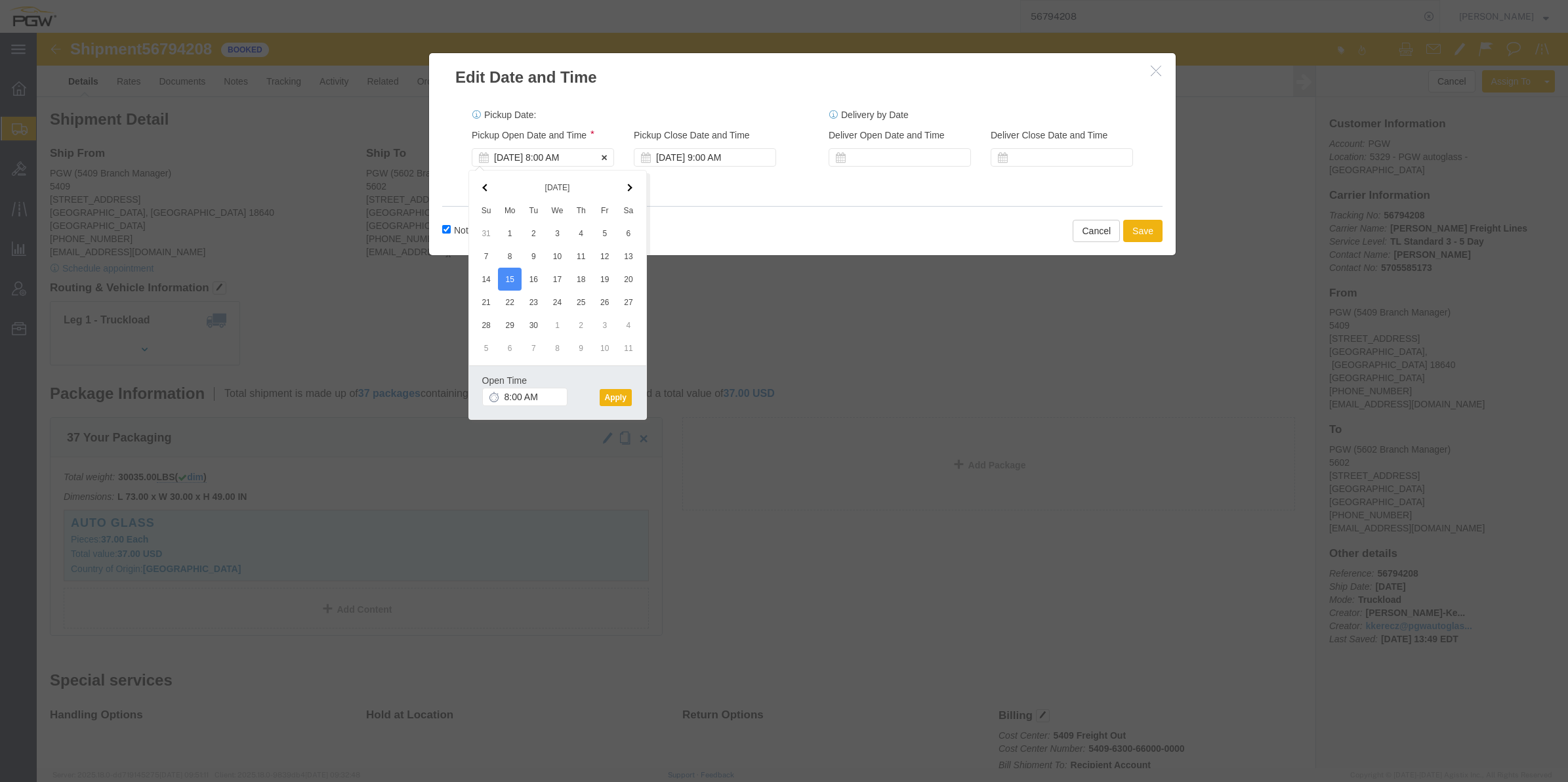
click div "[DATE] 8:00 AM"
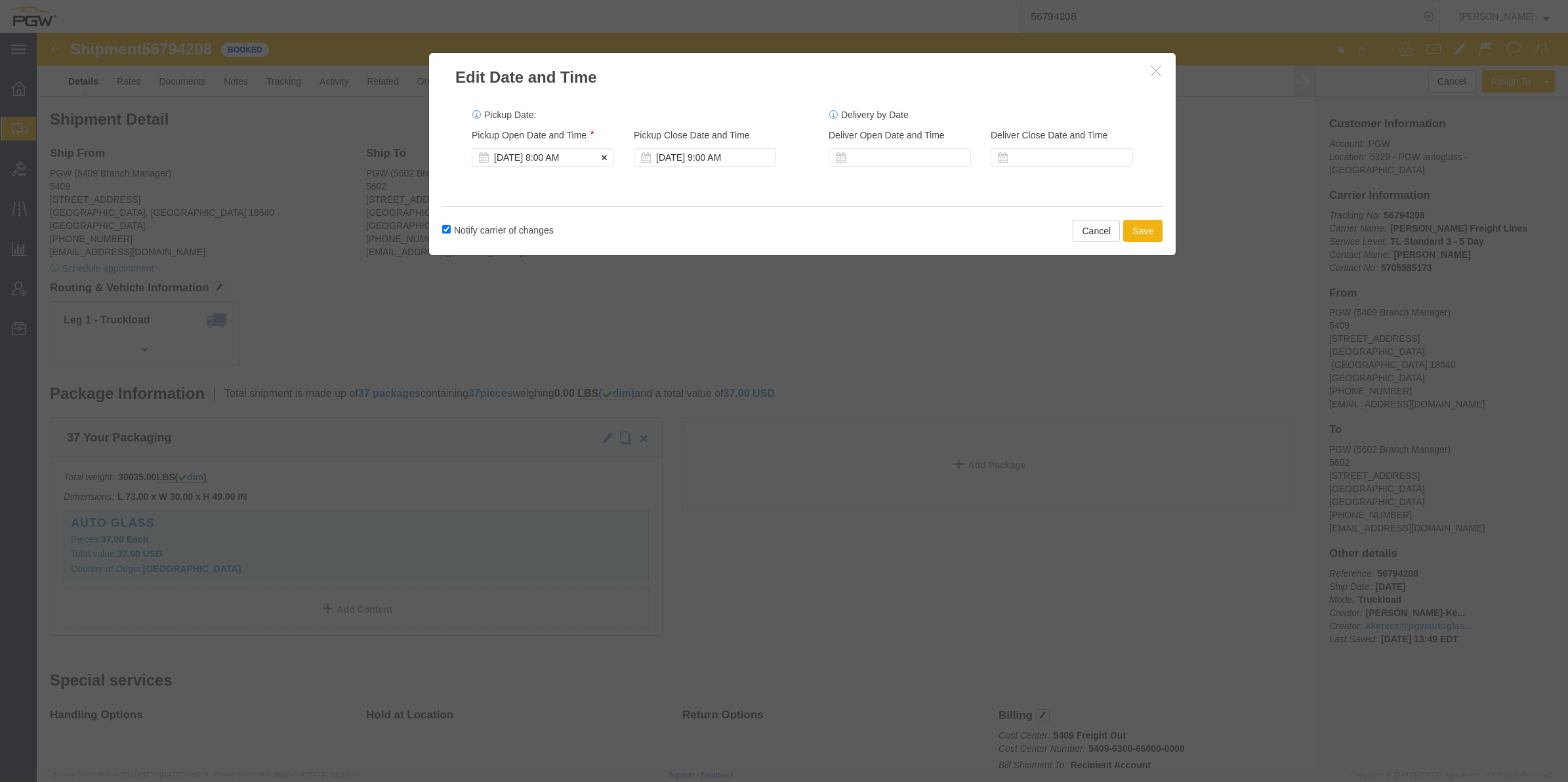
click div "[DATE] 8:00 AM"
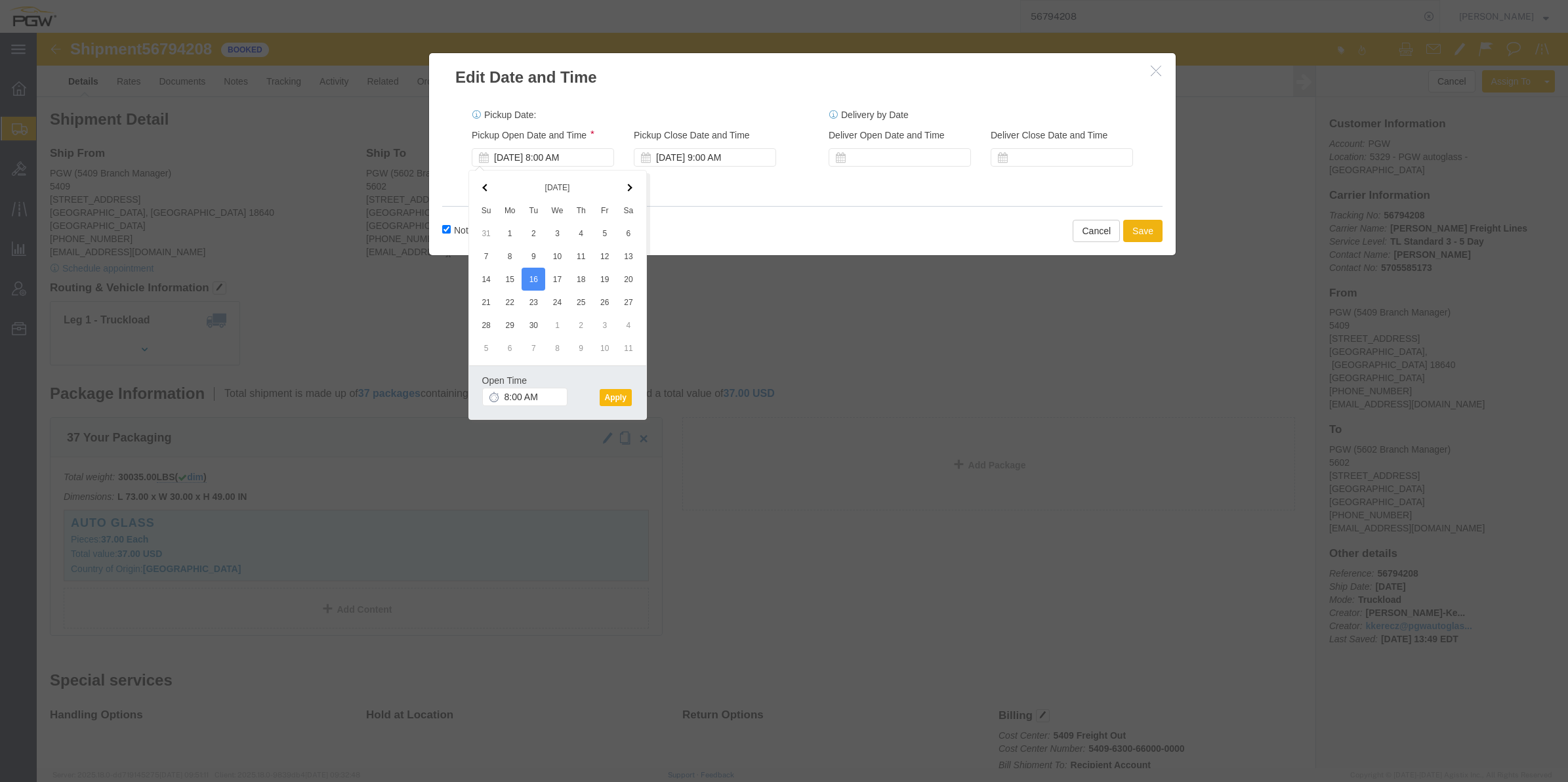
click button "Apply"
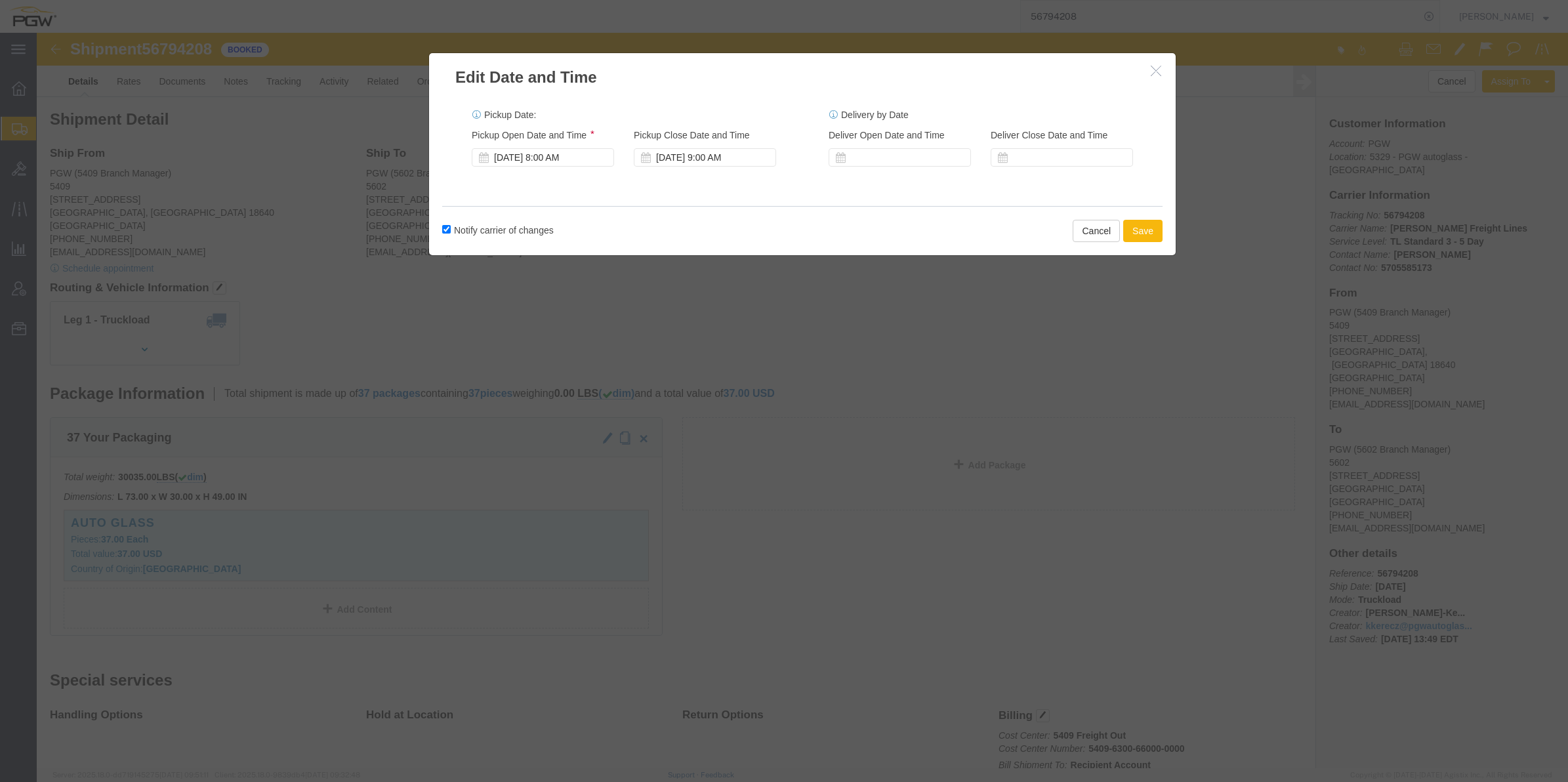
drag, startPoint x: 1099, startPoint y: 202, endPoint x: 379, endPoint y: 431, distance: 755.5
click button "Save"
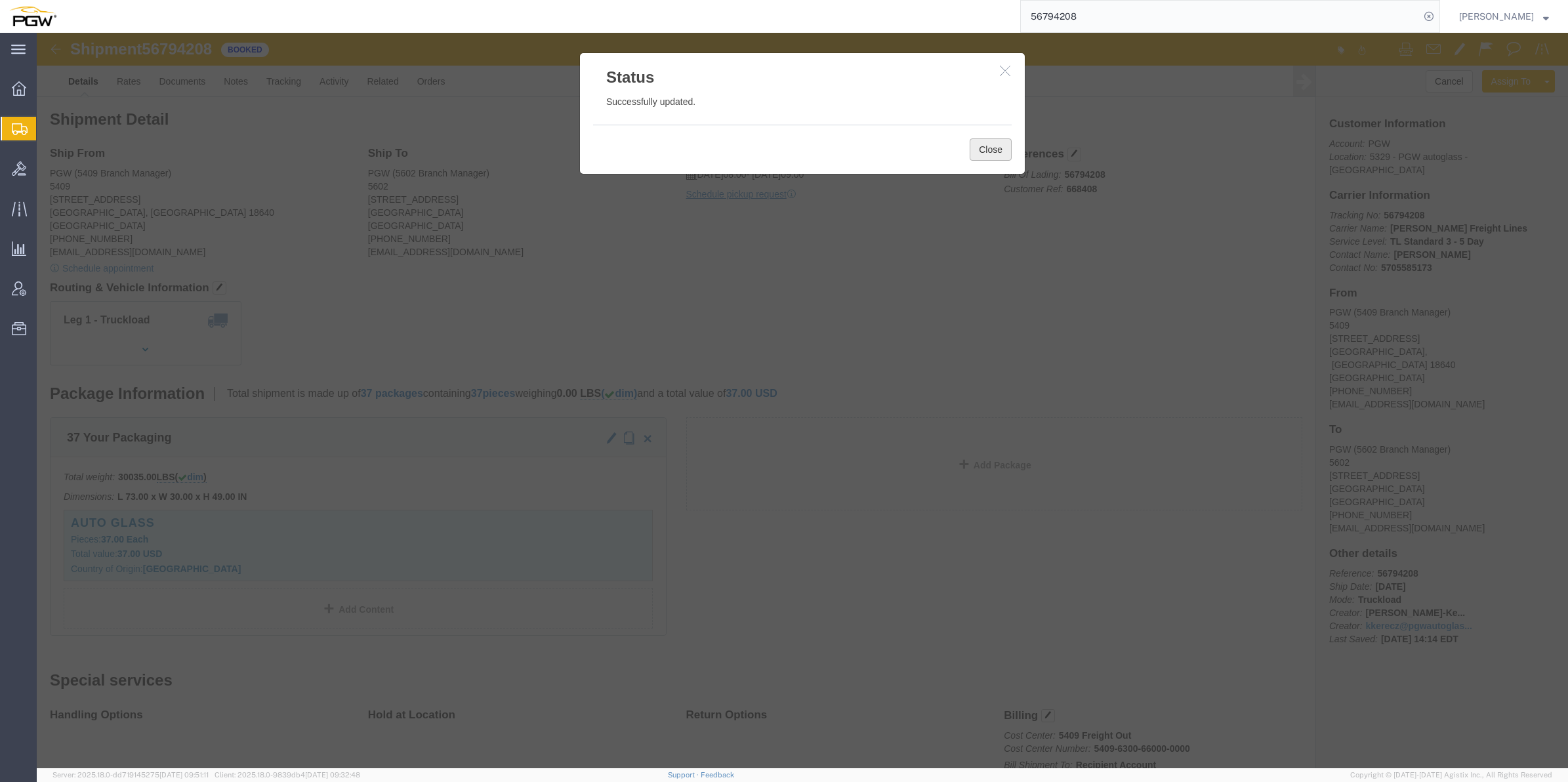
drag, startPoint x: 933, startPoint y: 119, endPoint x: 714, endPoint y: 194, distance: 231.5
click button "Close"
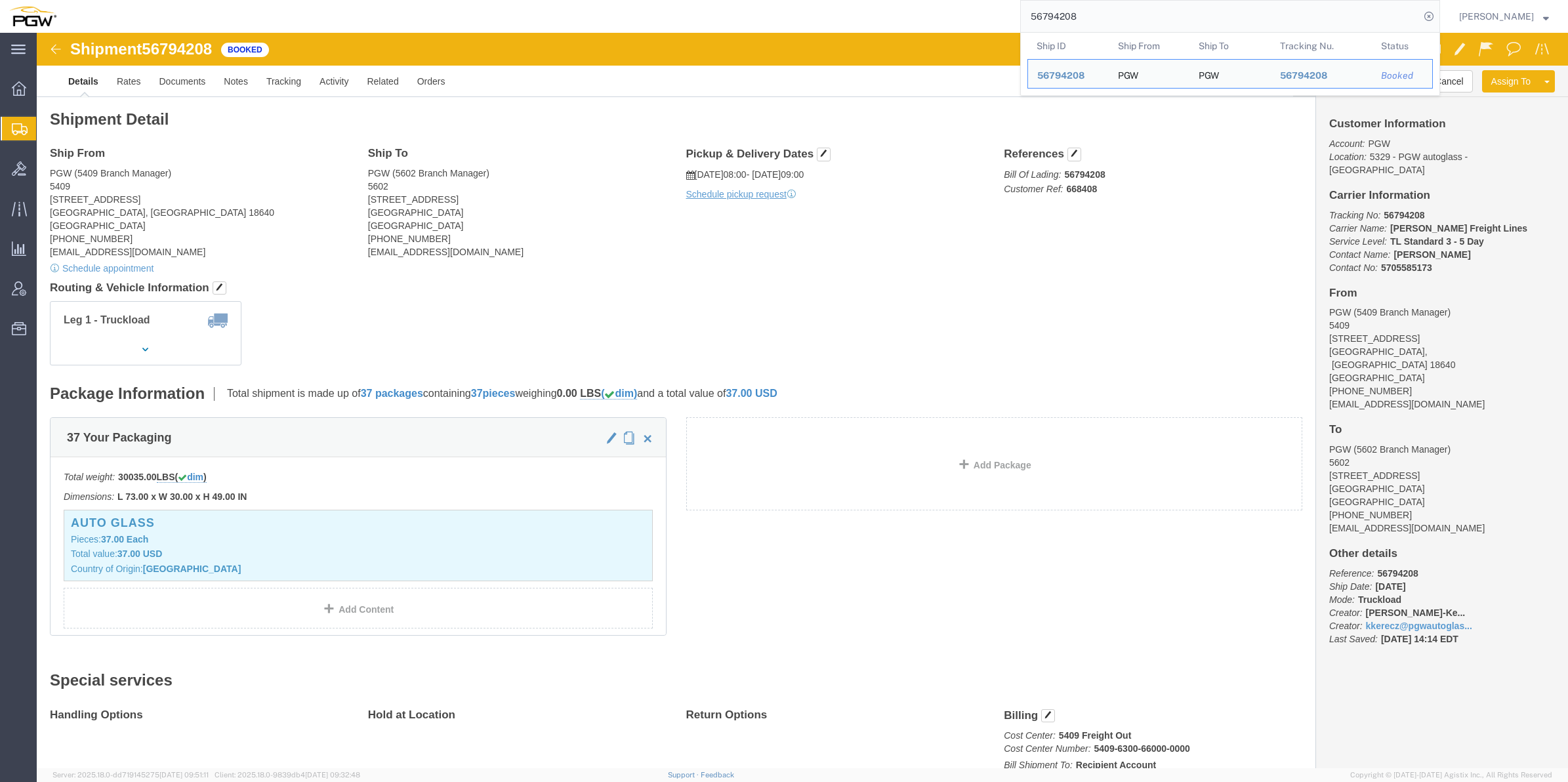
drag, startPoint x: 1081, startPoint y: 12, endPoint x: 949, endPoint y: 17, distance: 132.1
click at [949, 17] on div "56794208 Ship ID Ship From Ship To Tracking Nu. Status Ship ID 56794208 Ship Fr…" at bounding box center [753, 17] width 1375 height 33
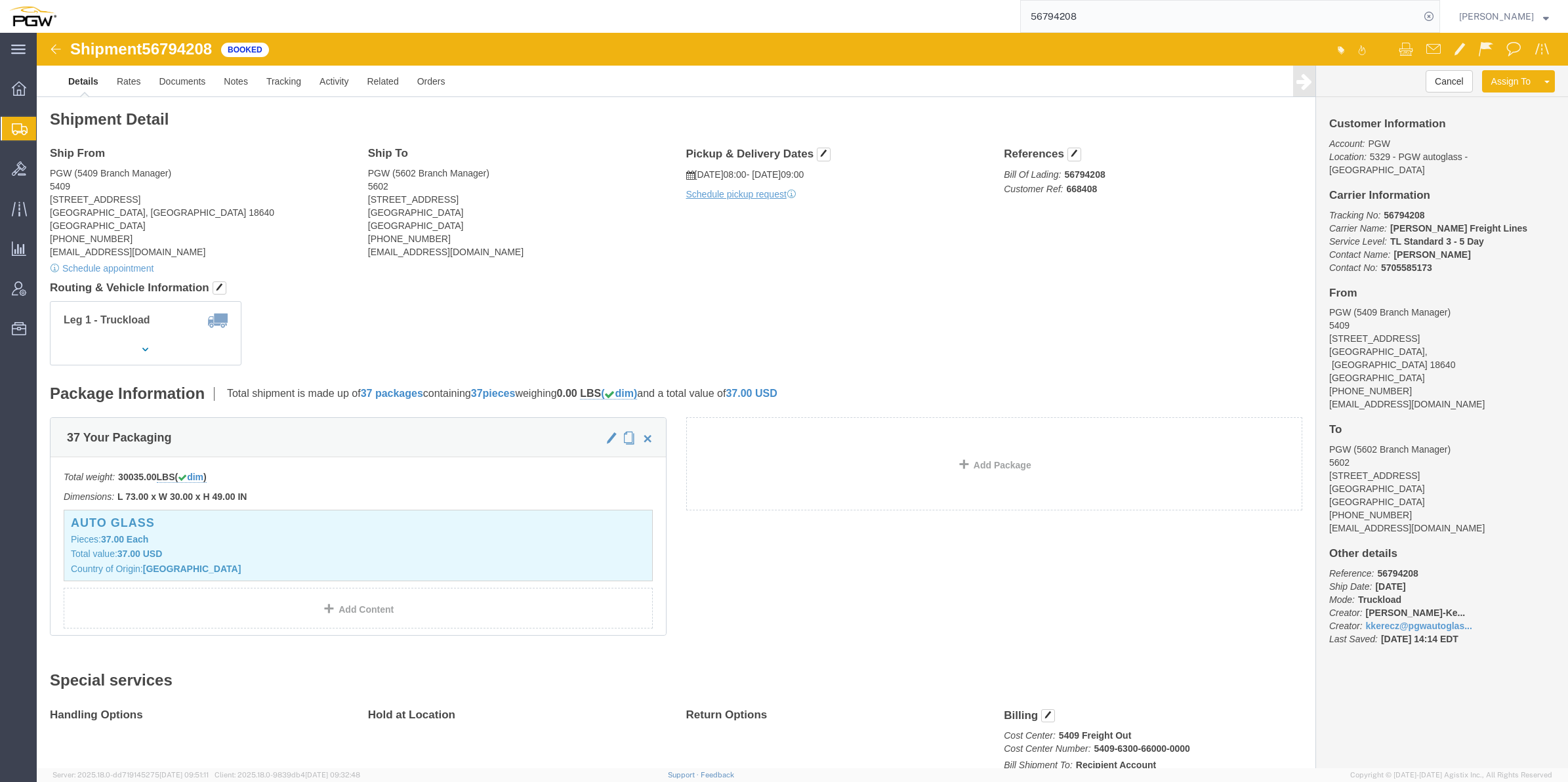
paste input "90"
click span "button"
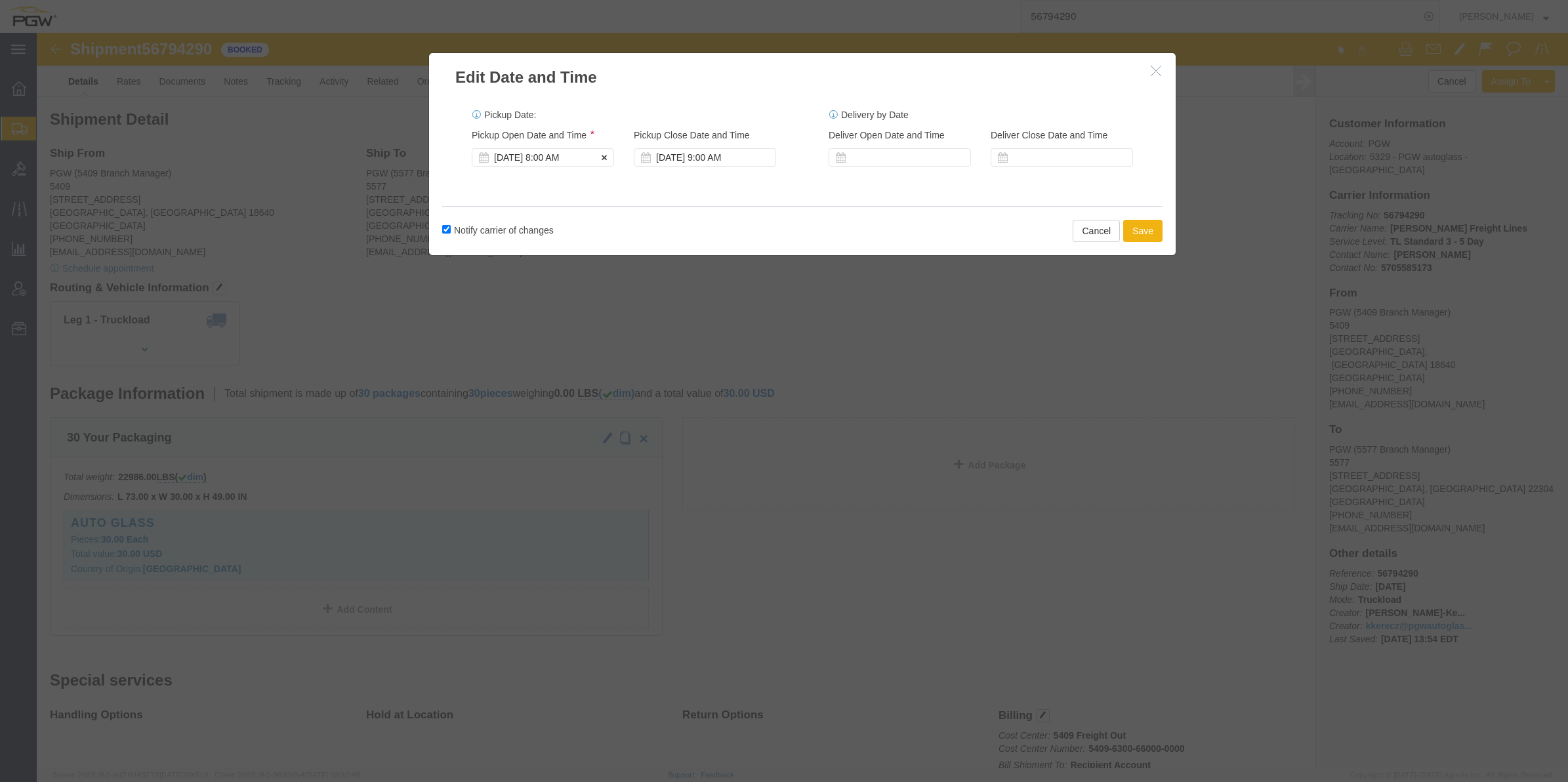
click div "[DATE] 8:00 AM"
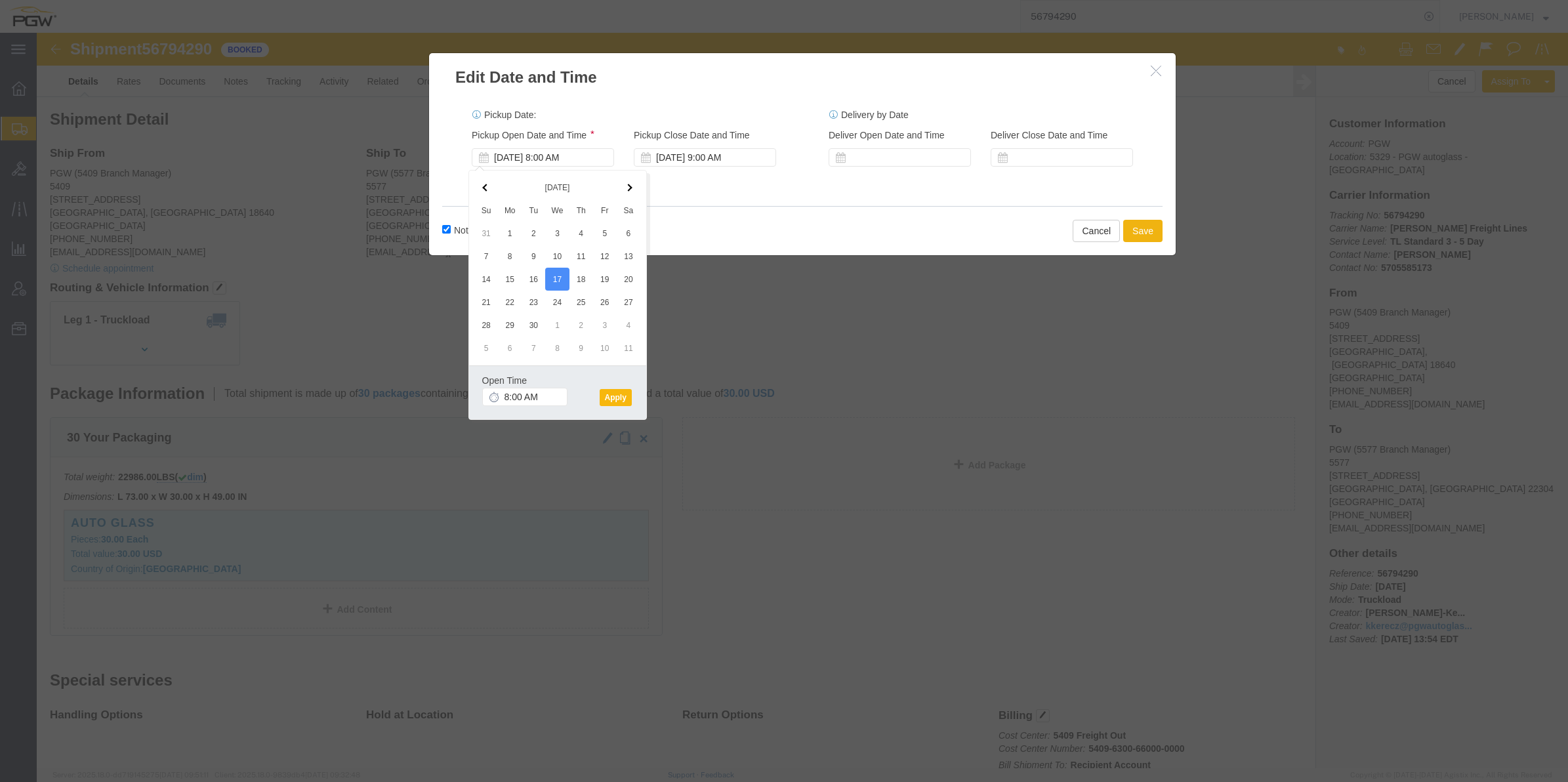
click button "Apply"
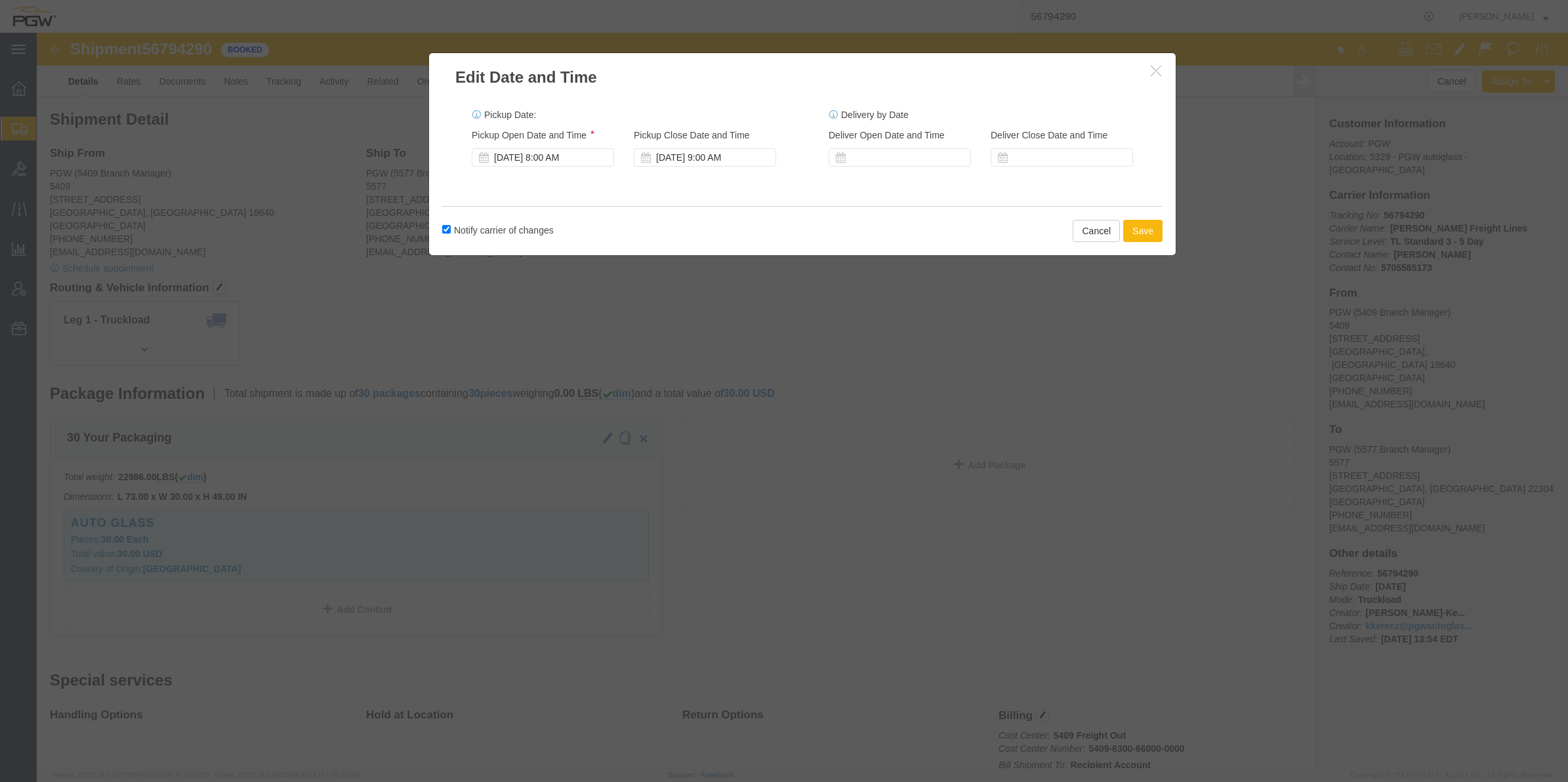
click button "Save"
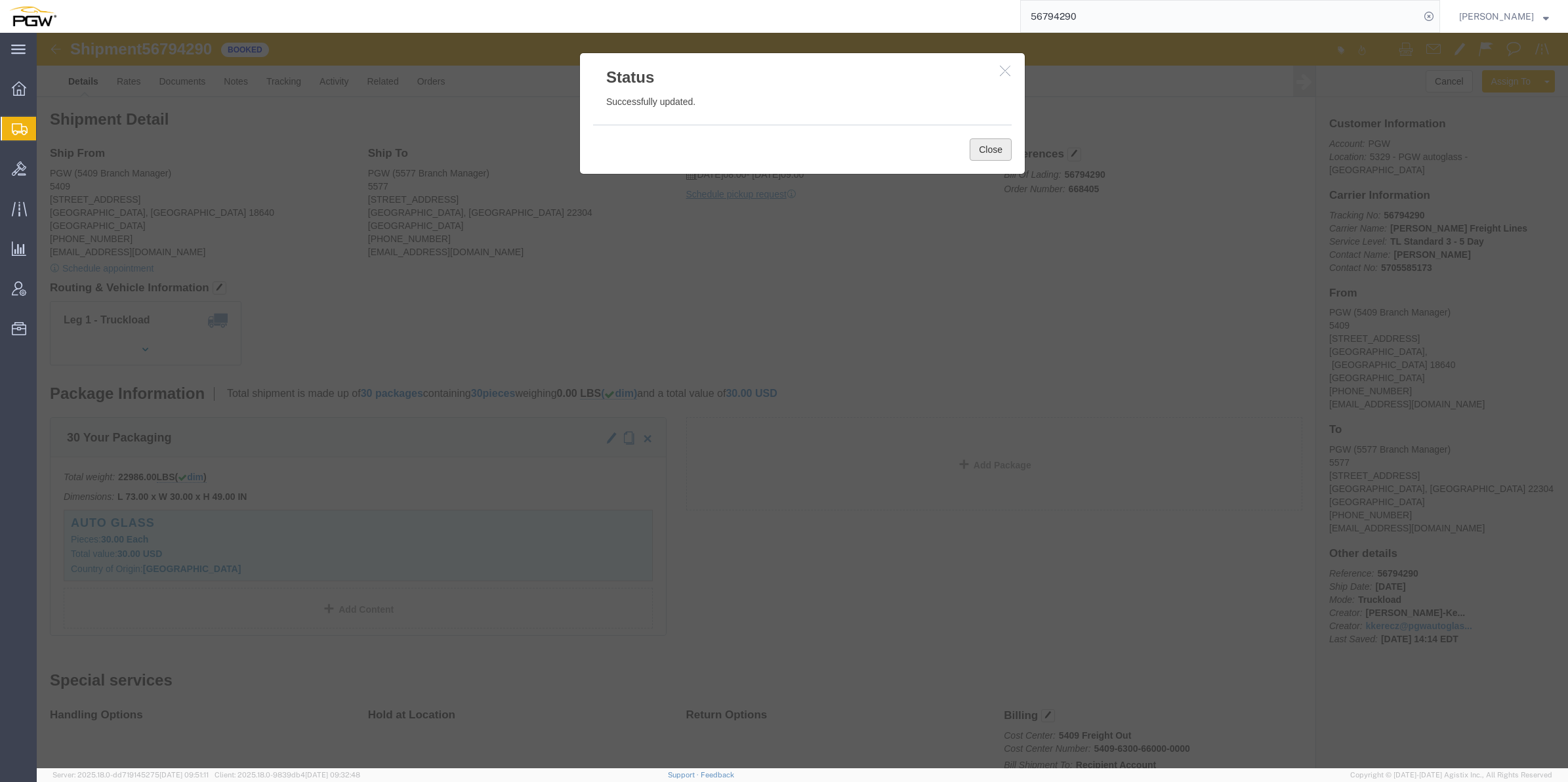
click button "Close"
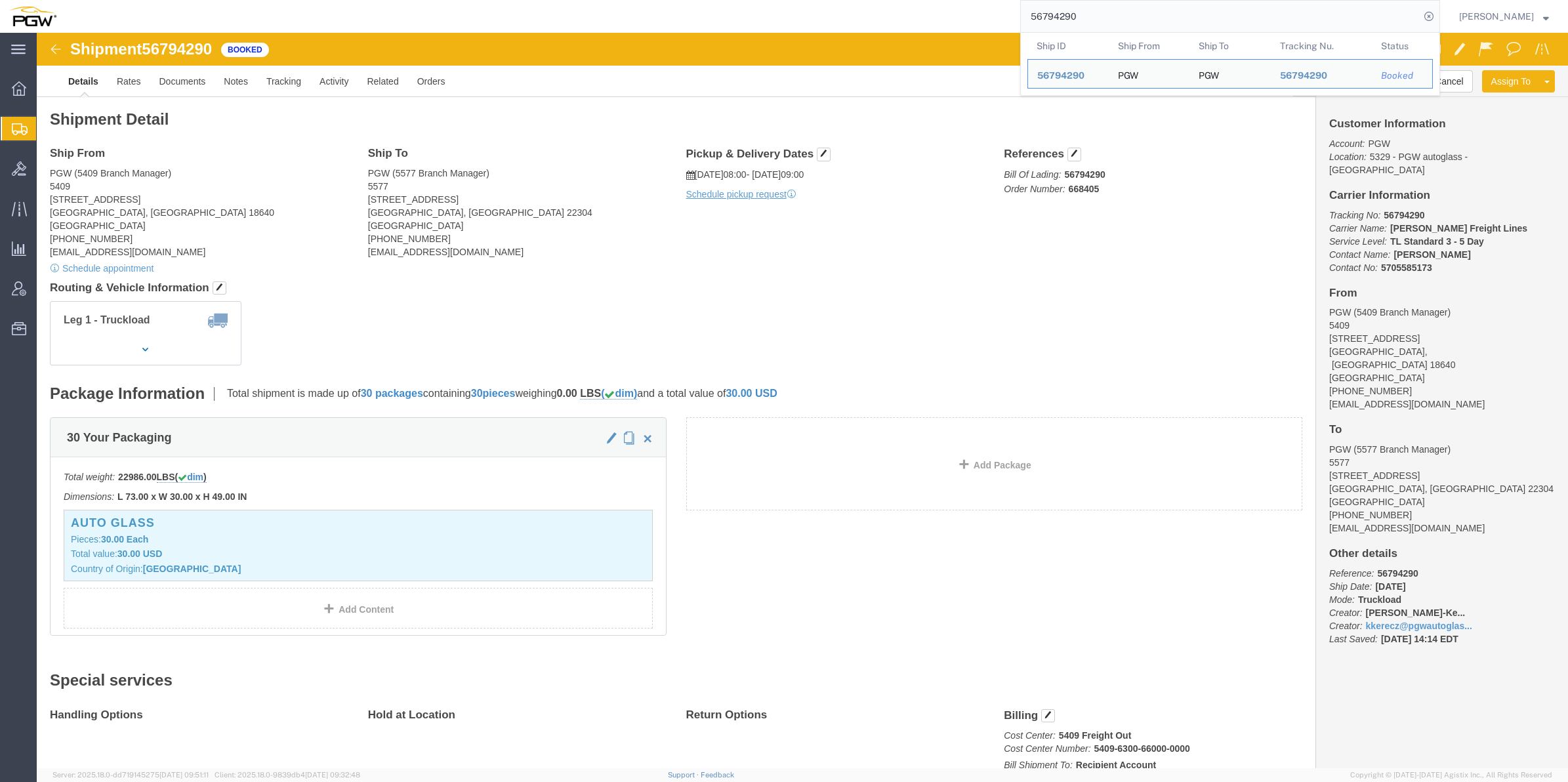
drag, startPoint x: 1078, startPoint y: 12, endPoint x: 821, endPoint y: 3, distance: 257.2
click at [821, 3] on div "56794290 Ship ID Ship From Ship To Tracking Nu. Status Ship ID 56794290 Ship Fr…" at bounding box center [753, 17] width 1375 height 33
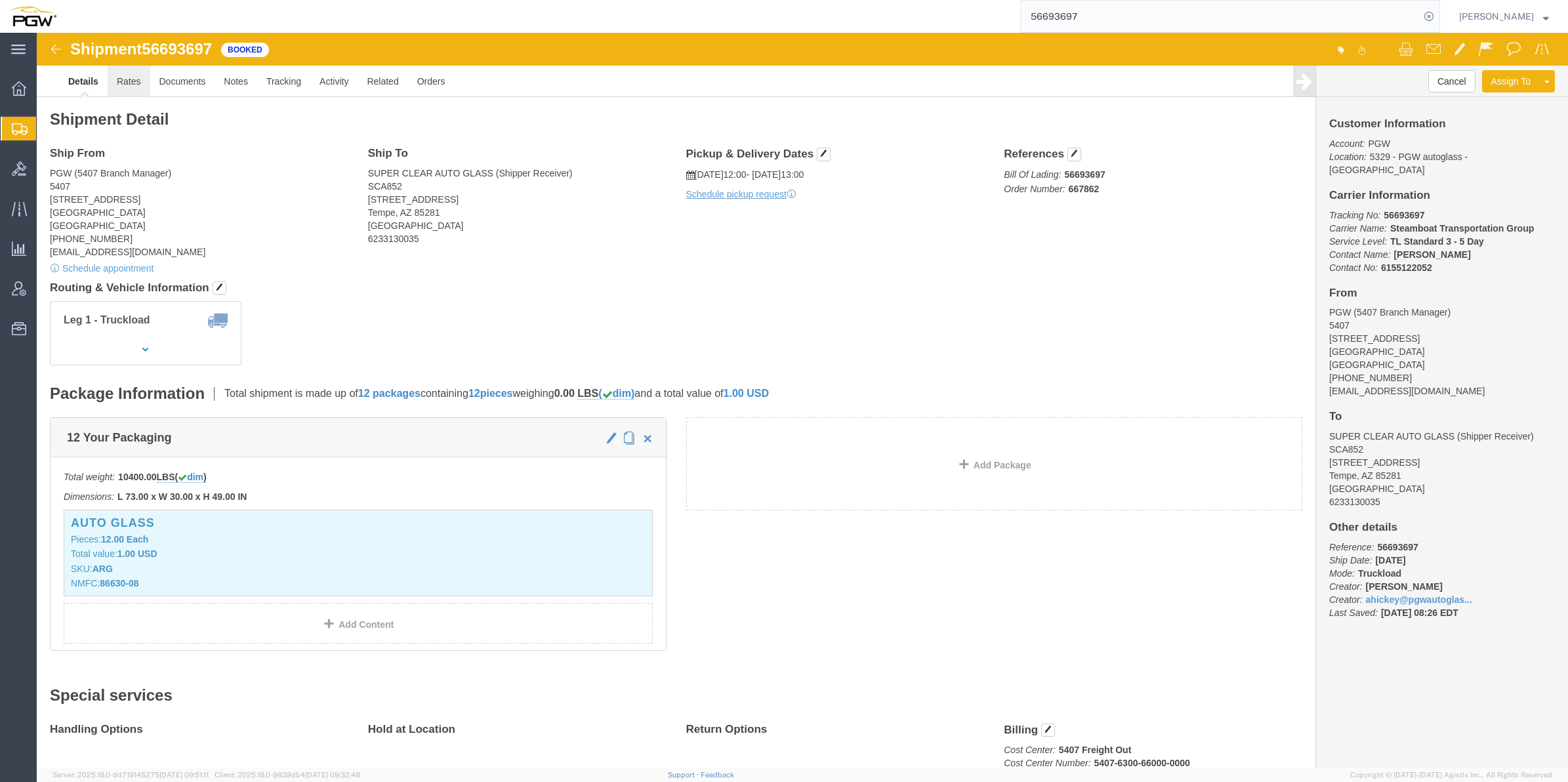
click link "Rates"
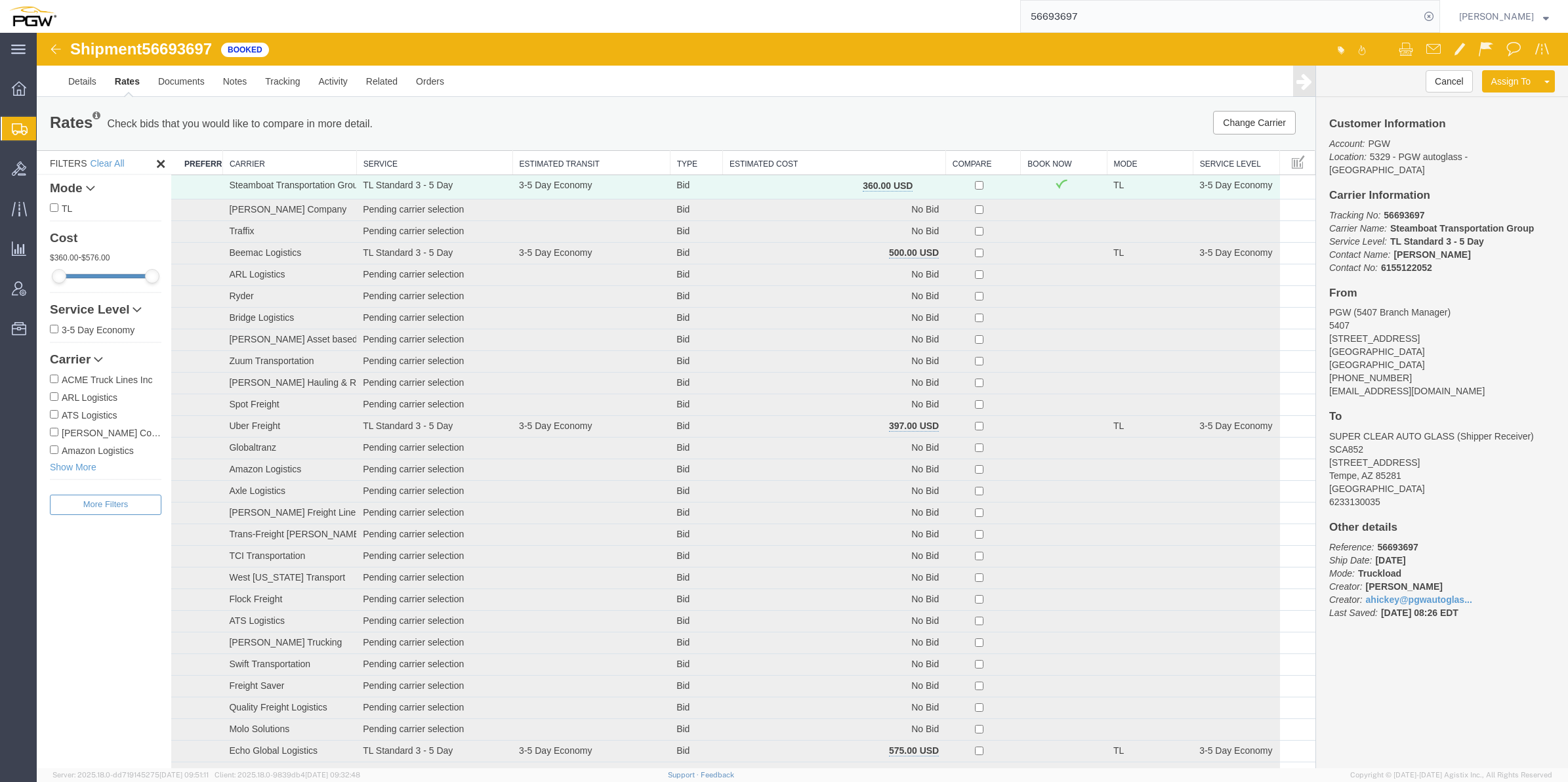
click at [784, 161] on th "Estimated Cost" at bounding box center [834, 163] width 223 height 24
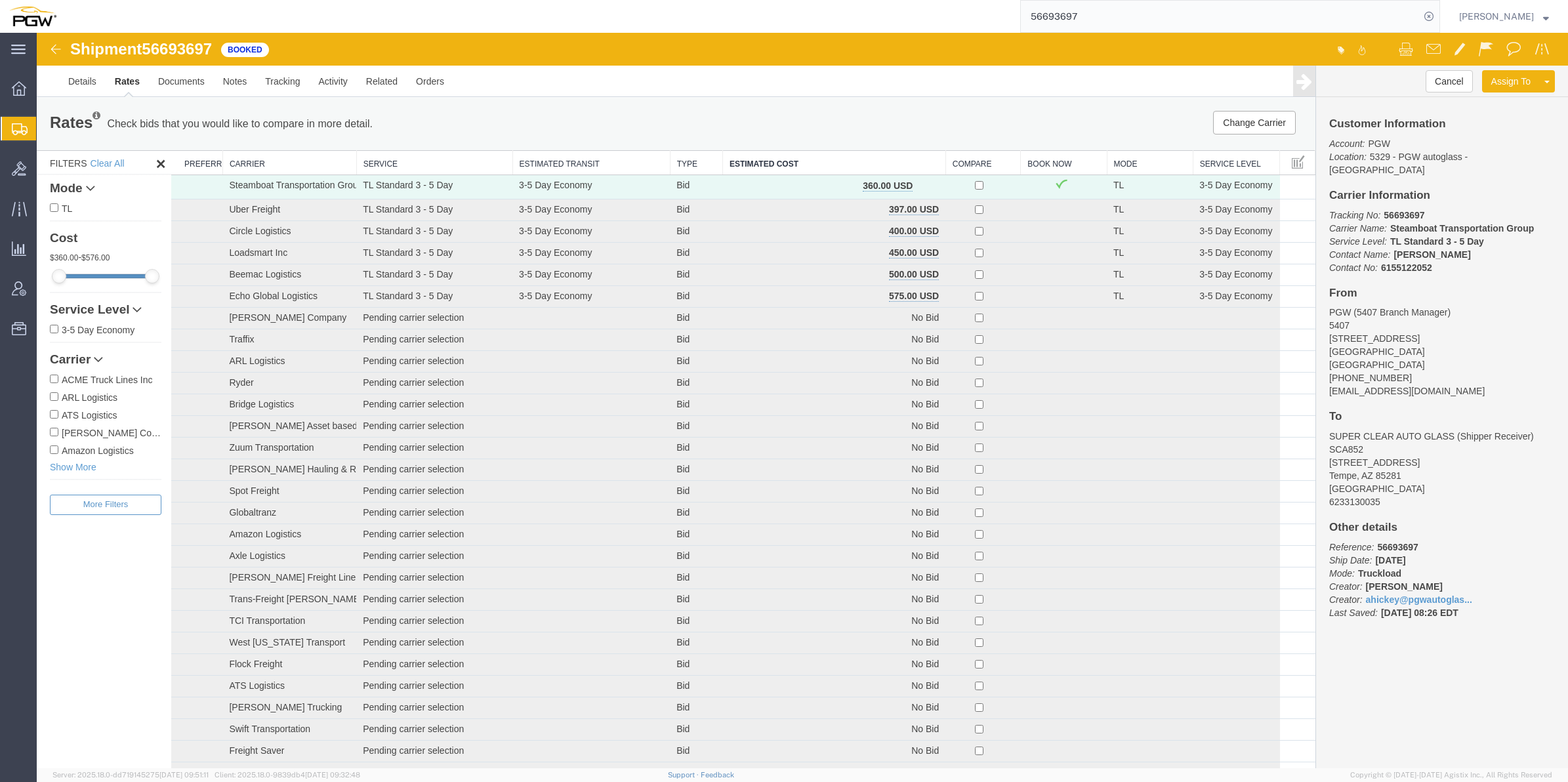
click at [0, 0] on span "Create from Template" at bounding box center [0, 0] width 0 height 0
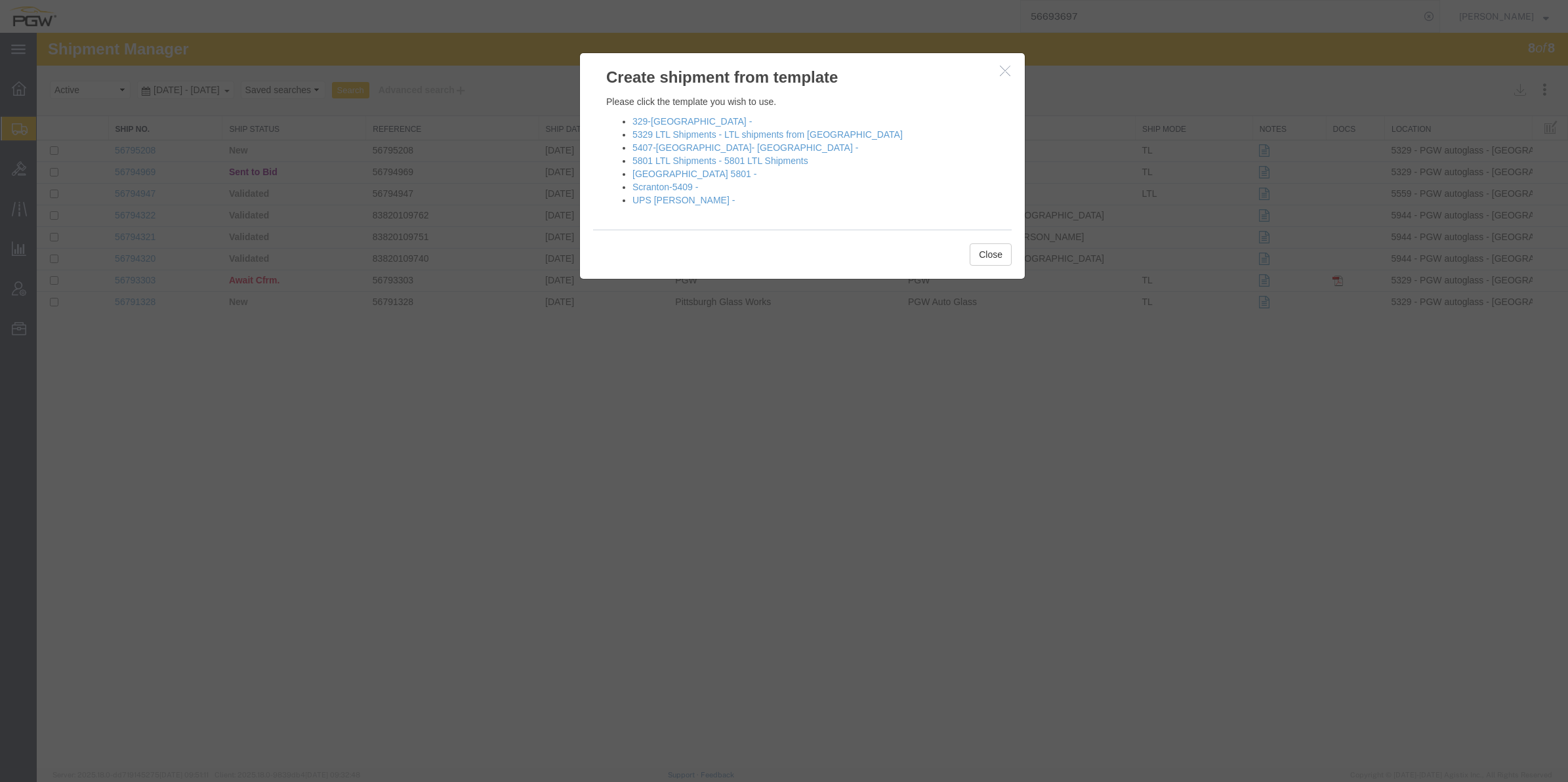
click at [999, 83] on h3 "Create shipment from template" at bounding box center [802, 70] width 445 height 36
click at [1005, 77] on button "button" at bounding box center [1007, 70] width 17 height 17
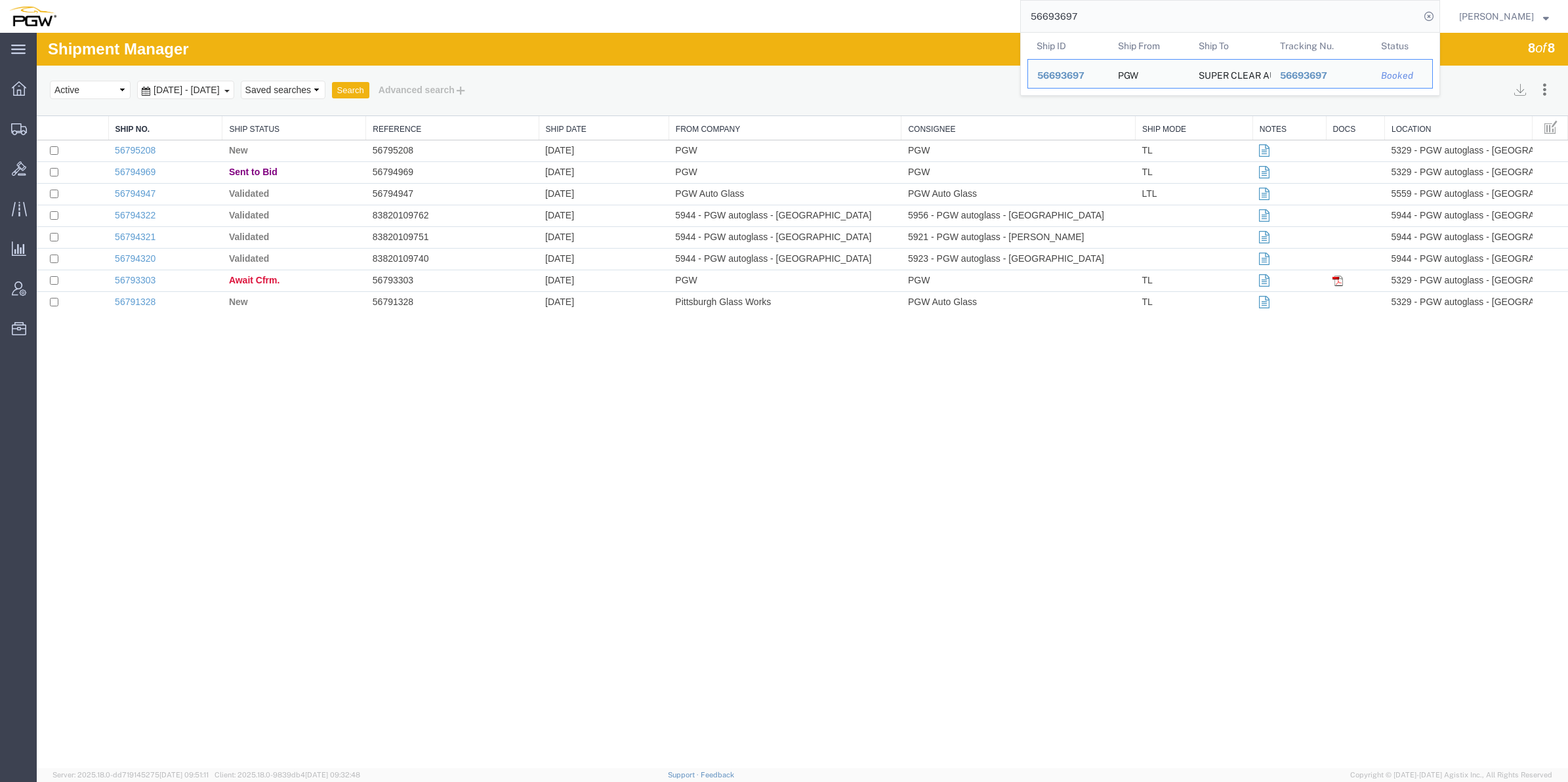
drag, startPoint x: 1080, startPoint y: 17, endPoint x: 948, endPoint y: 9, distance: 132.2
click at [948, 9] on div "56693697 Ship ID Ship From Ship To Tracking Nu. Status Ship ID 56693697 Ship Fr…" at bounding box center [753, 17] width 1375 height 33
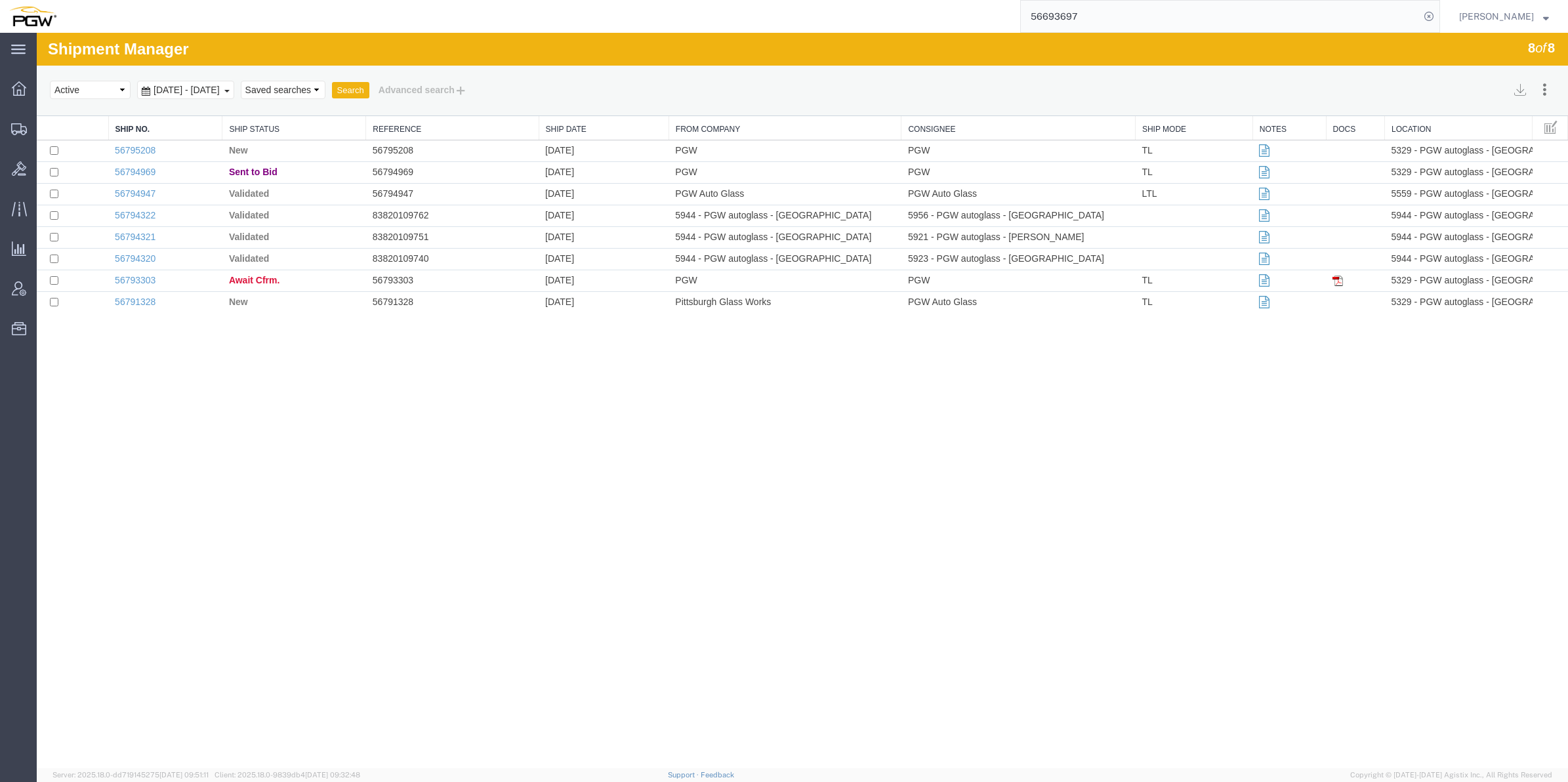
paste input "578995"
type input "56578995"
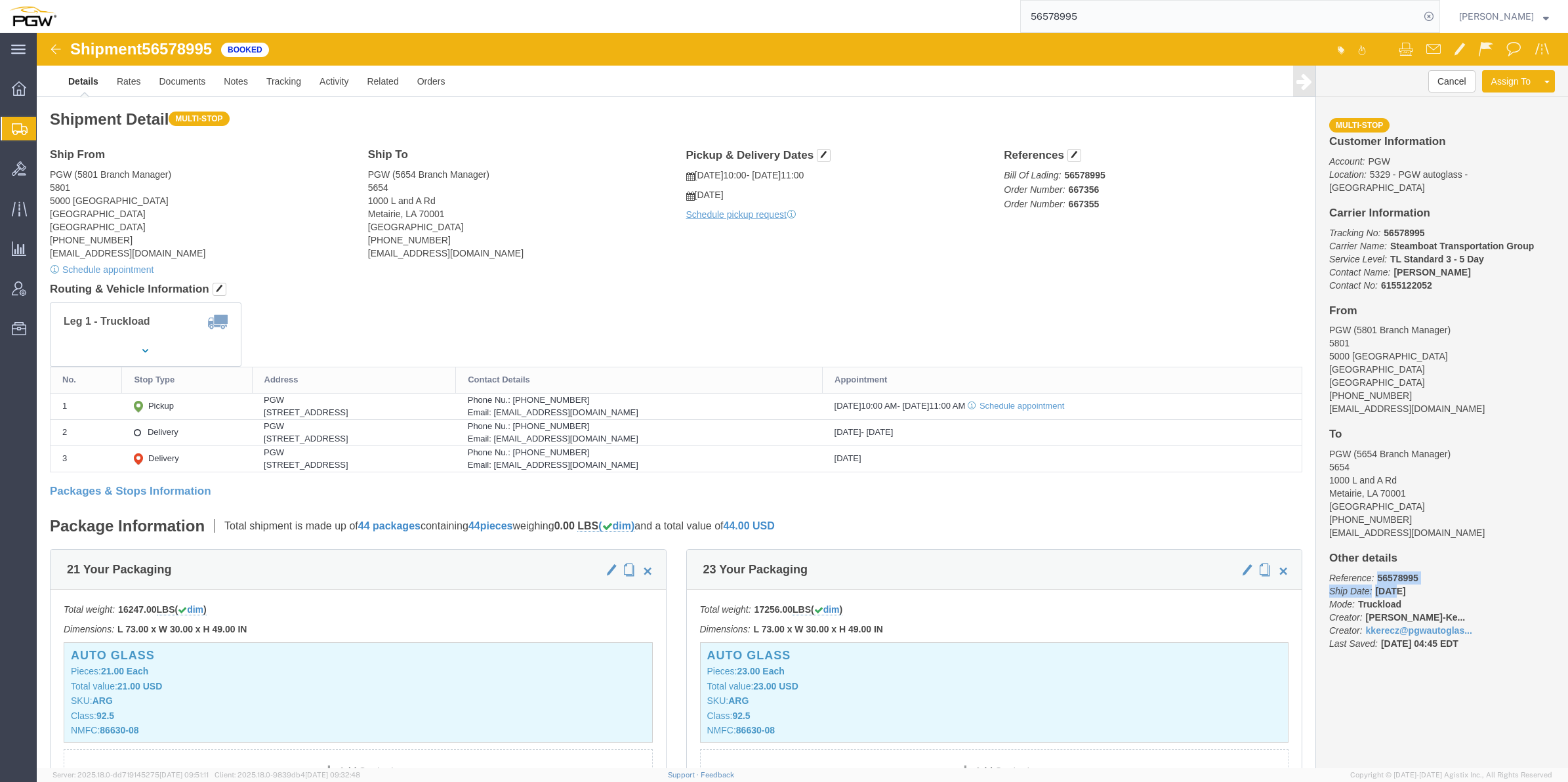
drag, startPoint x: 1349, startPoint y: 548, endPoint x: 1385, endPoint y: 537, distance: 37.6
click p "Reference: 56578995 Ship Date: [DATE] Mode: Truckload Creator: [PERSON_NAME]-Ke…"
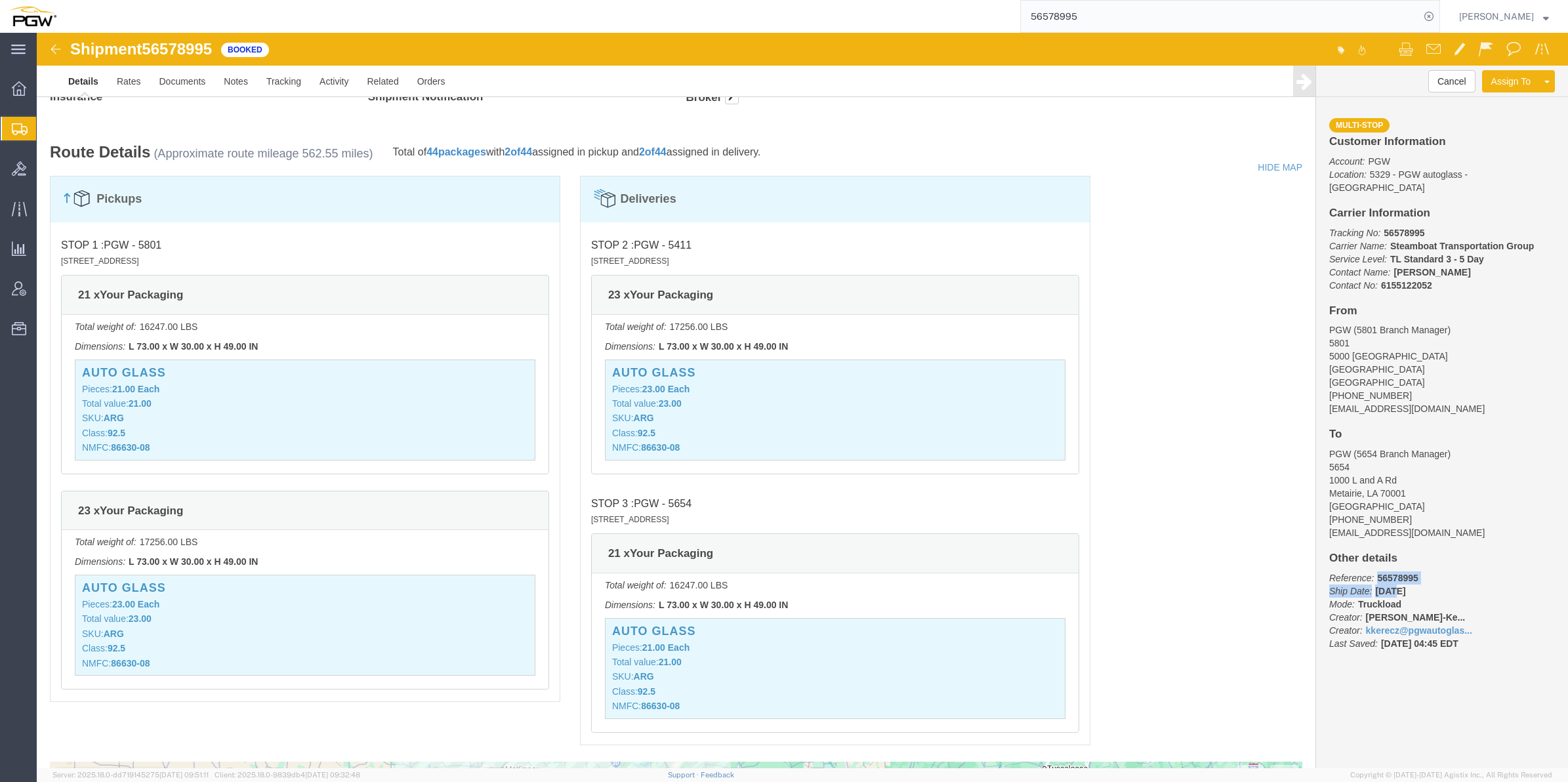
scroll to position [820, 0]
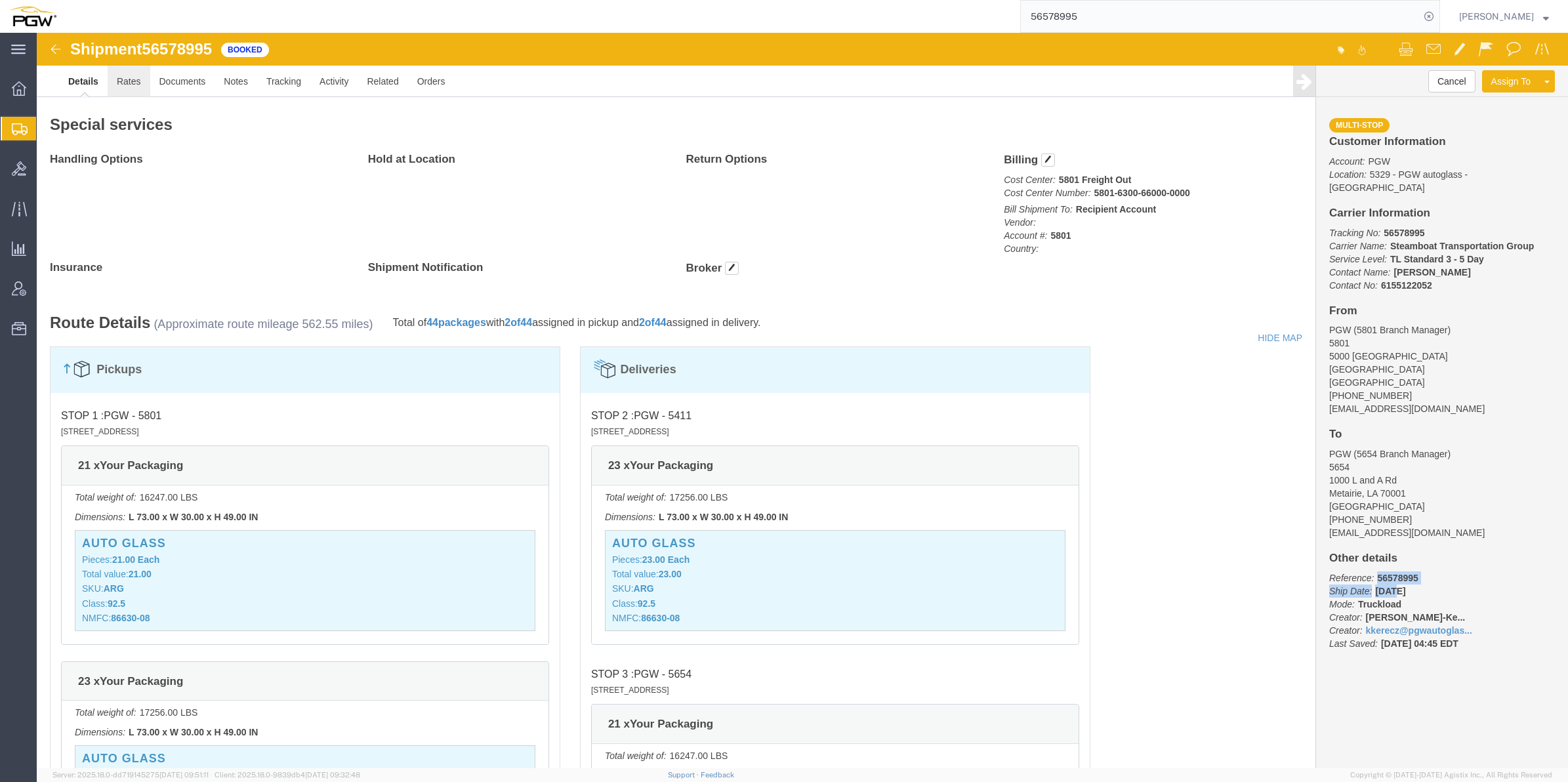
click link "Rates"
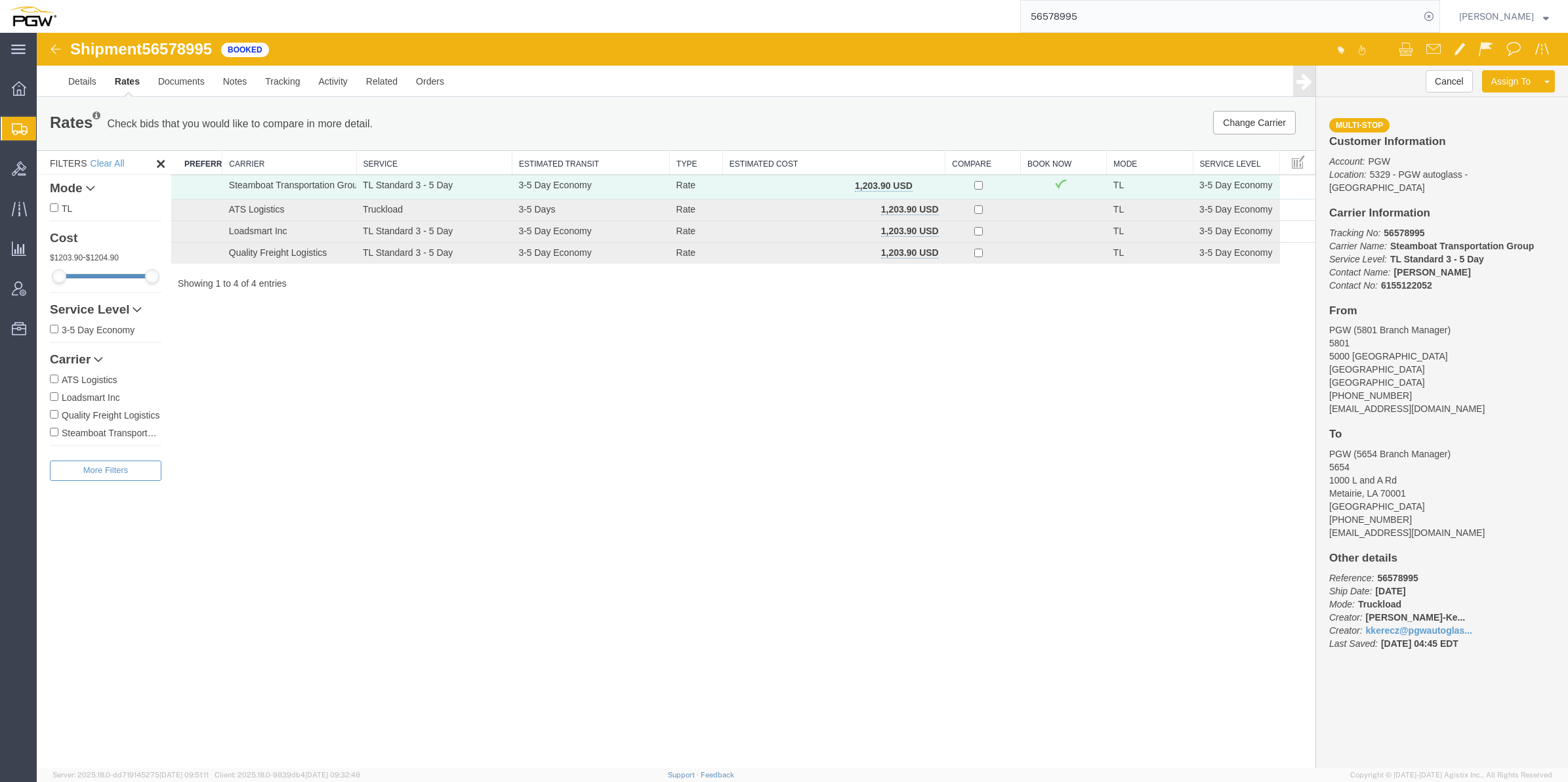
click at [1437, 351] on address "PGW (5801 Branch Manager) [STREET_ADDRESS] [PHONE_NUMBER] [EMAIL_ADDRESS][DOMAI…" at bounding box center [1442, 370] width 225 height 92
click at [1392, 453] on address "PGW (5654 Branch Manager) [STREET_ADDRESS] [PHONE_NUMBER] [EMAIL_ADDRESS][DOMAI…" at bounding box center [1442, 493] width 225 height 92
click at [345, 82] on link "Activity" at bounding box center [333, 81] width 47 height 31
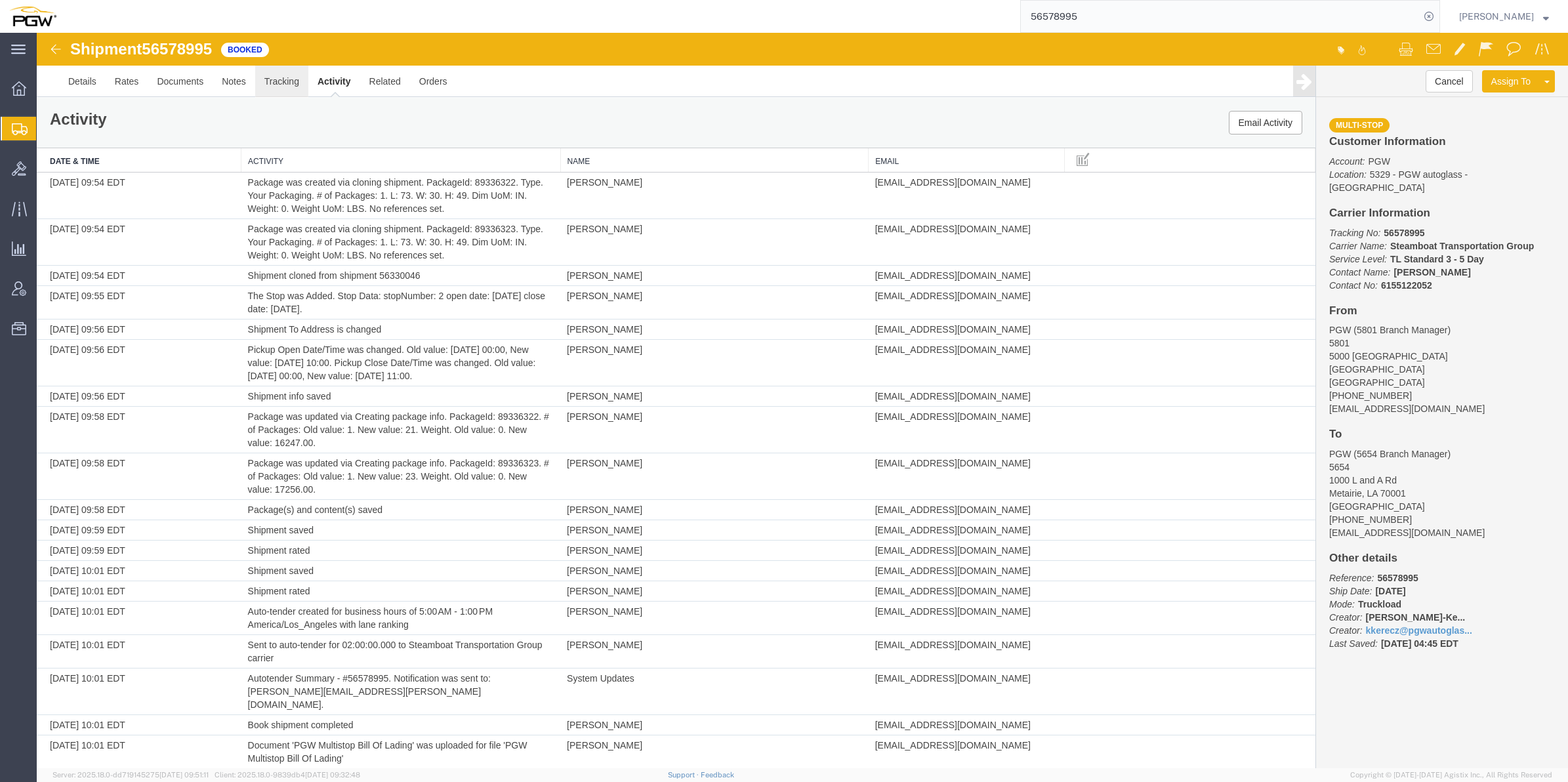
click at [285, 86] on link "Tracking" at bounding box center [281, 81] width 53 height 31
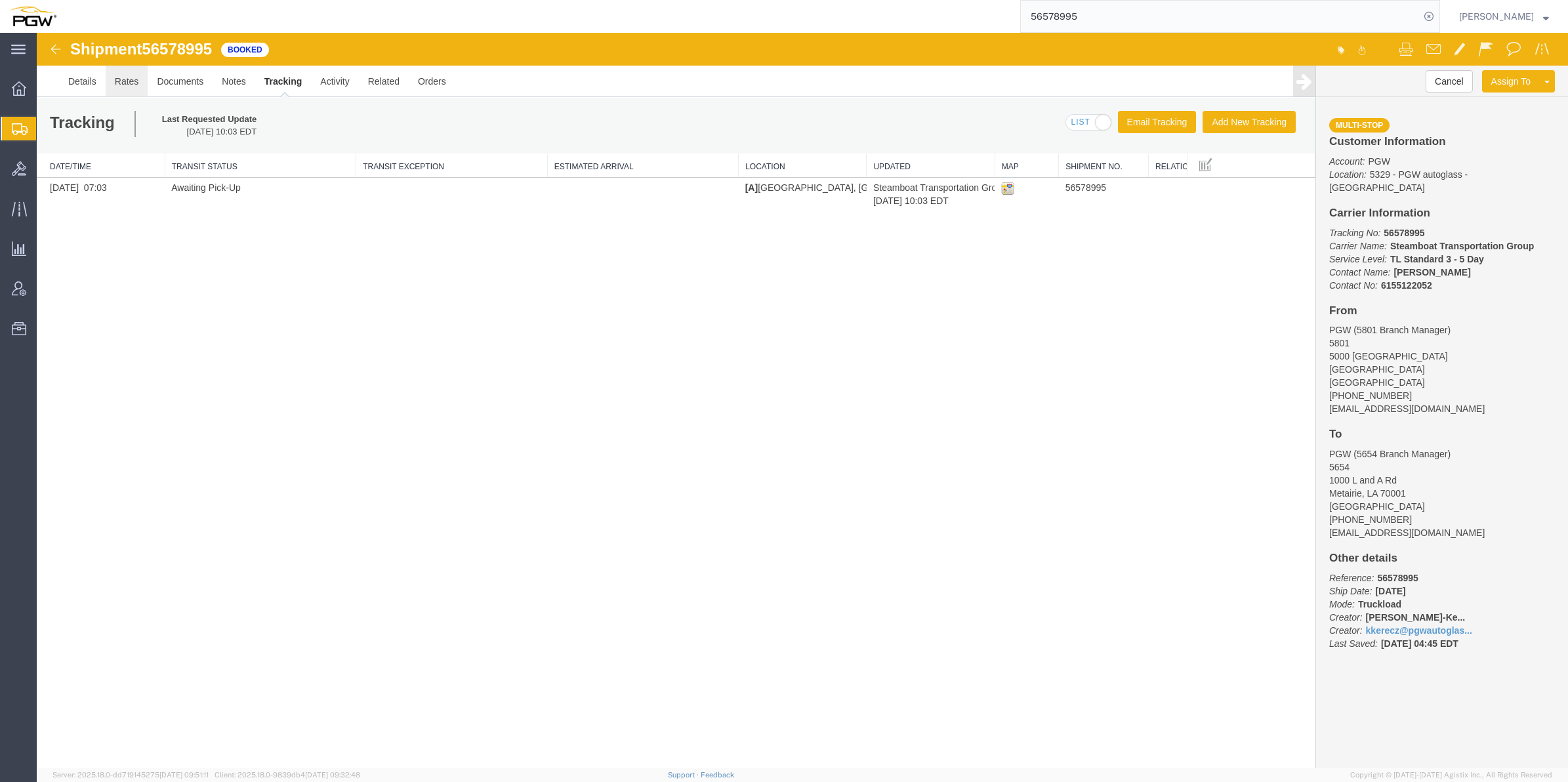
click at [132, 83] on link "Rates" at bounding box center [126, 81] width 43 height 31
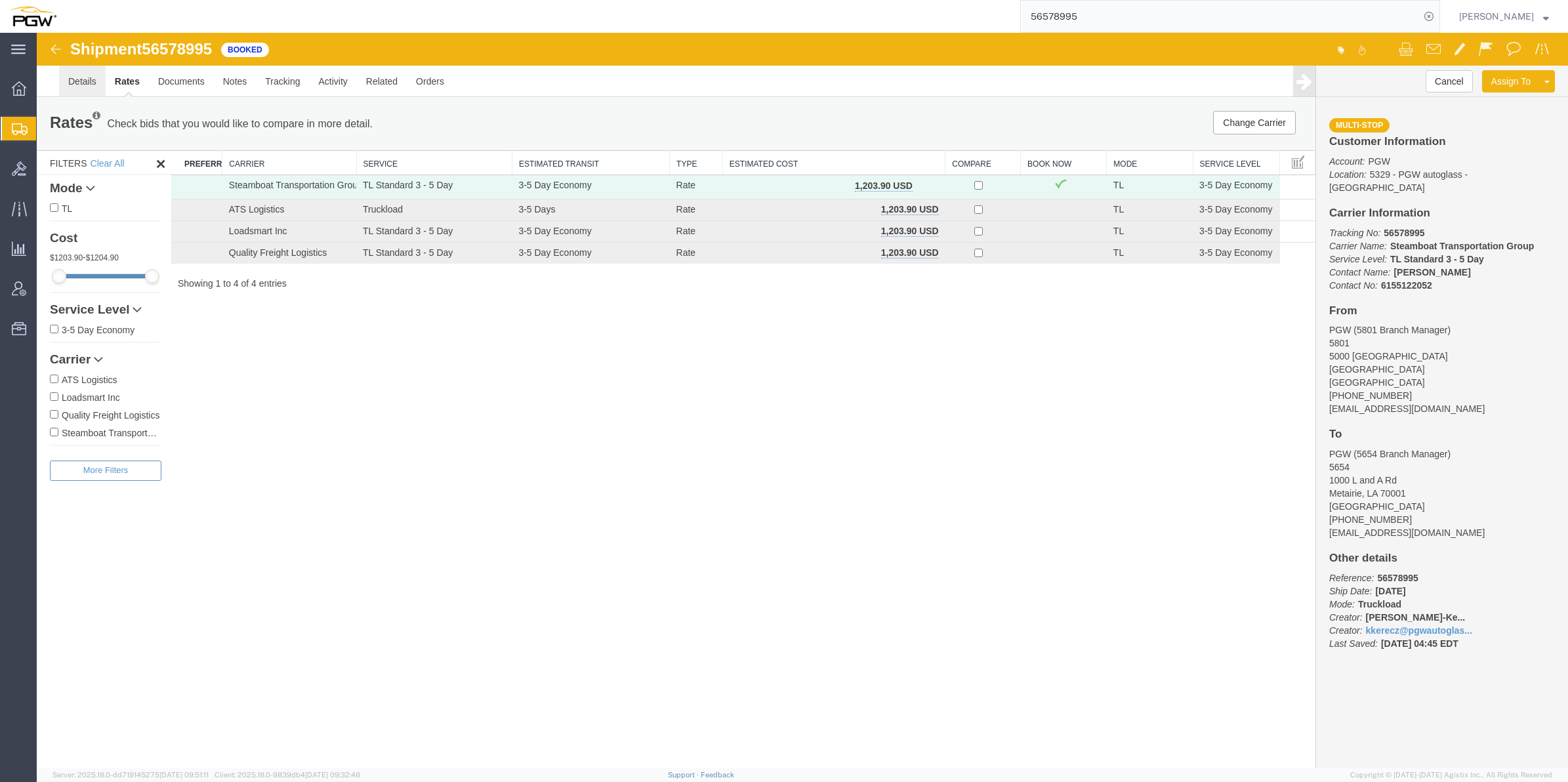
click at [76, 76] on link "Details" at bounding box center [83, 81] width 47 height 31
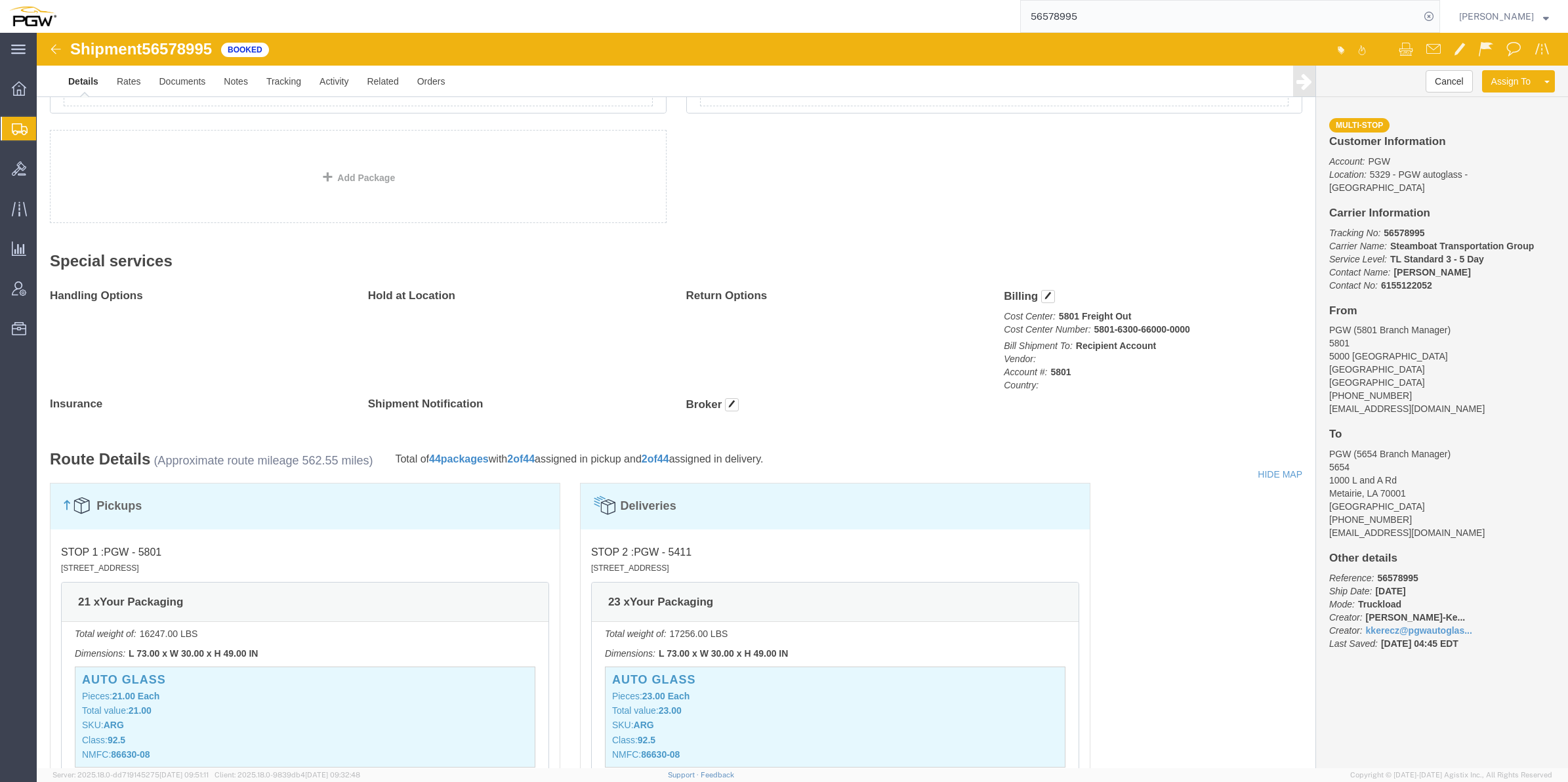
scroll to position [656, 0]
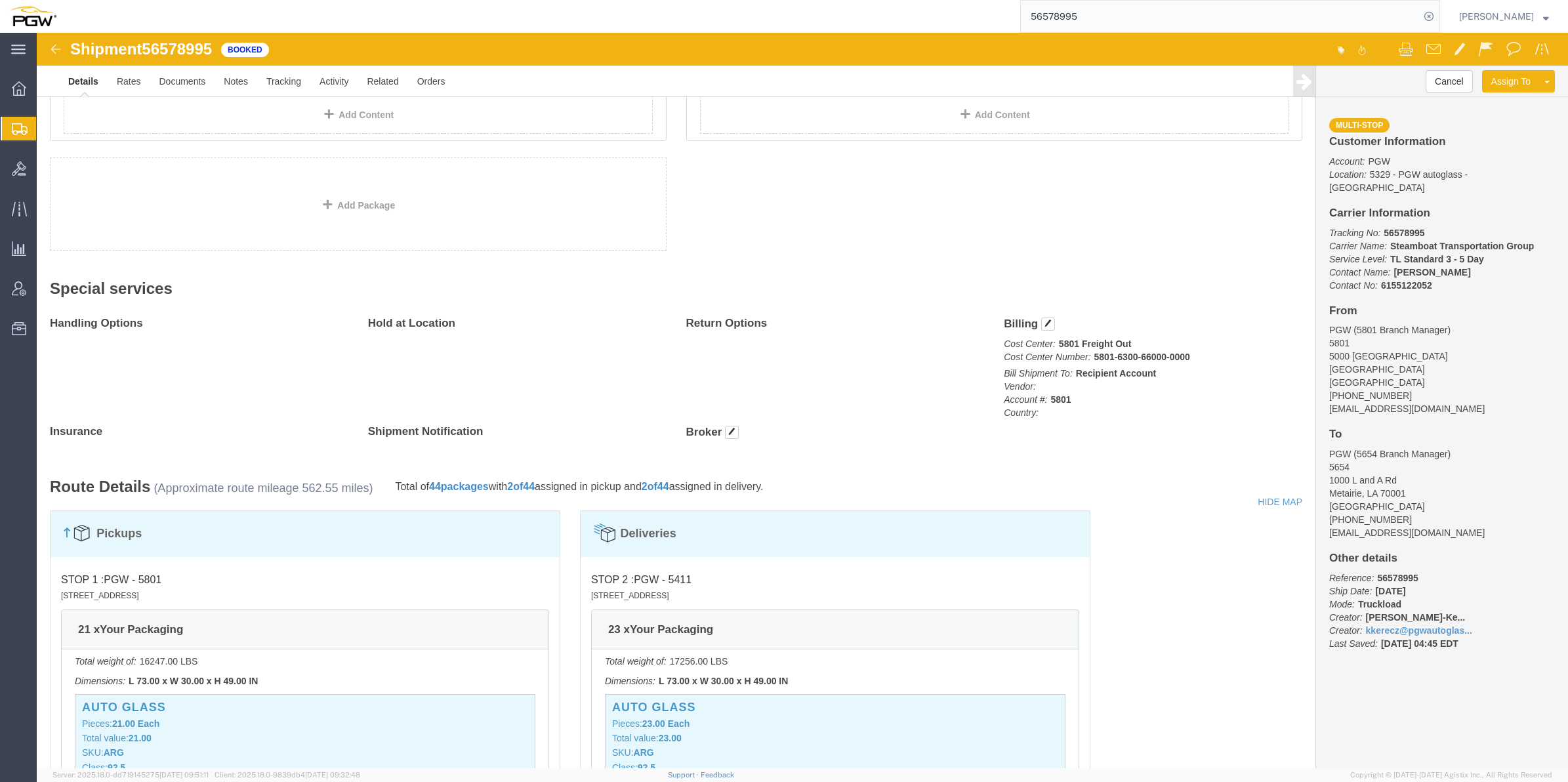
click b "5801-6300-66000-0000"
drag, startPoint x: 1107, startPoint y: 329, endPoint x: 1060, endPoint y: 324, distance: 47.3
click b "5801-6300-66000-0000"
